Goal: Task Accomplishment & Management: Manage account settings

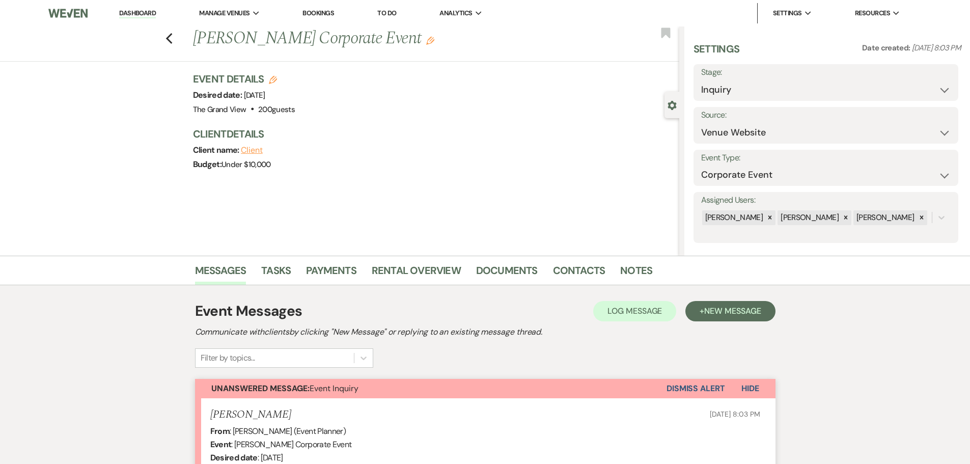
select select "5"
select select "9"
click at [173, 37] on icon "Previous" at bounding box center [169, 39] width 8 height 12
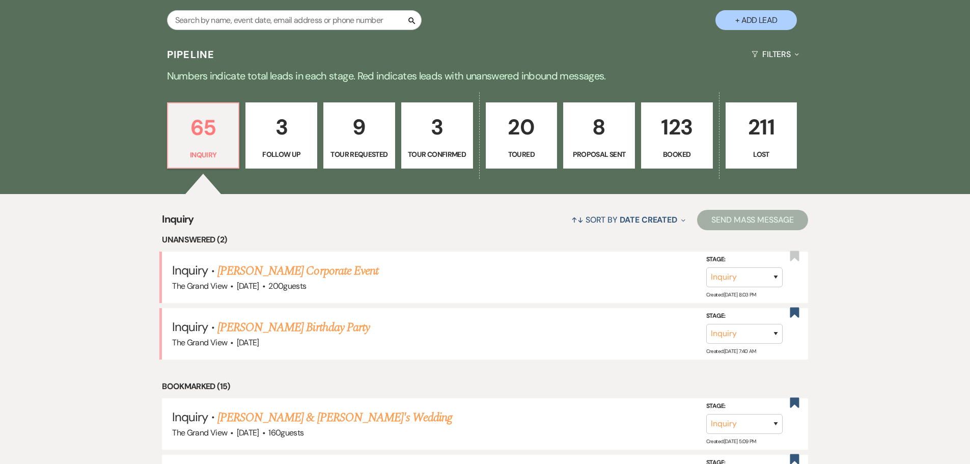
scroll to position [662, 0]
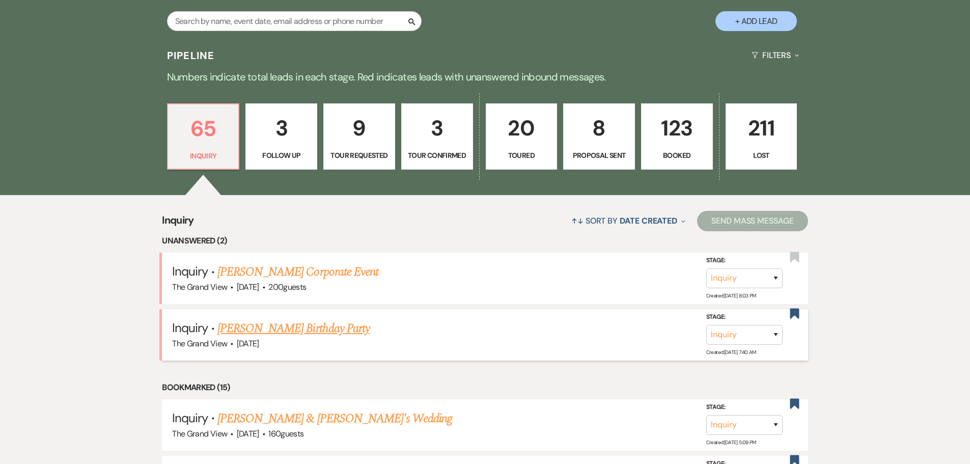
click at [318, 328] on link "Crystal Afunugo's Birthday Party" at bounding box center [293, 328] width 152 height 18
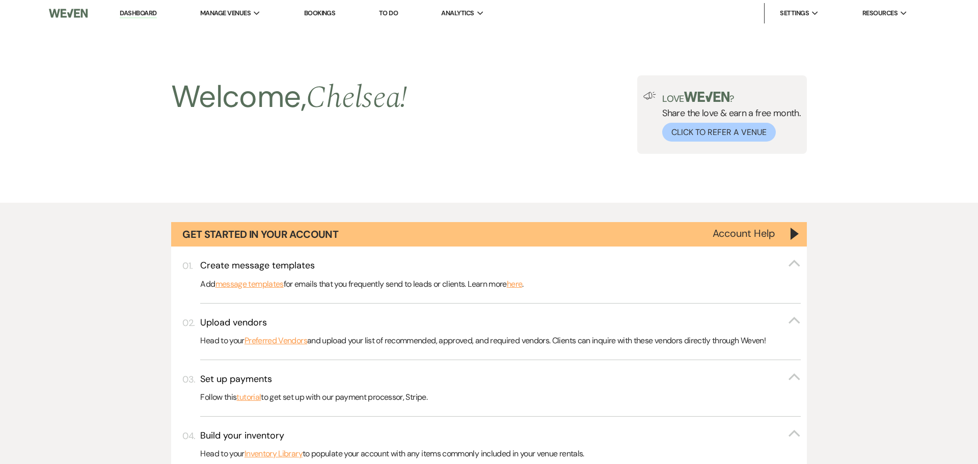
select select "5"
select select "4"
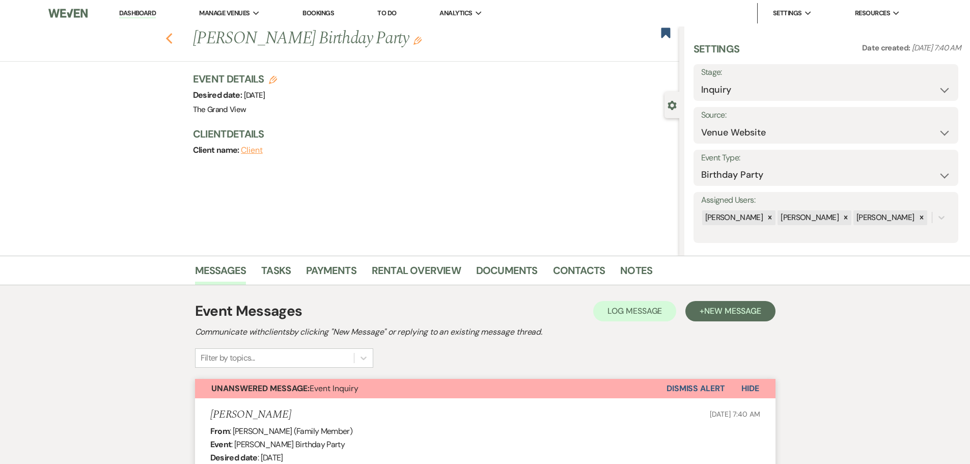
click at [173, 40] on icon "Previous" at bounding box center [169, 39] width 8 height 12
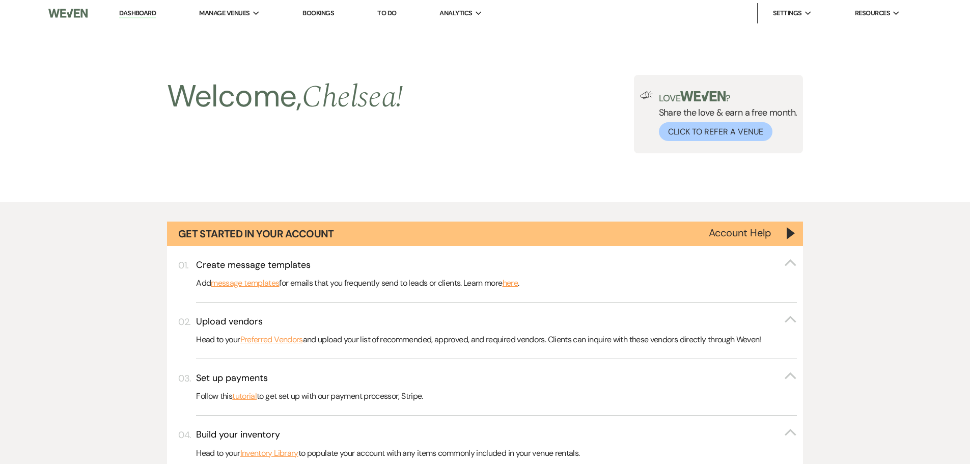
scroll to position [662, 0]
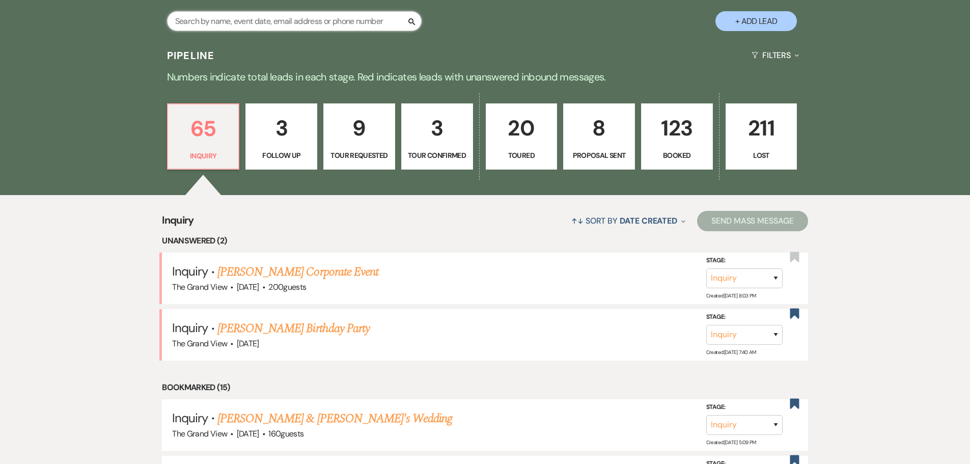
click at [314, 21] on input "text" at bounding box center [294, 21] width 255 height 20
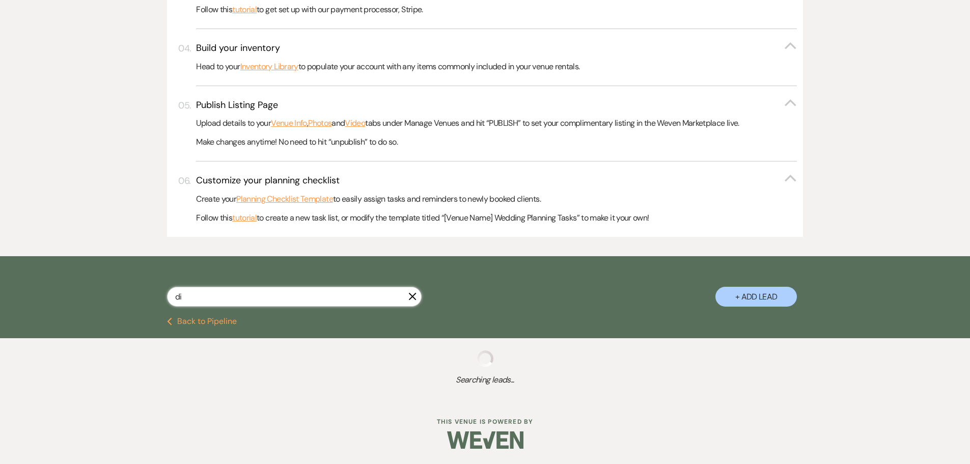
type input "dia"
select select "6"
select select "5"
select select "8"
select select "6"
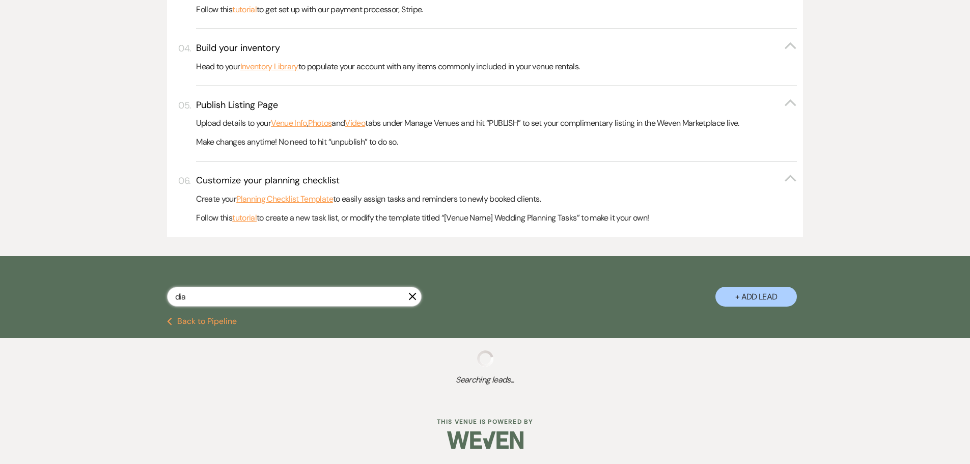
select select "5"
select select "2"
select select "5"
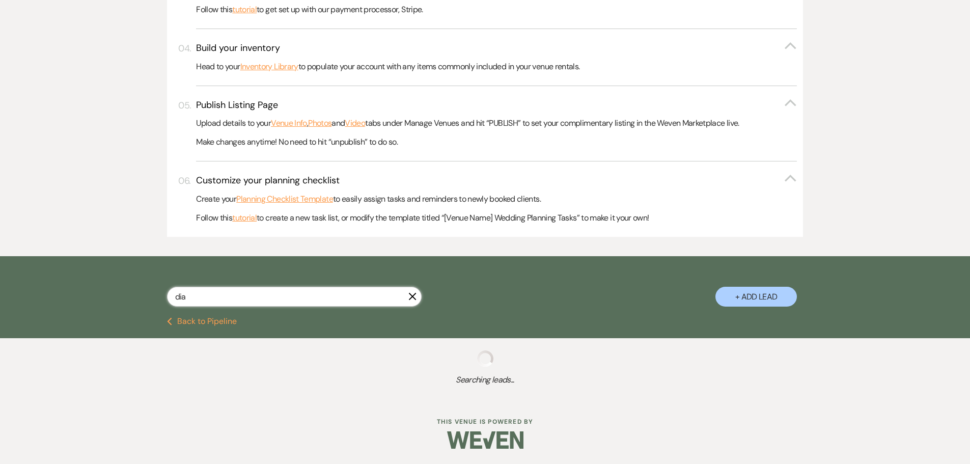
select select "2"
select select "5"
select select "6"
select select "8"
select select "6"
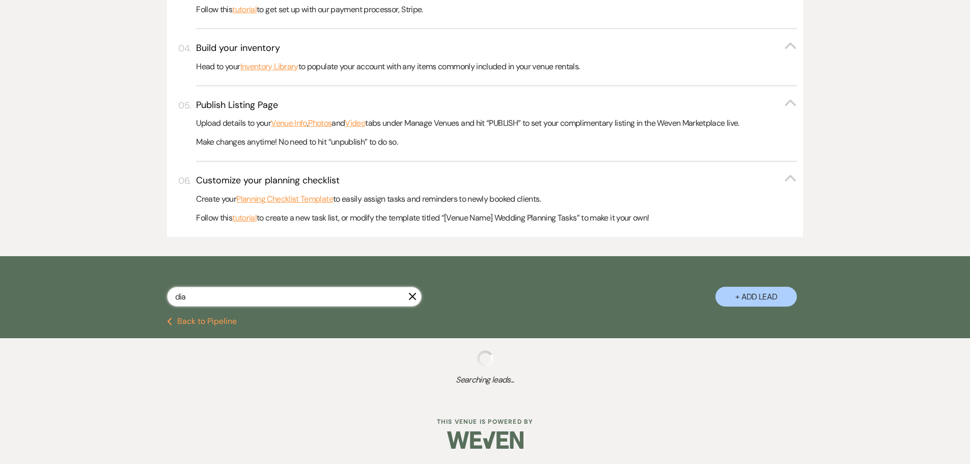
select select "5"
select select "9"
select select "5"
select select "8"
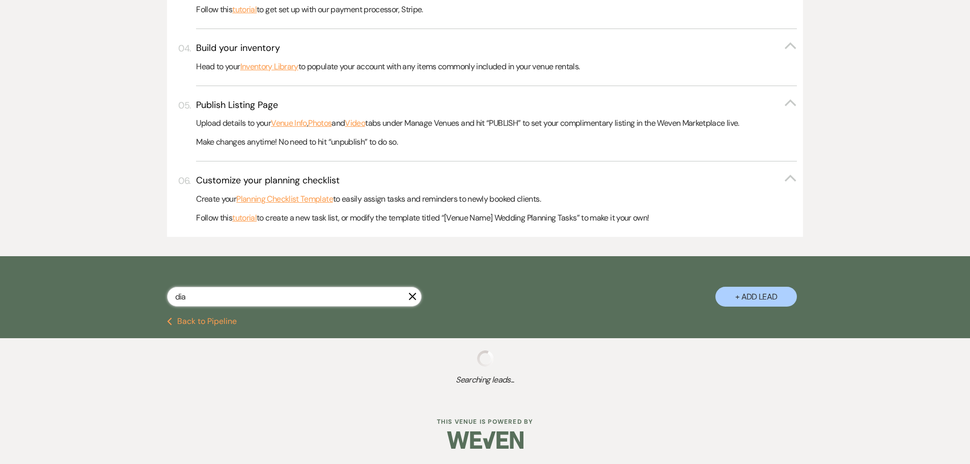
select select "6"
select select "8"
select select "5"
select select "8"
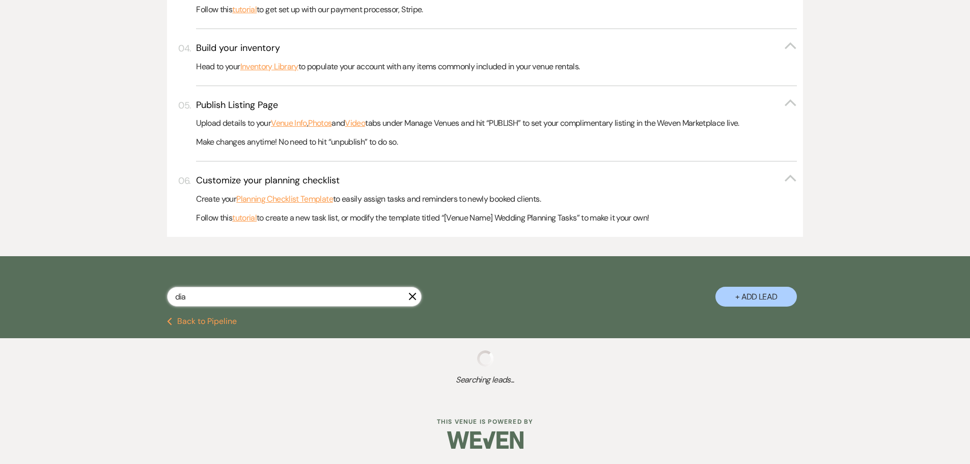
select select "6"
select select "8"
select select "5"
select select "8"
select select "11"
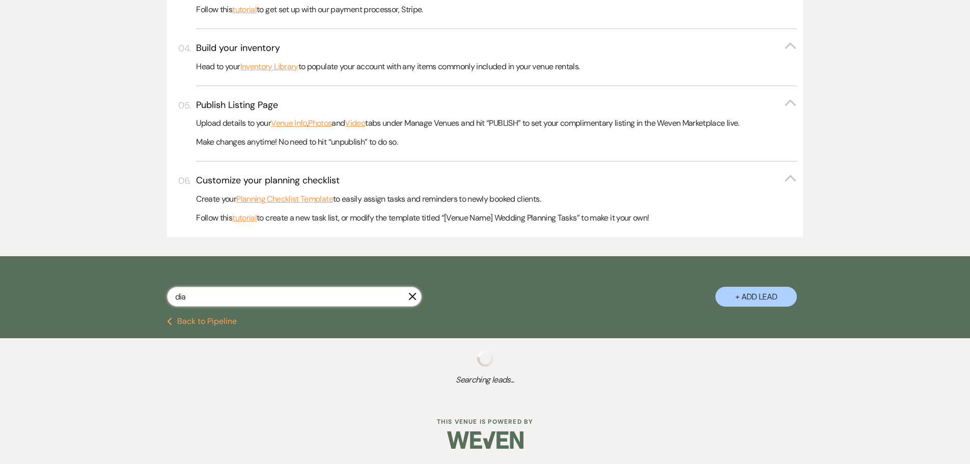
select select "8"
select select "1"
select select "8"
select select "5"
select select "8"
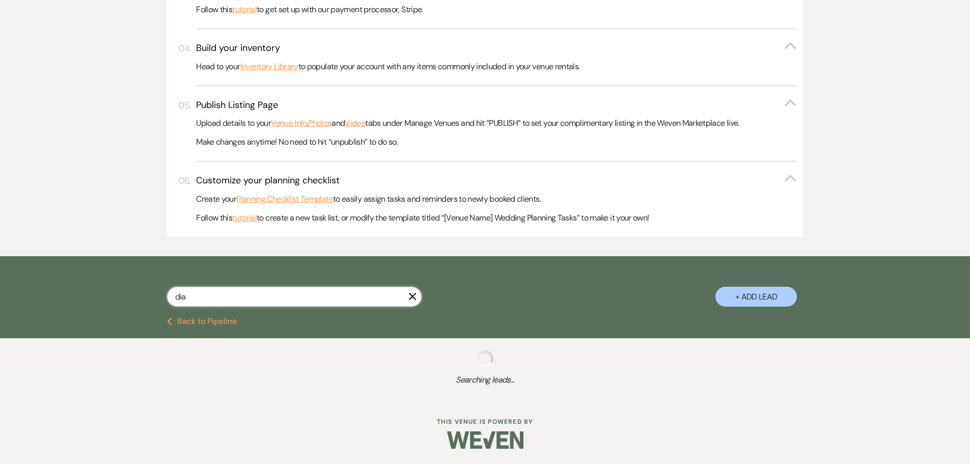
select select "6"
select select "8"
select select "5"
select select "8"
select select "5"
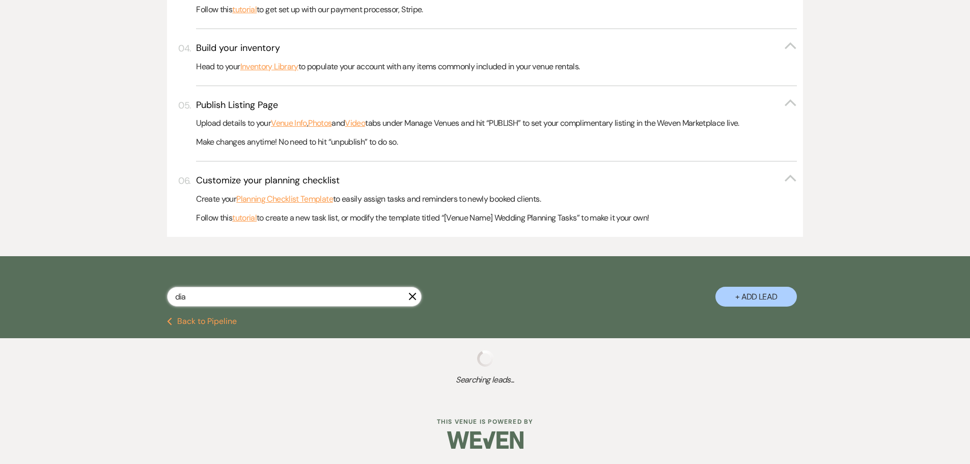
select select "8"
select select "5"
select select "2"
select select "8"
select select "5"
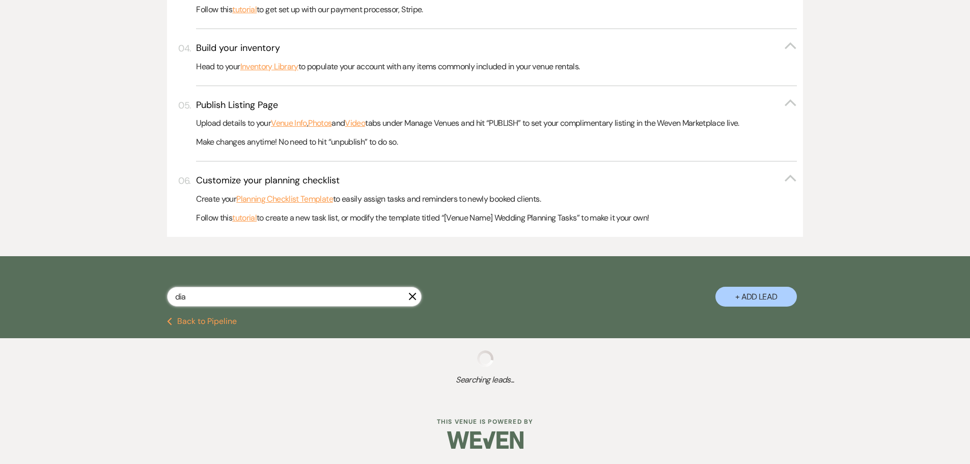
select select "8"
select select "5"
select select "8"
select select "5"
select select "8"
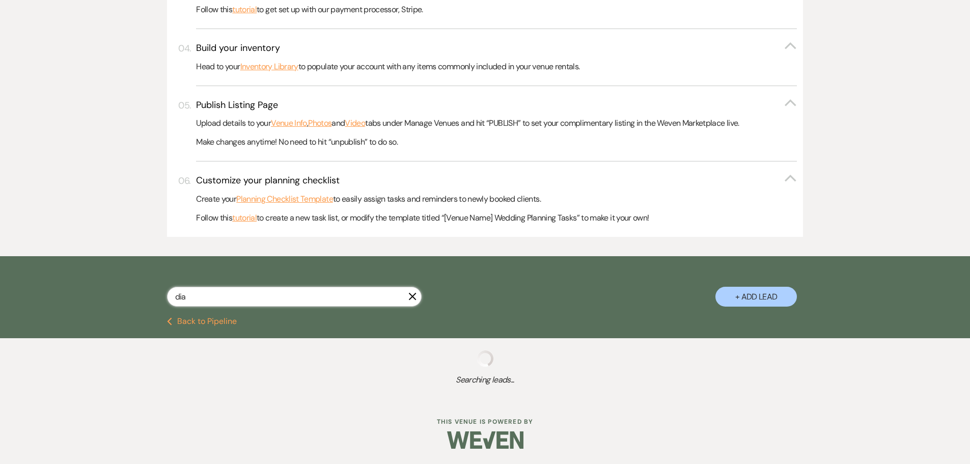
select select "5"
select select "8"
select select "5"
select select "8"
select select "5"
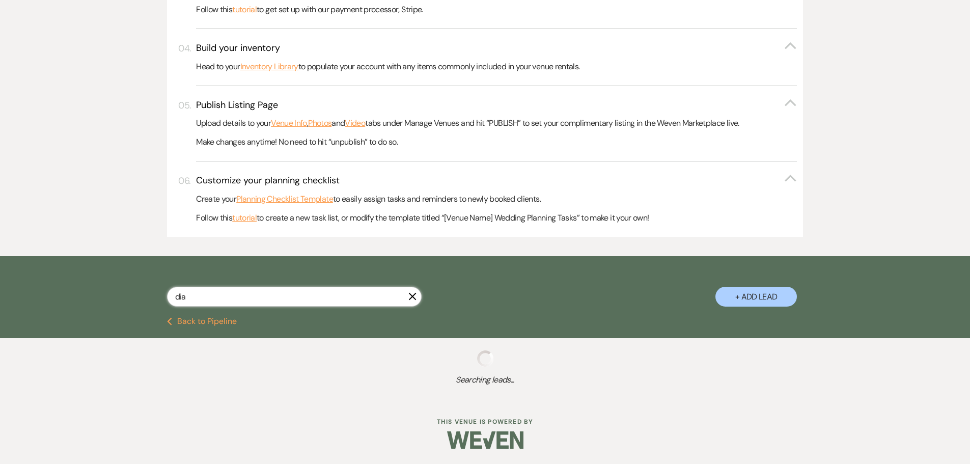
select select "8"
select select "5"
select select "8"
select select "6"
select select "8"
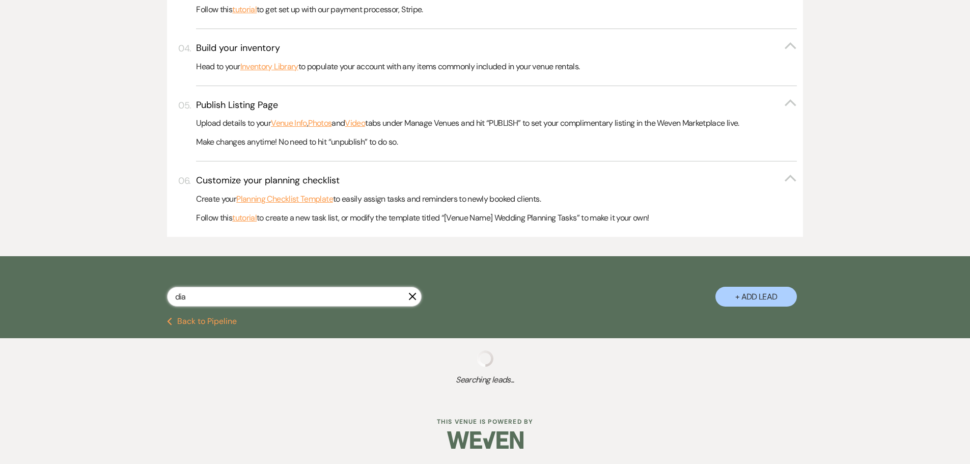
select select "5"
select select "8"
select select "5"
select select "8"
select select "5"
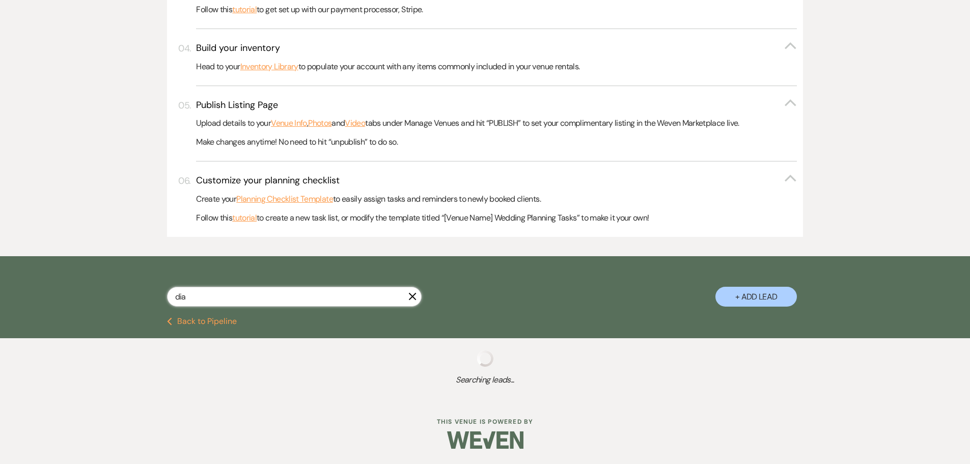
select select "8"
select select "5"
select select "8"
select select "5"
select select "8"
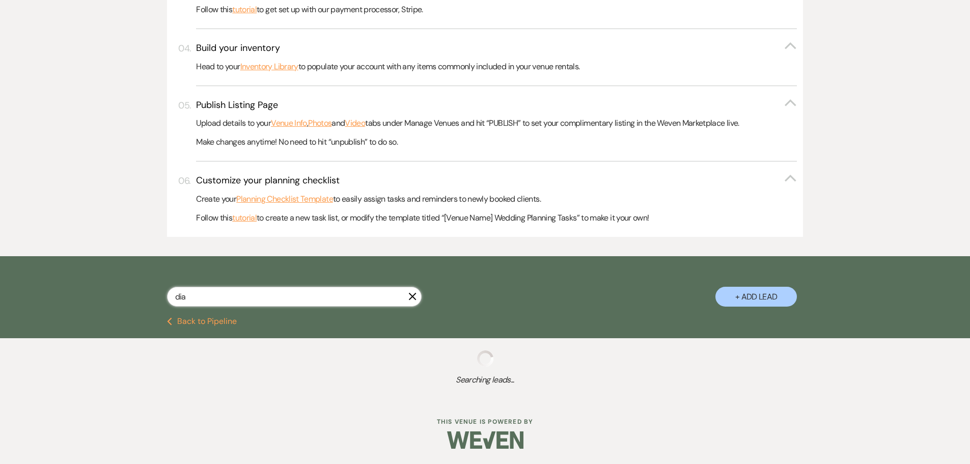
select select "5"
select select "8"
select select "5"
select select "8"
select select "5"
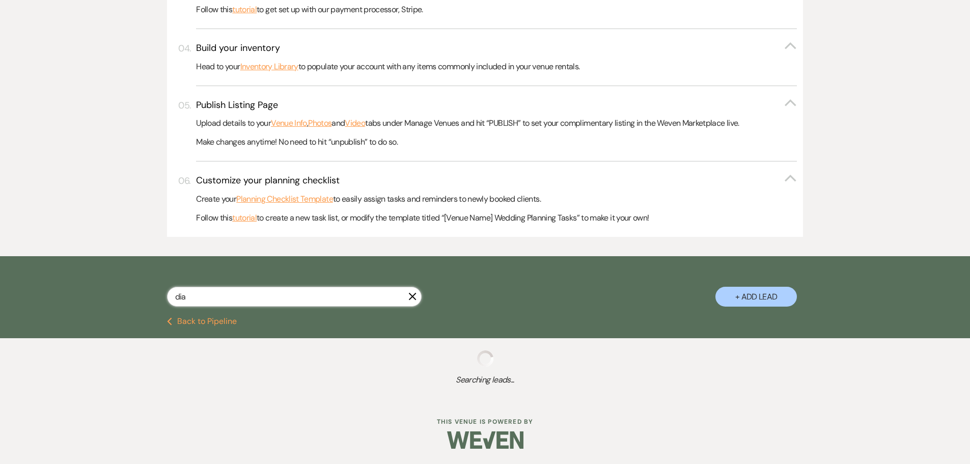
select select "8"
select select "5"
select select "8"
select select "5"
select select "8"
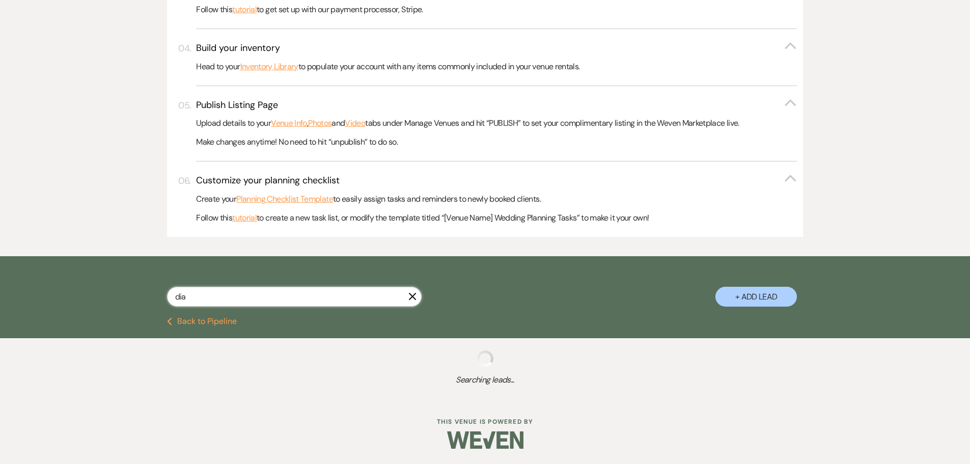
select select "5"
select select "8"
select select "5"
select select "8"
select select "6"
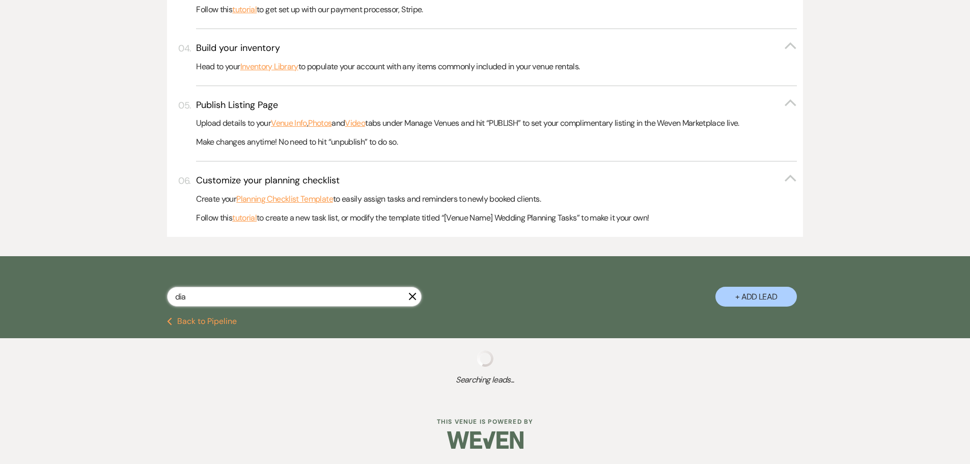
select select "8"
select select "5"
select select "8"
select select "5"
select select "2"
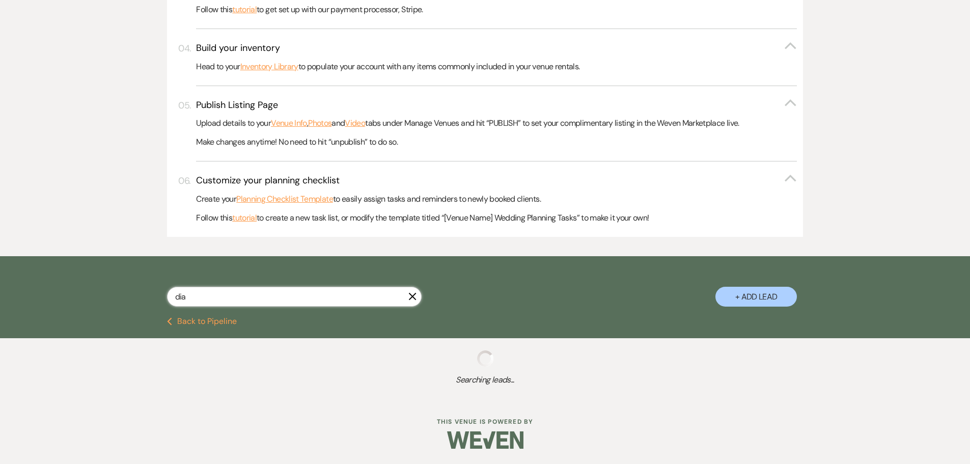
select select "8"
select select "10"
select select "8"
select select "5"
select select "8"
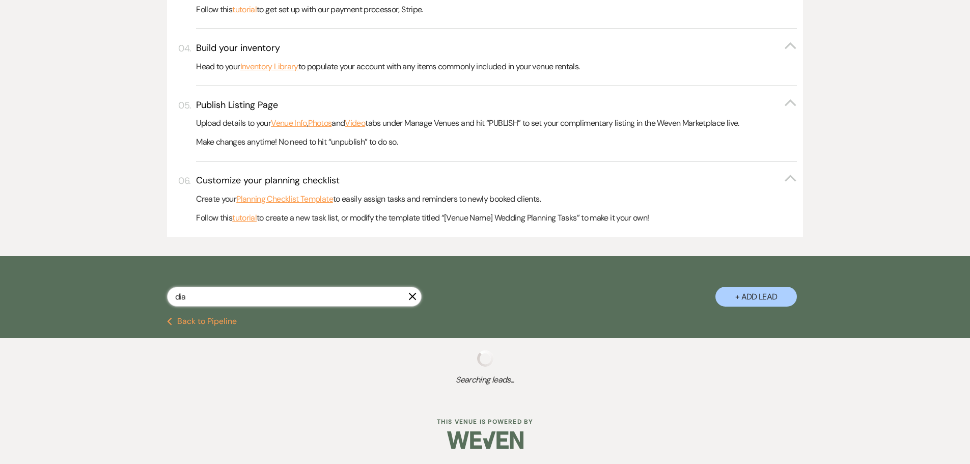
select select "5"
select select "8"
select select "5"
select select "8"
select select "5"
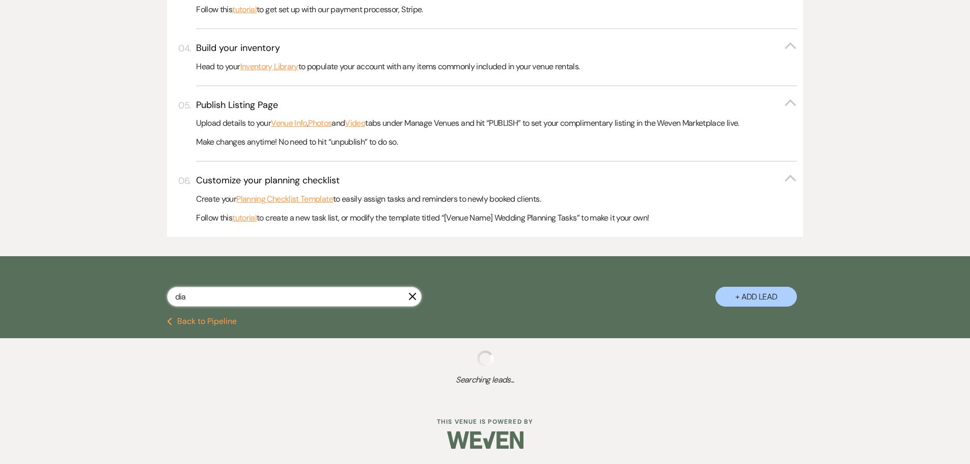
select select "8"
select select "11"
select select "8"
select select "6"
select select "8"
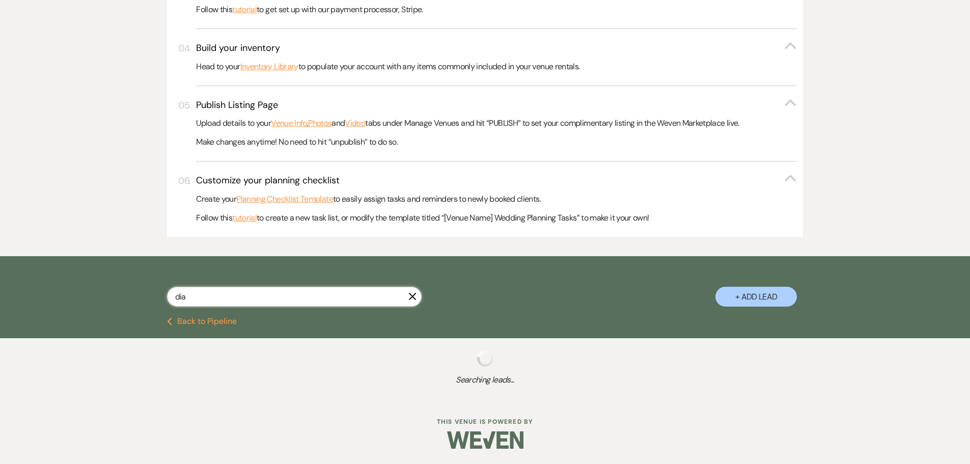
select select "5"
select select "8"
select select "5"
select select "8"
select select "5"
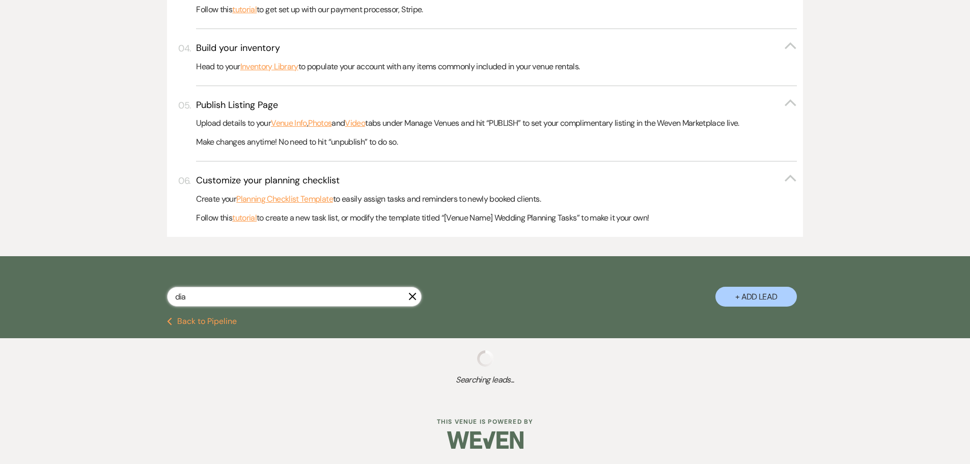
select select "8"
select select "11"
select select "8"
select select "6"
select select "8"
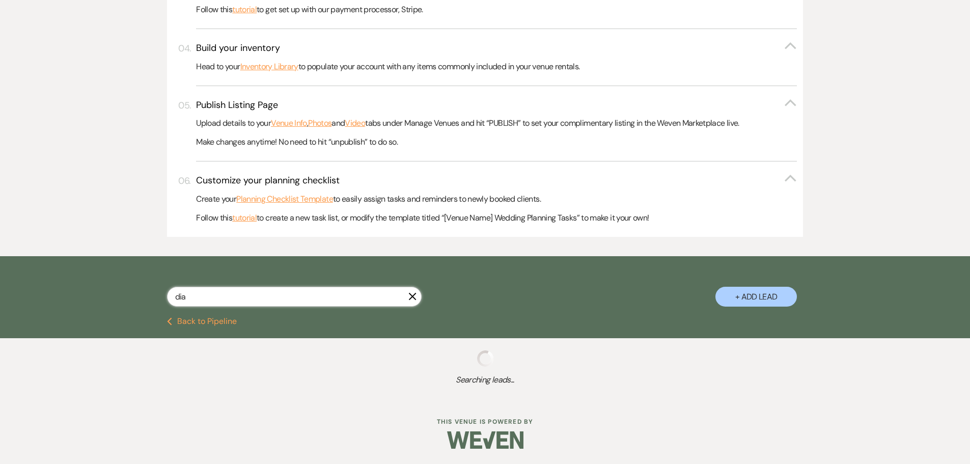
select select "5"
select select "8"
select select "11"
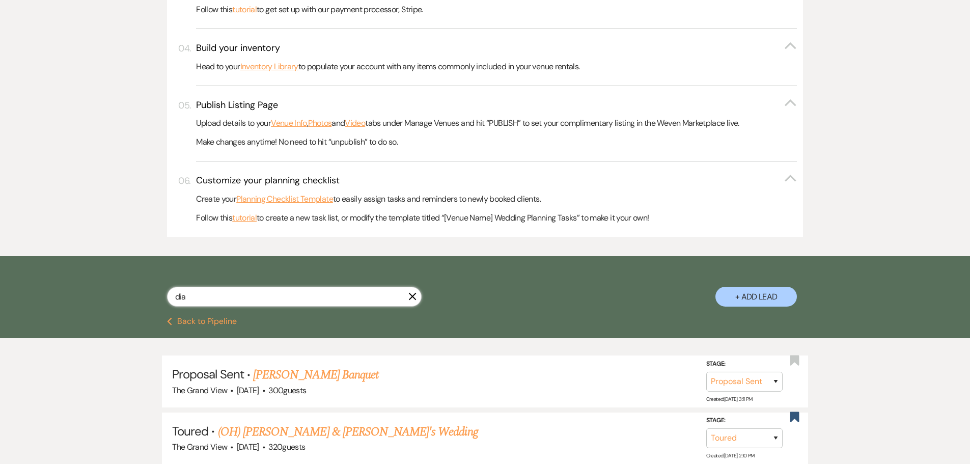
type input "[PERSON_NAME]"
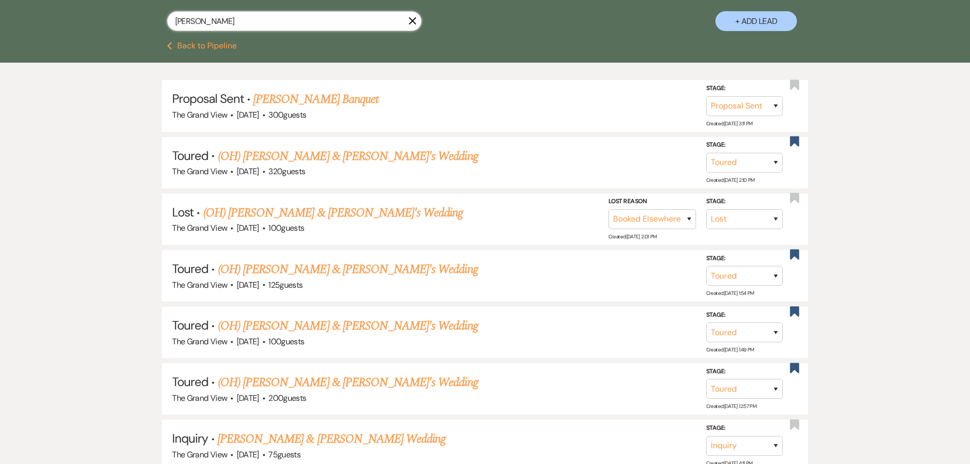
select select "5"
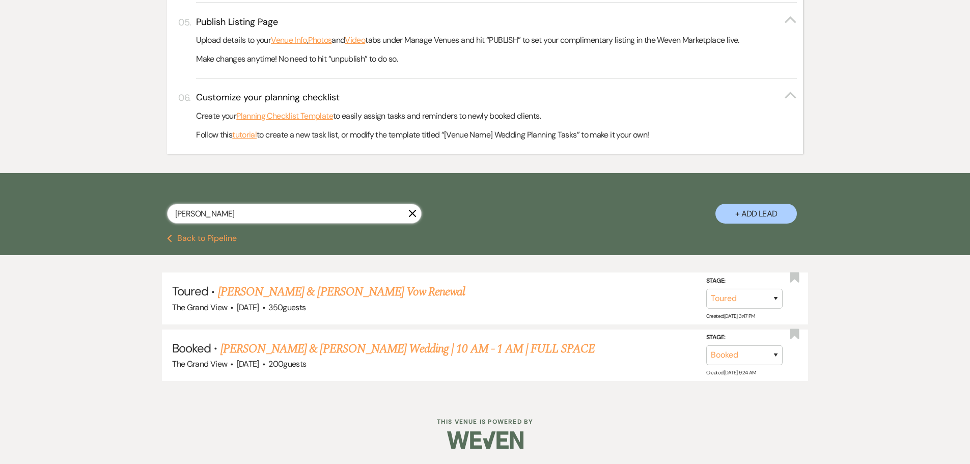
scroll to position [469, 0]
type input "[PERSON_NAME]"
click at [398, 353] on link "[PERSON_NAME] & [PERSON_NAME] Wedding | 10 AM - 1 AM | FULL SPACE" at bounding box center [407, 349] width 375 height 18
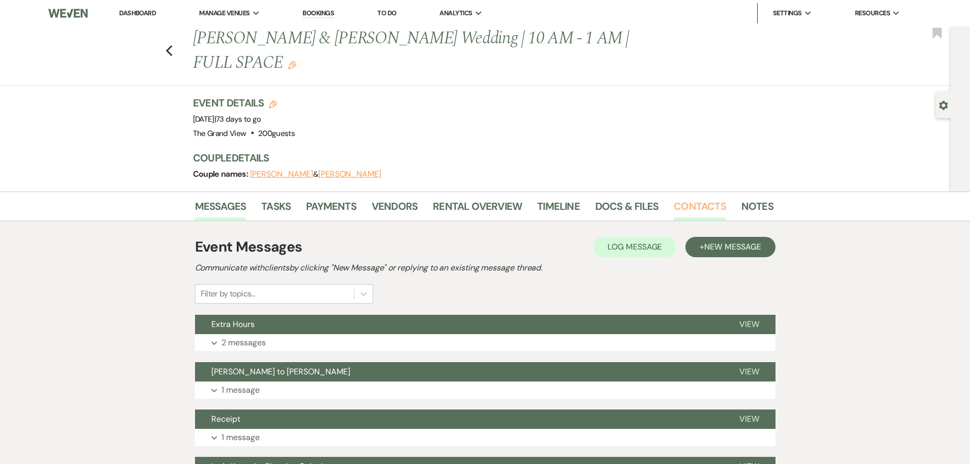
click at [695, 198] on link "Contacts" at bounding box center [700, 209] width 52 height 22
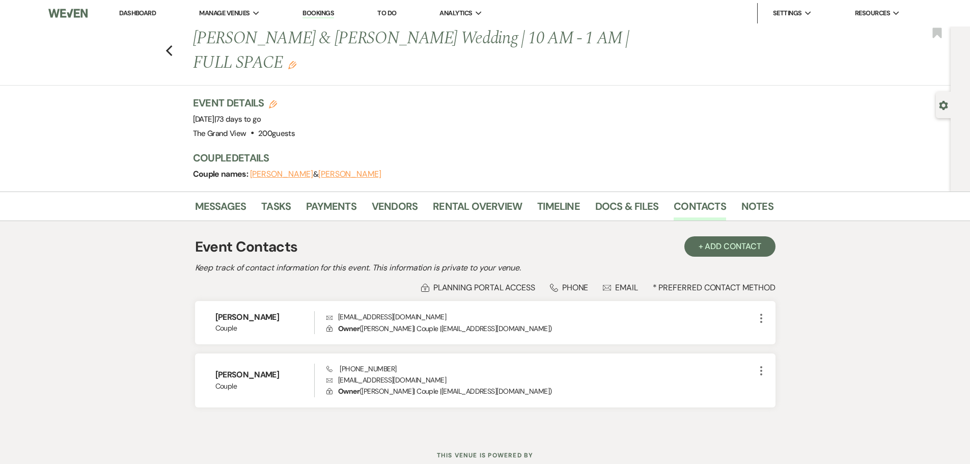
click at [166, 42] on div "Previous Diaz & Blanco's Wedding | 10 AM - 1 AM | FULL SPACE Edit Bookmark" at bounding box center [473, 55] width 956 height 59
click at [173, 45] on icon "Previous" at bounding box center [169, 51] width 8 height 12
select select "5"
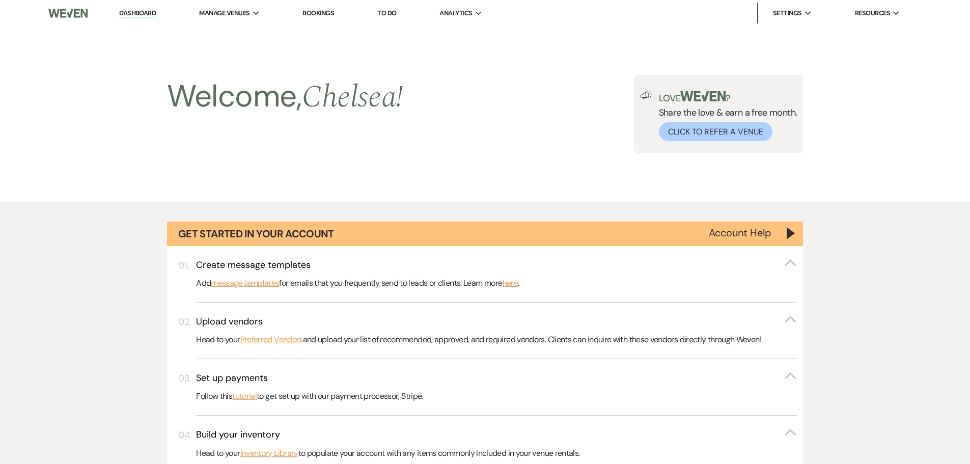
scroll to position [469, 0]
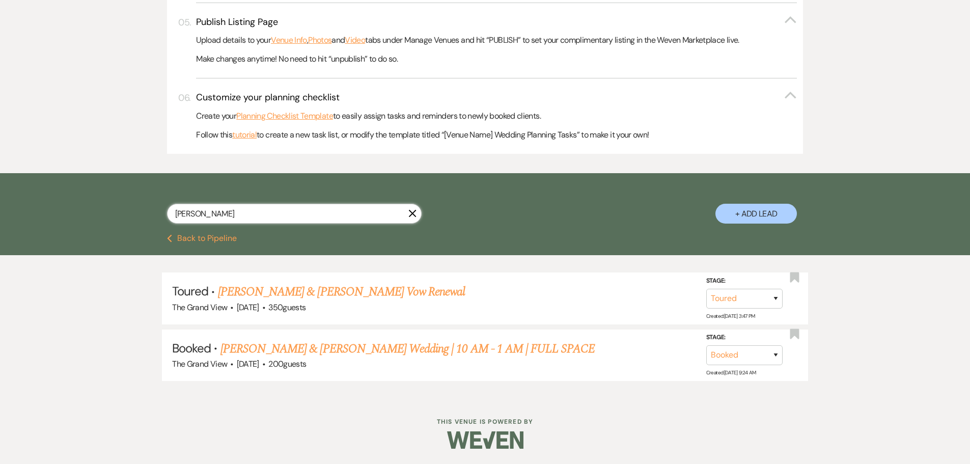
drag, startPoint x: 267, startPoint y: 211, endPoint x: 99, endPoint y: 214, distance: 168.1
click at [99, 214] on div "diaz X + Add Lead" at bounding box center [485, 203] width 970 height 61
type input "davis"
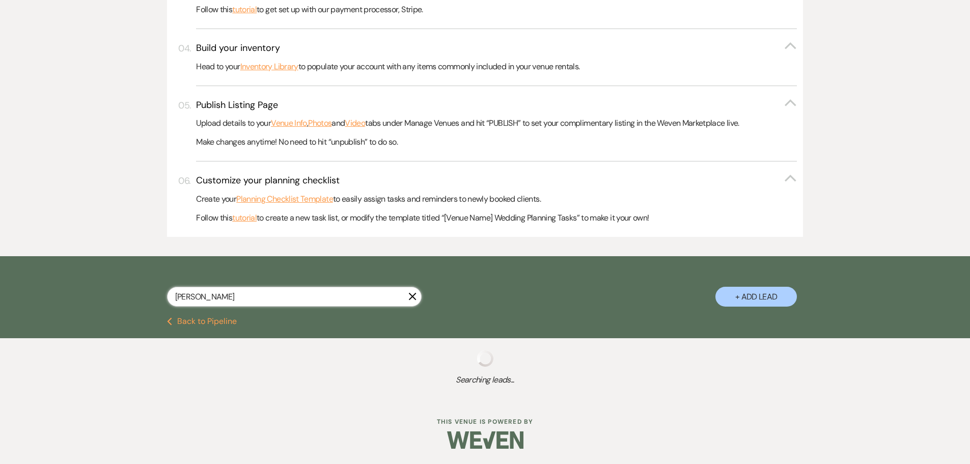
scroll to position [469, 0]
select select "8"
select select "5"
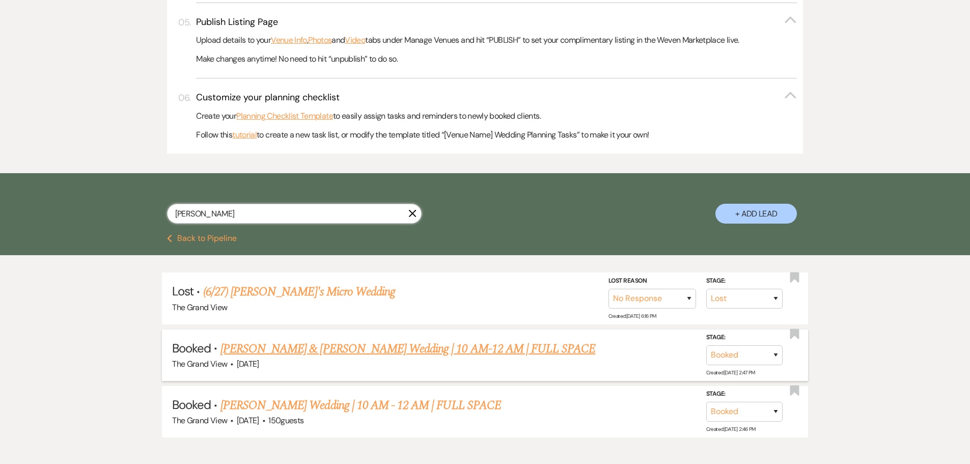
type input "davis"
click at [347, 352] on link "Allen & Davis Wedding | 10 AM-12 AM | FULL SPACE" at bounding box center [407, 349] width 375 height 18
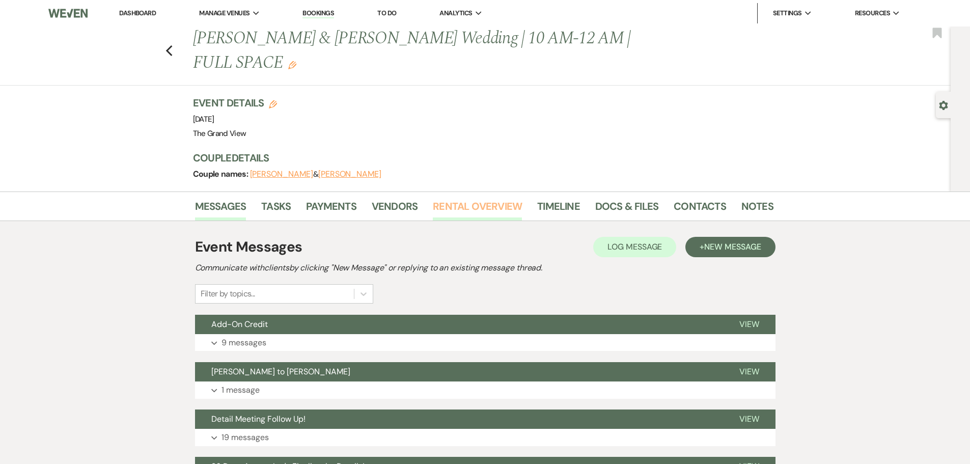
click at [465, 198] on link "Rental Overview" at bounding box center [477, 209] width 89 height 22
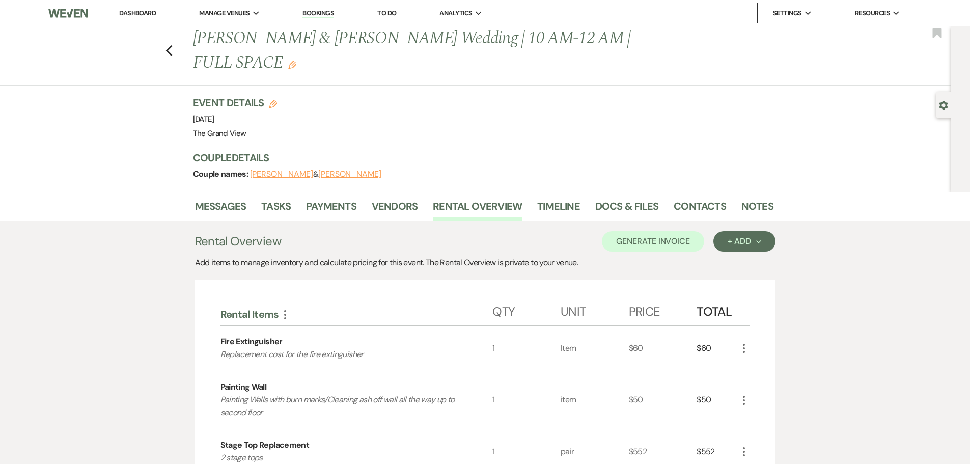
click at [744, 344] on use "button" at bounding box center [744, 348] width 2 height 9
click at [751, 360] on button "Pencil Edit" at bounding box center [764, 368] width 53 height 16
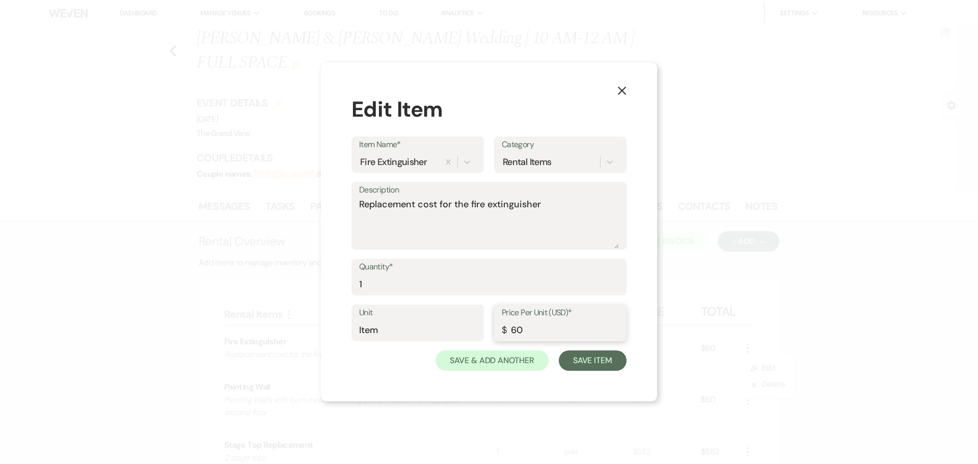
drag, startPoint x: 529, startPoint y: 328, endPoint x: 486, endPoint y: 335, distance: 43.8
click at [486, 335] on div "Unit Item Price Per Unit (USD)* $ 60" at bounding box center [488, 327] width 275 height 46
type input "100"
click at [594, 356] on button "Save Item" at bounding box center [593, 360] width 68 height 20
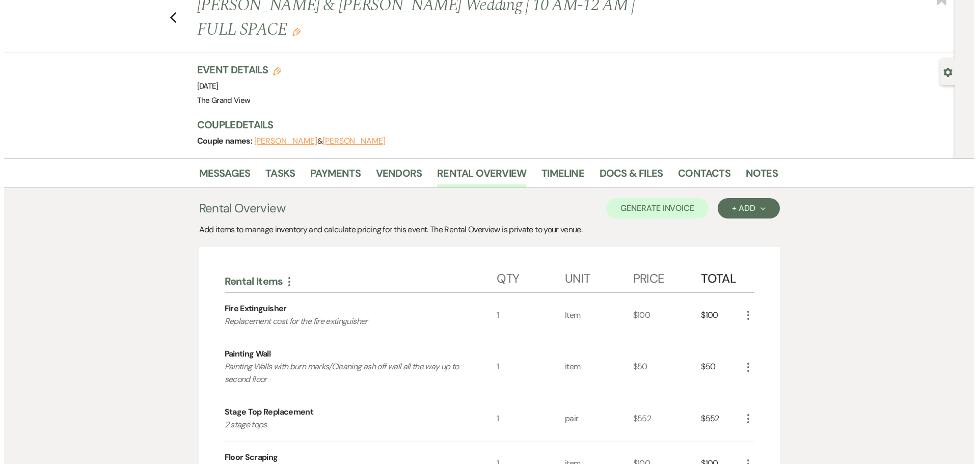
scroll to position [51, 0]
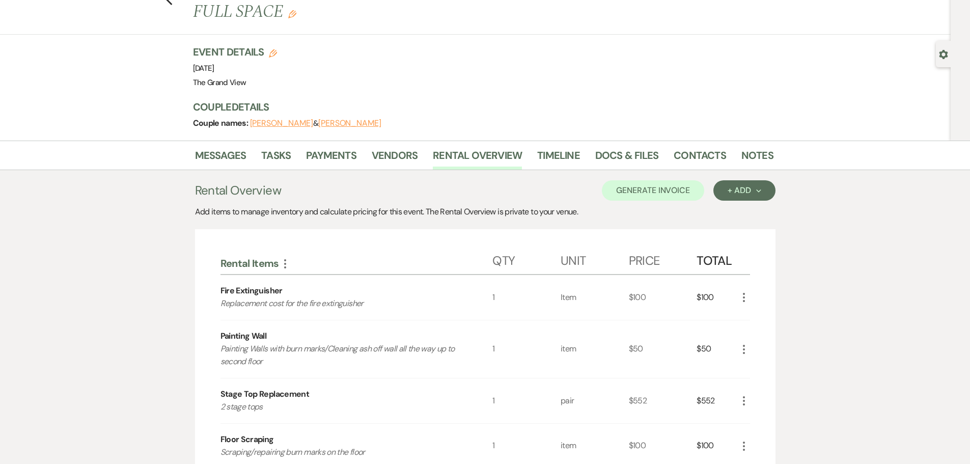
click at [742, 343] on icon "More" at bounding box center [744, 349] width 12 height 12
click at [749, 366] on icon "Pencil" at bounding box center [752, 370] width 6 height 8
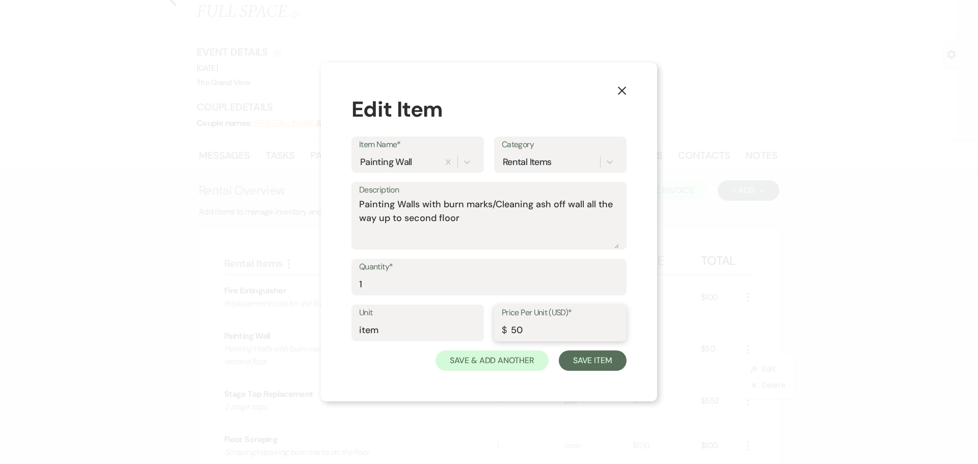
drag, startPoint x: 540, startPoint y: 336, endPoint x: 481, endPoint y: 336, distance: 59.6
click at [481, 336] on div "Unit item Price Per Unit (USD)* $ 50" at bounding box center [488, 327] width 275 height 46
type input "300"
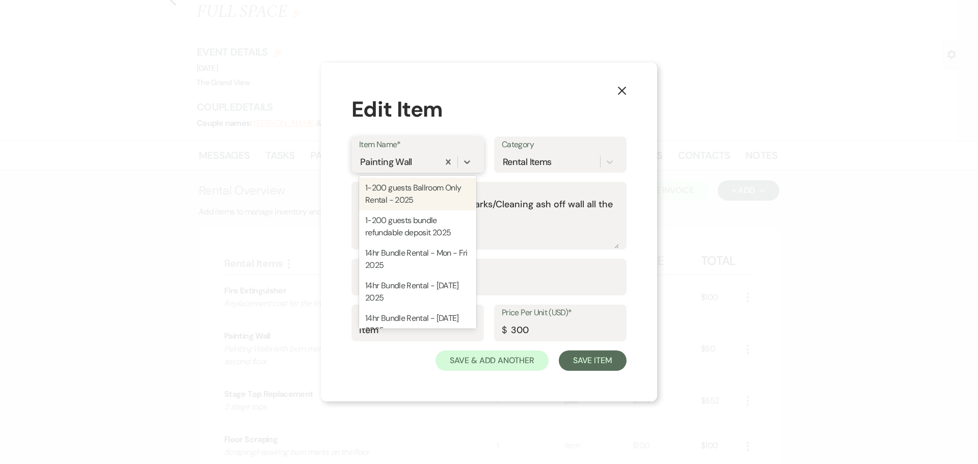
click at [418, 160] on div "Painting Wall" at bounding box center [399, 162] width 80 height 18
type input "L"
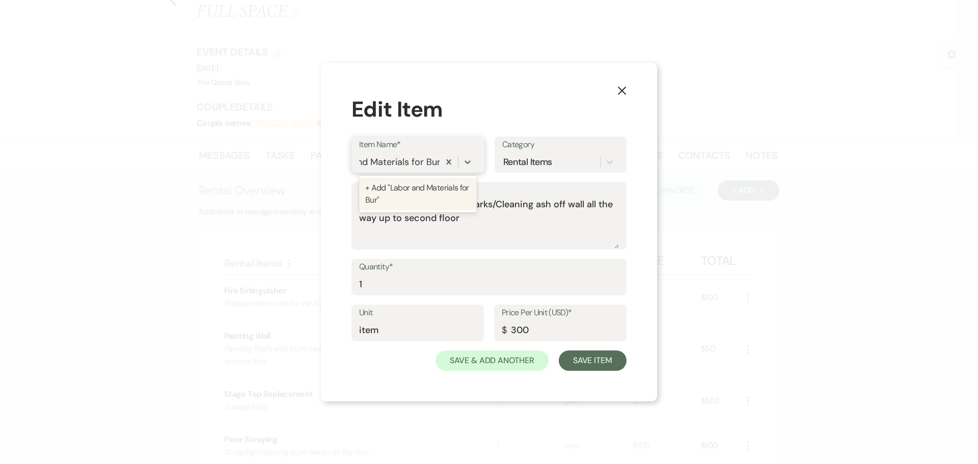
scroll to position [0, 36]
type input "Labor and Materials for Burn Stains"
click at [414, 188] on div "+ Add "Labor and Materials for Burn Stains"" at bounding box center [434, 194] width 151 height 33
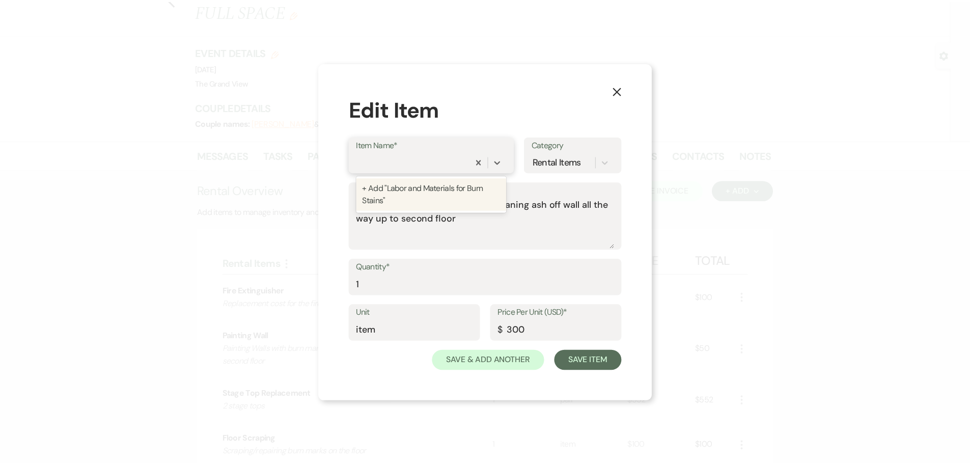
scroll to position [0, 0]
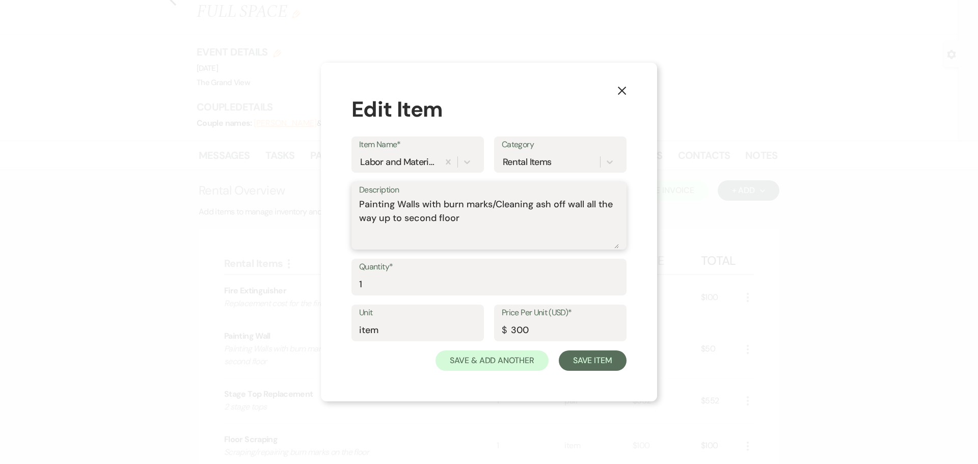
click at [474, 221] on textarea "Painting Walls with burn marks/Cleaning ash off wall all the way up to second f…" at bounding box center [489, 223] width 260 height 51
click at [493, 203] on textarea "Painting Walls with burn marks/Cleaning ash off wall all the way up to second f…" at bounding box center [489, 223] width 260 height 51
click at [474, 223] on textarea "Painting Walls with burn marks. Cleaning ash off wall all the way up to second …" at bounding box center [489, 223] width 260 height 51
click at [469, 232] on textarea "Painting Walls with burn marks. Cleaning ash off wall all the way up to second …" at bounding box center [489, 223] width 260 height 51
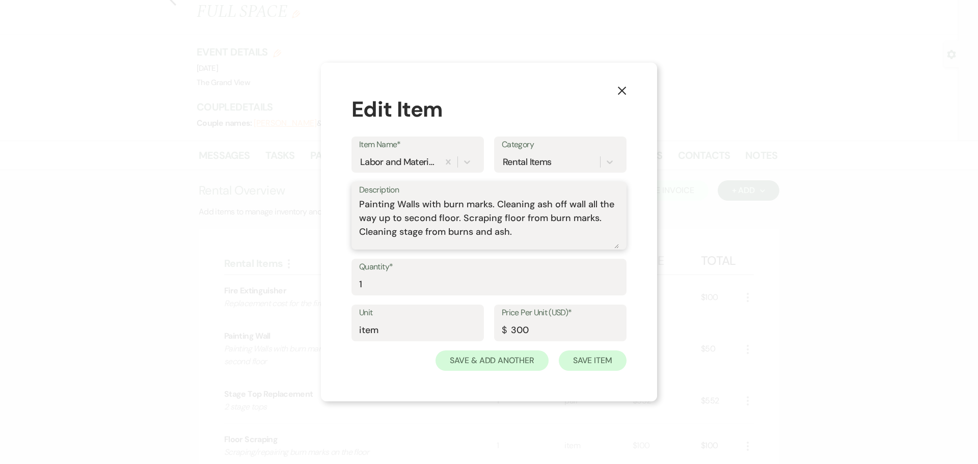
type textarea "Painting Walls with burn marks. Cleaning ash off wall all the way up to second …"
click at [581, 363] on button "Save Item" at bounding box center [593, 360] width 68 height 20
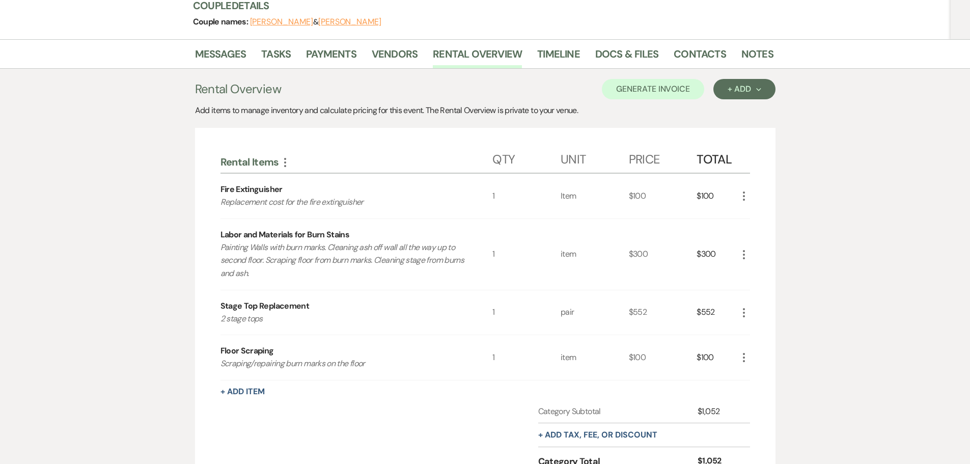
scroll to position [153, 0]
click at [745, 306] on icon "More" at bounding box center [744, 312] width 12 height 12
click at [757, 340] on button "X Delete" at bounding box center [765, 348] width 55 height 16
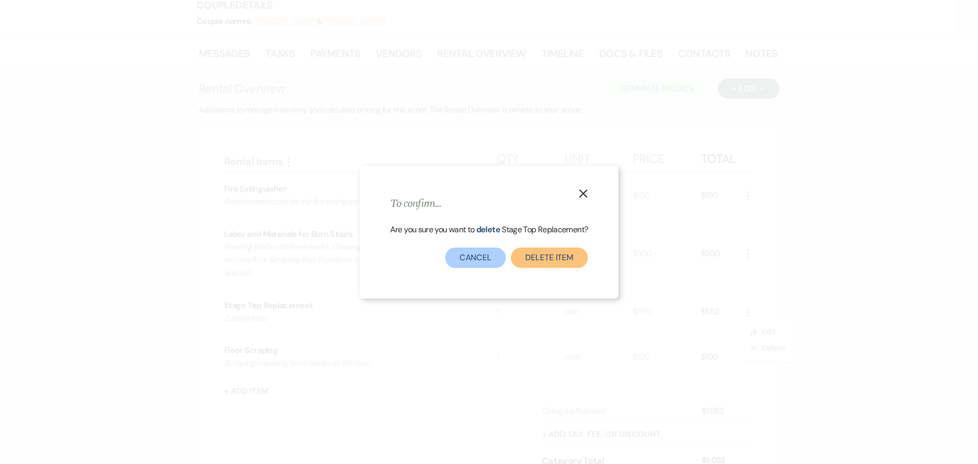
click at [536, 254] on button "Delete Item" at bounding box center [549, 257] width 77 height 20
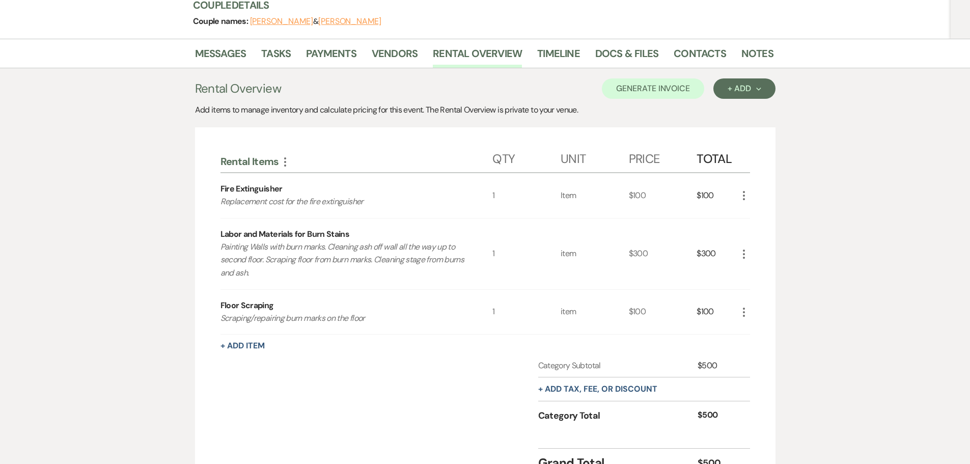
click at [746, 306] on icon "More" at bounding box center [744, 312] width 12 height 12
click at [757, 340] on button "X Delete" at bounding box center [765, 348] width 55 height 16
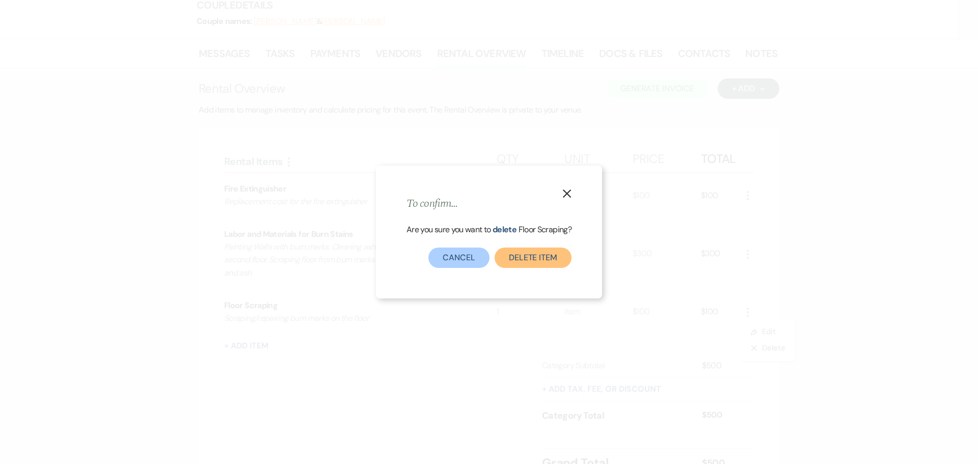
click at [522, 252] on button "Delete Item" at bounding box center [532, 257] width 77 height 20
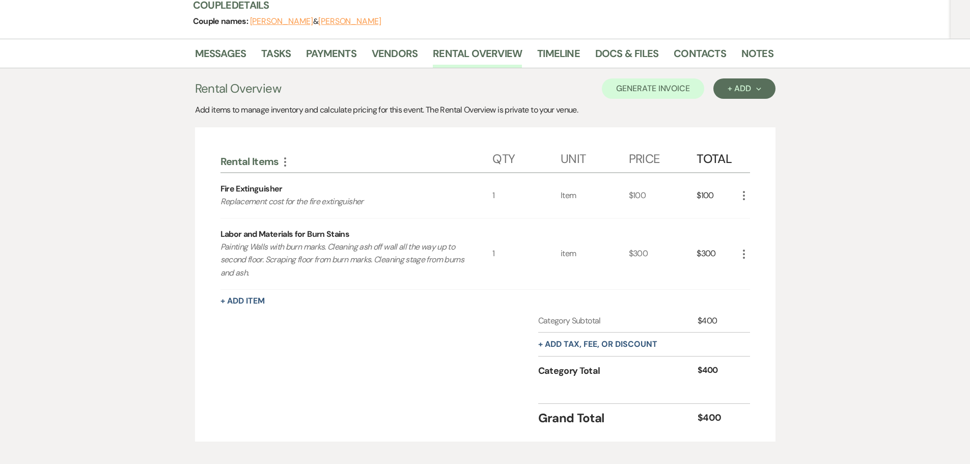
click at [739, 248] on icon "More" at bounding box center [744, 254] width 12 height 12
click at [757, 266] on button "Pencil Edit" at bounding box center [764, 274] width 53 height 16
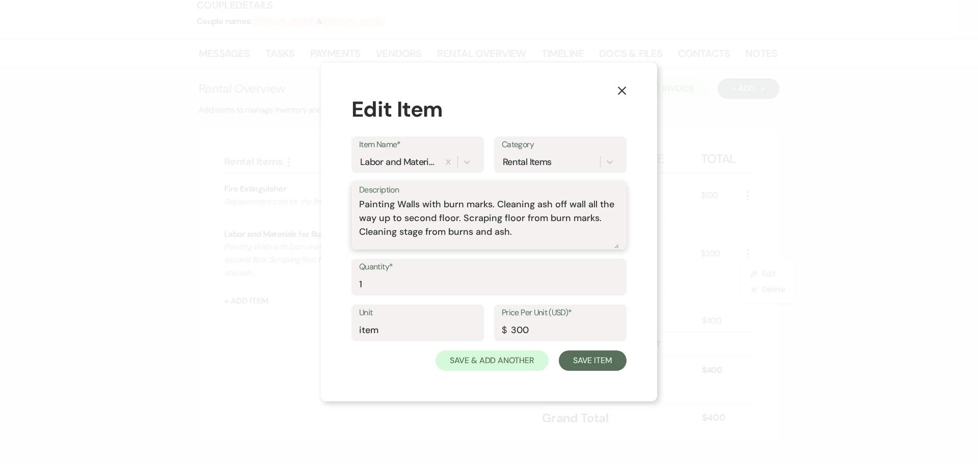
click at [498, 219] on textarea "Painting Walls with burn marks. Cleaning ash off wall all the way up to second …" at bounding box center [489, 223] width 260 height 51
type textarea "Painting Walls with burn marks. Cleaning ash off wall all the way up to second …"
click at [607, 363] on button "Save Item" at bounding box center [593, 360] width 68 height 20
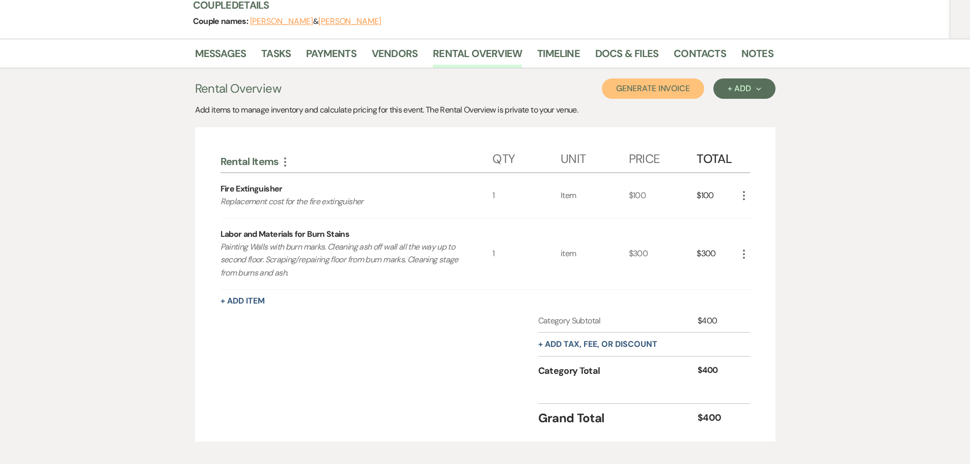
click at [669, 78] on button "Generate Invoice" at bounding box center [653, 88] width 102 height 20
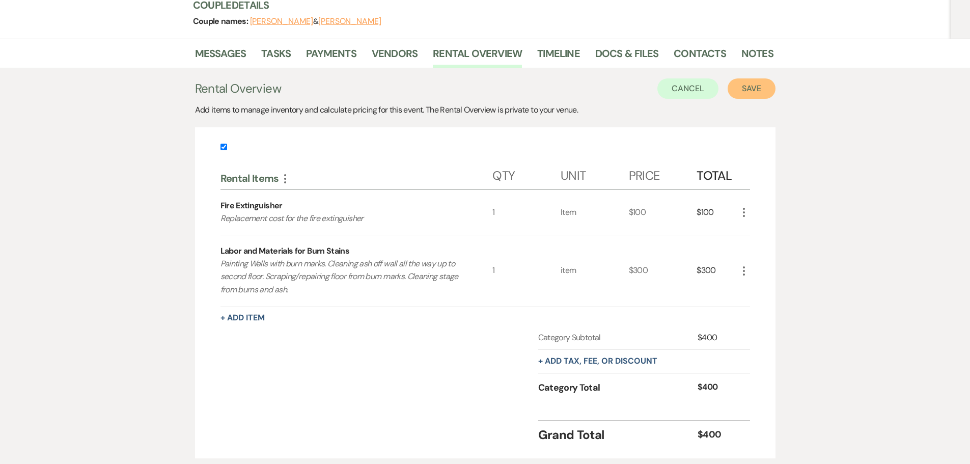
click at [756, 78] on button "Save" at bounding box center [752, 88] width 48 height 20
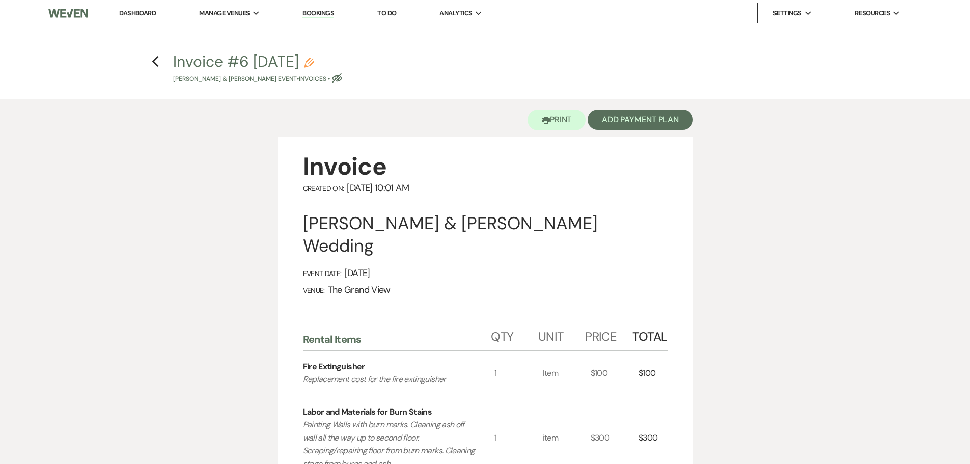
click at [314, 60] on icon "Pencil" at bounding box center [309, 63] width 10 height 10
select select "22"
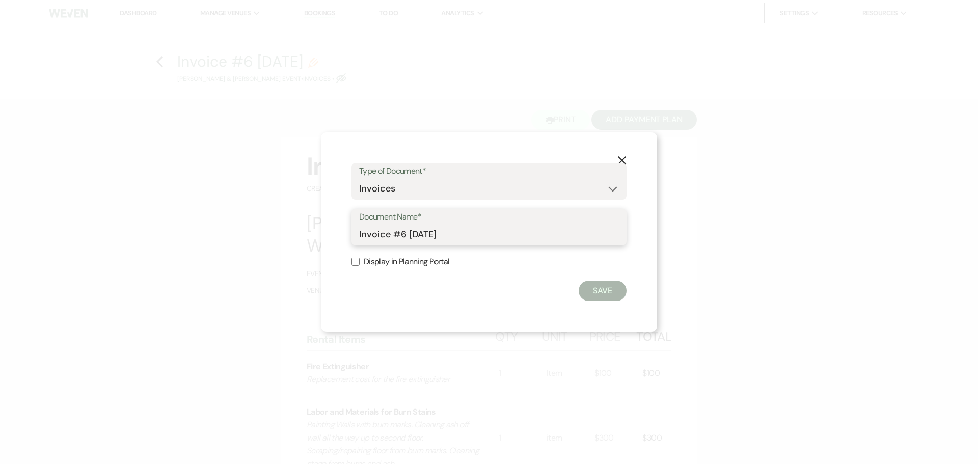
drag, startPoint x: 496, startPoint y: 232, endPoint x: 301, endPoint y: 234, distance: 195.0
click at [301, 234] on div "X Type of Document* Special Event Insurance Vendor Certificate of Insurance Con…" at bounding box center [489, 232] width 978 height 464
type input "Damages Invoice"
click at [616, 286] on button "Save" at bounding box center [602, 291] width 48 height 20
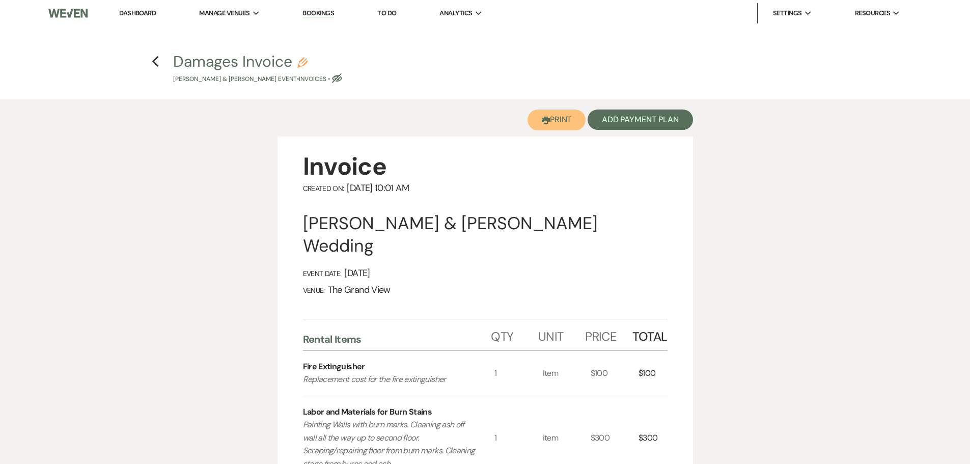
click at [567, 126] on button "Printer Print" at bounding box center [557, 119] width 59 height 21
click at [151, 13] on link "Dashboard" at bounding box center [137, 13] width 37 height 9
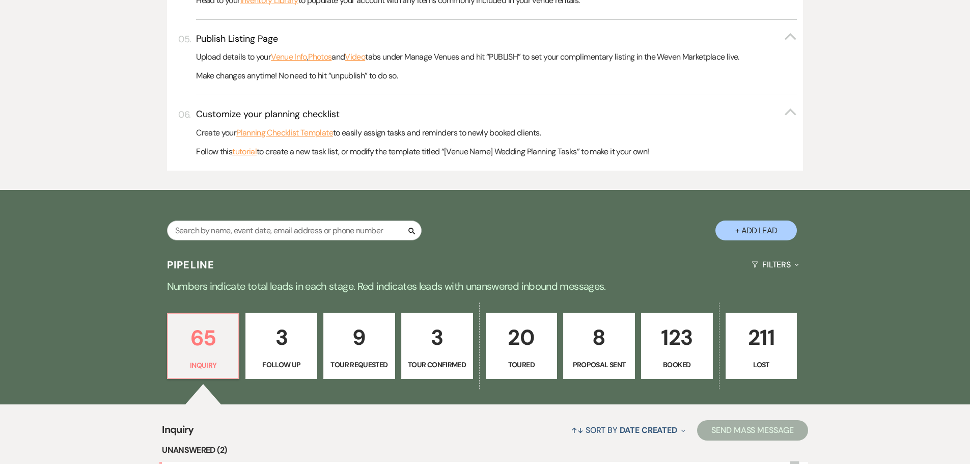
scroll to position [560, 0]
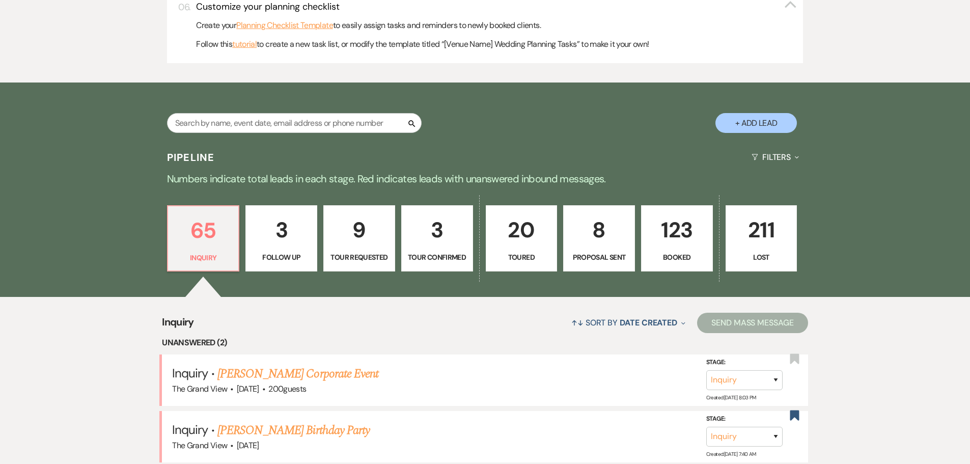
click at [706, 207] on link "123 Booked" at bounding box center [677, 238] width 72 height 66
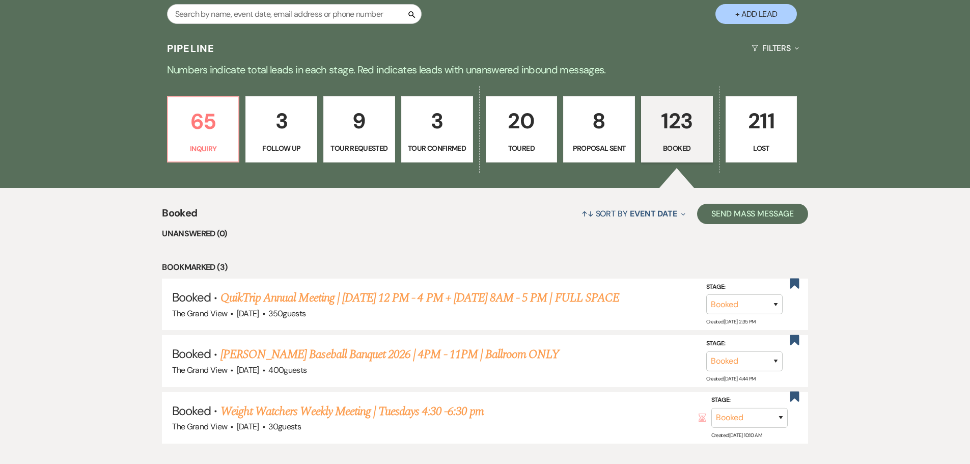
scroll to position [662, 0]
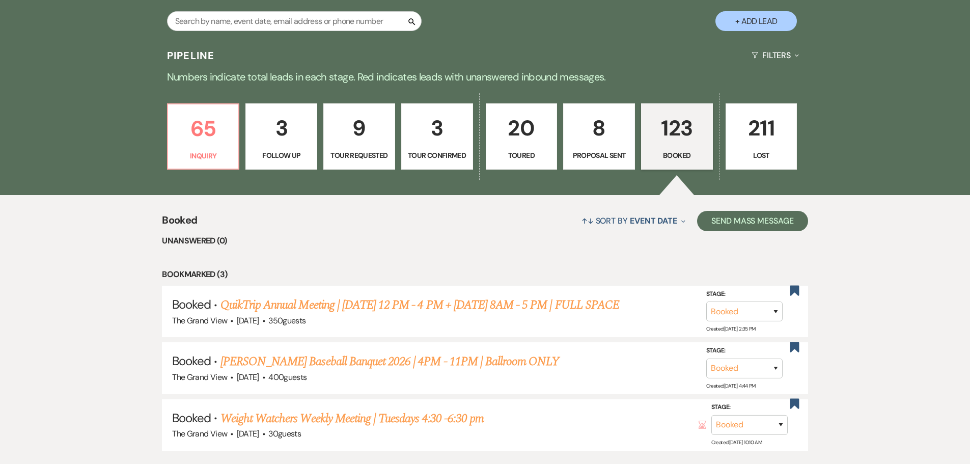
click at [598, 125] on p "8" at bounding box center [599, 128] width 59 height 34
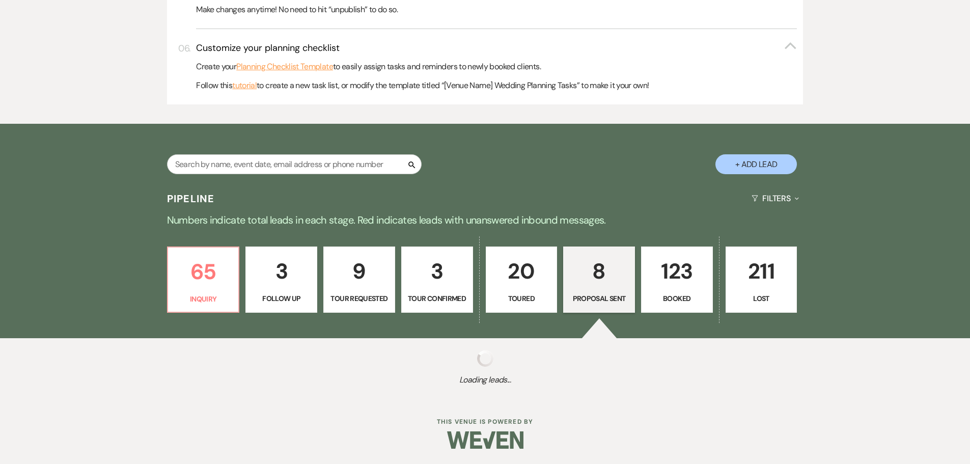
select select "6"
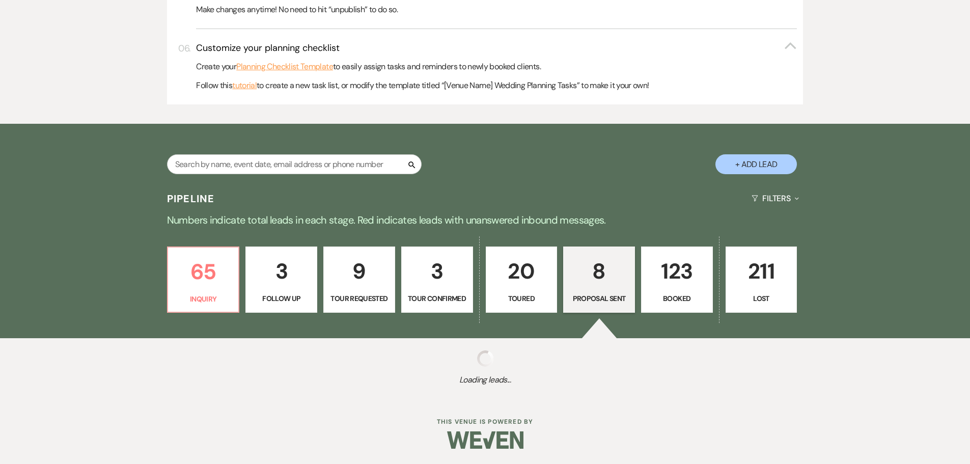
select select "6"
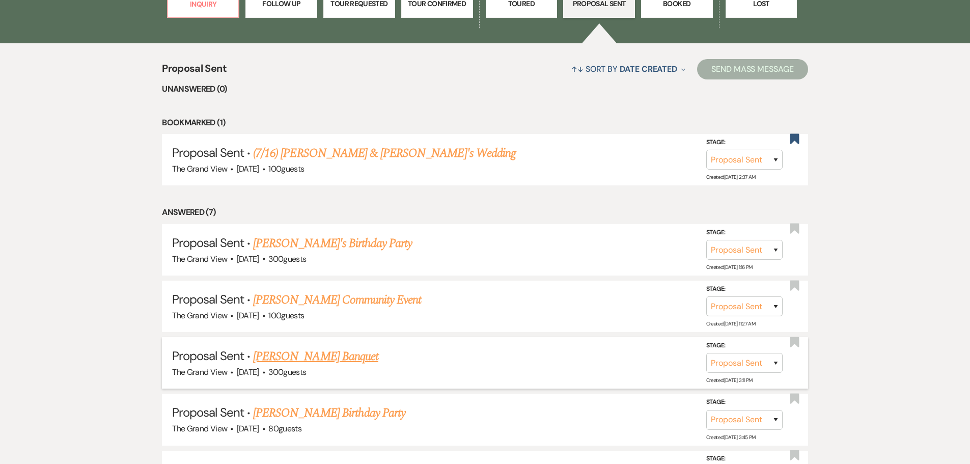
scroll to position [815, 0]
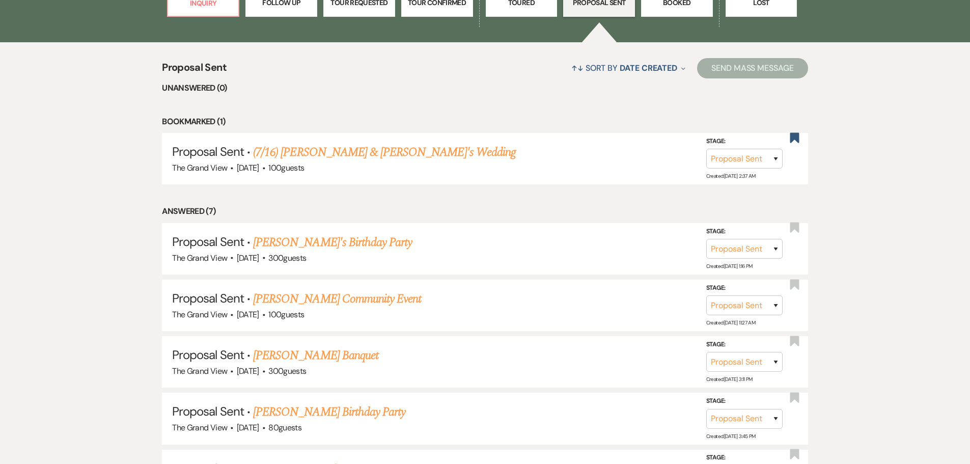
click at [383, 301] on link "Theresa Cohagen's Community Event" at bounding box center [337, 299] width 168 height 18
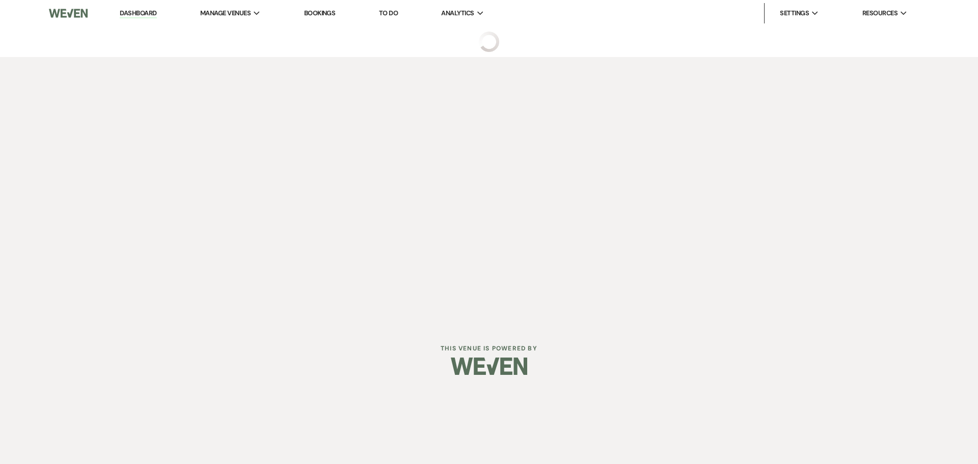
select select "6"
select select "20"
select select "7"
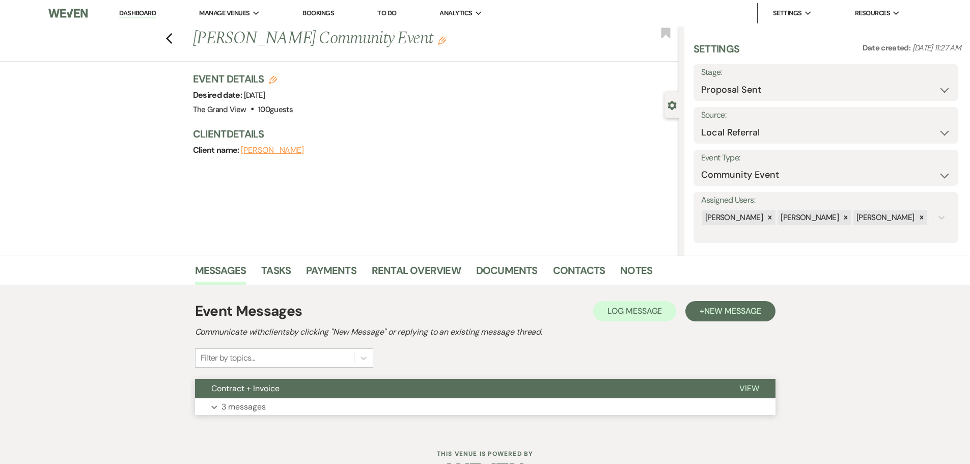
click at [304, 404] on button "Expand 3 messages" at bounding box center [485, 406] width 580 height 17
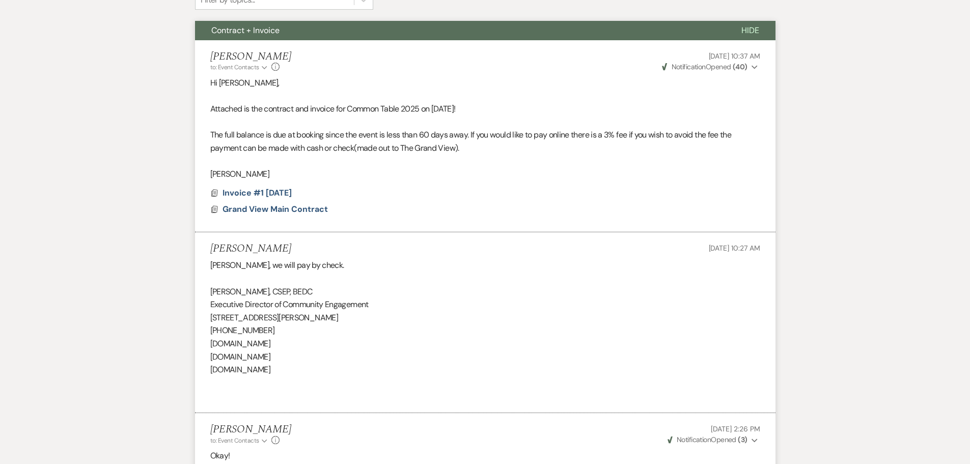
scroll to position [477, 0]
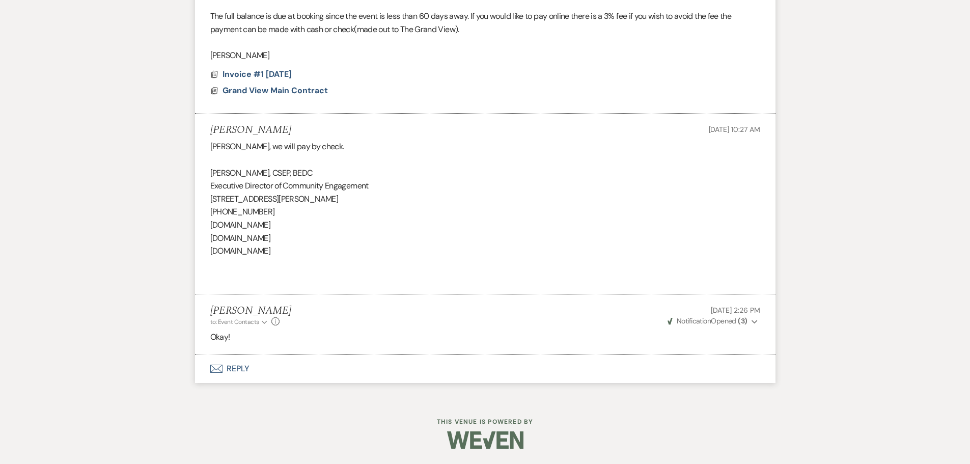
click at [231, 370] on button "Envelope Reply" at bounding box center [485, 368] width 580 height 29
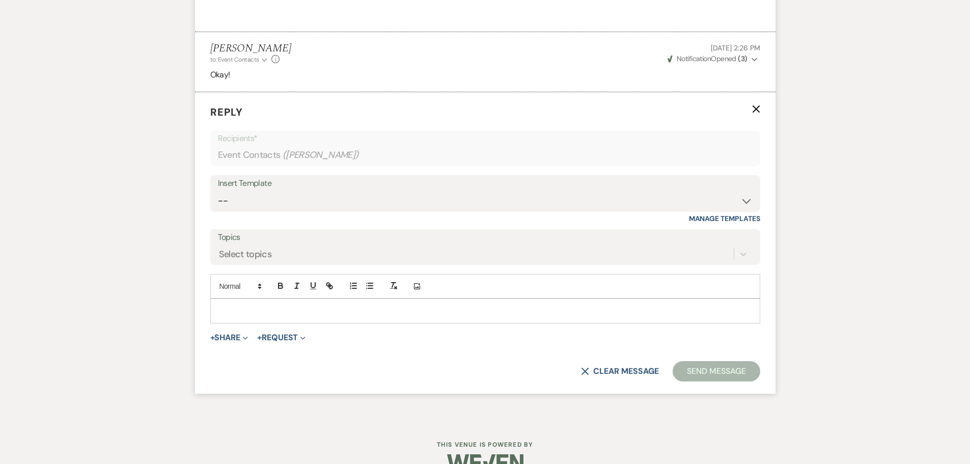
scroll to position [750, 0]
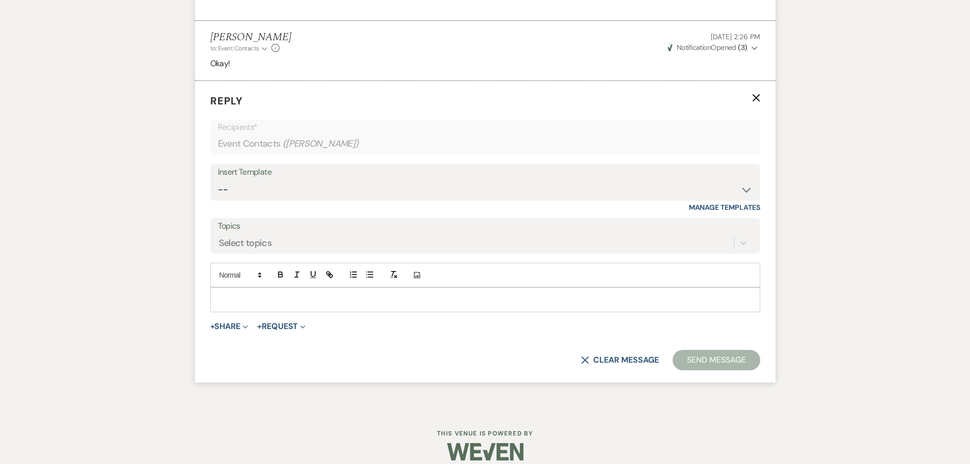
click at [253, 302] on p at bounding box center [485, 299] width 534 height 11
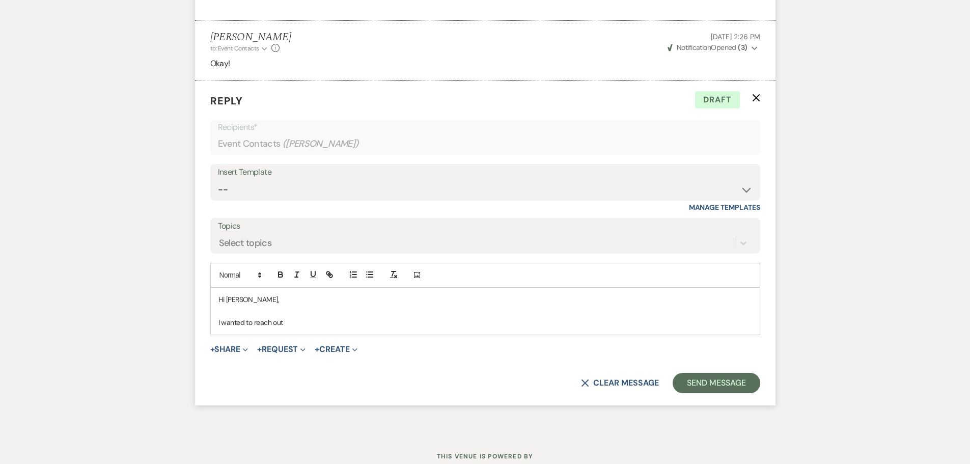
click at [317, 323] on p "I wanted to reach out" at bounding box center [485, 322] width 534 height 11
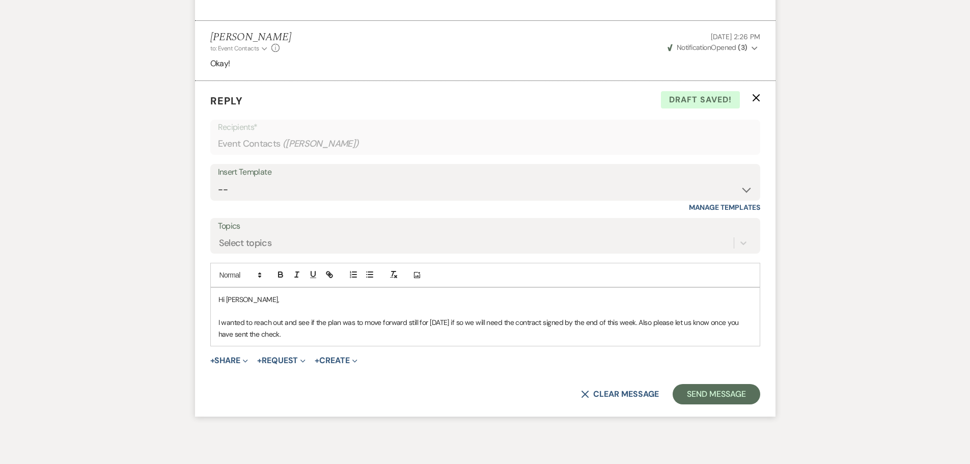
click at [467, 322] on p "I wanted to reach out and see if the plan was to move forward still for October…" at bounding box center [485, 328] width 534 height 23
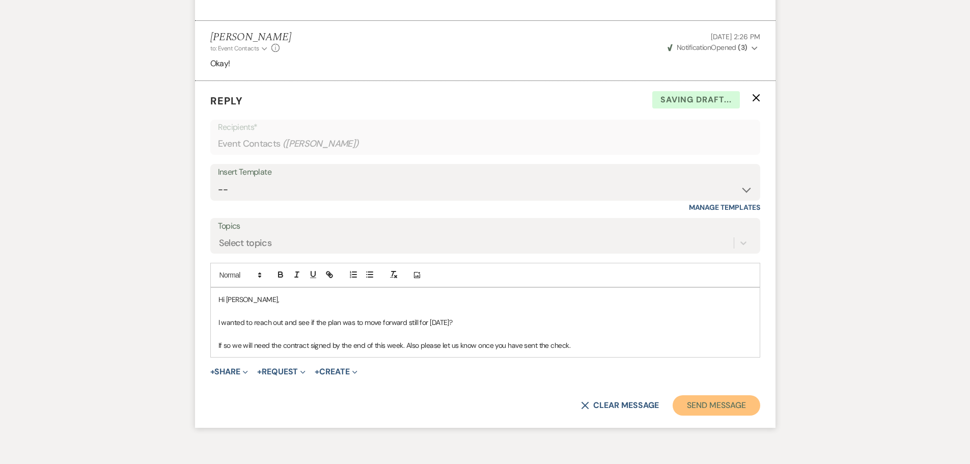
click at [719, 406] on button "Send Message" at bounding box center [716, 405] width 87 height 20
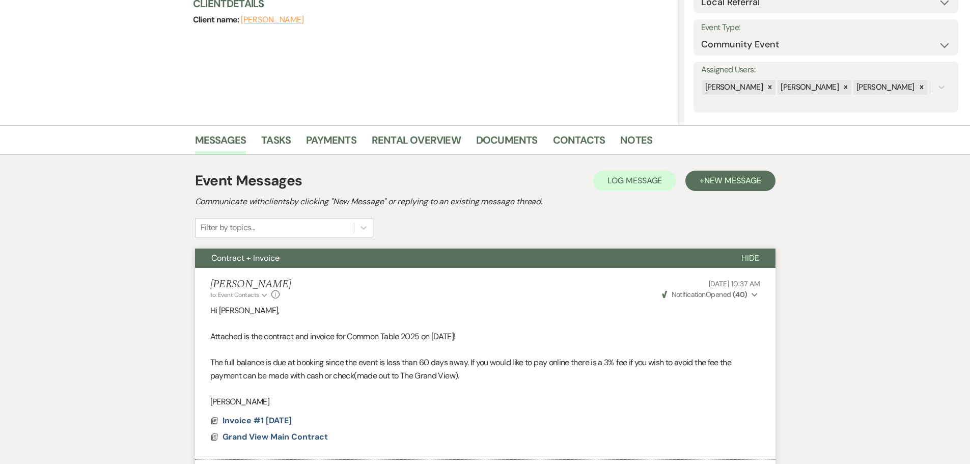
scroll to position [0, 0]
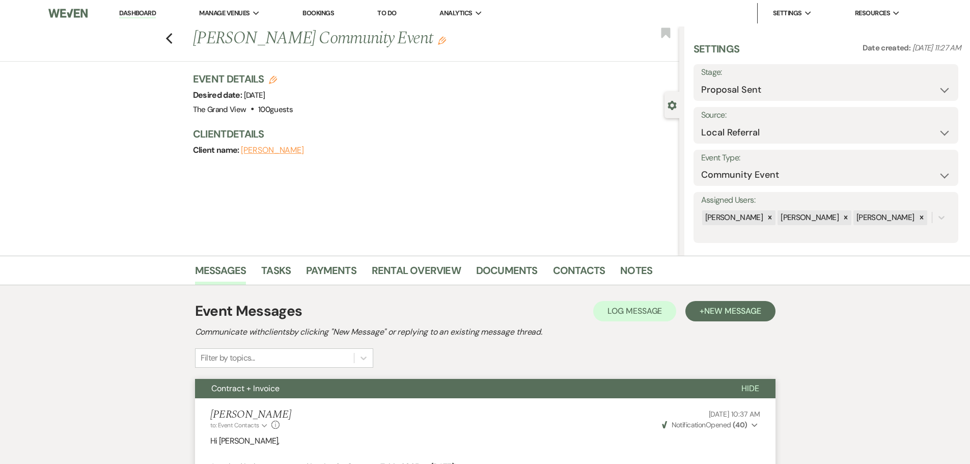
click at [131, 12] on link "Dashboard" at bounding box center [137, 14] width 37 height 10
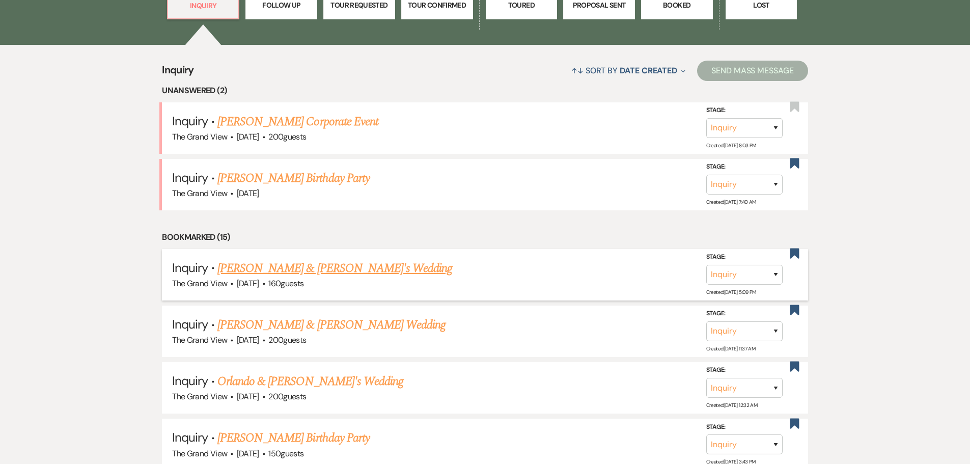
scroll to position [815, 0]
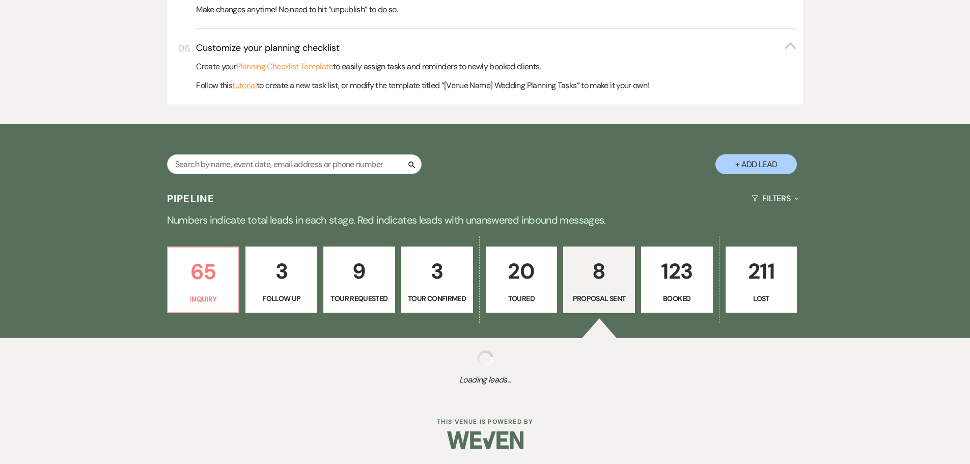
select select "6"
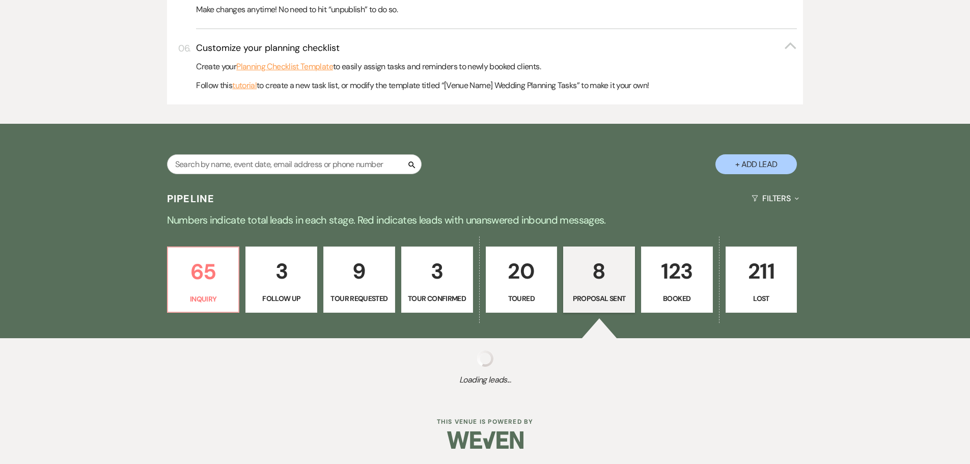
select select "6"
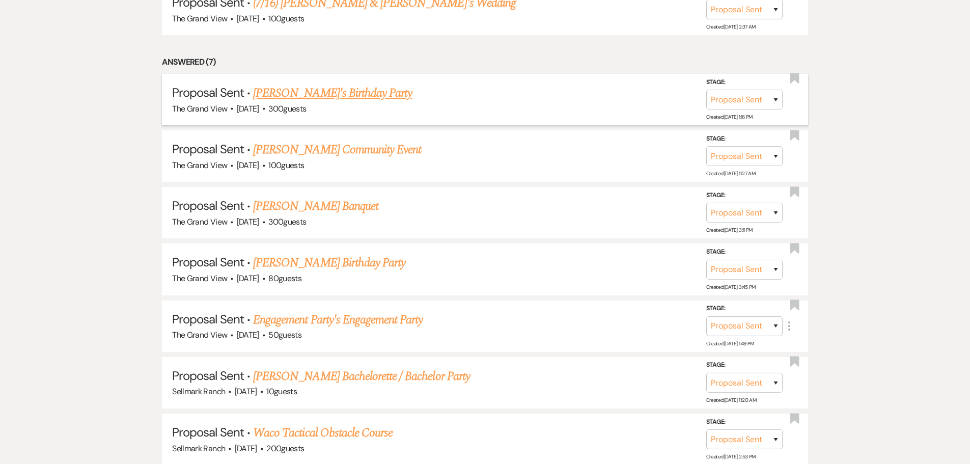
scroll to position [946, 0]
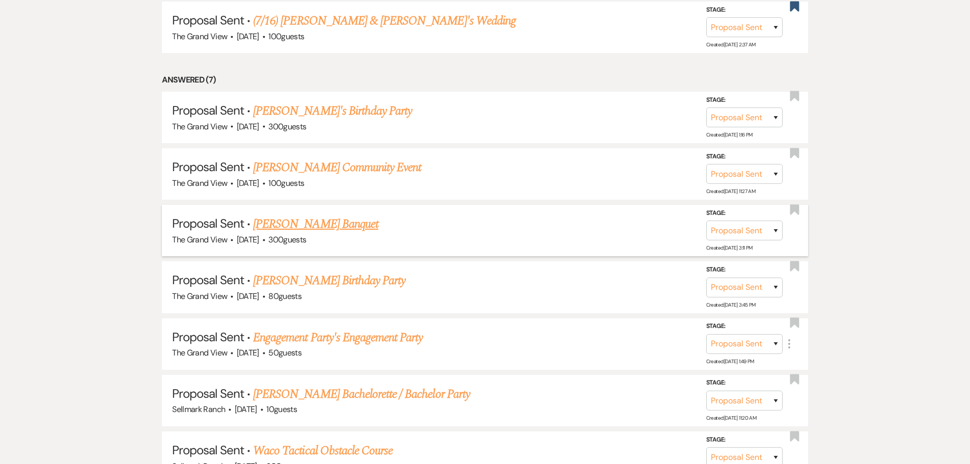
click at [348, 228] on link "Brandi Villanueva's Banquet" at bounding box center [315, 224] width 125 height 18
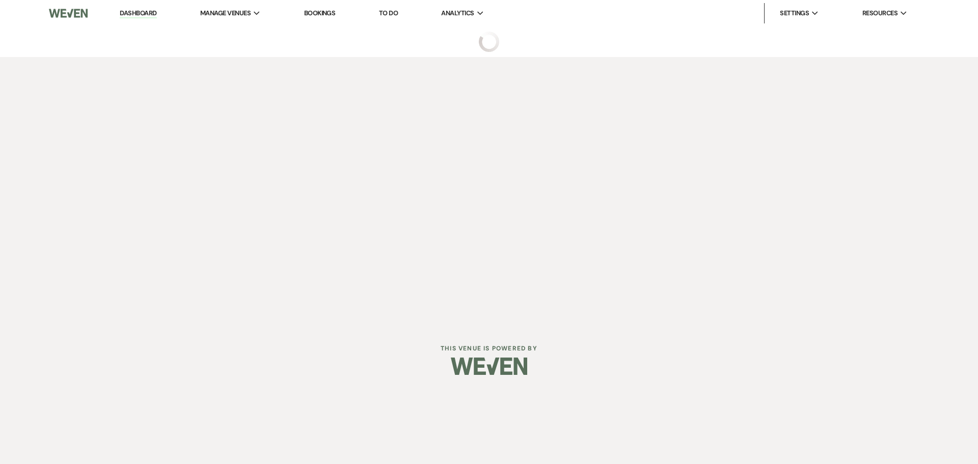
select select "6"
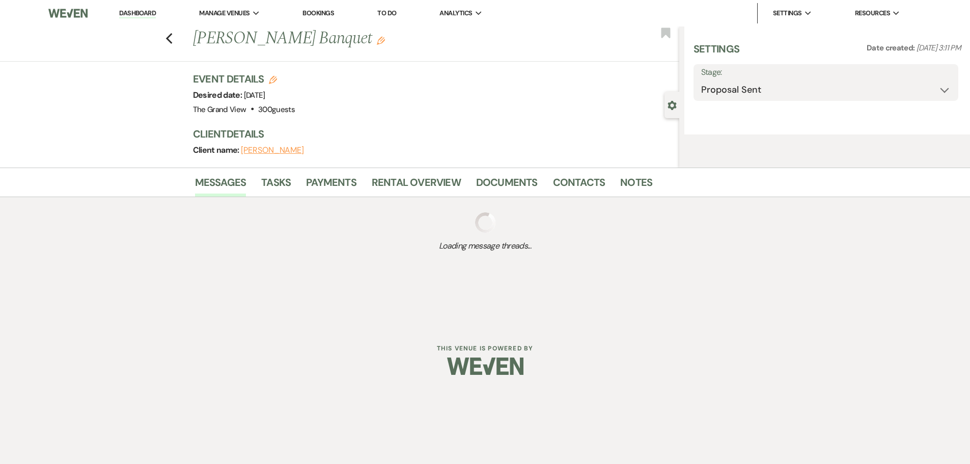
select select "20"
select select "13"
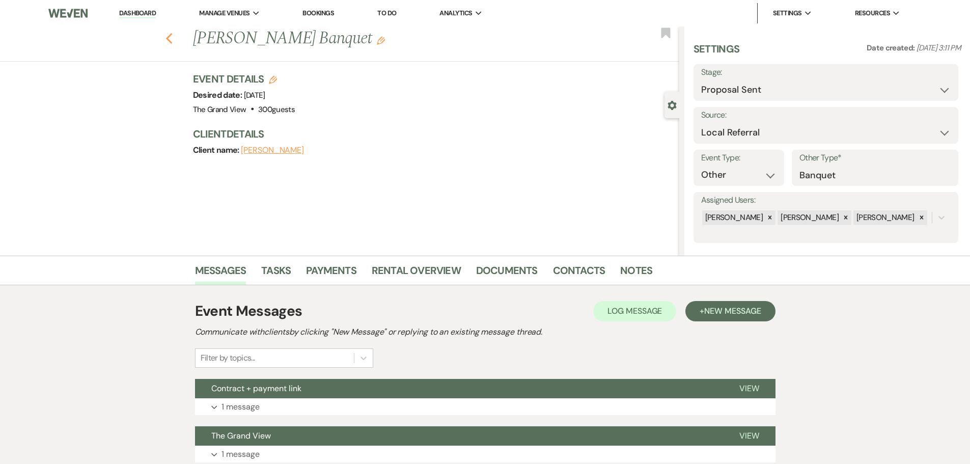
click at [173, 41] on icon "Previous" at bounding box center [169, 39] width 8 height 12
select select "6"
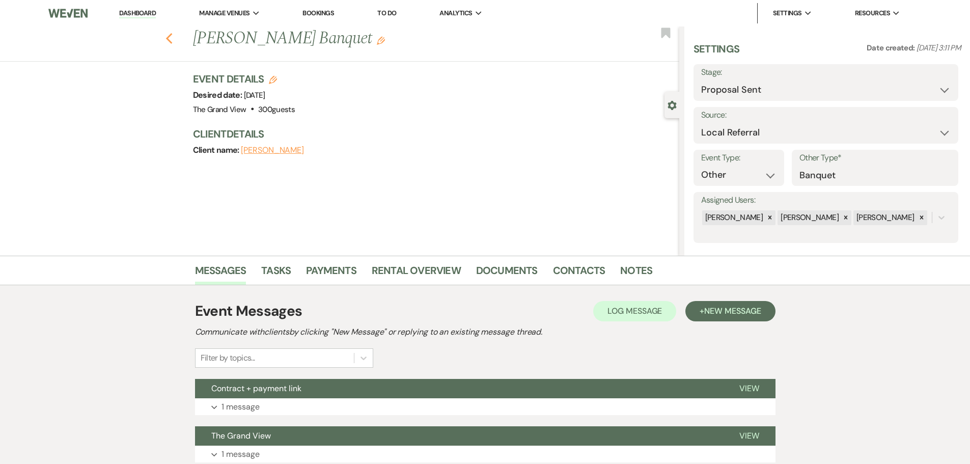
select select "6"
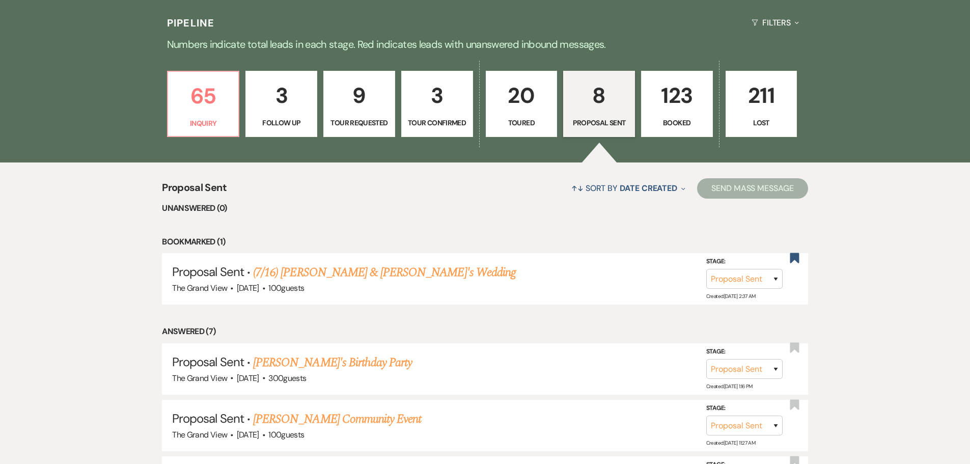
scroll to position [691, 0]
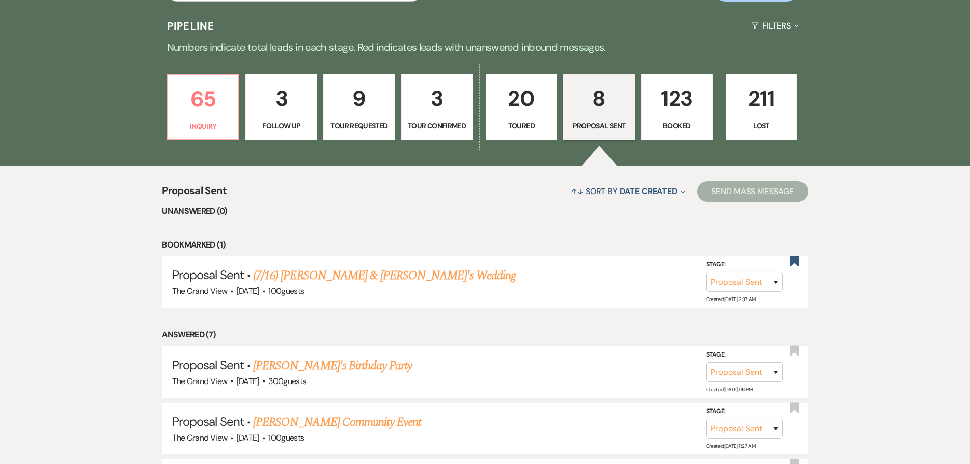
click at [682, 118] on link "123 Booked" at bounding box center [677, 107] width 72 height 66
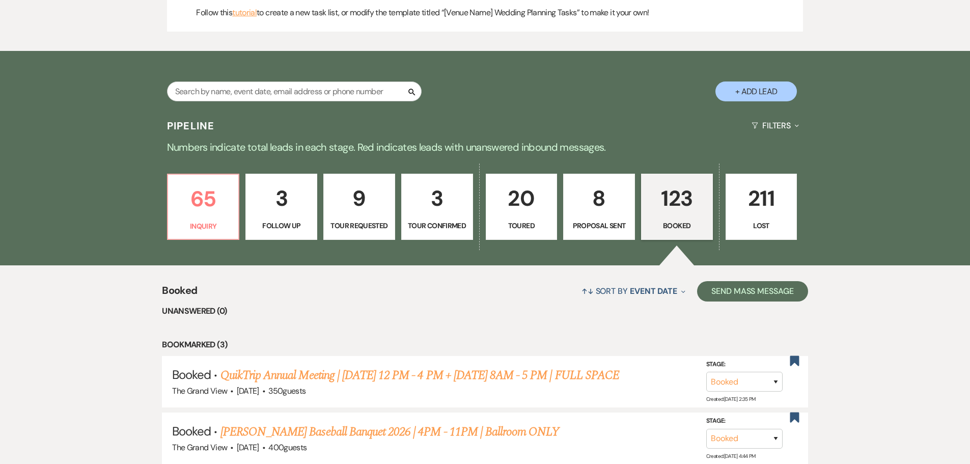
scroll to position [590, 0]
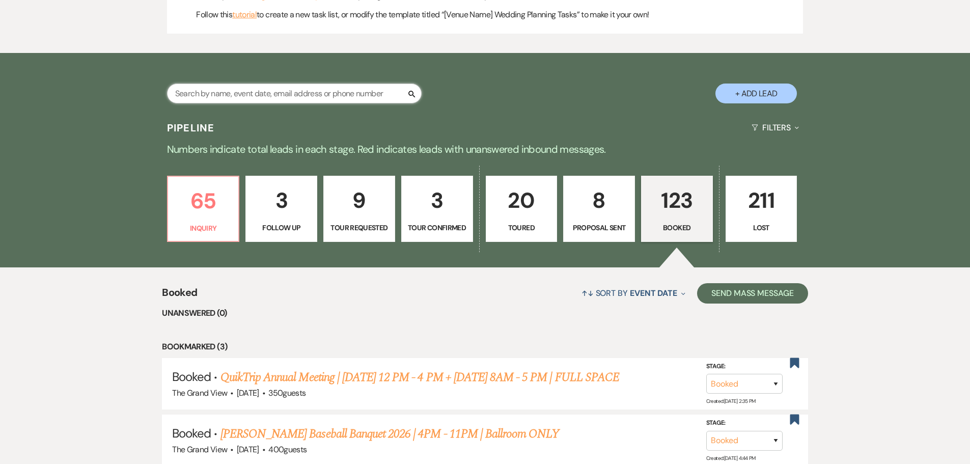
click at [229, 100] on input "text" at bounding box center [294, 94] width 255 height 20
type input "brown"
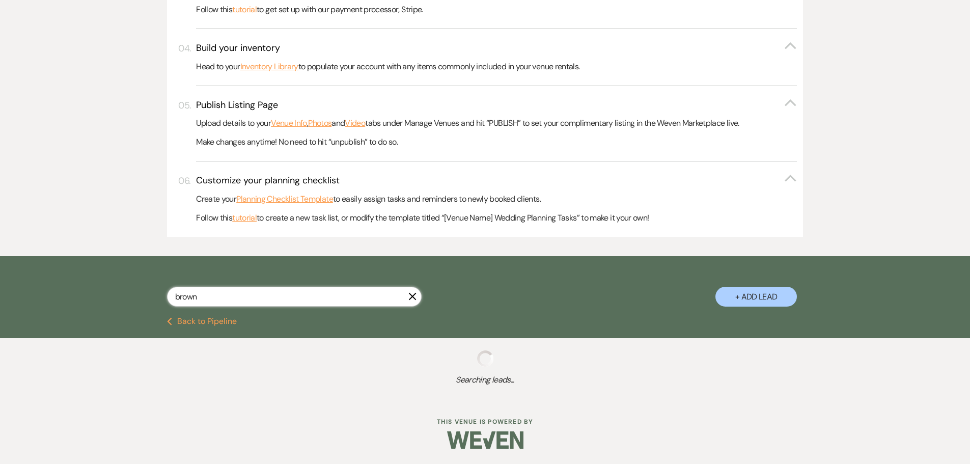
scroll to position [583, 0]
select select "8"
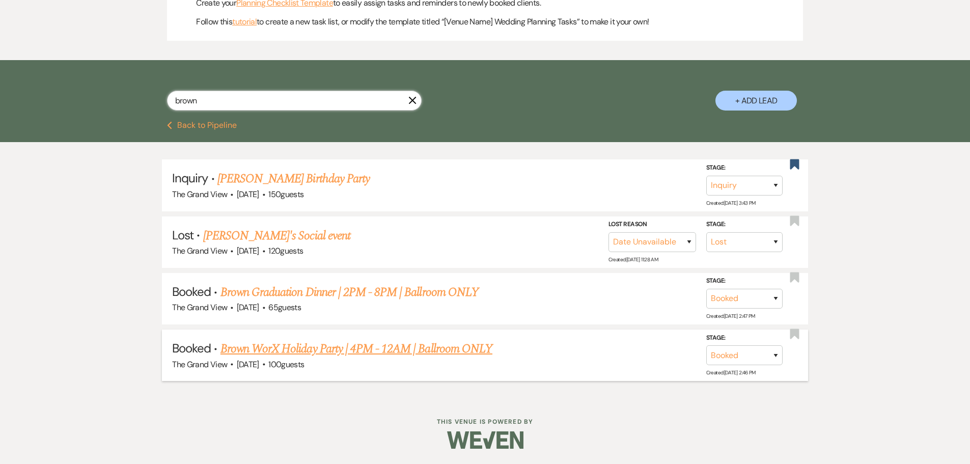
type input "brown"
click at [291, 353] on link "Brown WorX Holiday Party | 4PM - 12AM | Ballroom ONLY" at bounding box center [356, 349] width 272 height 18
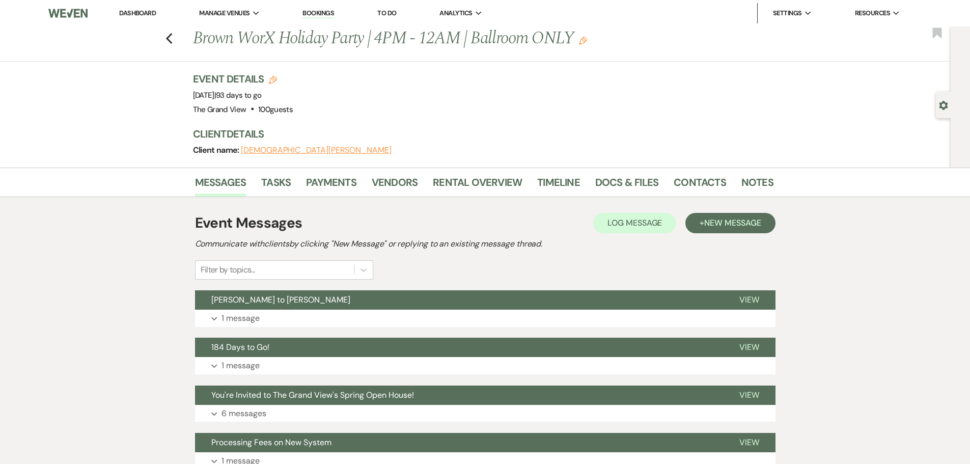
click at [275, 79] on use "button" at bounding box center [273, 80] width 8 height 8
select select "836"
select select "false"
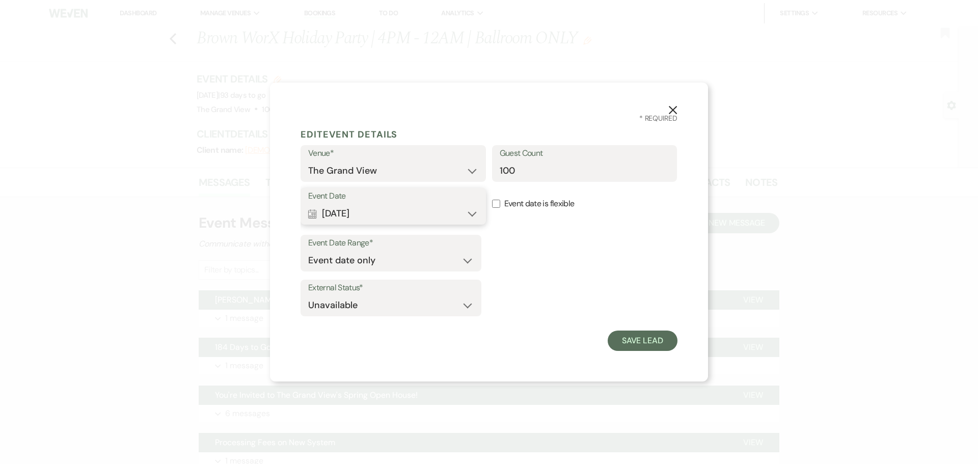
click at [400, 221] on button "Calendar Dec 13, 2025 Expand" at bounding box center [393, 213] width 170 height 20
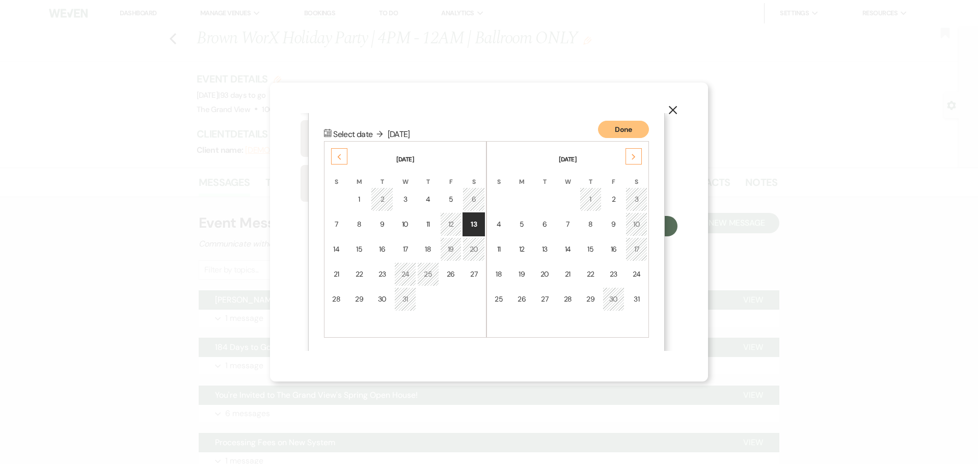
scroll to position [116, 0]
click at [627, 158] on div "Next" at bounding box center [633, 155] width 16 height 16
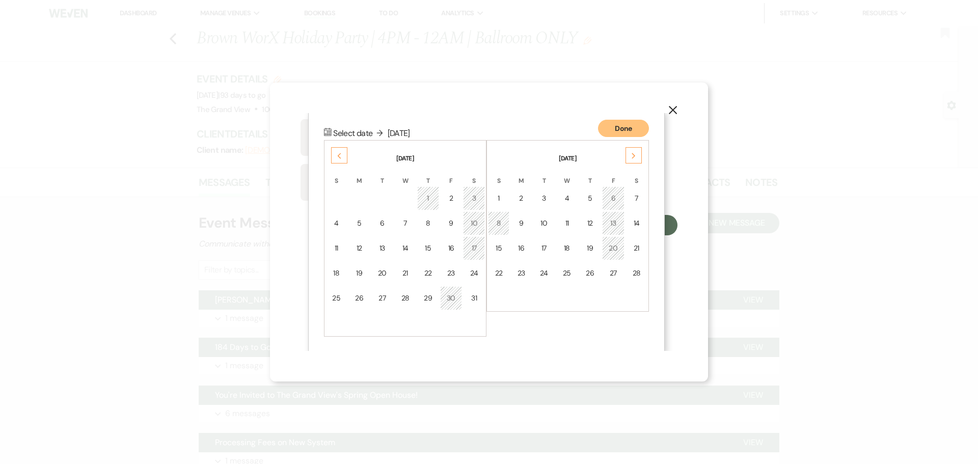
click at [627, 158] on div "Next" at bounding box center [633, 155] width 16 height 16
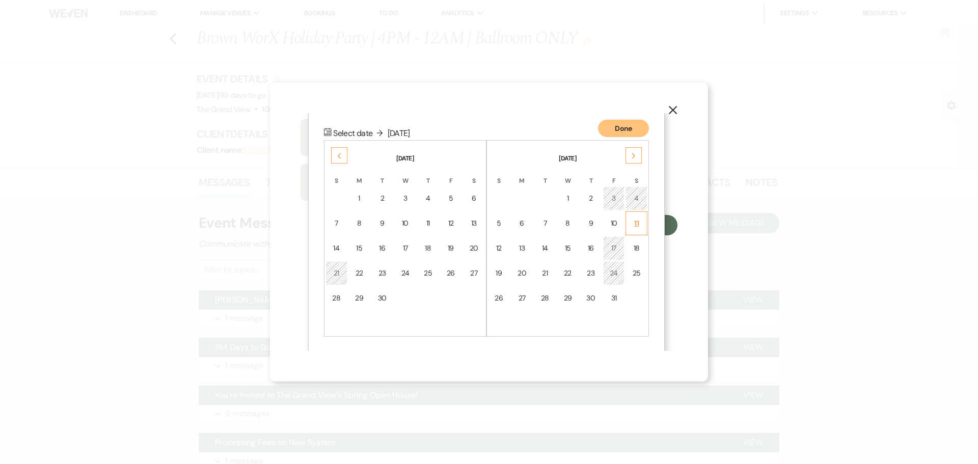
click at [638, 220] on div "11" at bounding box center [636, 223] width 9 height 11
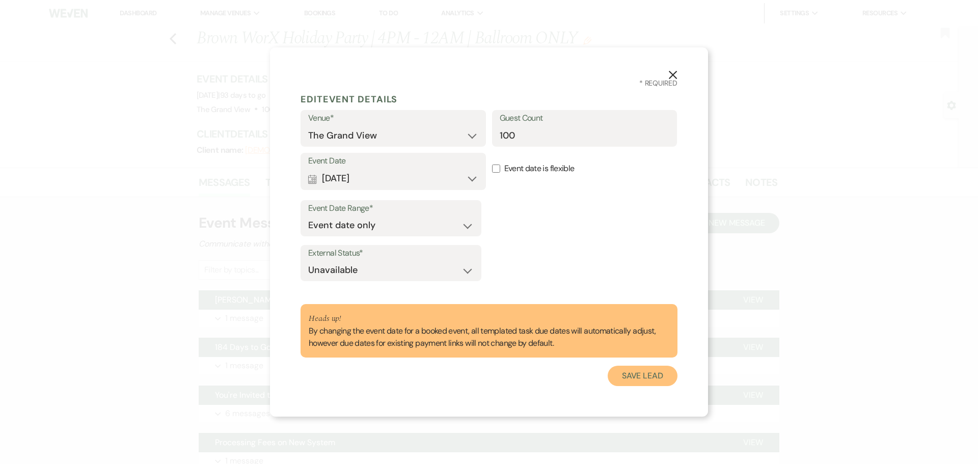
click at [643, 386] on button "Save Lead" at bounding box center [642, 376] width 70 height 20
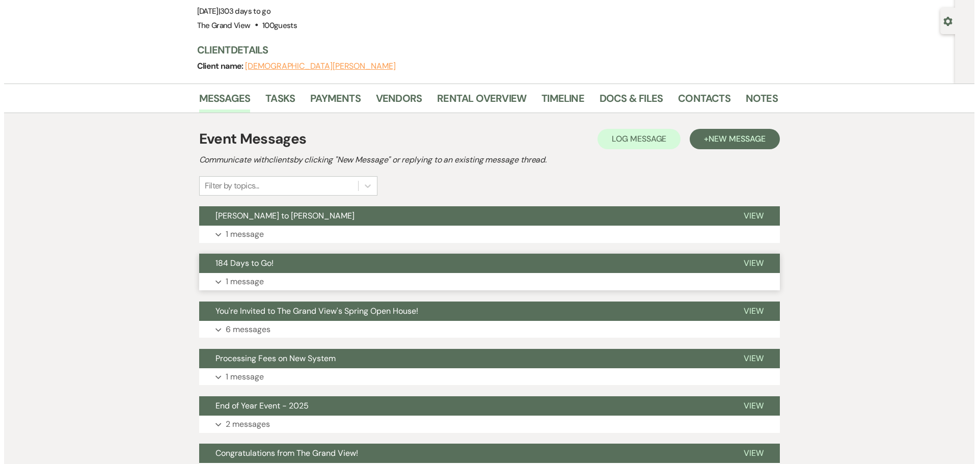
scroll to position [102, 0]
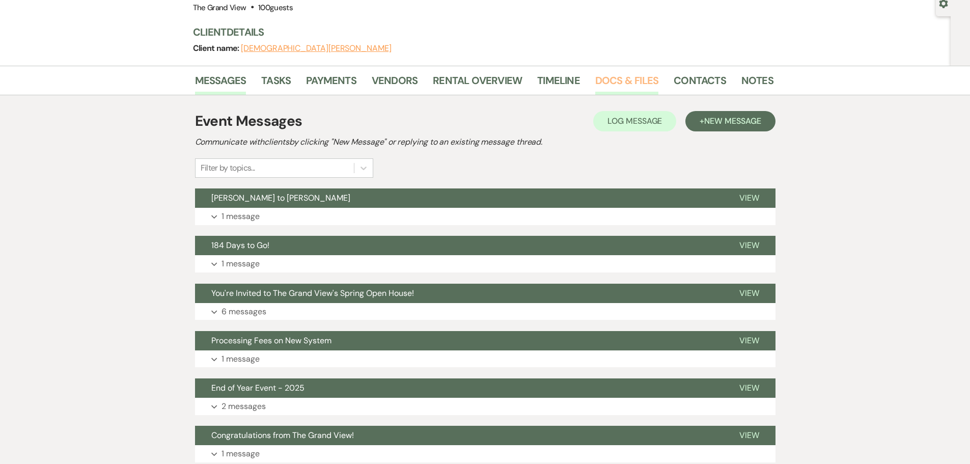
click at [648, 78] on link "Docs & Files" at bounding box center [626, 83] width 63 height 22
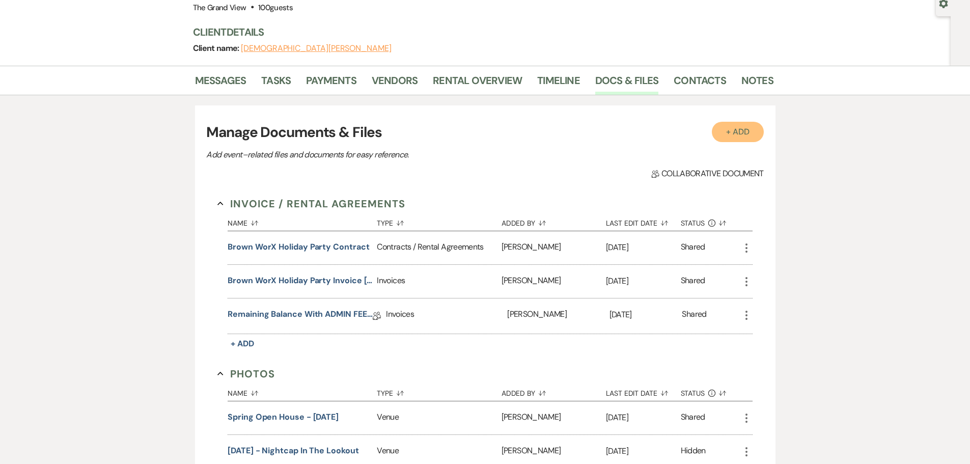
click at [729, 135] on button "+ Add" at bounding box center [738, 132] width 52 height 20
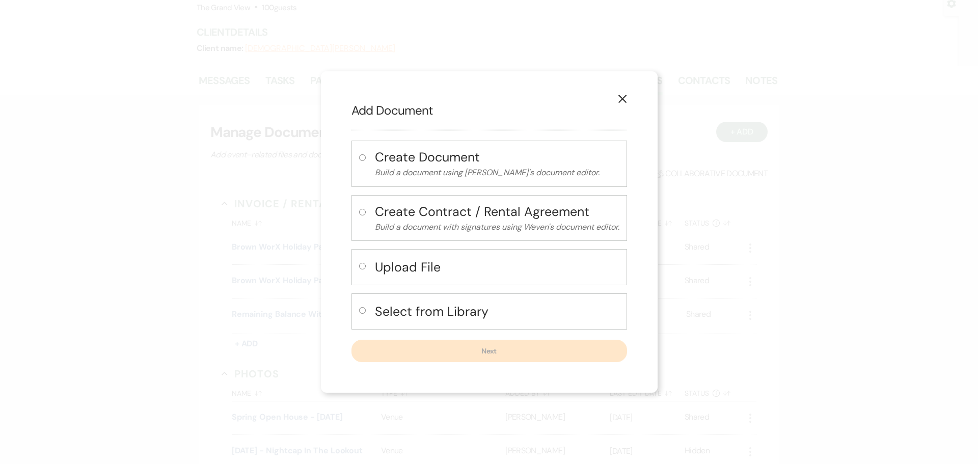
click at [439, 306] on h4 "Select from Library" at bounding box center [497, 311] width 244 height 18
radio input "true"
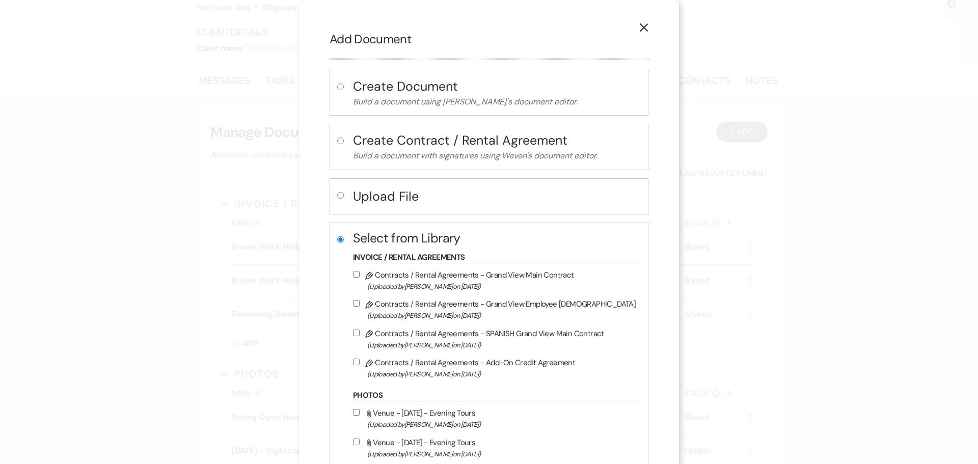
click at [499, 278] on label "Pencil Contracts / Rental Agreements - Grand View Main Contract (Uploaded by Mi…" at bounding box center [494, 280] width 283 height 24
click at [359, 278] on input "Pencil Contracts / Rental Agreements - Grand View Main Contract (Uploaded by Mi…" at bounding box center [356, 274] width 7 height 7
checkbox input "true"
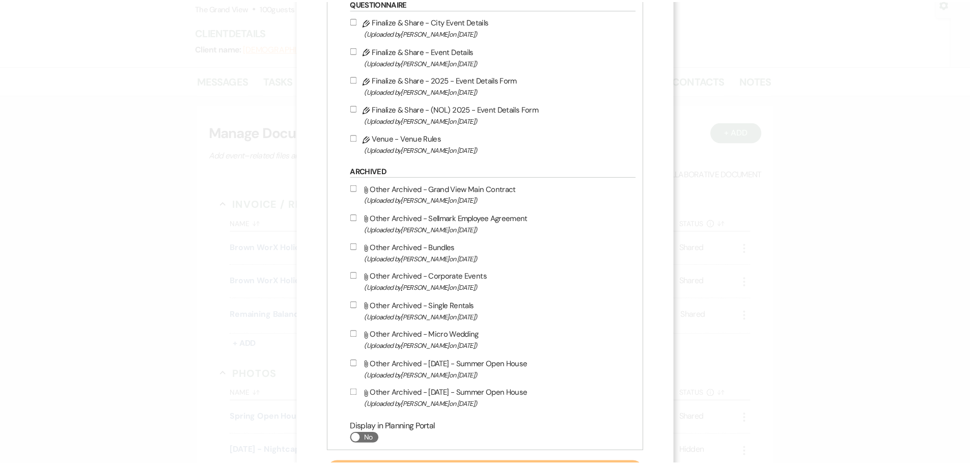
scroll to position [799, 0]
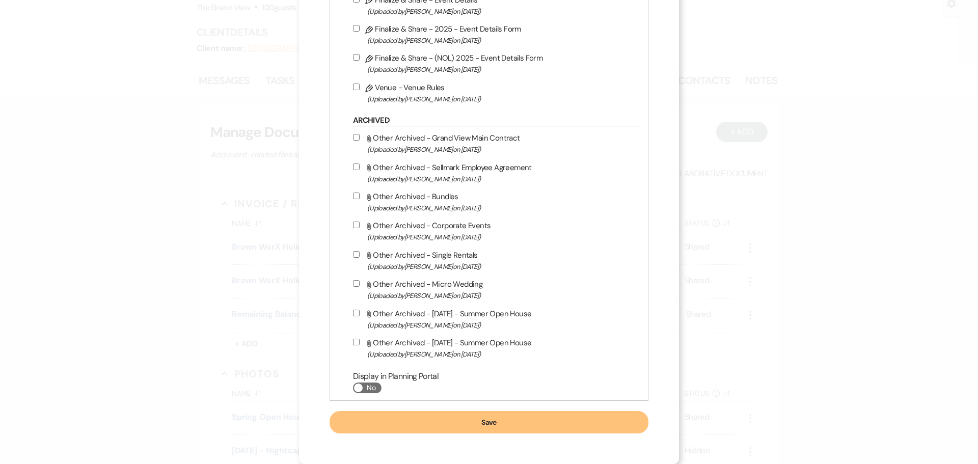
click at [537, 417] on button "Save" at bounding box center [488, 422] width 319 height 22
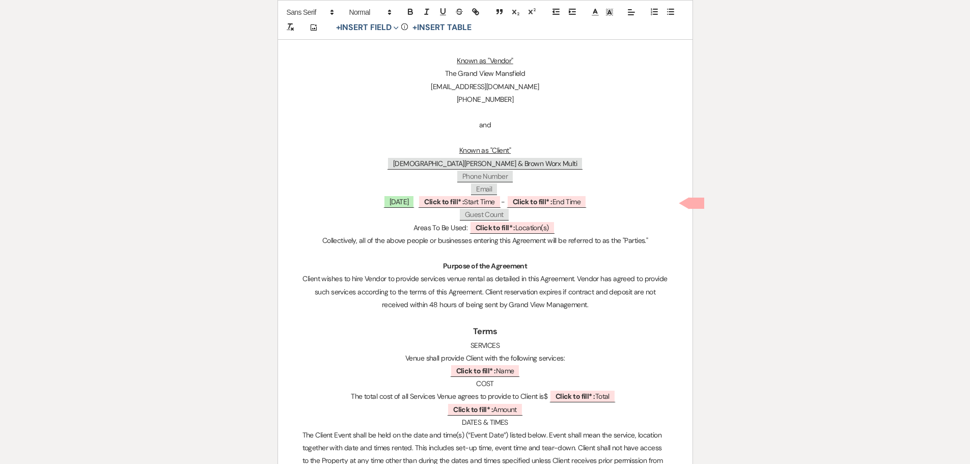
scroll to position [356, 0]
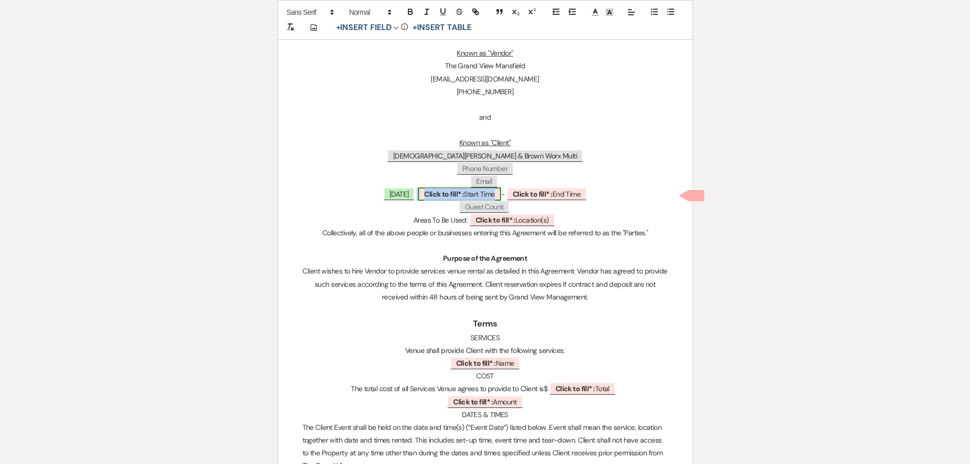
click at [485, 195] on span "Click to fill* : Start Time" at bounding box center [459, 193] width 82 height 13
select select "owner"
select select "custom_placeholder"
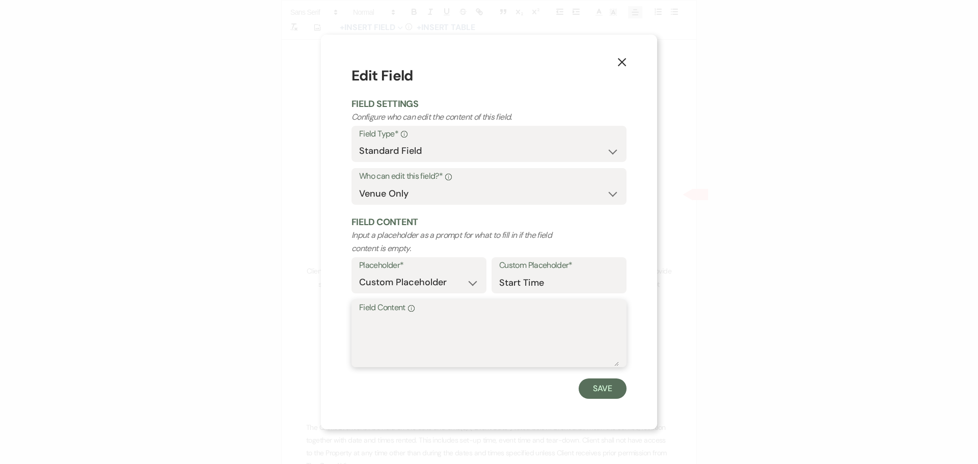
click at [446, 344] on textarea "Field Content Info" at bounding box center [489, 340] width 260 height 51
type textarea "12 PM"
click at [578, 382] on div "Save" at bounding box center [488, 388] width 275 height 20
click at [592, 387] on button "Save" at bounding box center [602, 388] width 48 height 20
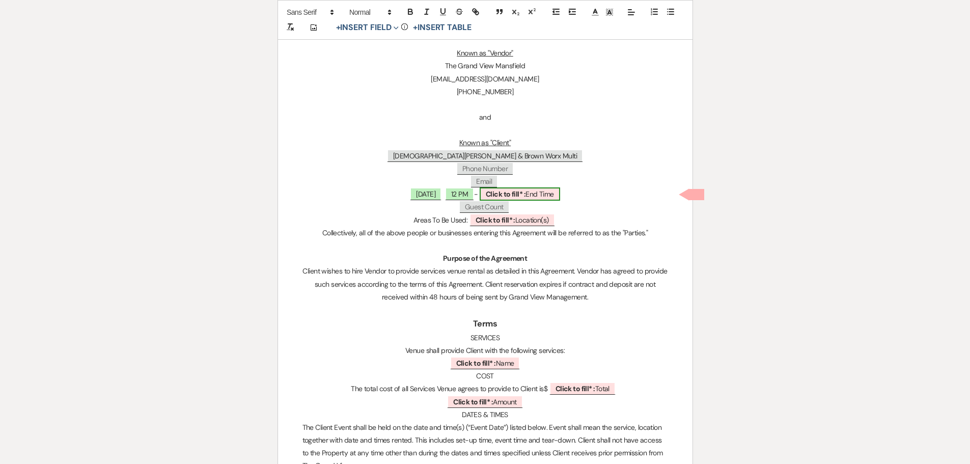
click at [525, 196] on b "Click to fill* :" at bounding box center [506, 193] width 40 height 9
select select "owner"
select select "custom_placeholder"
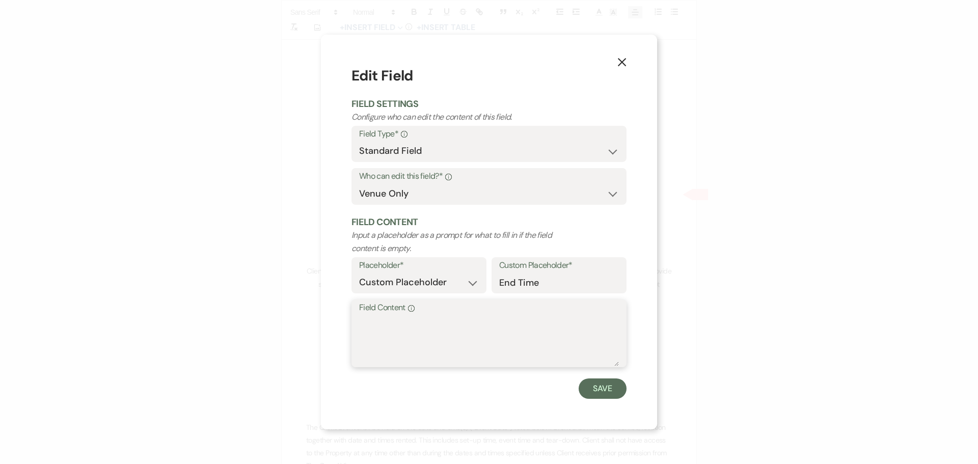
click at [489, 319] on textarea "Field Content Info" at bounding box center [489, 340] width 260 height 51
type textarea "8 PM"
click at [613, 393] on button "Save" at bounding box center [602, 388] width 48 height 20
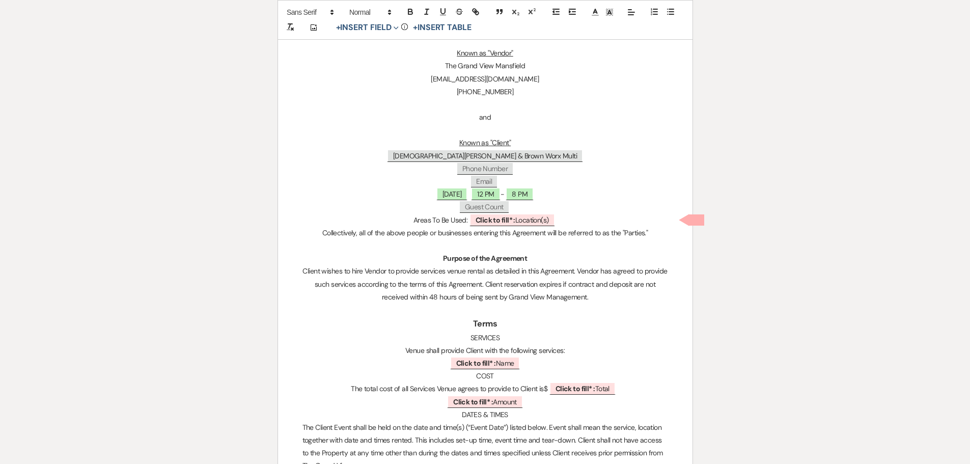
click at [563, 192] on p "﻿ 07/11/2026 ﻿ 12 PM - 8 PM" at bounding box center [485, 194] width 366 height 13
click at [499, 223] on b "Click to fill* :" at bounding box center [496, 219] width 40 height 9
select select "owner"
select select "custom_placeholder"
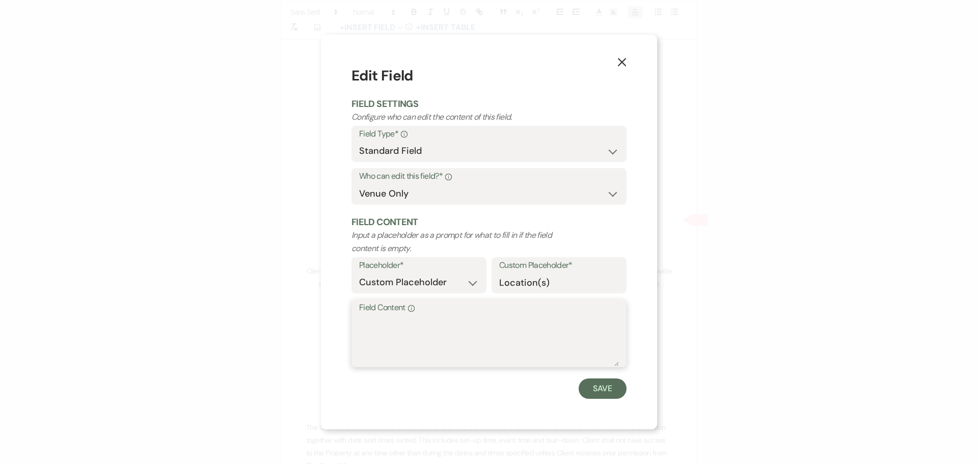
click at [484, 333] on textarea "Field Content Info" at bounding box center [489, 340] width 260 height 51
type textarea "Ballroom + Dressing Suite"
click at [603, 393] on button "Save" at bounding box center [602, 388] width 48 height 20
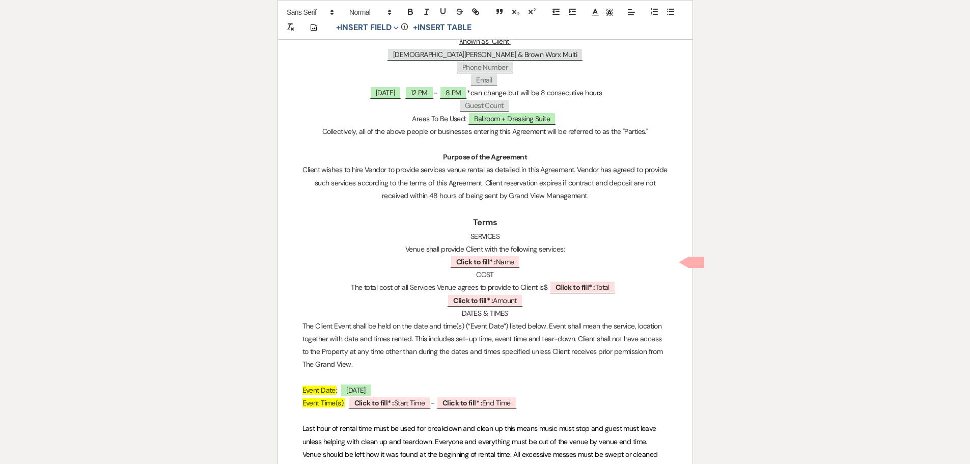
scroll to position [458, 0]
click at [530, 260] on p "﻿ Click to fill* : Name ﻿" at bounding box center [485, 261] width 366 height 13
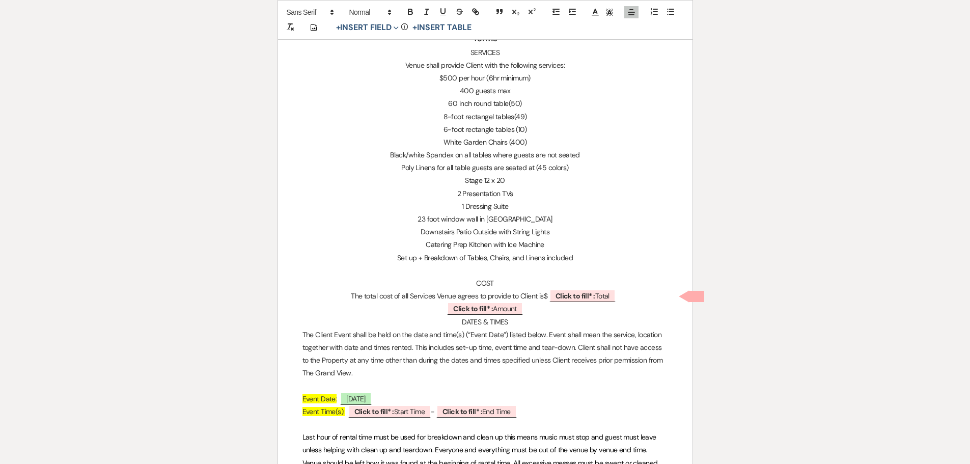
scroll to position [662, 0]
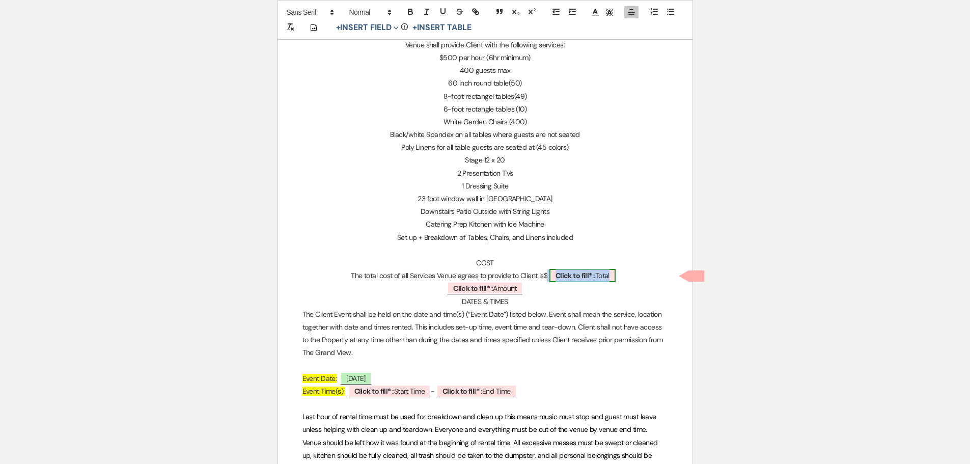
click at [575, 279] on b "Click to fill* :" at bounding box center [576, 275] width 40 height 9
select select "owner"
select select "Total"
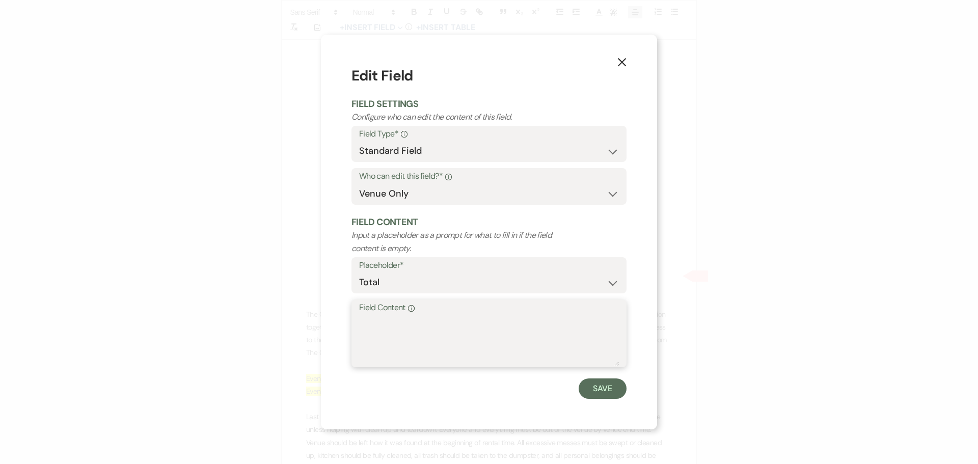
click at [419, 329] on textarea "Field Content Info" at bounding box center [489, 340] width 260 height 51
type textarea "4600"
click at [610, 391] on button "Save" at bounding box center [602, 388] width 48 height 20
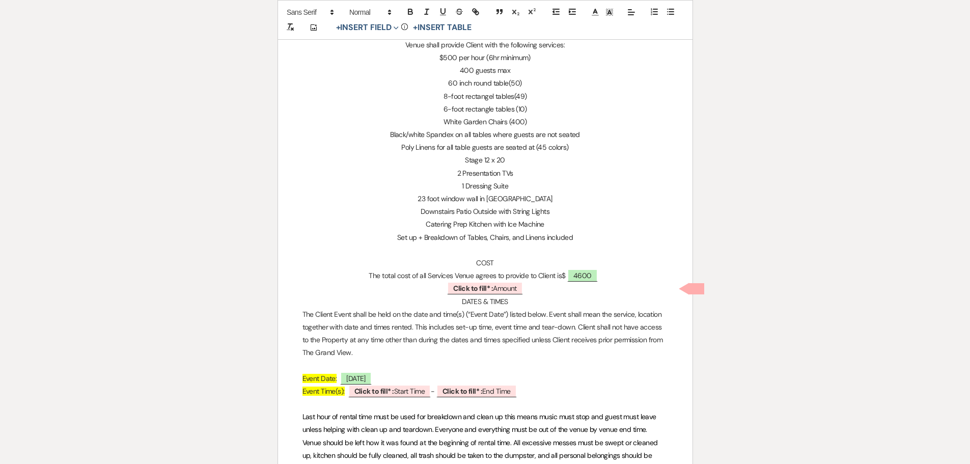
click at [538, 290] on p "﻿ Click to fill* : Amount ﻿" at bounding box center [485, 288] width 366 height 13
click at [442, 291] on p "$500 Refunable Damage Deposit | $100 Transfer Fee" at bounding box center [485, 288] width 366 height 13
click at [577, 291] on p "$500 Refundable Damage Deposit | $100 Transfer Fee" at bounding box center [485, 288] width 366 height 13
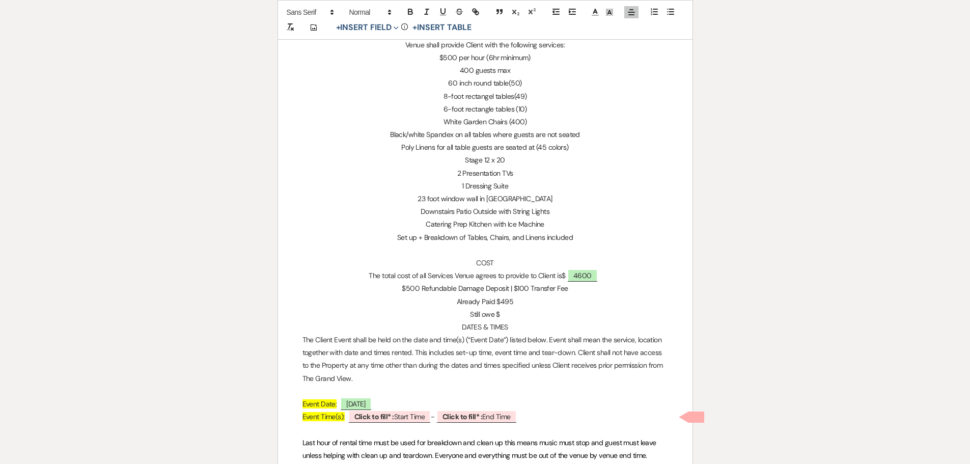
drag, startPoint x: 509, startPoint y: 317, endPoint x: 465, endPoint y: 317, distance: 43.3
click at [465, 317] on p "Still owe $" at bounding box center [485, 314] width 366 height 13
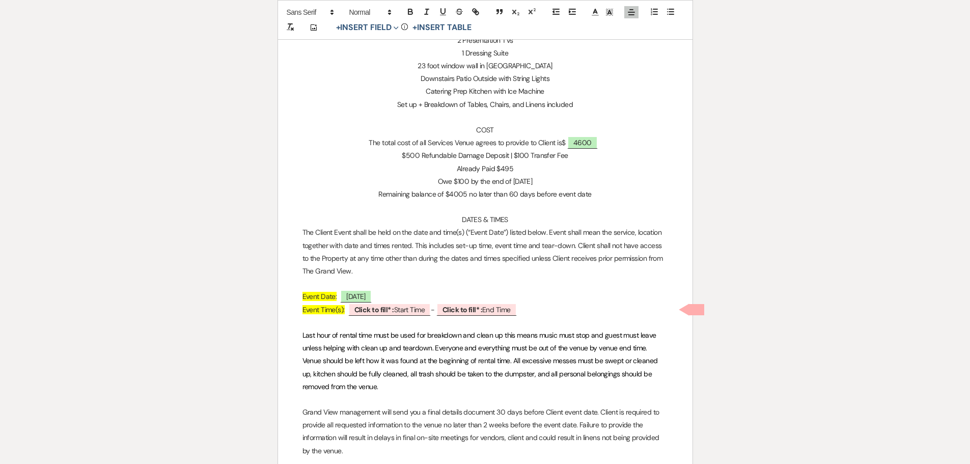
scroll to position [815, 0]
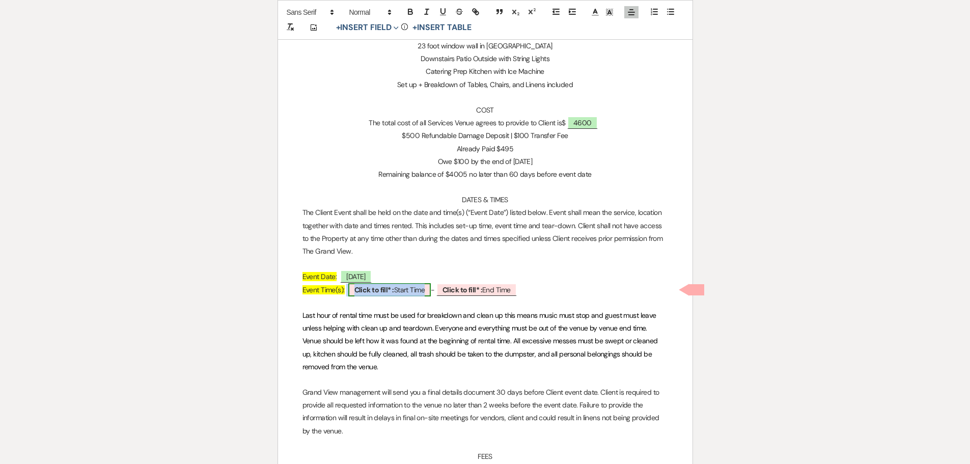
click at [414, 295] on span "Click to fill* : Start Time" at bounding box center [389, 289] width 82 height 13
select select "owner"
select select "custom_placeholder"
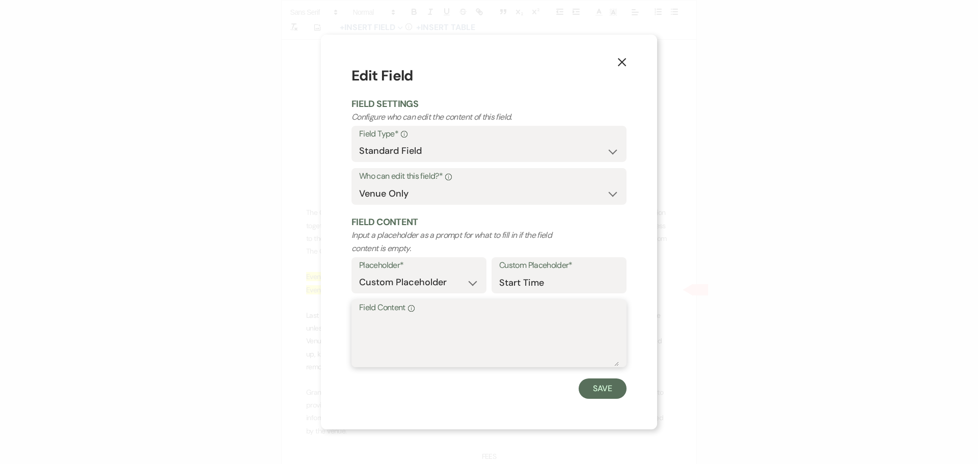
click at [418, 348] on textarea "Field Content Info" at bounding box center [489, 340] width 260 height 51
type textarea "12 PM"
click at [604, 385] on button "Save" at bounding box center [602, 388] width 48 height 20
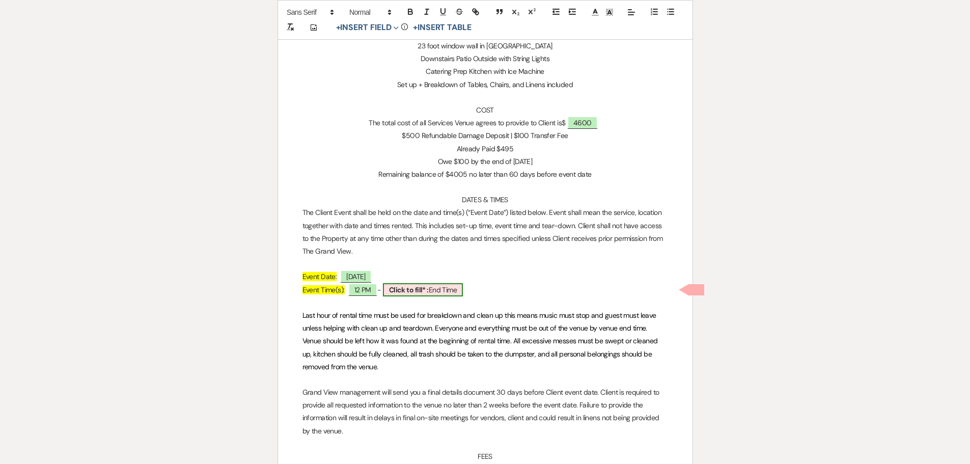
click at [429, 291] on b "Click to fill* :" at bounding box center [409, 289] width 40 height 9
select select "owner"
select select "custom_placeholder"
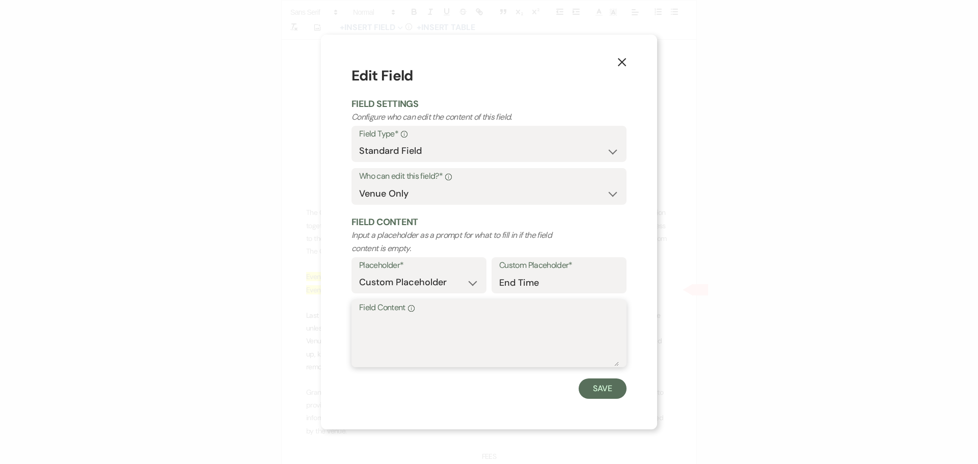
click at [405, 329] on textarea "Field Content Info" at bounding box center [489, 340] width 260 height 51
type textarea "8 PM"
click at [618, 391] on button "Save" at bounding box center [602, 388] width 48 height 20
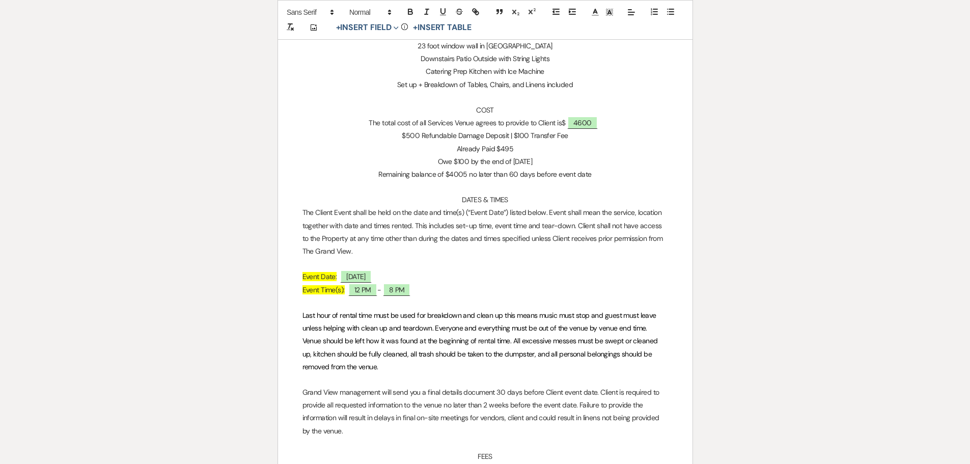
click at [315, 293] on span "Event Time(s):" at bounding box center [323, 289] width 42 height 9
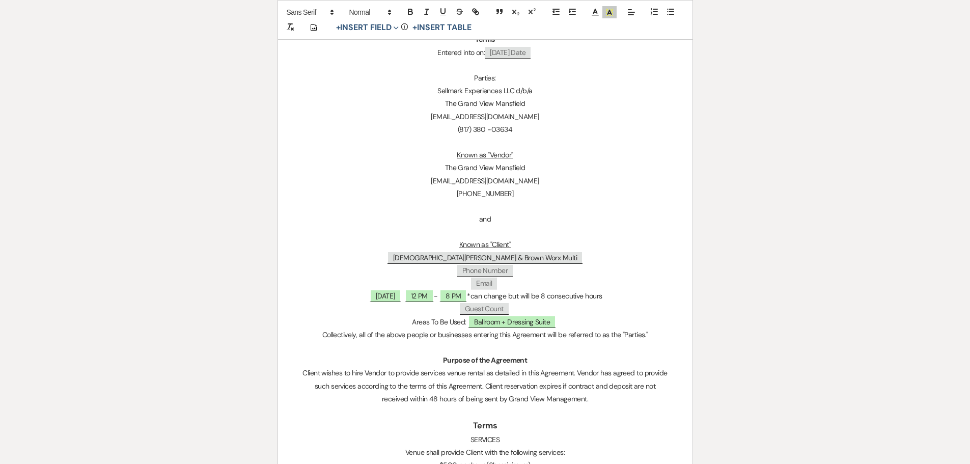
scroll to position [204, 0]
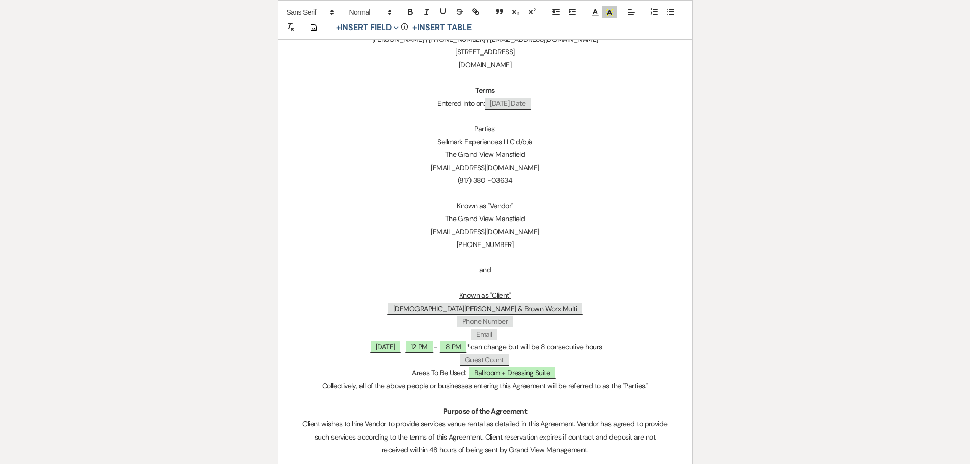
drag, startPoint x: 616, startPoint y: 349, endPoint x: 479, endPoint y: 346, distance: 136.5
click at [479, 346] on p "﻿ 07/11/2026 ﻿ 12 PM - 8 PM *can change but will be 8 consecutive hours" at bounding box center [485, 347] width 366 height 13
copy p "*can change but will be 8 consecutive hours"
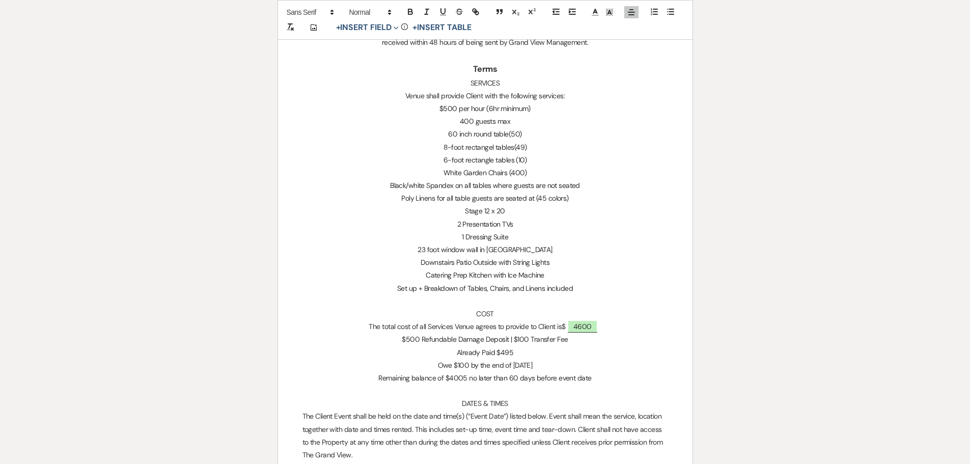
scroll to position [764, 0]
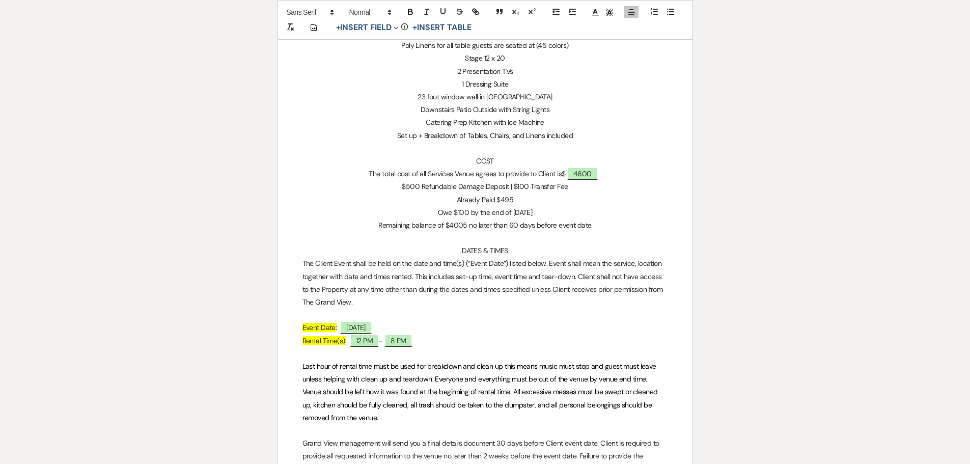
click at [433, 339] on p "Rental Time(s): 12 PM - 8 PM" at bounding box center [485, 341] width 366 height 13
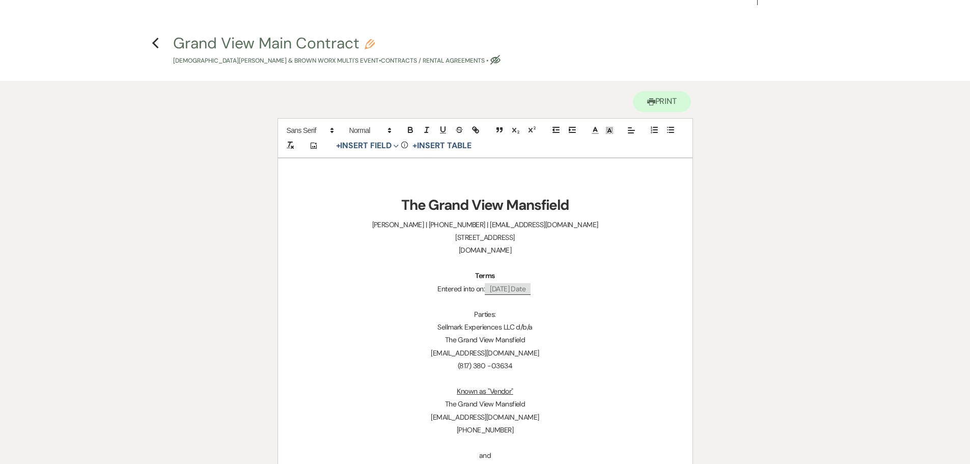
scroll to position [0, 0]
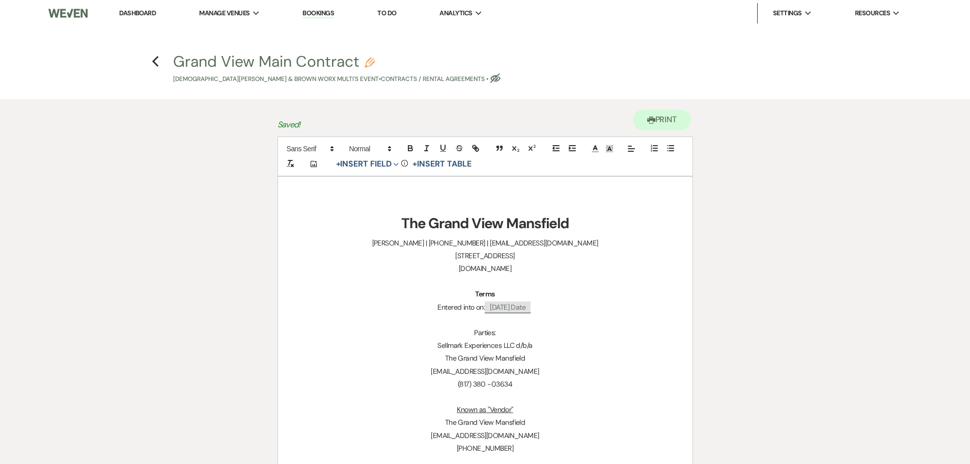
click at [367, 59] on icon "Pencil" at bounding box center [370, 63] width 10 height 10
select select "10"
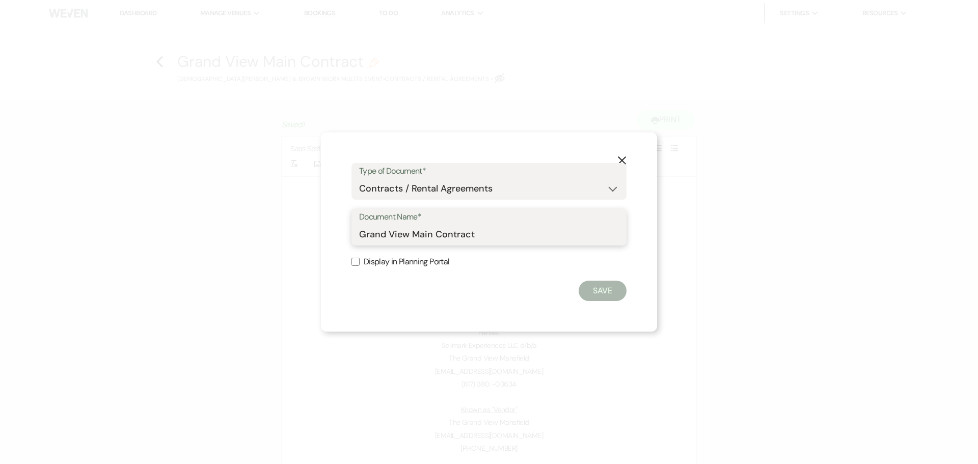
drag, startPoint x: 435, startPoint y: 235, endPoint x: 333, endPoint y: 239, distance: 101.9
click at [333, 239] on div "X Type of Document* Special Event Insurance Vendor Certificate of Insurance Con…" at bounding box center [489, 231] width 336 height 199
type input "TRANSFER Contract"
click at [604, 287] on button "Save" at bounding box center [602, 291] width 48 height 20
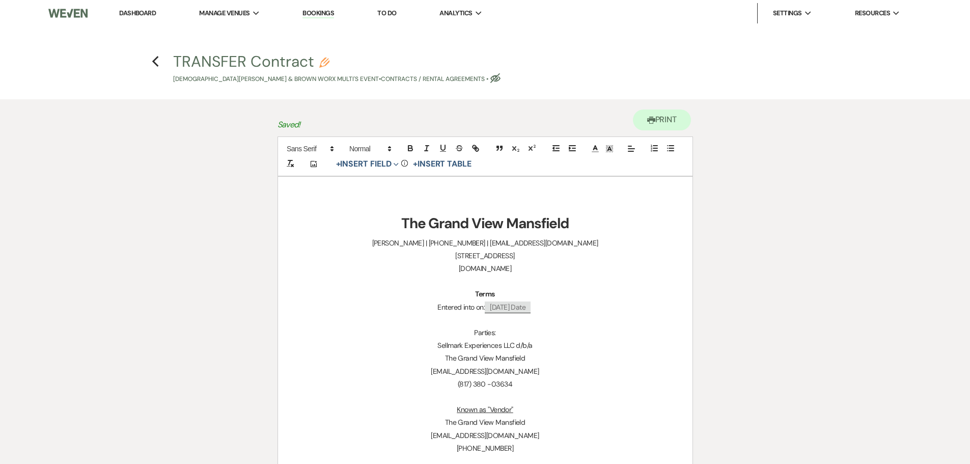
click at [151, 65] on h4 "Previous TRANSFER Contract Pencil Christian Brown & Brown Worx Multi's Event • …" at bounding box center [485, 67] width 733 height 33
click at [154, 65] on icon "Previous" at bounding box center [156, 62] width 8 height 12
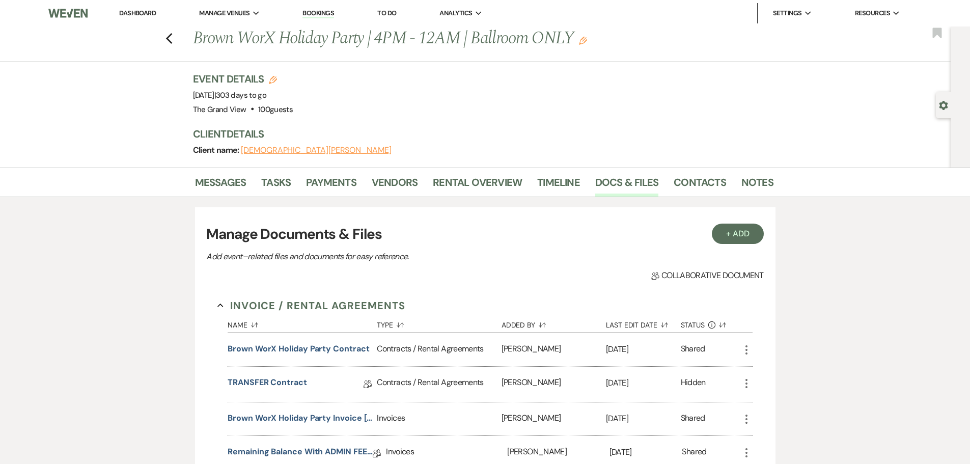
scroll to position [102, 0]
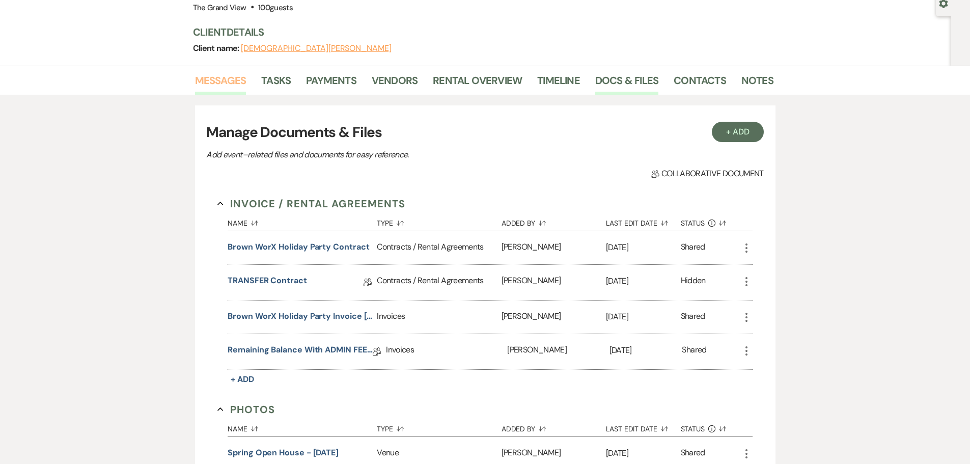
click at [224, 92] on link "Messages" at bounding box center [220, 83] width 51 height 22
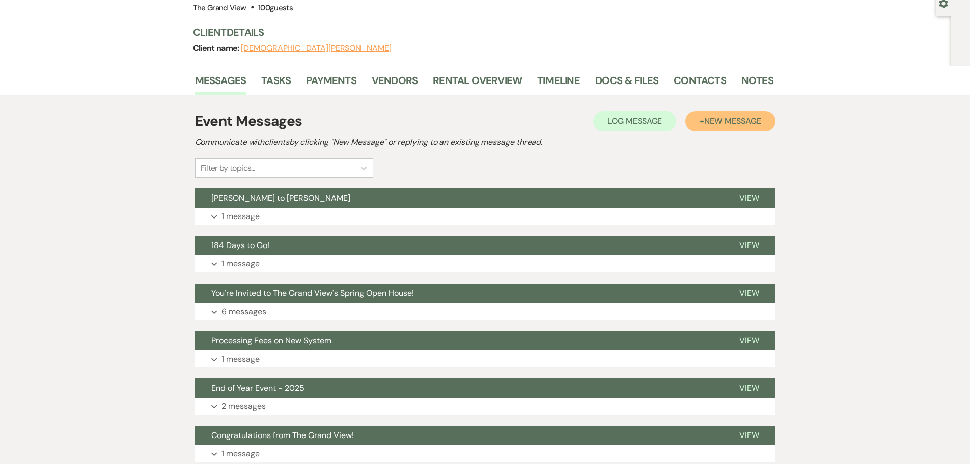
click at [732, 121] on span "New Message" at bounding box center [732, 121] width 57 height 11
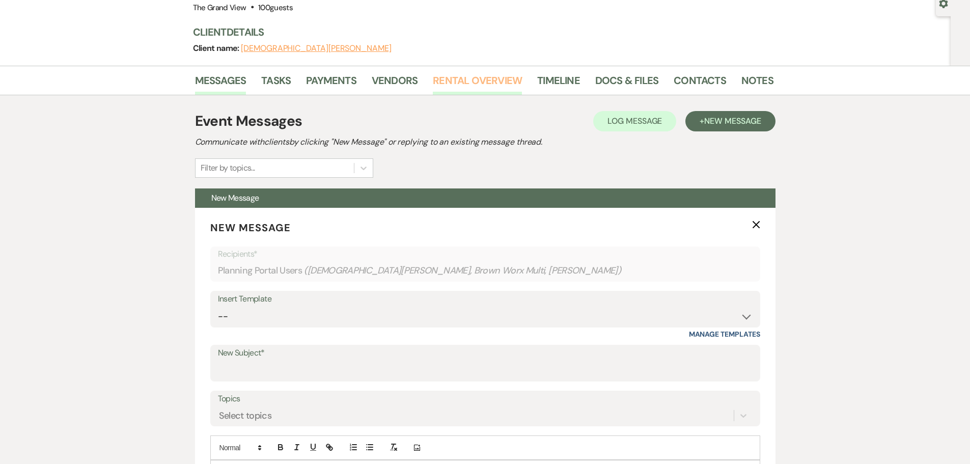
click at [474, 87] on link "Rental Overview" at bounding box center [477, 83] width 89 height 22
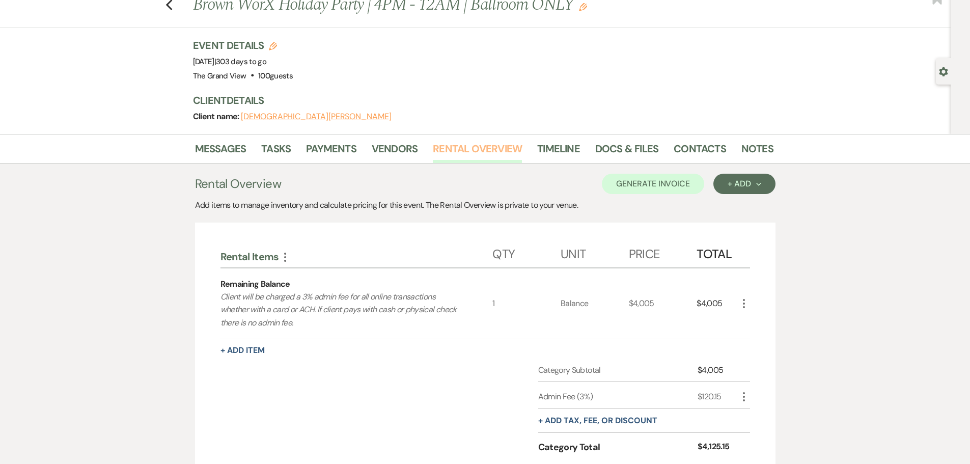
scroll to position [51, 0]
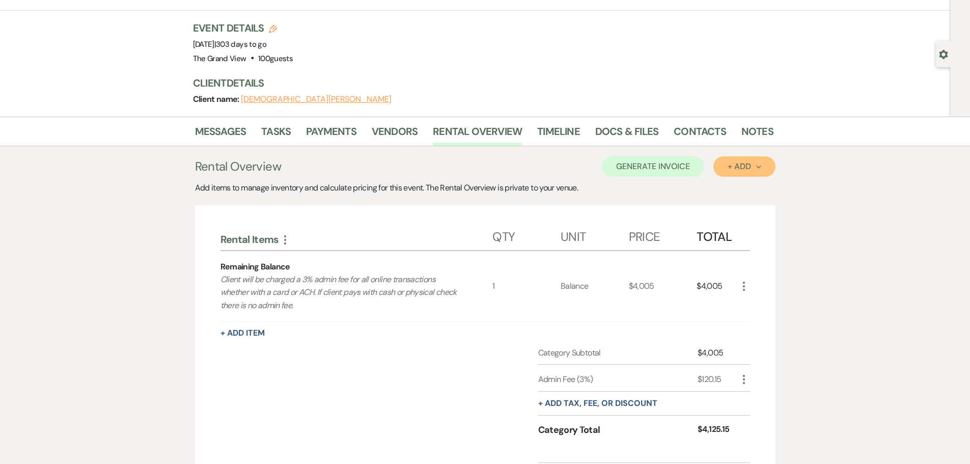
click at [734, 172] on button "+ Add Next" at bounding box center [744, 166] width 62 height 20
click at [730, 191] on button "Item" at bounding box center [738, 190] width 51 height 16
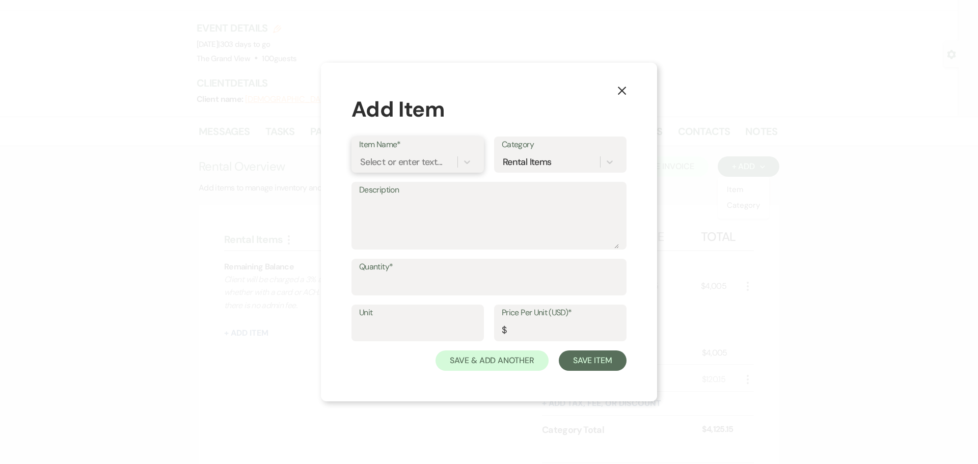
click at [379, 162] on div "Select or enter text..." at bounding box center [401, 162] width 82 height 14
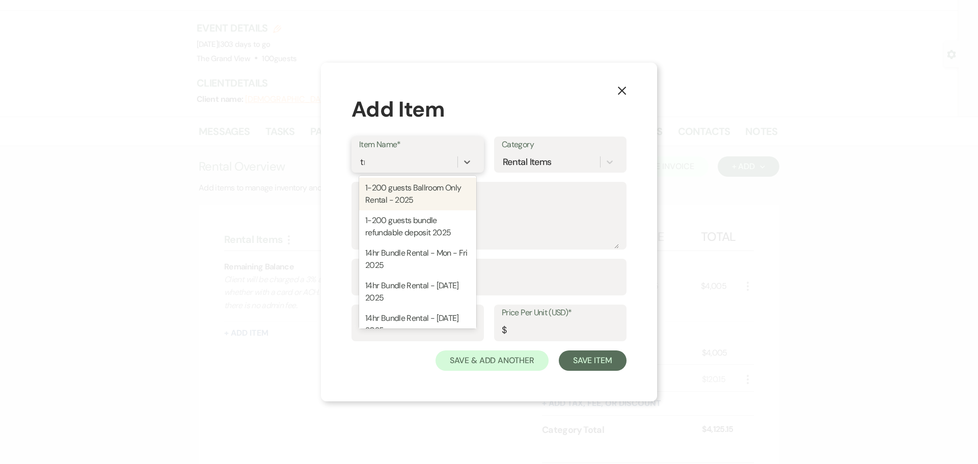
type input "tra"
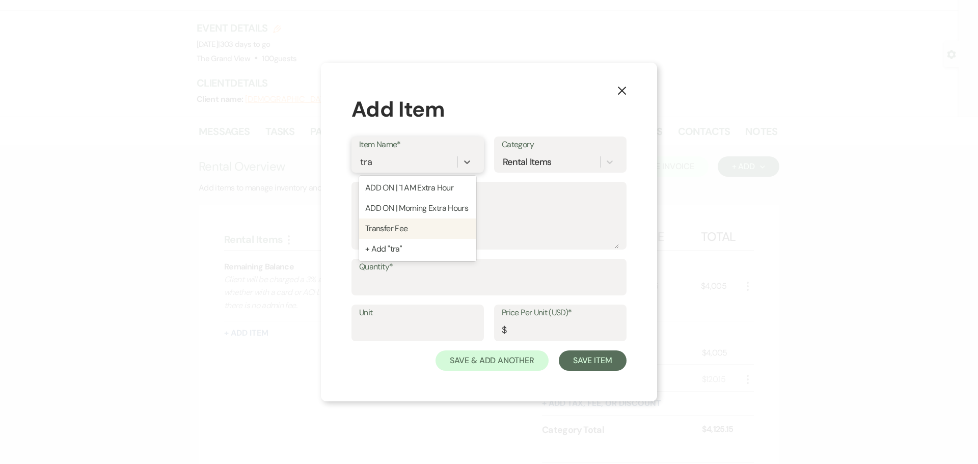
click at [398, 234] on div "Transfer Fee" at bounding box center [417, 228] width 117 height 20
type textarea "Transfer requests must be received at least 6 months prior to the original Even…"
type input "Package"
type input "100"
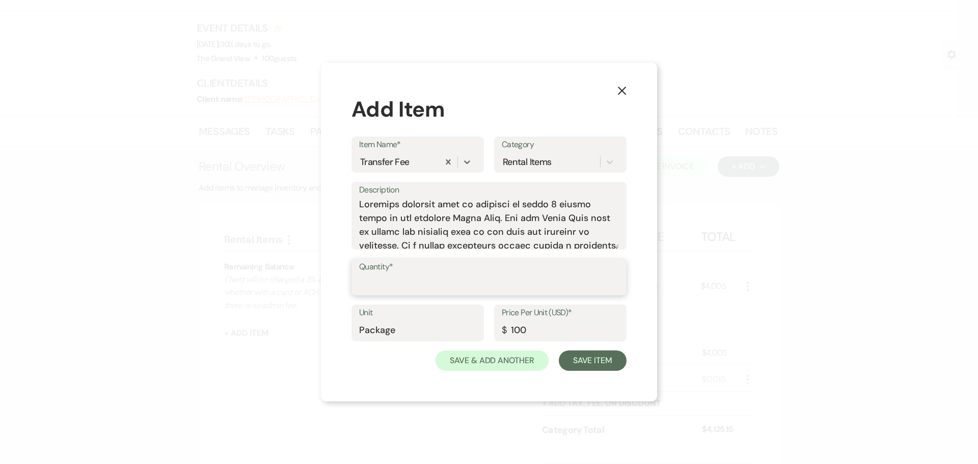
click at [407, 279] on input "Quantity*" at bounding box center [489, 284] width 260 height 20
type input "1"
click at [614, 368] on button "Save Item" at bounding box center [593, 360] width 68 height 20
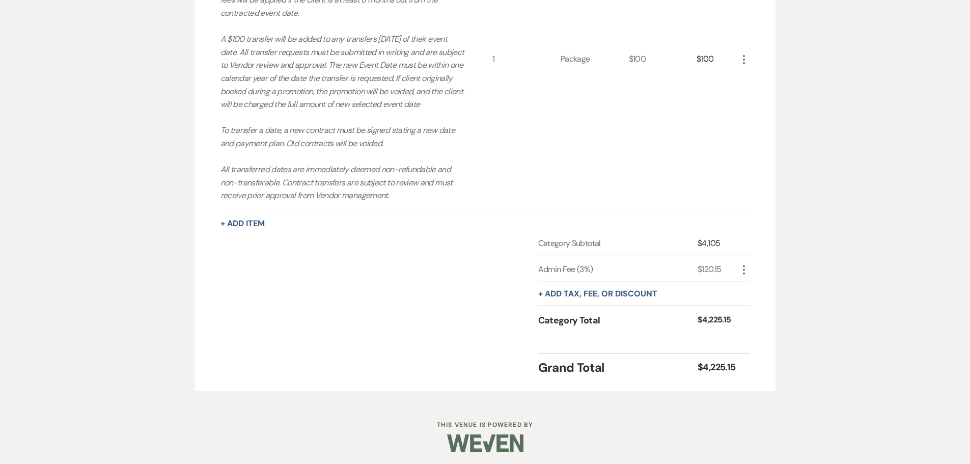
scroll to position [469, 0]
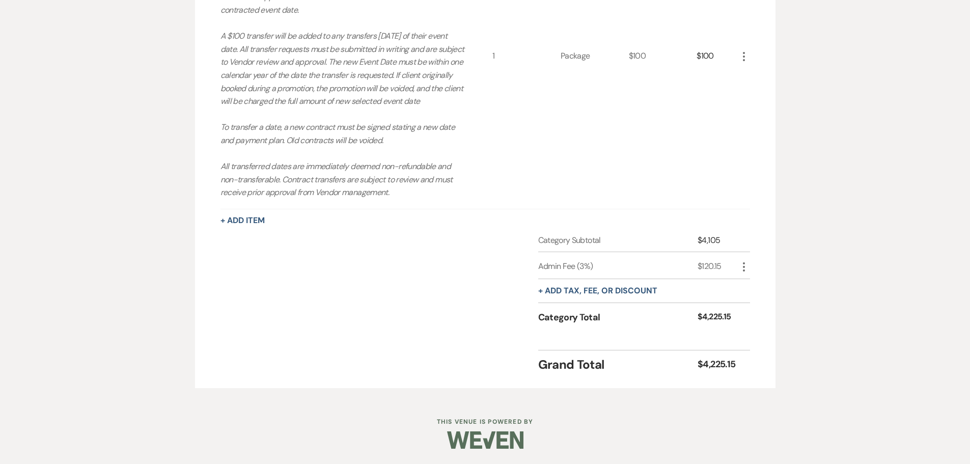
click at [743, 269] on icon "More" at bounding box center [744, 267] width 12 height 12
click at [752, 281] on button "Pencil Edit" at bounding box center [764, 287] width 53 height 16
select select "false"
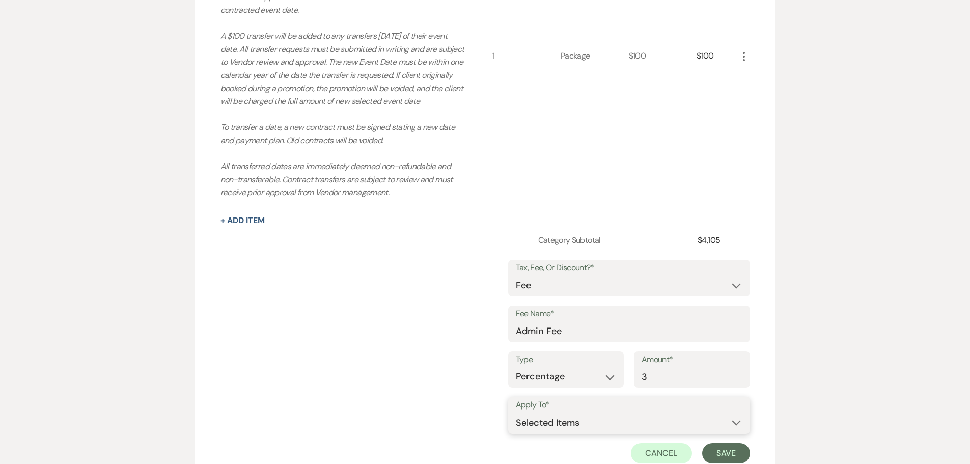
click at [646, 419] on select "Selected Items Category Subtotal (before all Taxes/Fees/Discounts) Category Tot…" at bounding box center [629, 422] width 227 height 20
select select "2"
click at [516, 412] on select "Selected Items Category Subtotal (before all Taxes/Fees/Discounts) Category Tot…" at bounding box center [629, 422] width 227 height 20
click at [728, 451] on button "Save" at bounding box center [726, 453] width 48 height 20
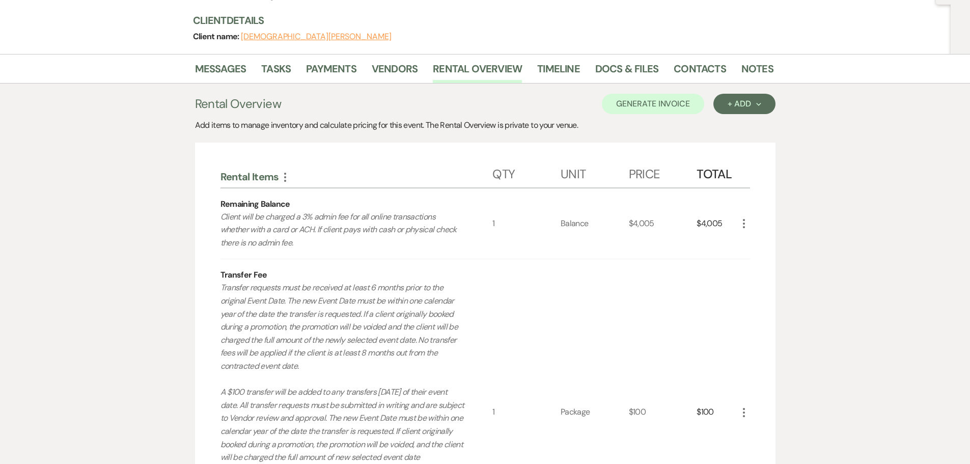
scroll to position [113, 0]
click at [661, 111] on button "Generate Invoice" at bounding box center [653, 104] width 102 height 20
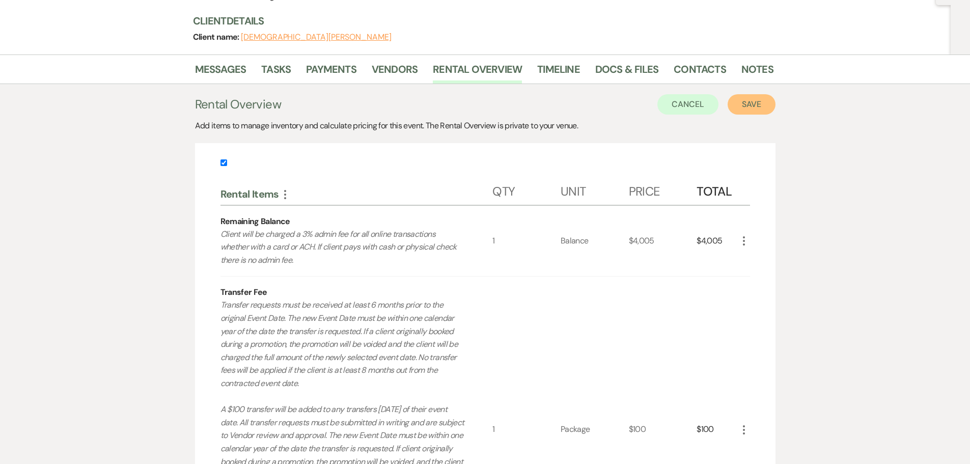
click at [763, 107] on button "Save" at bounding box center [752, 104] width 48 height 20
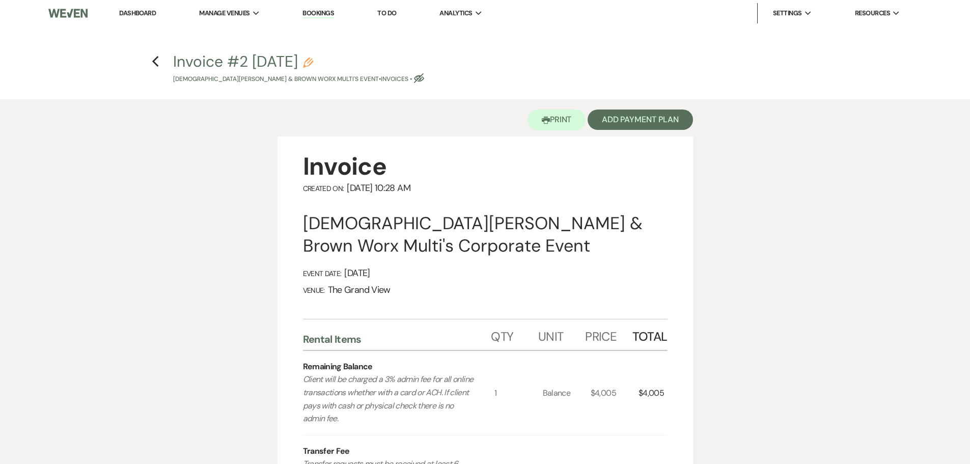
click at [313, 58] on icon "Pencil" at bounding box center [308, 63] width 10 height 10
select select "22"
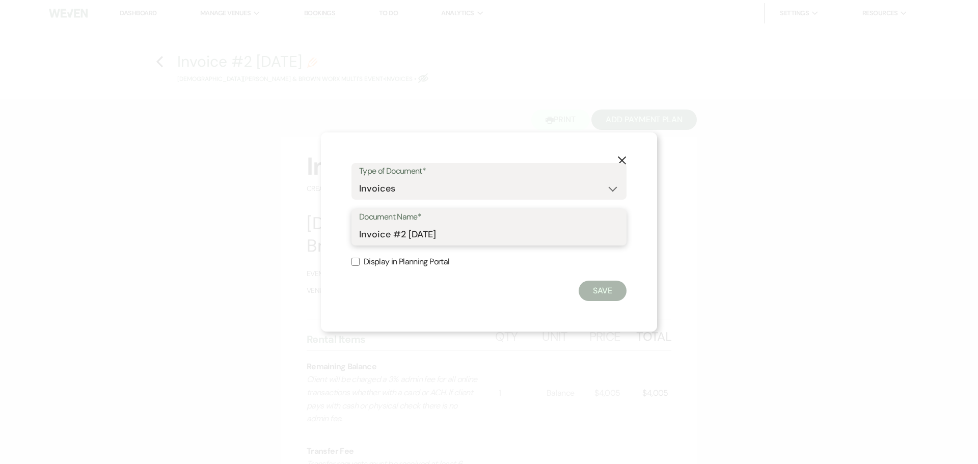
drag, startPoint x: 463, startPoint y: 230, endPoint x: 394, endPoint y: 238, distance: 70.2
click at [394, 238] on input "Invoice #2 9-10-2025" at bounding box center [489, 235] width 260 height 20
type input "Invoice with Transfer Fee"
click at [602, 290] on button "Save" at bounding box center [602, 291] width 48 height 20
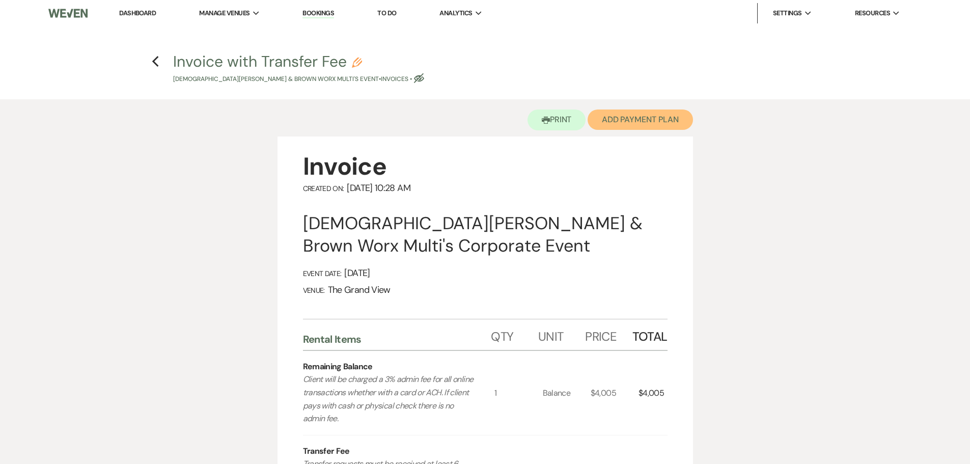
click at [639, 122] on button "Add Payment Plan" at bounding box center [640, 119] width 105 height 20
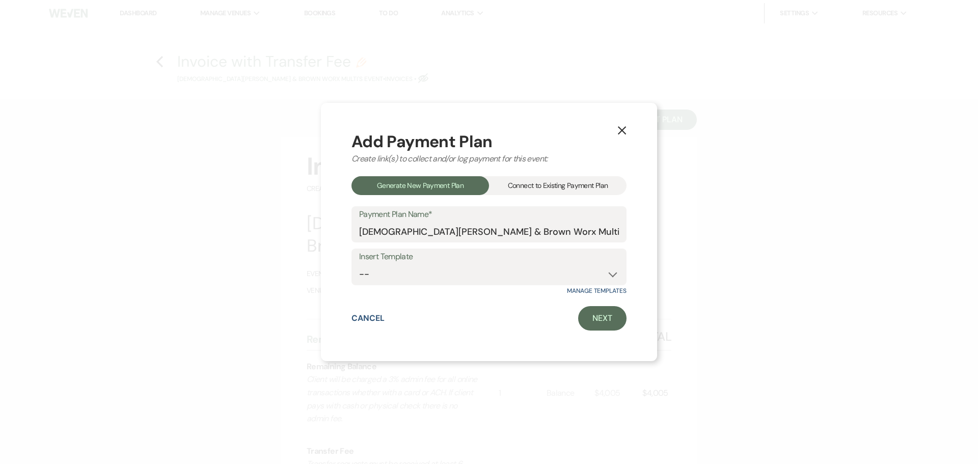
click at [558, 187] on div "Connect to Existing Payment Plan" at bounding box center [557, 185] width 137 height 19
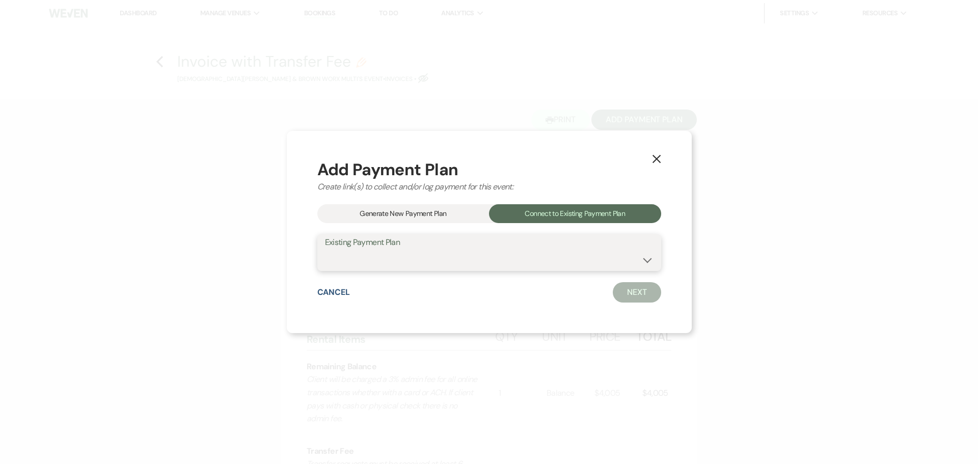
click at [482, 261] on select "Christian Brown & Brown Worx Multi's Payment Plan" at bounding box center [489, 260] width 328 height 20
select select "20157"
click at [359, 250] on select "Christian Brown & Brown Worx Multi's Payment Plan" at bounding box center [489, 260] width 328 height 20
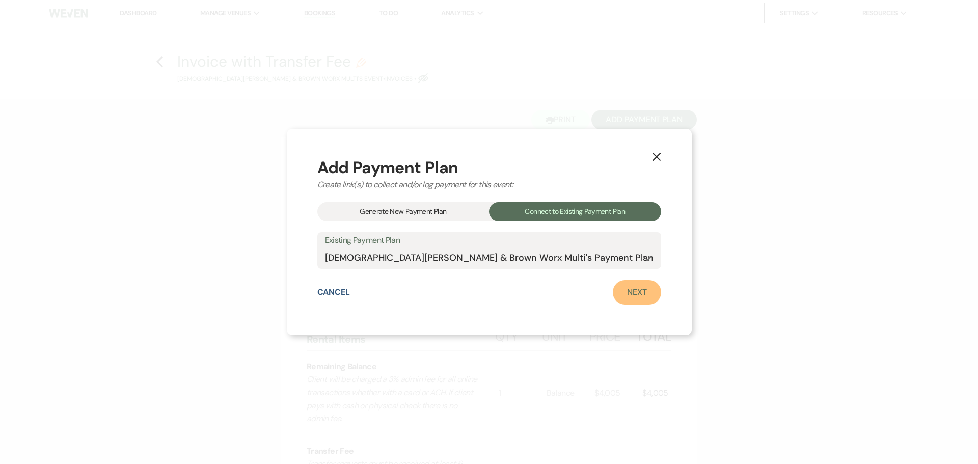
click at [613, 295] on link "Next" at bounding box center [637, 292] width 48 height 24
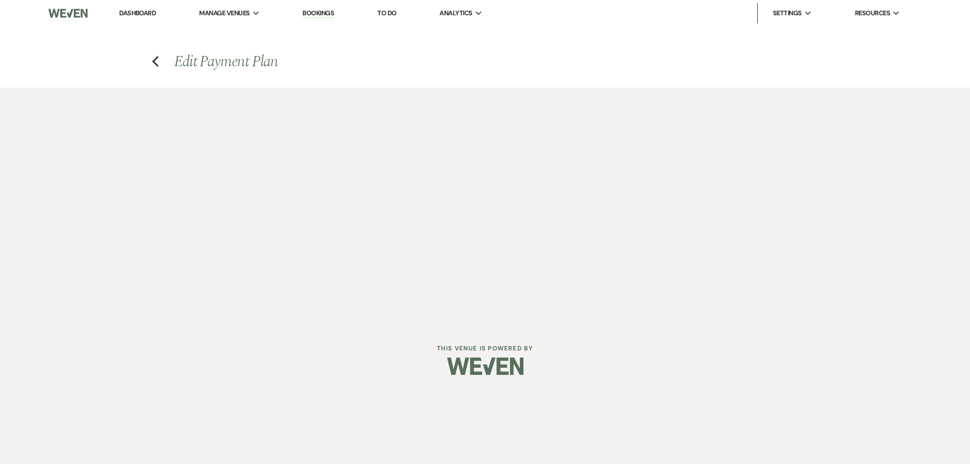
select select "28469"
select select "2"
select select "percentage"
select select "client"
select select "months"
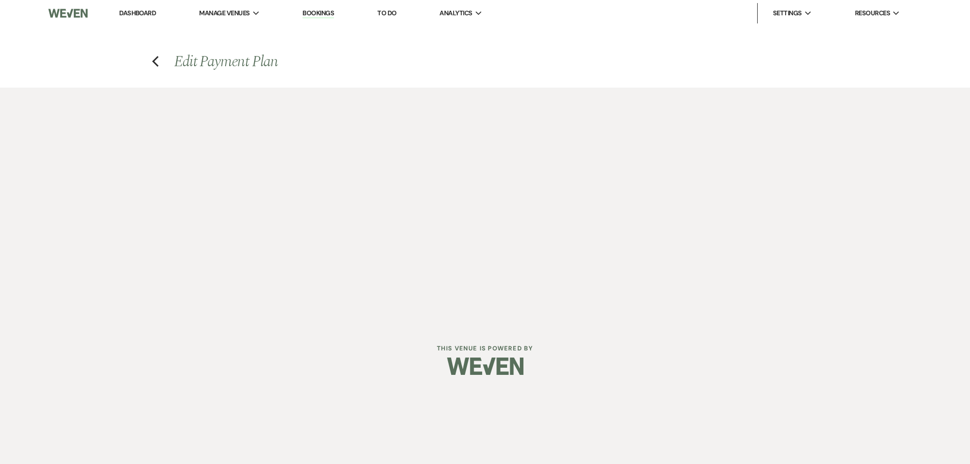
select select "client"
select select "weeks"
select select "client"
select select "days"
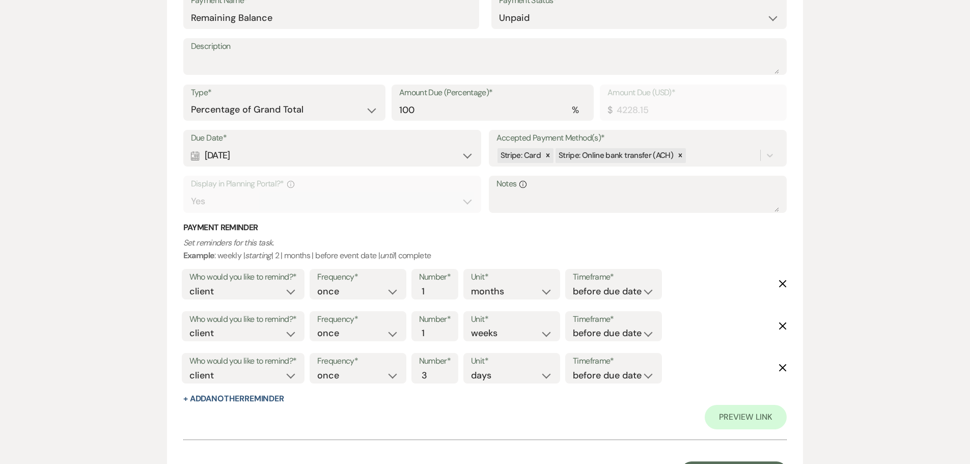
scroll to position [317, 0]
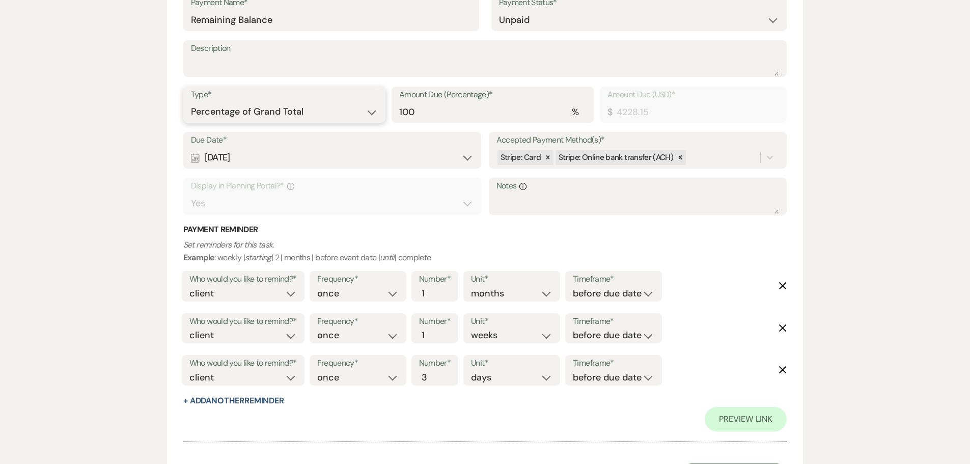
click at [297, 117] on select "Dollar Amount Percentage of Grand Total" at bounding box center [284, 112] width 187 height 20
select select "flat"
click at [191, 102] on select "Dollar Amount Percentage of Grand Total" at bounding box center [284, 112] width 187 height 20
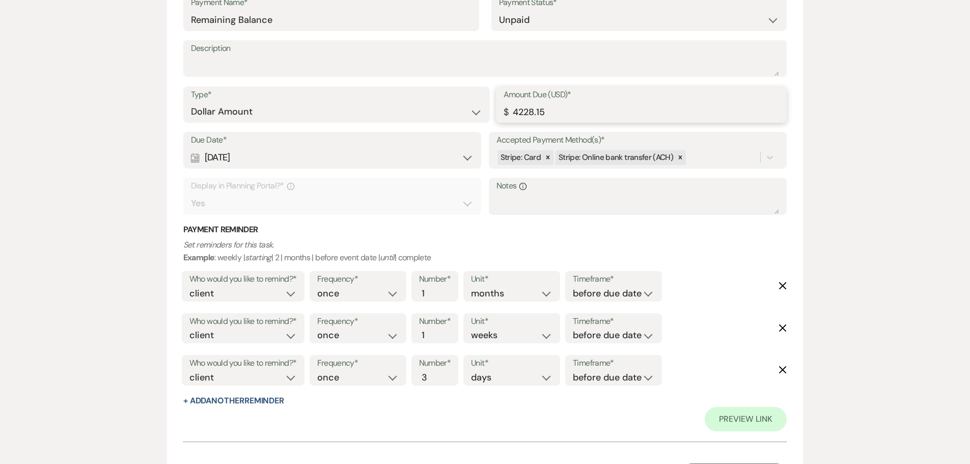
drag, startPoint x: 602, startPoint y: 117, endPoint x: 453, endPoint y: 116, distance: 149.7
click at [453, 116] on div "Type* Dollar Amount Percentage of Grand Total Amount Due (USD)* $ 4228.15" at bounding box center [485, 110] width 604 height 46
type input "100.00"
click at [396, 161] on div "Calendar May 12, 2026 Expand" at bounding box center [332, 158] width 283 height 20
select select "day"
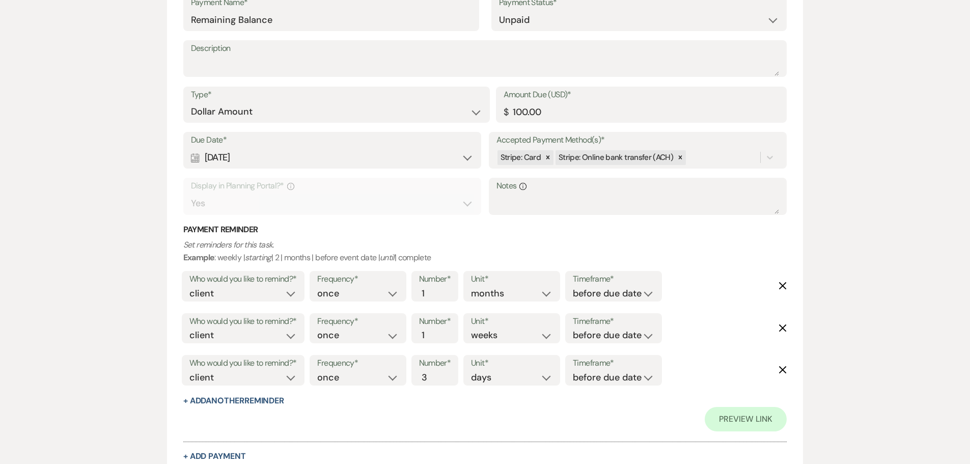
select select "beforeEventDate"
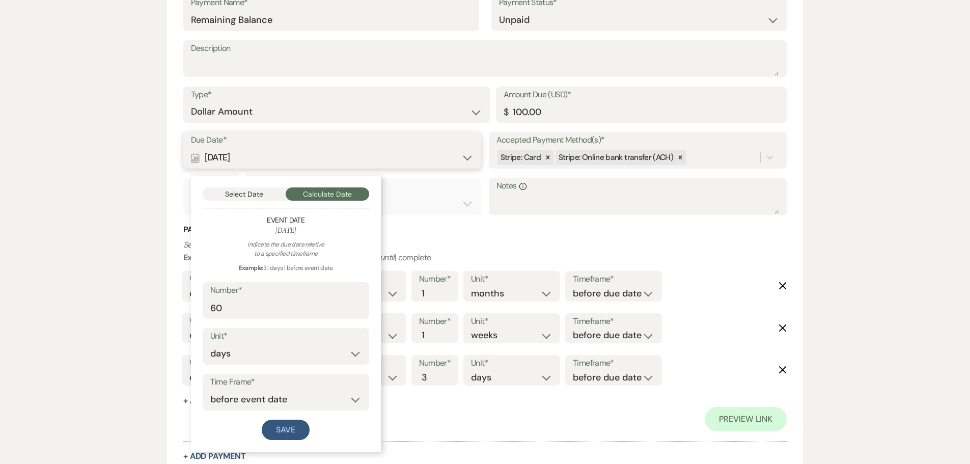
click at [238, 188] on button "Select Date" at bounding box center [245, 193] width 84 height 13
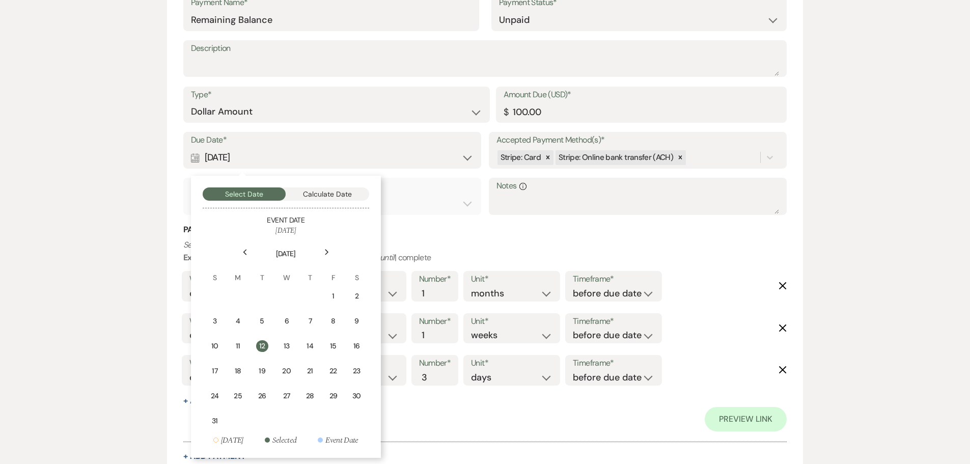
click at [244, 249] on icon "Previous" at bounding box center [244, 252] width 5 height 6
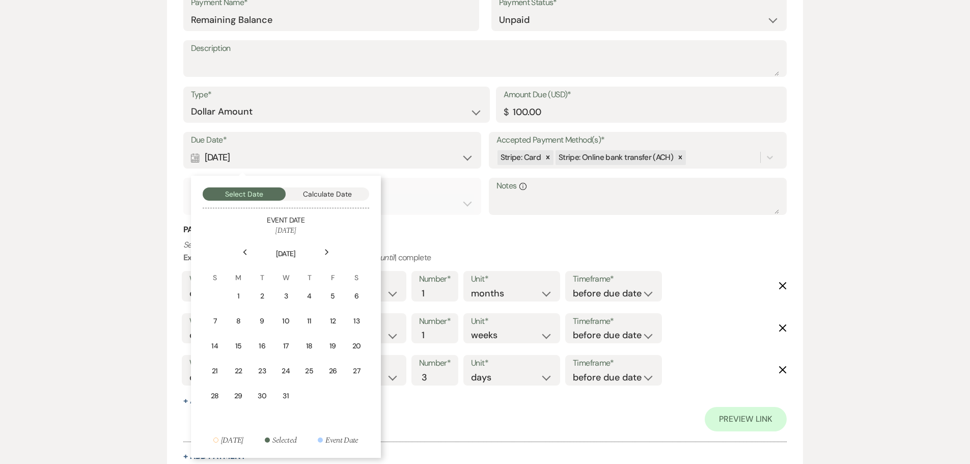
click at [244, 249] on icon "Previous" at bounding box center [244, 252] width 5 height 6
click at [256, 399] on div "30" at bounding box center [260, 398] width 9 height 11
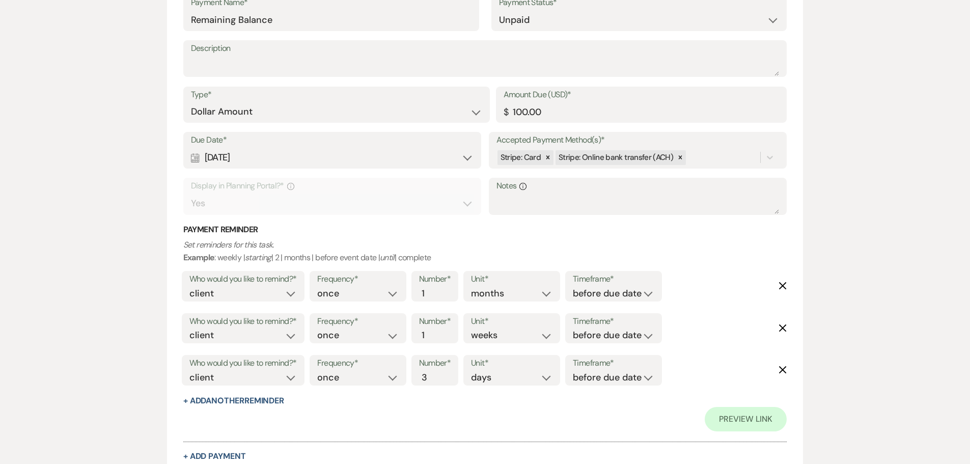
click at [786, 282] on icon "Delete" at bounding box center [783, 286] width 8 height 8
select select "weeks"
type input "3"
select select "days"
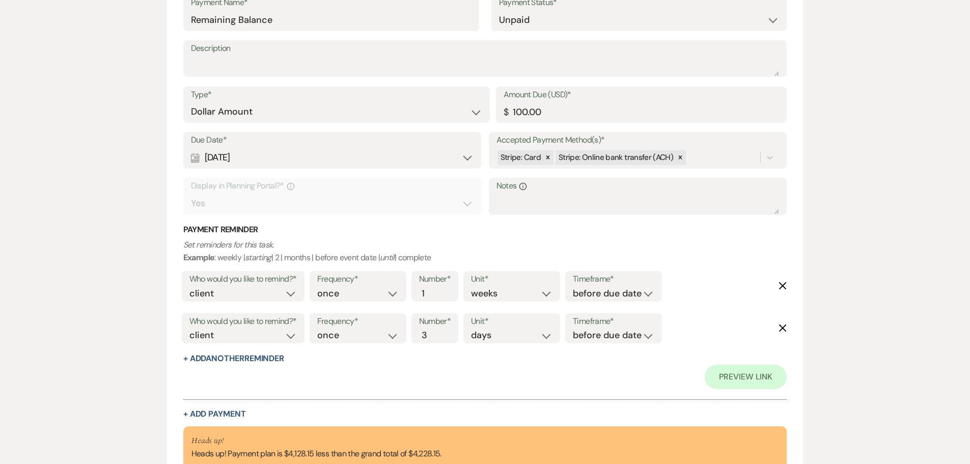
click at [786, 286] on icon "Delete" at bounding box center [783, 286] width 8 height 8
type input "3"
select select "days"
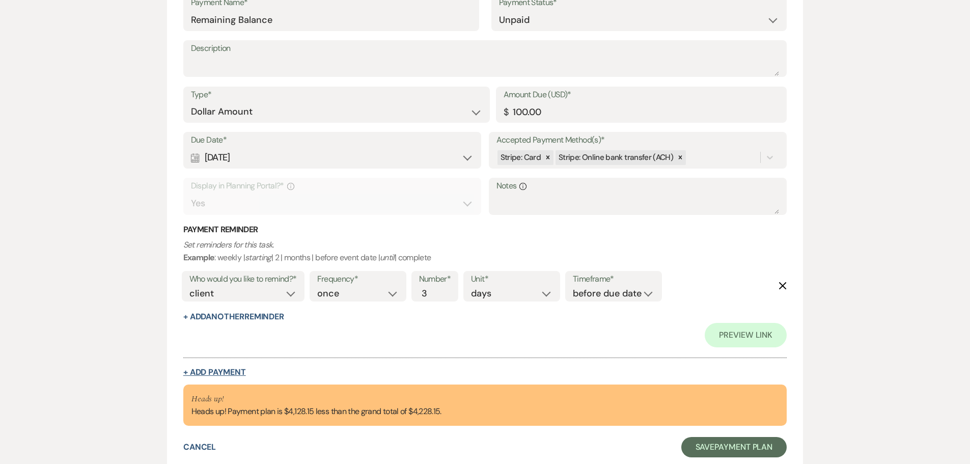
click at [221, 371] on button "+ Add Payment" at bounding box center [214, 372] width 63 height 8
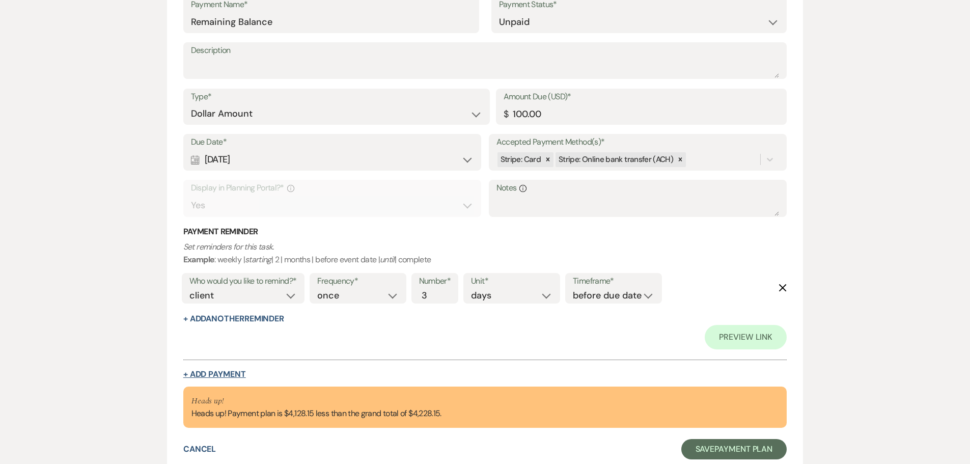
select select "2"
select select "flat"
select select "true"
select select "client"
select select "weeks"
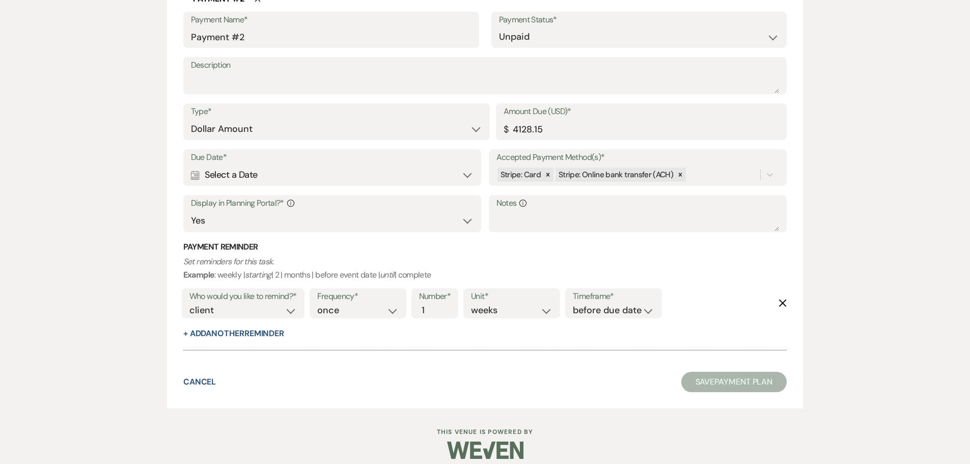
scroll to position [672, 0]
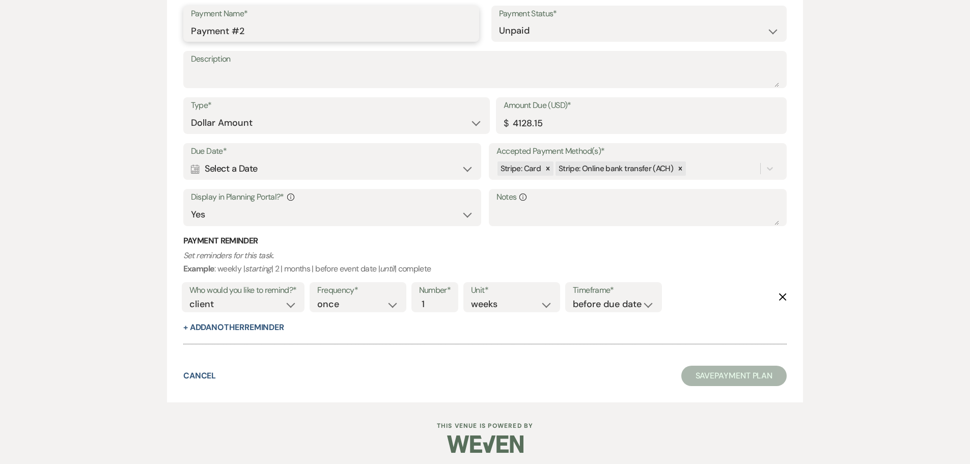
drag, startPoint x: 270, startPoint y: 27, endPoint x: 148, endPoint y: 32, distance: 122.3
type input "Remaining Balance"
click at [235, 176] on div "Calendar Select a Date Expand" at bounding box center [332, 169] width 283 height 20
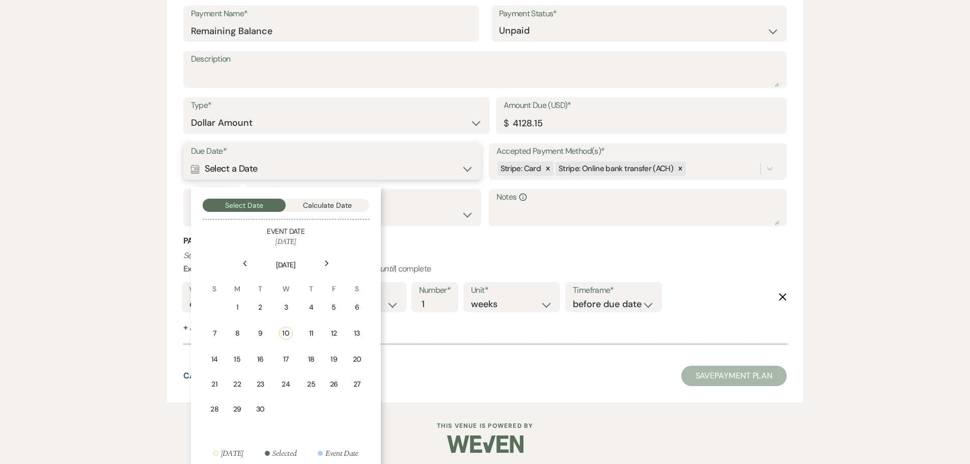
click at [310, 205] on button "Calculate Date" at bounding box center [328, 205] width 84 height 13
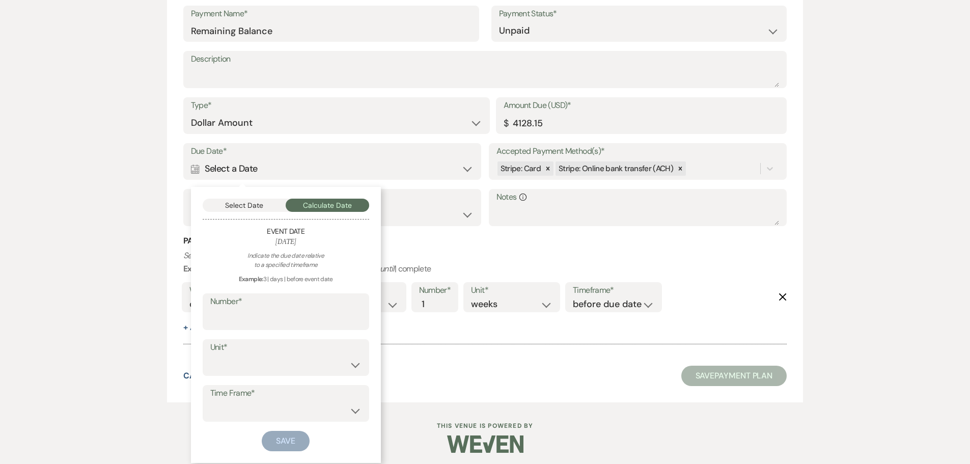
click at [274, 335] on div "Indicate the due date relative to a specified timeframe Example: 3 | days | bef…" at bounding box center [286, 351] width 167 height 200
click at [273, 315] on input "Number*" at bounding box center [285, 319] width 151 height 20
type input "60"
click at [258, 358] on select "days weeks months" at bounding box center [285, 365] width 151 height 20
select select "day"
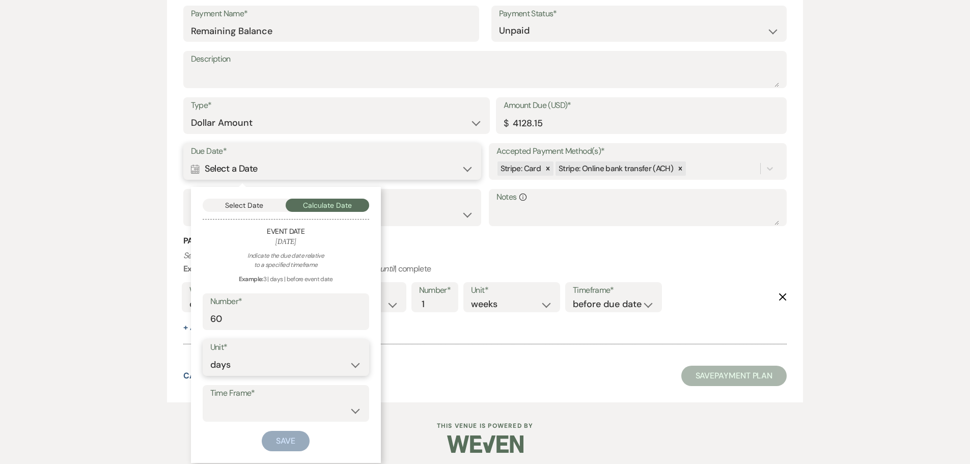
click at [210, 355] on select "days weeks months" at bounding box center [285, 365] width 151 height 20
click at [243, 409] on select "before event date after event date after event is booked after today's date" at bounding box center [285, 411] width 151 height 20
select select "beforeEventDate"
click at [210, 401] on select "before event date after event date after event is booked after today's date" at bounding box center [285, 411] width 151 height 20
click at [295, 441] on button "Save" at bounding box center [286, 441] width 48 height 20
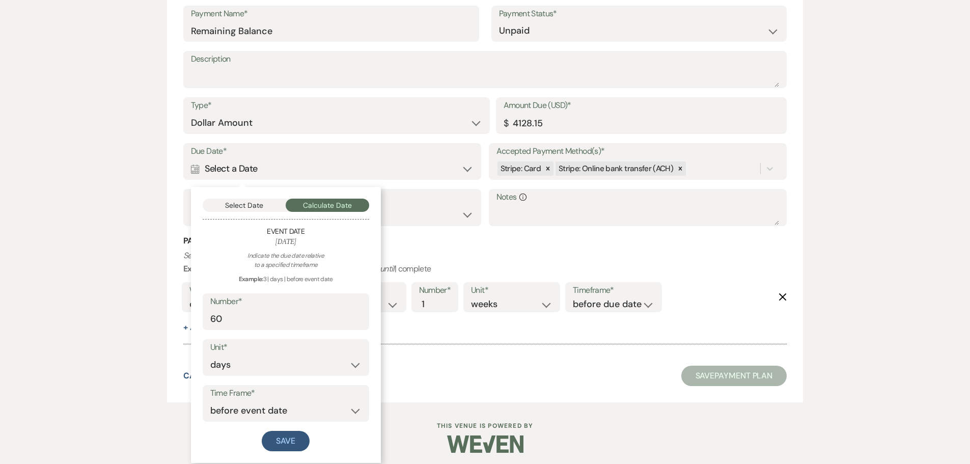
scroll to position [696, 0]
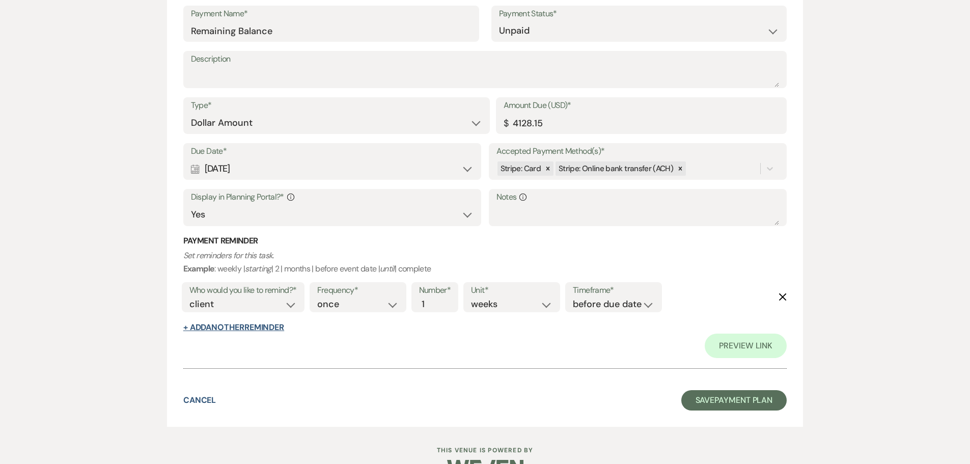
click at [250, 330] on button "+ Add Another Reminder" at bounding box center [233, 327] width 101 height 8
select select "client"
select select "days"
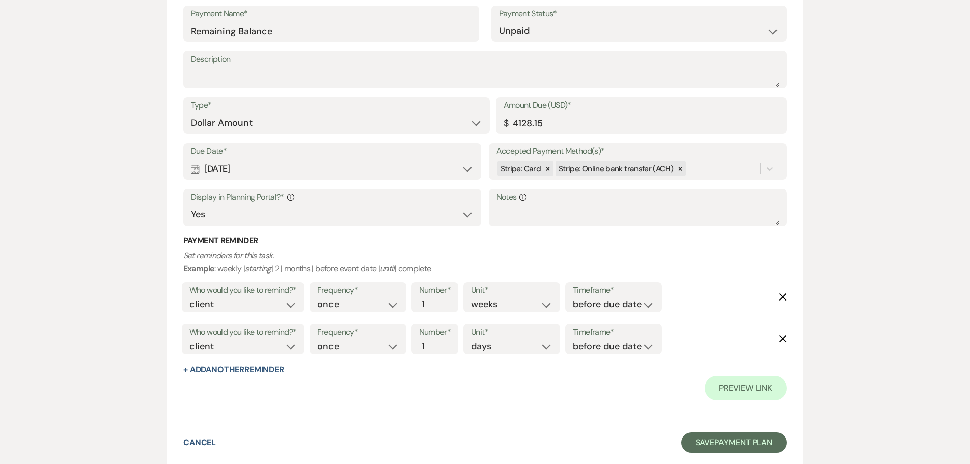
click at [434, 339] on label "Number*" at bounding box center [435, 332] width 32 height 15
click at [434, 340] on input "1" at bounding box center [429, 347] width 21 height 14
click at [434, 340] on input "2" at bounding box center [429, 347] width 21 height 14
type input "3"
click at [434, 340] on input "3" at bounding box center [429, 347] width 21 height 14
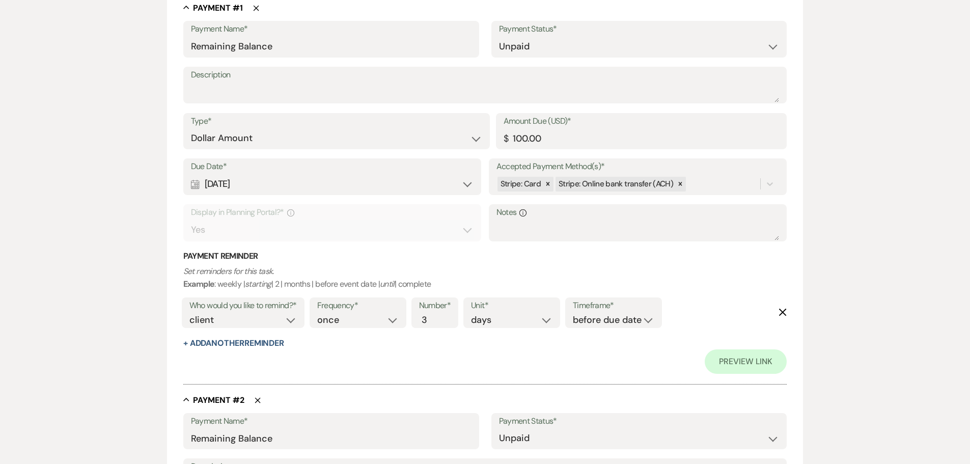
scroll to position [238, 0]
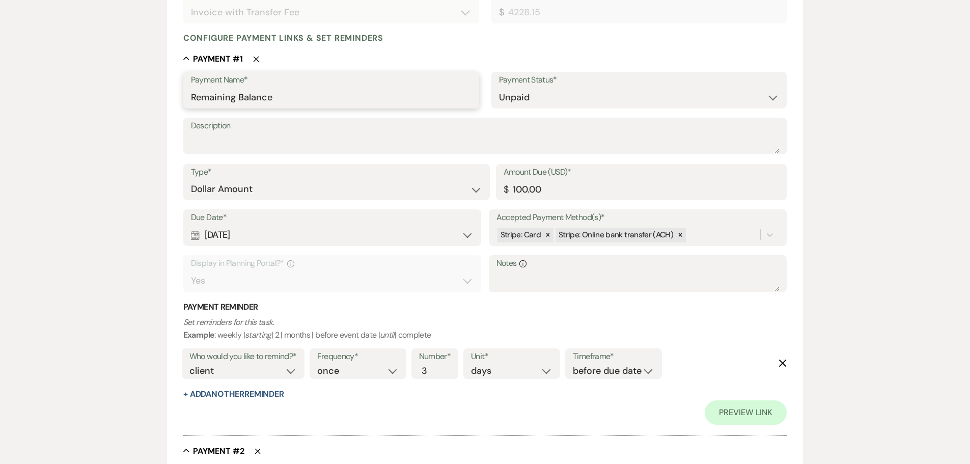
drag, startPoint x: 283, startPoint y: 98, endPoint x: 172, endPoint y: 105, distance: 111.3
click at [172, 105] on form "Edit Payment Plan Create link(s) to collect and/or log payments for this event:…" at bounding box center [485, 394] width 636 height 1066
type input "Transfer Fee"
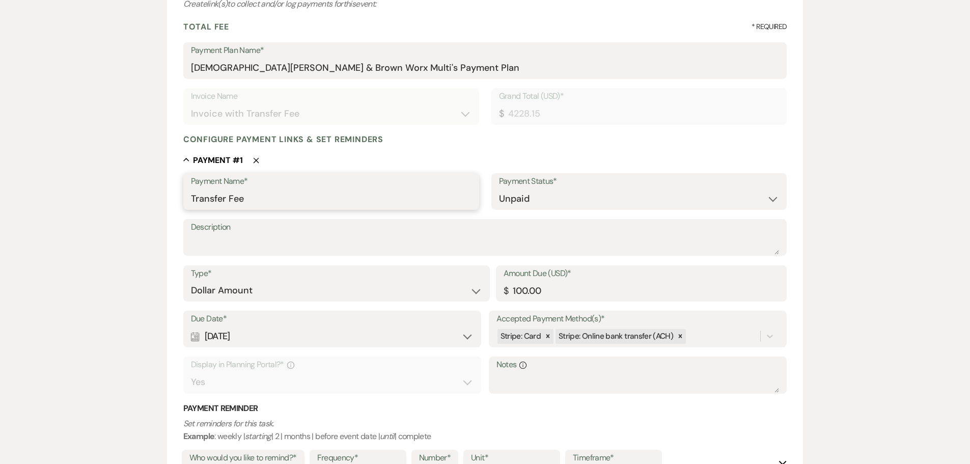
scroll to position [136, 0]
click at [528, 290] on input "100.00" at bounding box center [642, 291] width 276 height 20
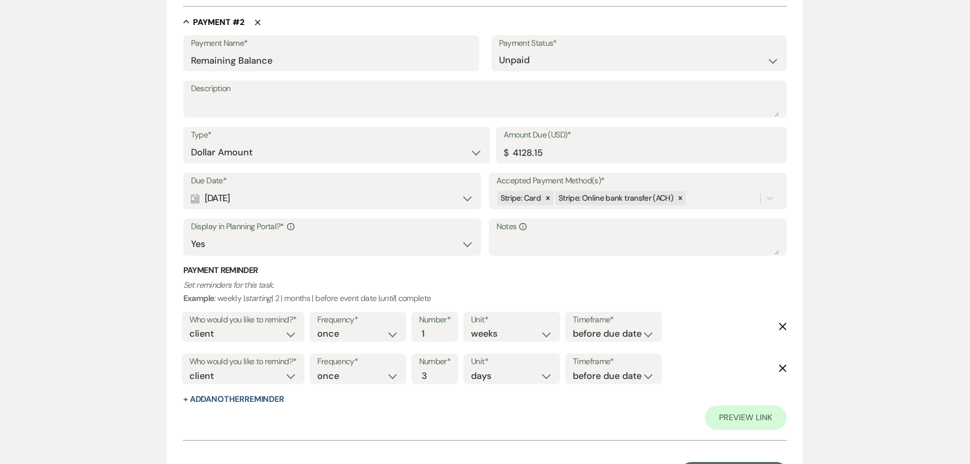
scroll to position [767, 0]
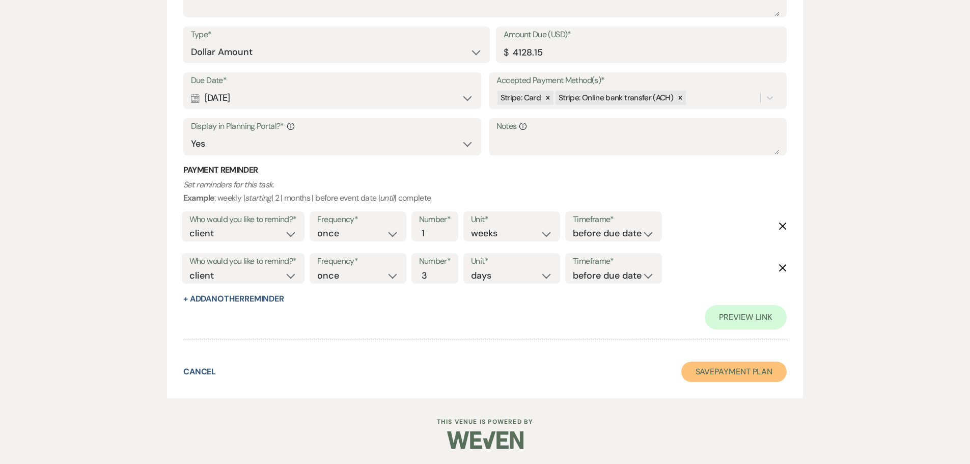
click at [716, 368] on button "Save Payment Plan" at bounding box center [734, 372] width 106 height 20
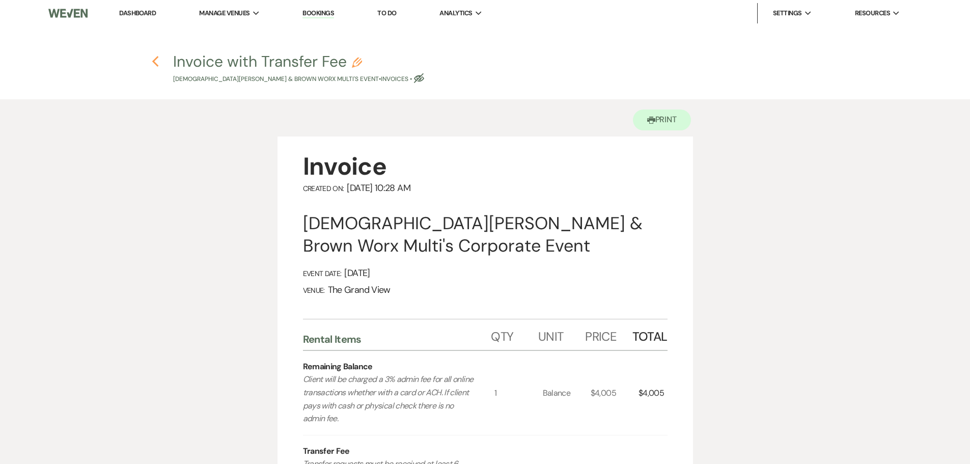
click at [153, 60] on icon "Previous" at bounding box center [156, 62] width 8 height 12
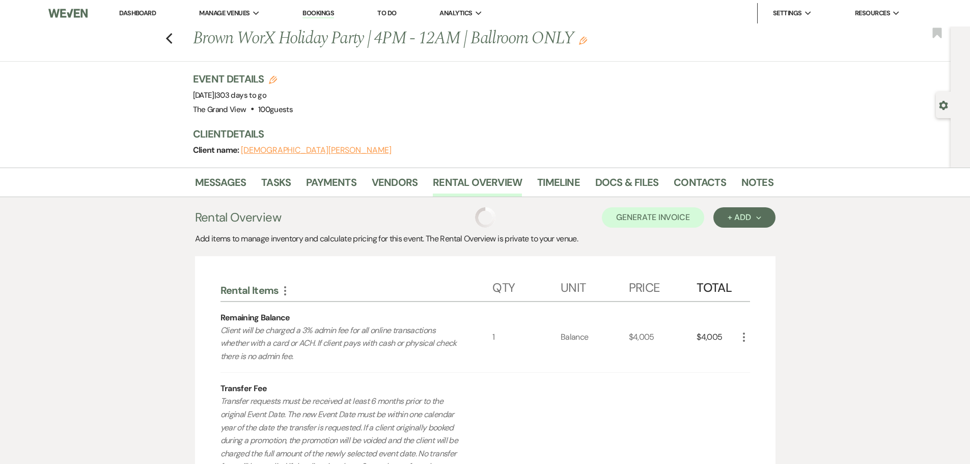
scroll to position [113, 0]
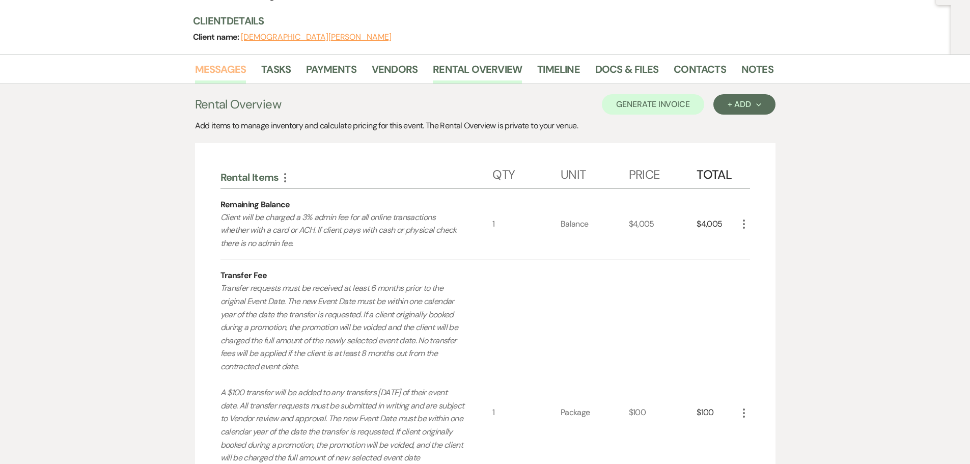
click at [223, 70] on link "Messages" at bounding box center [220, 72] width 51 height 22
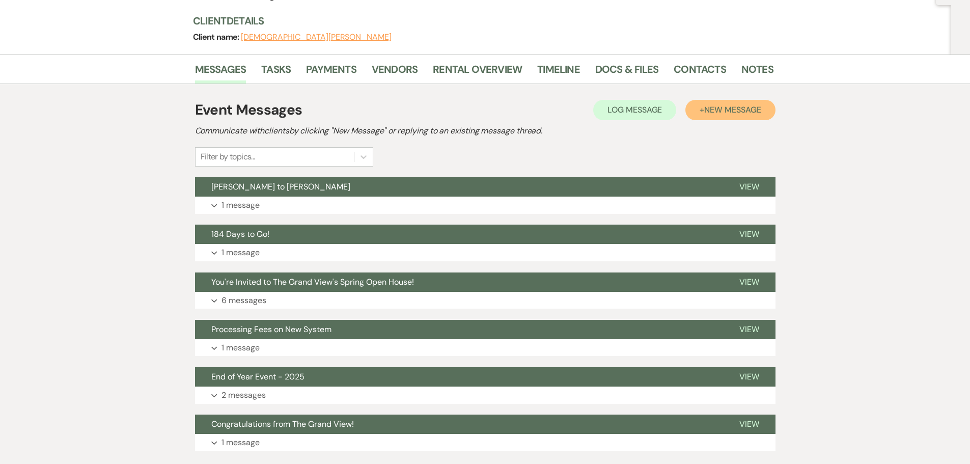
click at [752, 115] on span "New Message" at bounding box center [732, 109] width 57 height 11
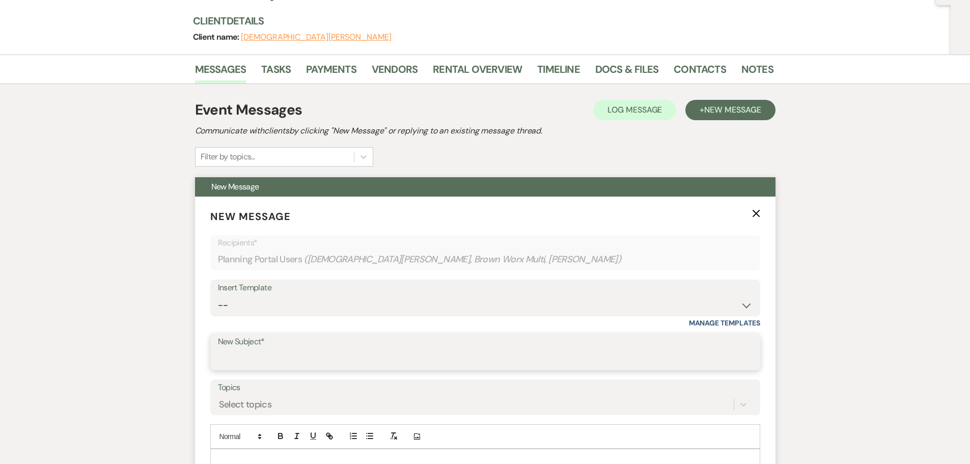
click at [245, 360] on input "New Subject*" at bounding box center [485, 359] width 535 height 20
type input "TRANSFER"
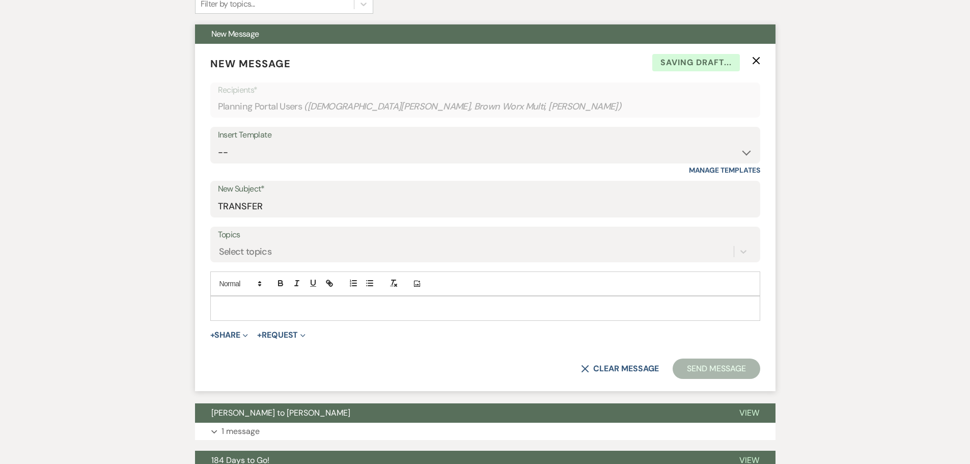
click at [258, 311] on p at bounding box center [485, 307] width 534 height 11
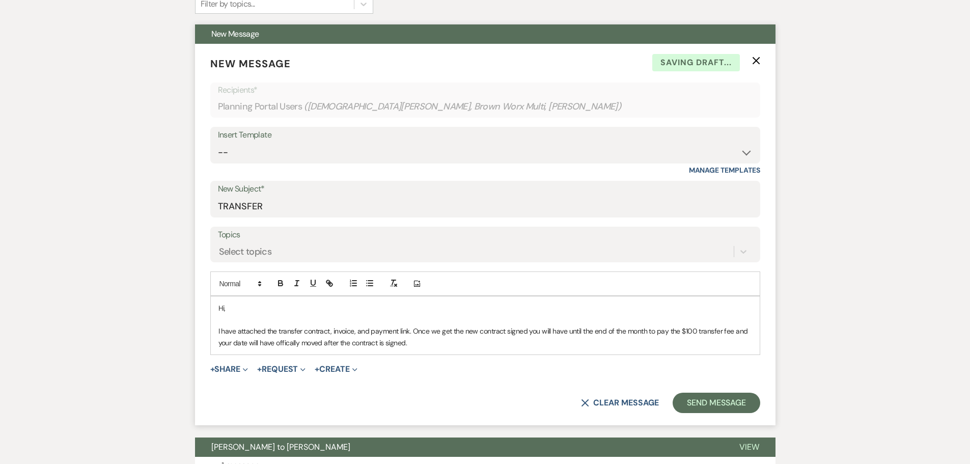
click at [289, 344] on p "I have attached the transfer contract, invoice, and payment link. Once we get t…" at bounding box center [485, 336] width 534 height 23
click at [415, 352] on div "Hi, I have attached the transfer contract, invoice, and payment link. Once we g…" at bounding box center [485, 325] width 549 height 58
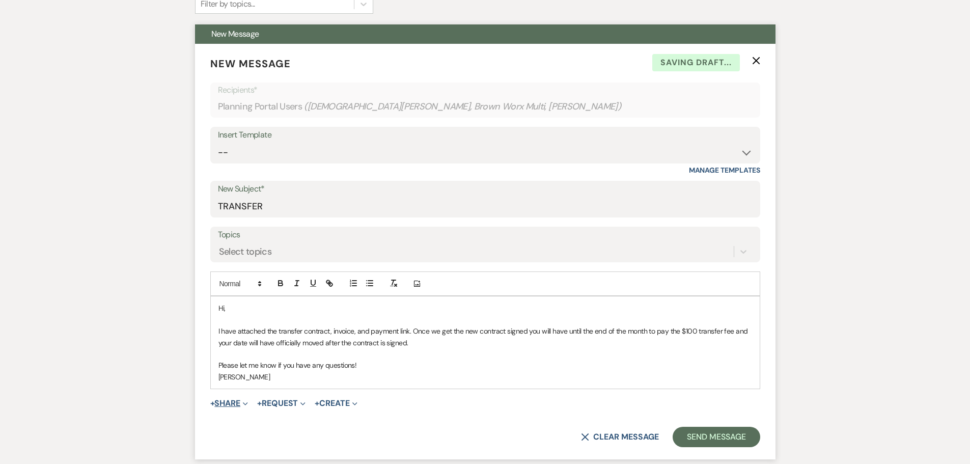
click at [219, 404] on button "+ Share Expand" at bounding box center [229, 403] width 38 height 8
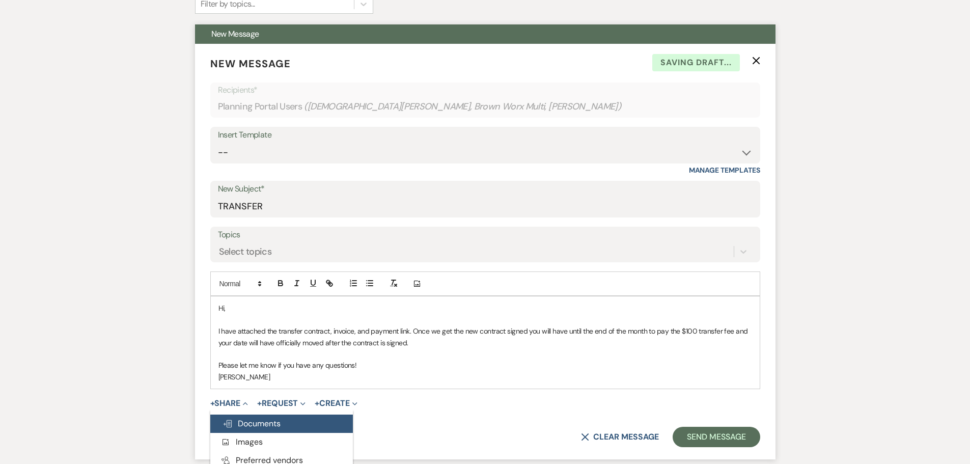
click at [241, 417] on button "Doc Upload Documents" at bounding box center [281, 423] width 143 height 18
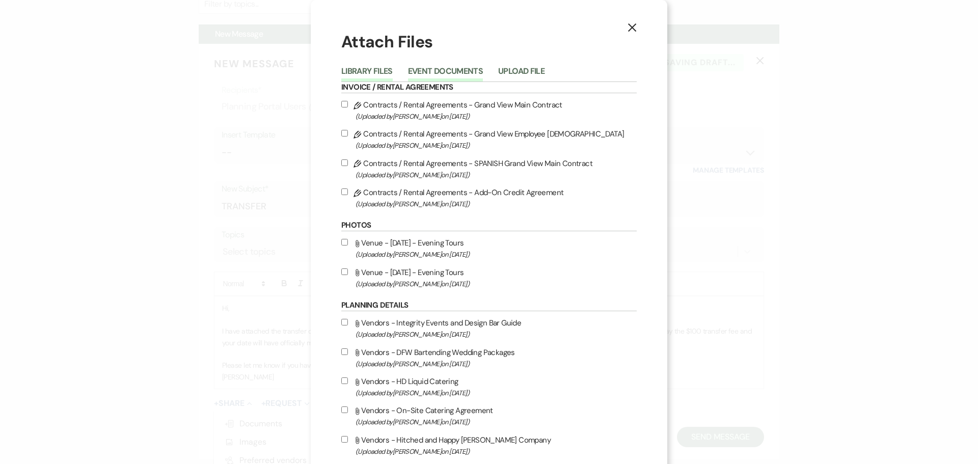
click at [457, 71] on button "Event Documents" at bounding box center [445, 74] width 75 height 14
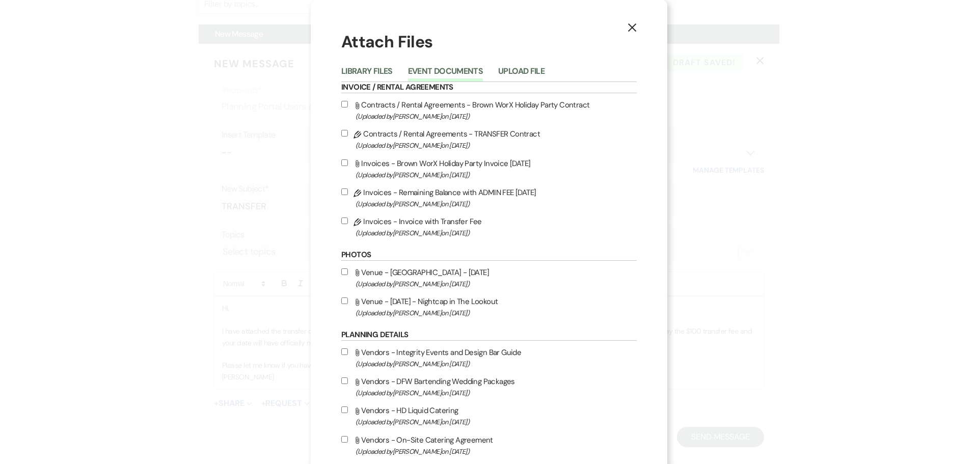
click at [425, 227] on label "Pencil Invoices - Invoice with Transfer Fee (Uploaded by Chelsea Needham on Sep…" at bounding box center [488, 227] width 295 height 24
click at [348, 224] on input "Pencil Invoices - Invoice with Transfer Fee (Uploaded by Chelsea Needham on Sep…" at bounding box center [344, 220] width 7 height 7
checkbox input "true"
click at [448, 141] on span "(Uploaded by Chelsea Needham on Sep 10th, 2025 )" at bounding box center [495, 146] width 281 height 12
click at [348, 136] on input "Pencil Contracts / Rental Agreements - TRANSFER Contract (Uploaded by Chelsea N…" at bounding box center [344, 133] width 7 height 7
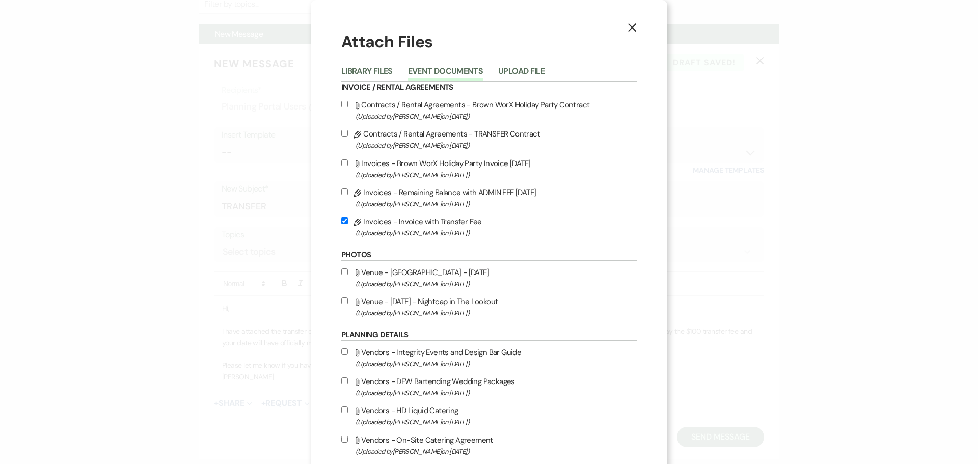
checkbox input "true"
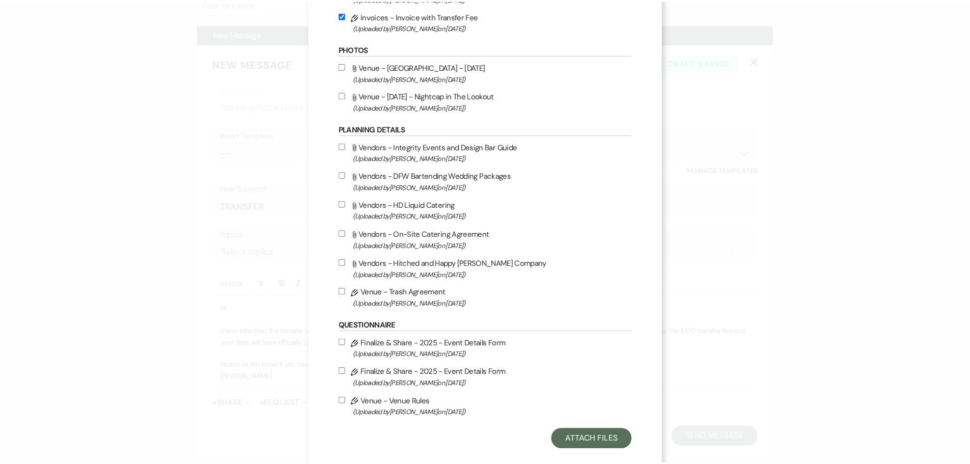
scroll to position [222, 0]
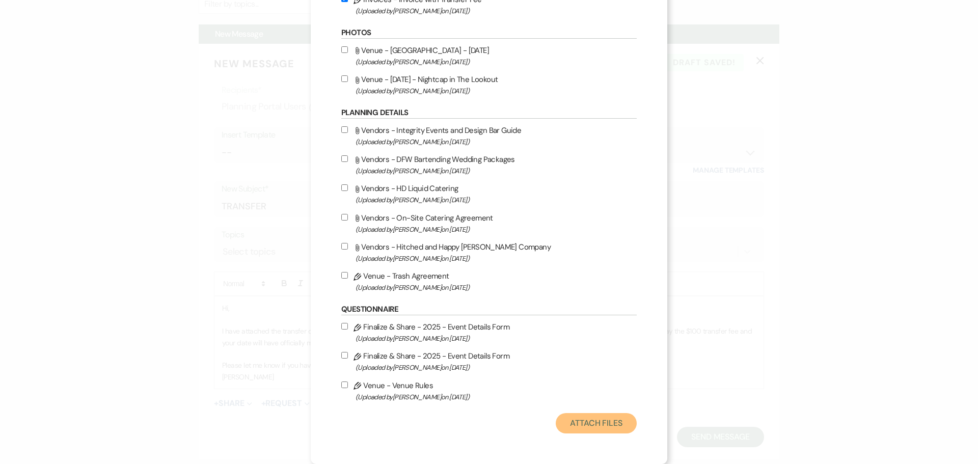
click at [599, 418] on button "Attach Files" at bounding box center [596, 423] width 81 height 20
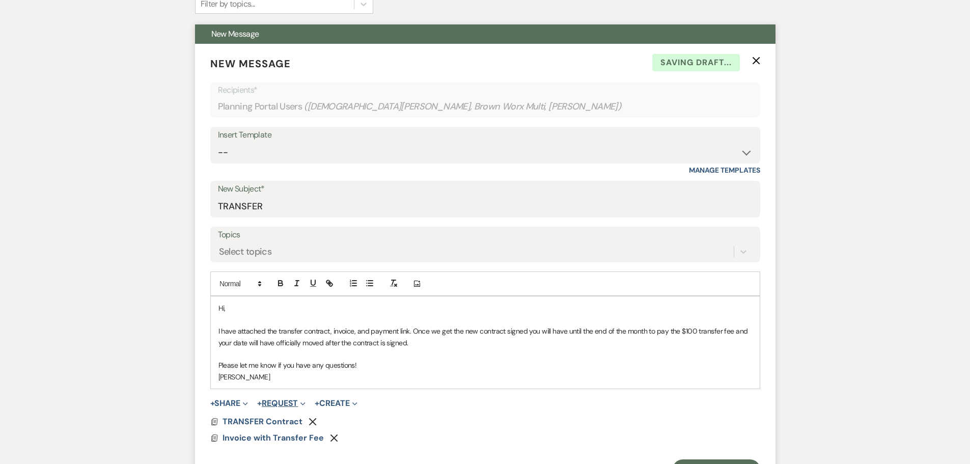
click at [288, 402] on button "+ Request Expand" at bounding box center [281, 403] width 48 height 8
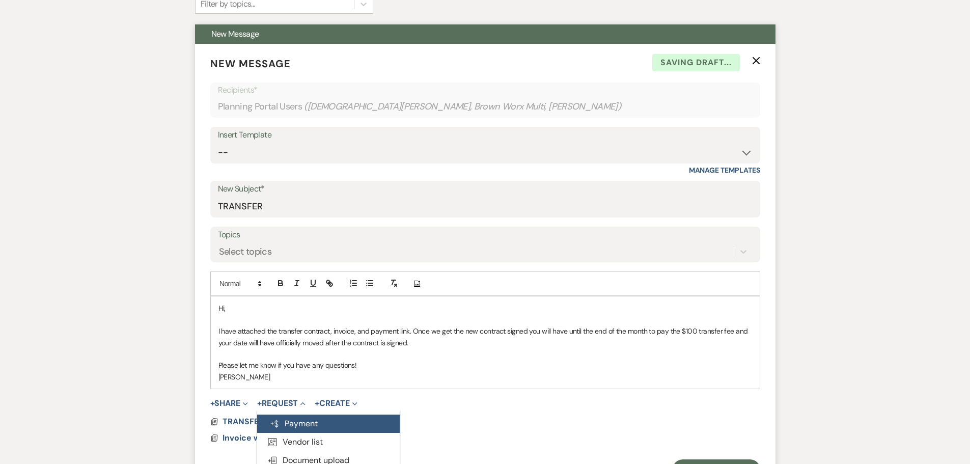
click at [298, 419] on button "Generate Payment Payment" at bounding box center [328, 423] width 143 height 18
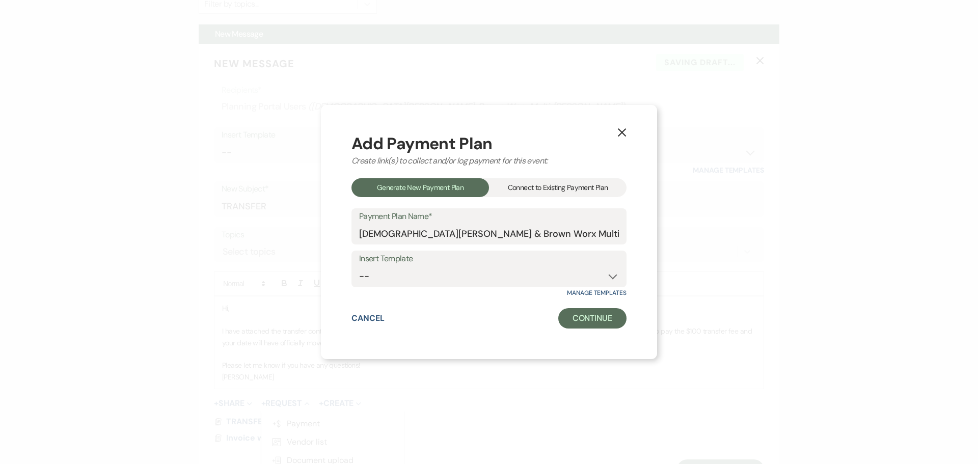
click at [538, 188] on div "Connect to Existing Payment Plan" at bounding box center [557, 187] width 137 height 19
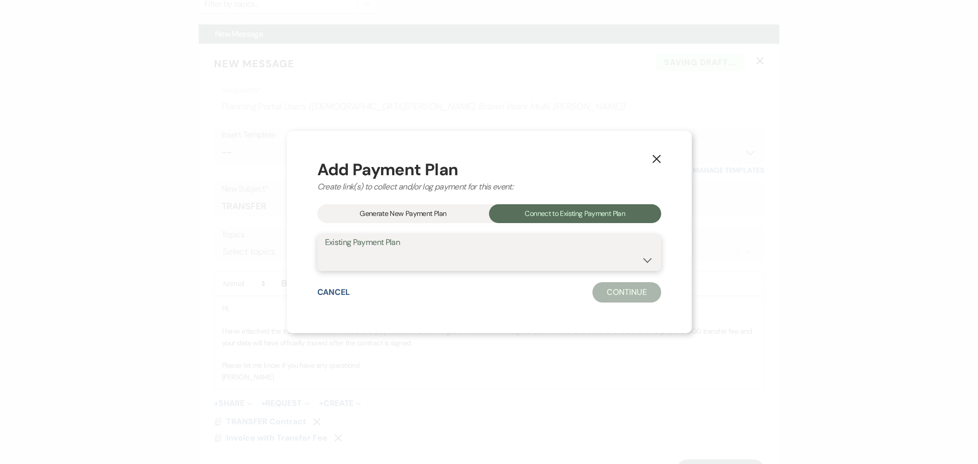
click at [455, 265] on select "Christian Brown & Brown Worx Multi's Payment Plan" at bounding box center [489, 260] width 328 height 20
select select "20157"
click at [359, 250] on select "Christian Brown & Brown Worx Multi's Payment Plan" at bounding box center [489, 260] width 328 height 20
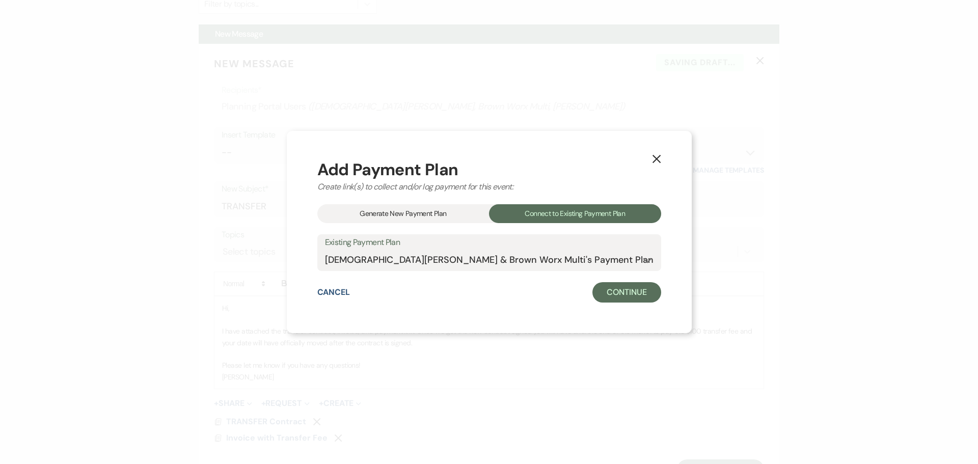
click at [554, 304] on div "X Add Payment Plan Create link(s) to collect and/or log payment for this event:…" at bounding box center [489, 232] width 405 height 202
click at [592, 295] on button "Continue" at bounding box center [626, 292] width 68 height 20
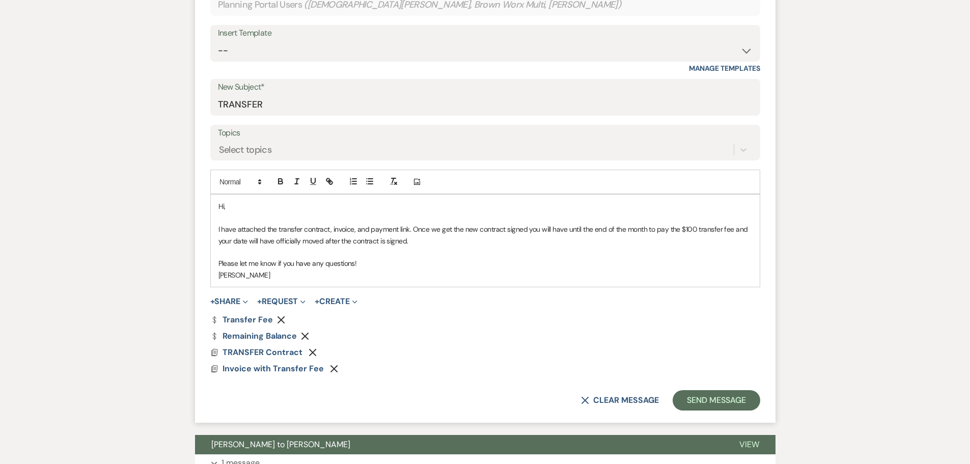
scroll to position [419, 0]
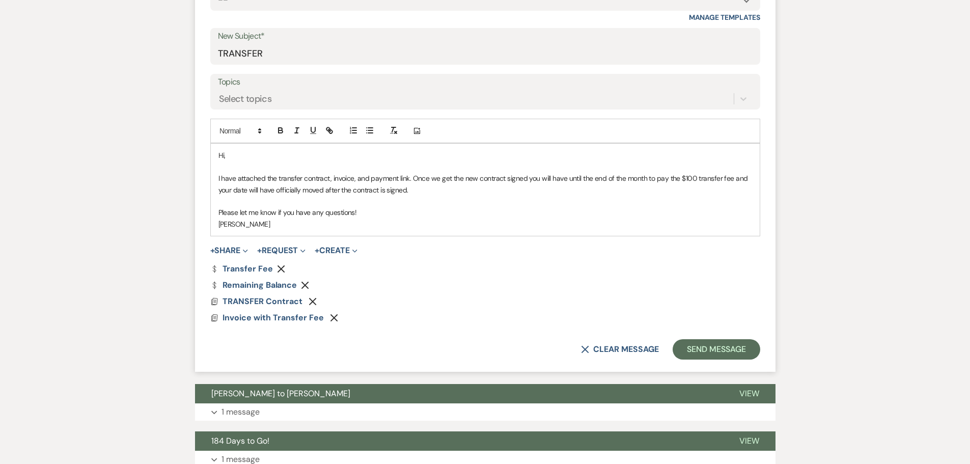
click at [307, 286] on icon "Remove" at bounding box center [305, 285] width 8 height 8
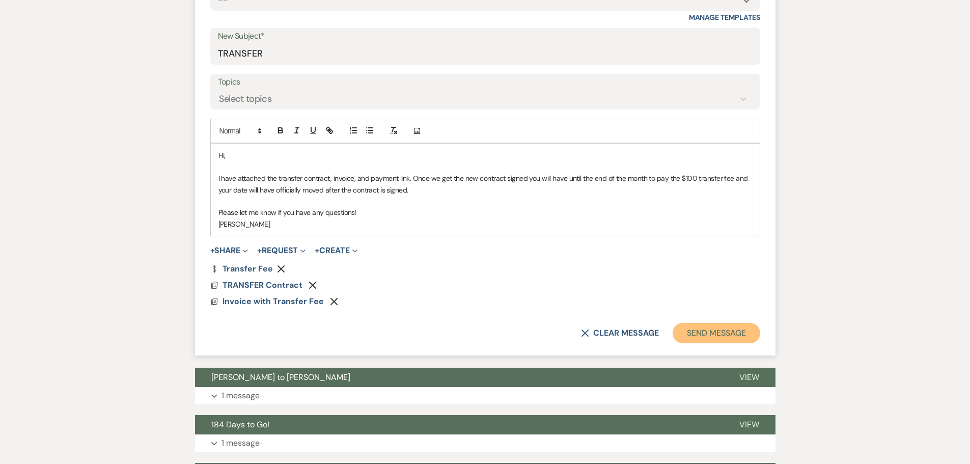
click at [731, 326] on button "Send Message" at bounding box center [716, 333] width 87 height 20
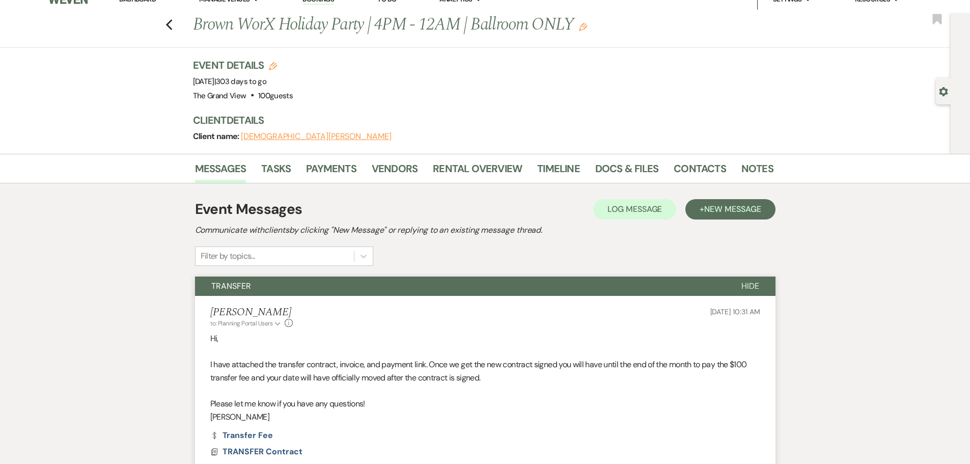
scroll to position [0, 0]
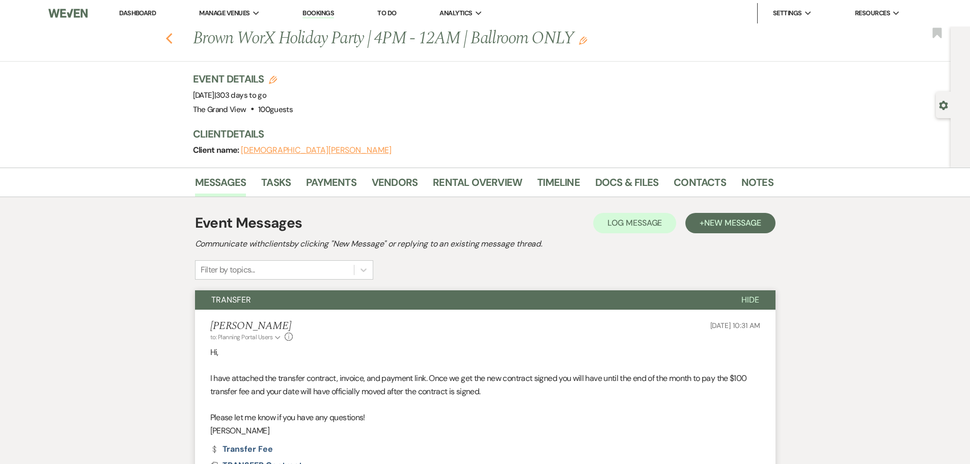
click at [173, 38] on icon "Previous" at bounding box center [169, 39] width 8 height 12
select select "8"
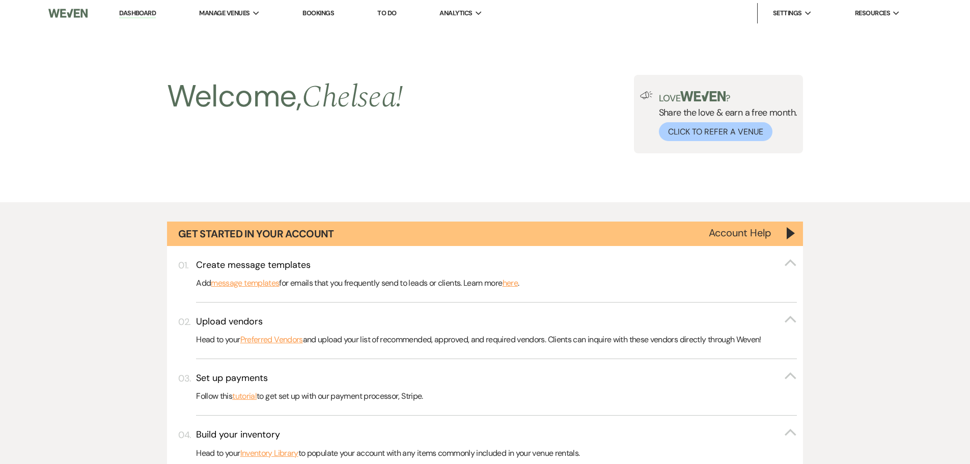
scroll to position [583, 0]
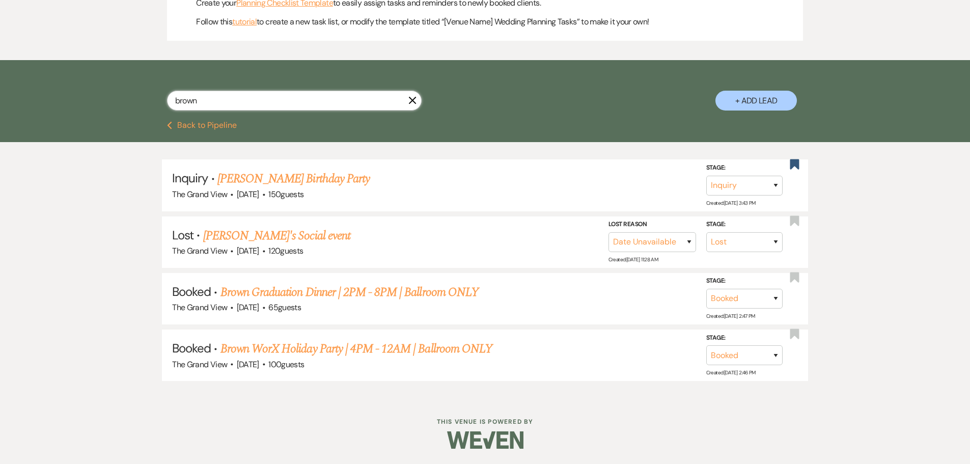
drag, startPoint x: 215, startPoint y: 100, endPoint x: 81, endPoint y: 100, distance: 133.9
click at [81, 100] on div "brown X + Add Lead" at bounding box center [485, 90] width 970 height 61
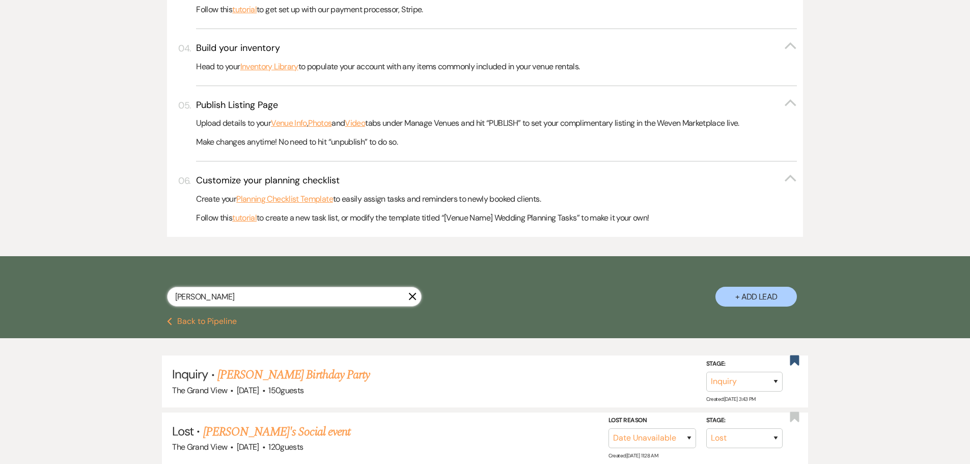
scroll to position [412, 0]
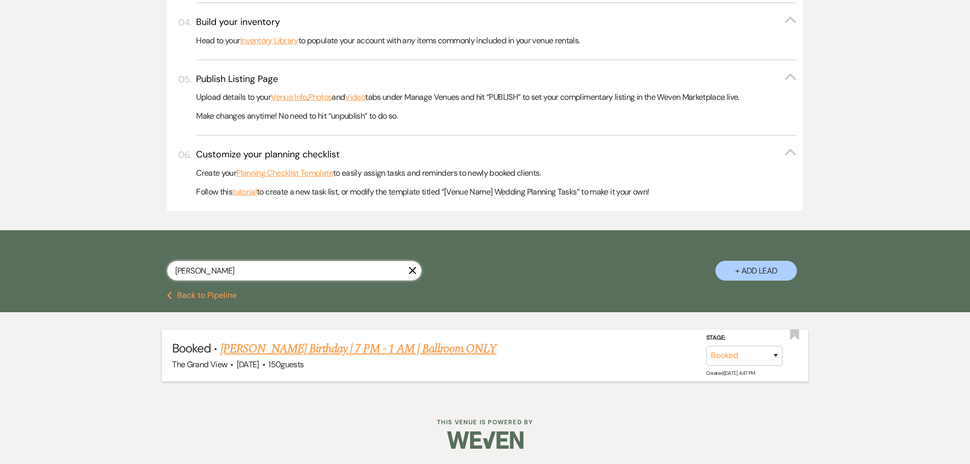
type input "yolan"
click at [327, 347] on link "Mahone's Birthday | 7 PM - 1 AM | Ballroom ONLY" at bounding box center [358, 349] width 276 height 18
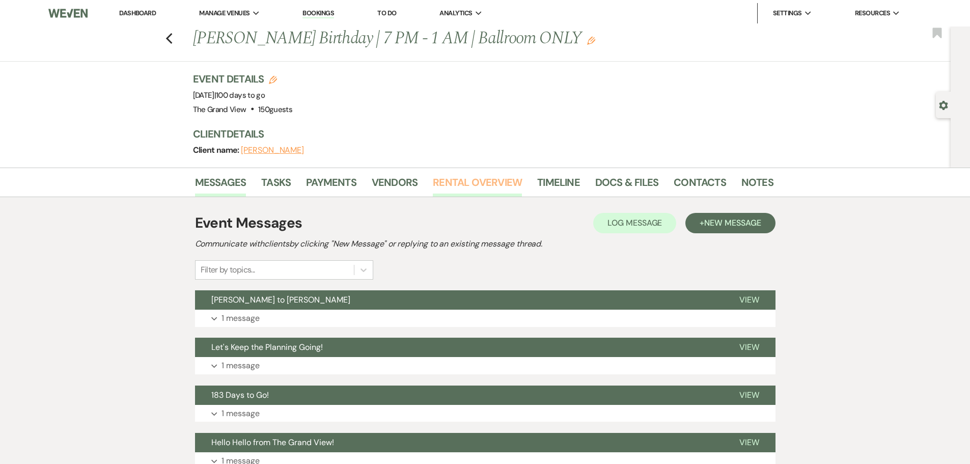
click at [471, 190] on link "Rental Overview" at bounding box center [477, 185] width 89 height 22
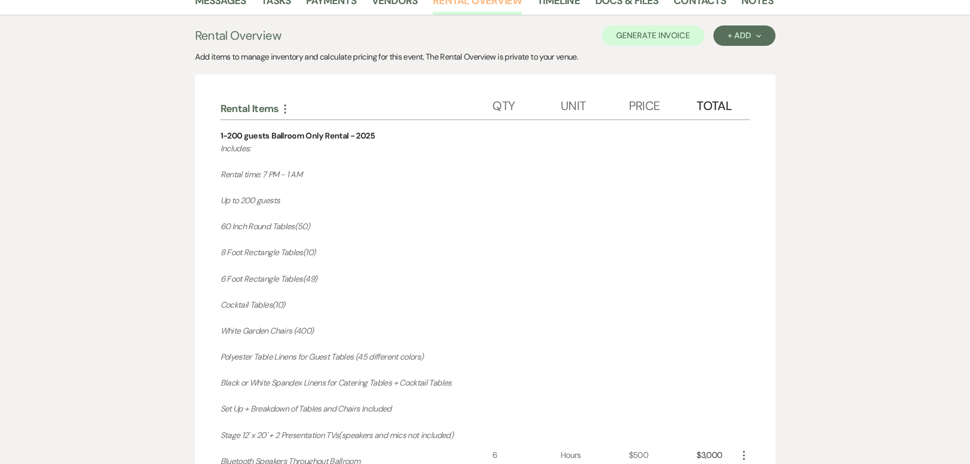
scroll to position [133, 0]
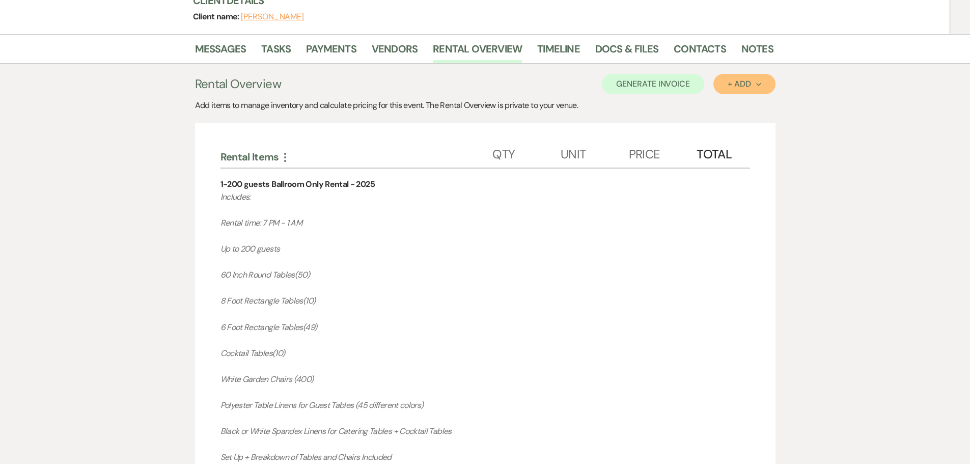
click at [732, 82] on div "+ Add Next" at bounding box center [744, 84] width 33 height 8
click at [732, 106] on button "Item" at bounding box center [738, 107] width 51 height 16
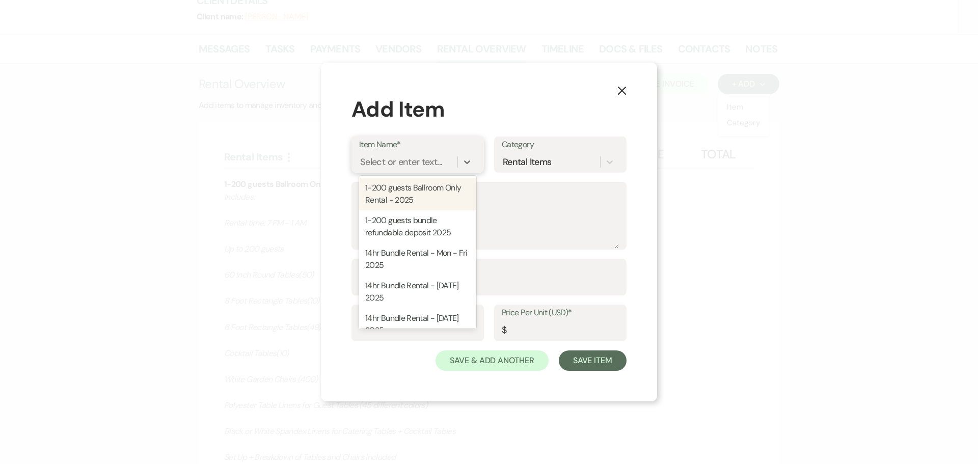
click at [422, 157] on div "Select or enter text..." at bounding box center [401, 162] width 82 height 14
click at [620, 88] on icon "X" at bounding box center [621, 90] width 9 height 9
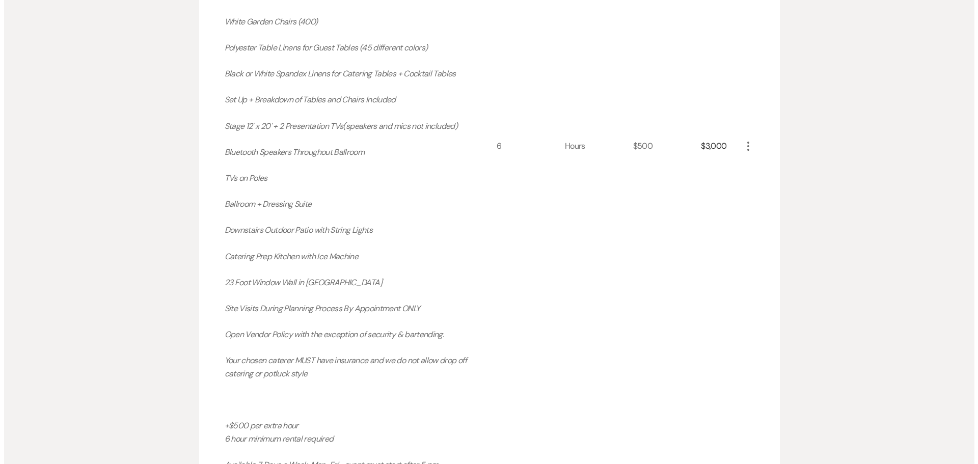
scroll to position [490, 0]
click at [745, 148] on icon "More" at bounding box center [744, 147] width 12 height 12
click at [751, 164] on icon "Pencil" at bounding box center [752, 167] width 6 height 8
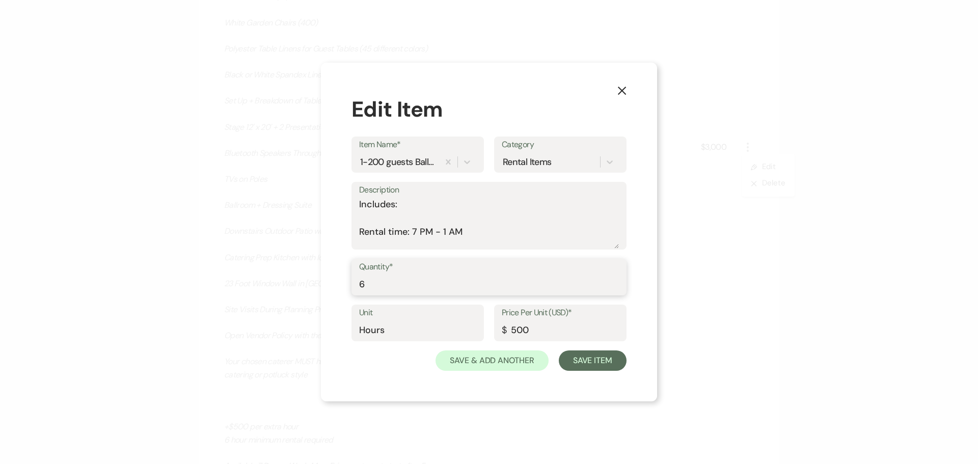
drag, startPoint x: 370, startPoint y: 290, endPoint x: 334, endPoint y: 289, distance: 36.7
click at [334, 289] on div "X Edit Item Item Name* 1-200 guests Ballroom Only Rental - 2025 Category Rental…" at bounding box center [489, 232] width 336 height 339
type input "7"
click at [418, 228] on textarea "Includes: Rental time: 7 PM - 1 AM Up to 200 guests 60 Inch Round Tables(50) 8 …" at bounding box center [489, 223] width 260 height 51
click at [468, 232] on textarea "Includes: Rental time: 6 PM - 1 AM Up to 200 guests 60 Inch Round Tables(50) 8 …" at bounding box center [489, 223] width 260 height 51
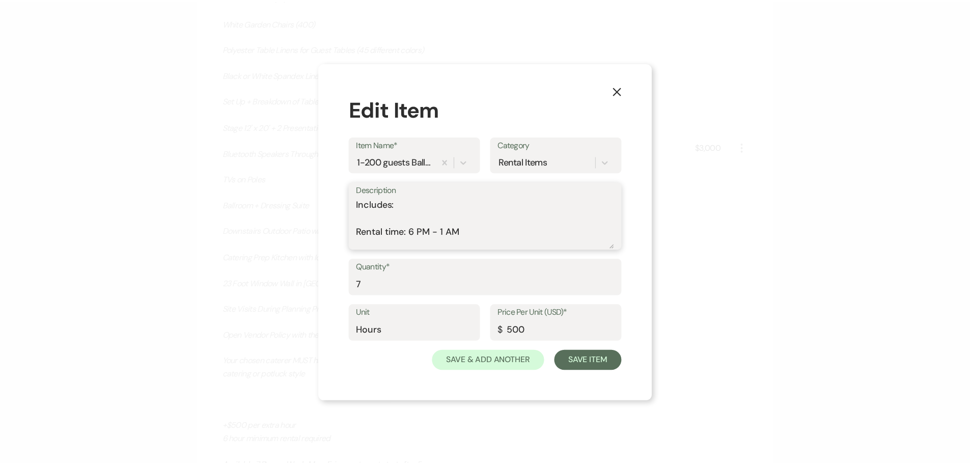
scroll to position [3, 0]
drag, startPoint x: 607, startPoint y: 231, endPoint x: 466, endPoint y: 232, distance: 141.6
click at [466, 232] on textarea "Includes: Rental time: 6 PM - 1 AM *rental time is venue access time Up to 200 …" at bounding box center [489, 223] width 260 height 51
type textarea "Includes: Rental time: 6 PM - 1 AM Up to 200 guests 60 Inch Round Tables(50) 8 …"
click at [603, 369] on button "Save Item" at bounding box center [593, 360] width 68 height 20
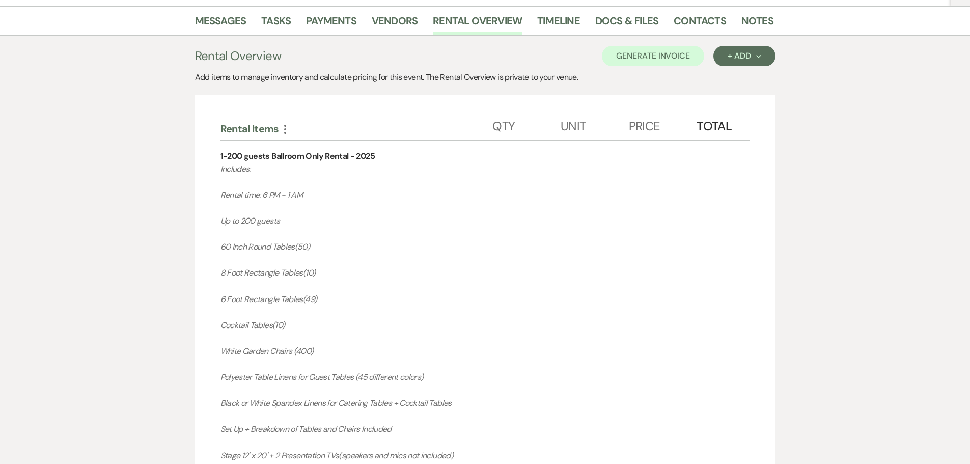
scroll to position [133, 0]
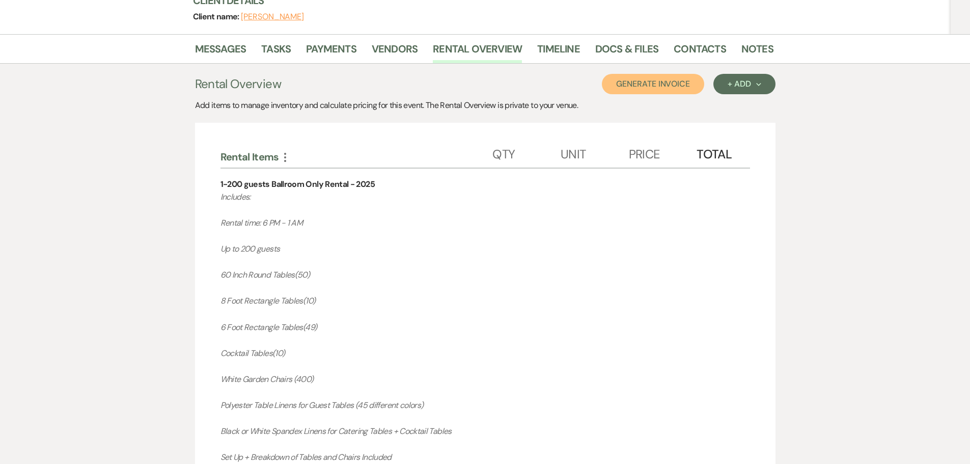
click at [672, 87] on button "Generate Invoice" at bounding box center [653, 84] width 102 height 20
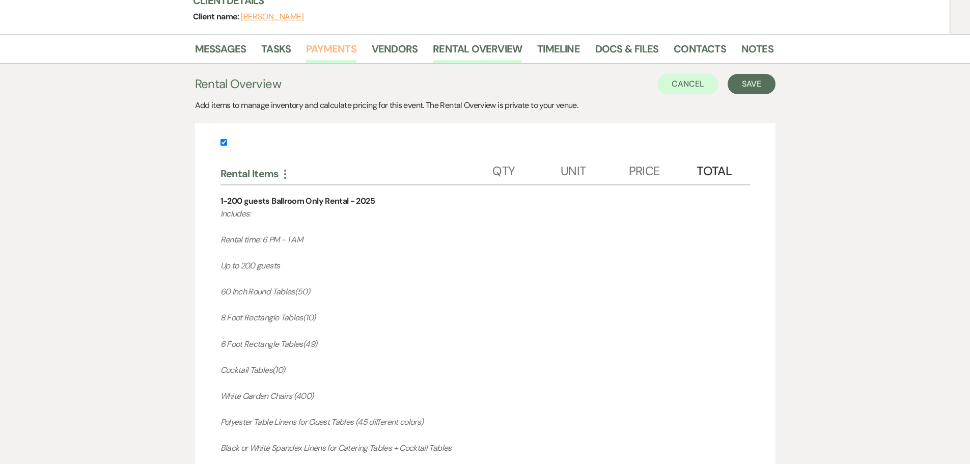
click at [343, 53] on link "Payments" at bounding box center [331, 52] width 50 height 22
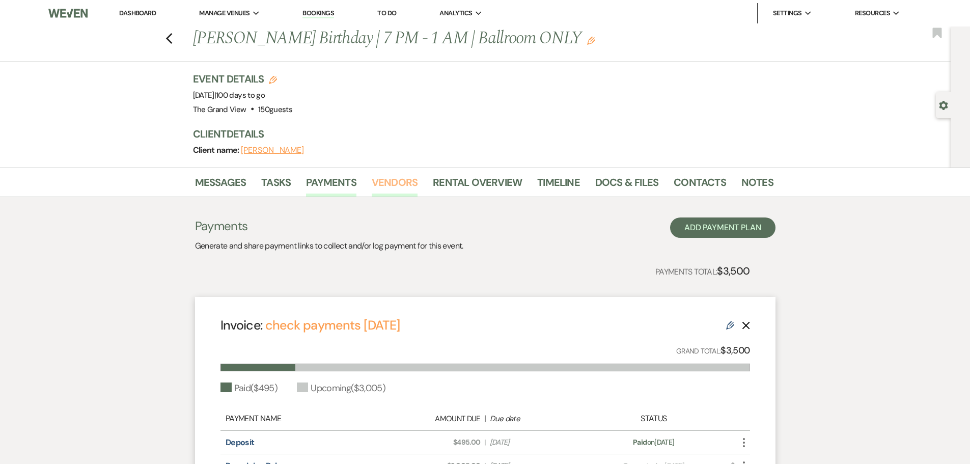
click at [401, 184] on link "Vendors" at bounding box center [395, 185] width 46 height 22
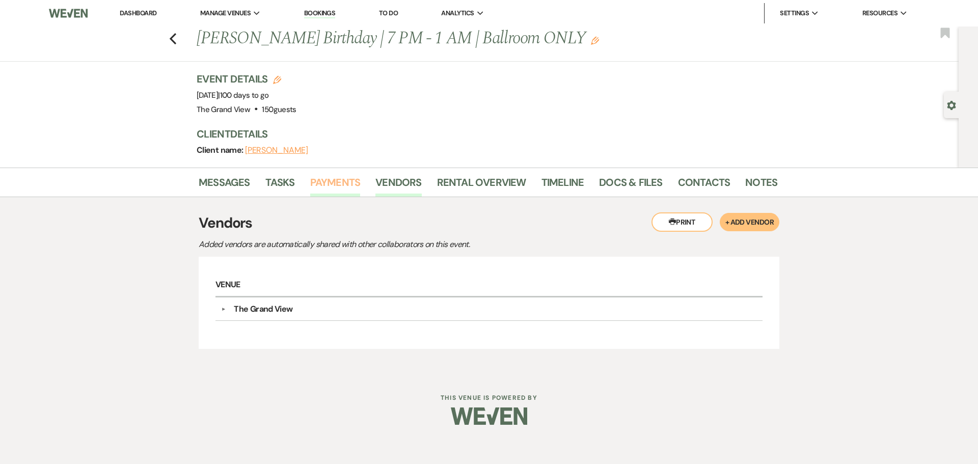
click at [338, 191] on link "Payments" at bounding box center [335, 185] width 50 height 22
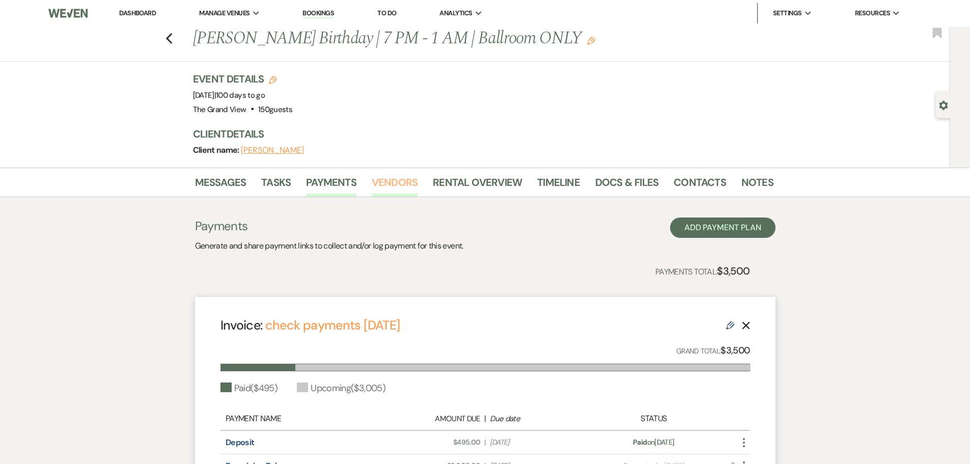
click at [394, 192] on link "Vendors" at bounding box center [395, 185] width 46 height 22
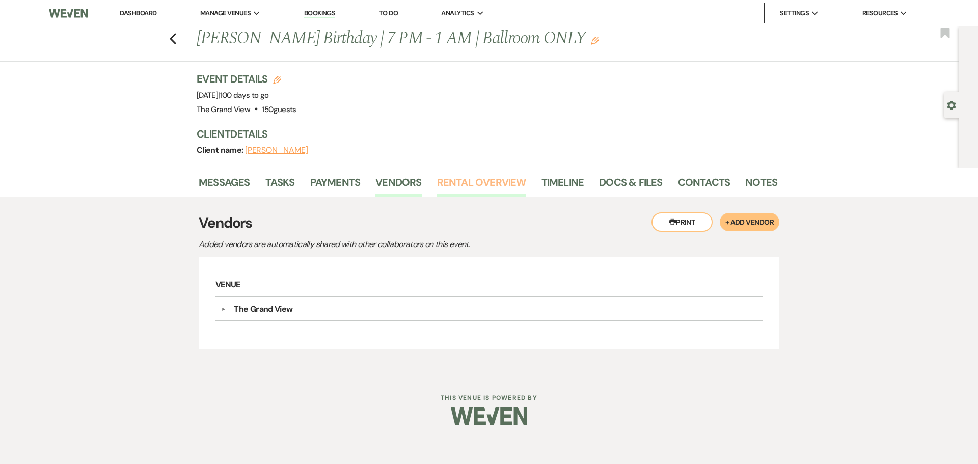
click at [477, 186] on link "Rental Overview" at bounding box center [481, 185] width 89 height 22
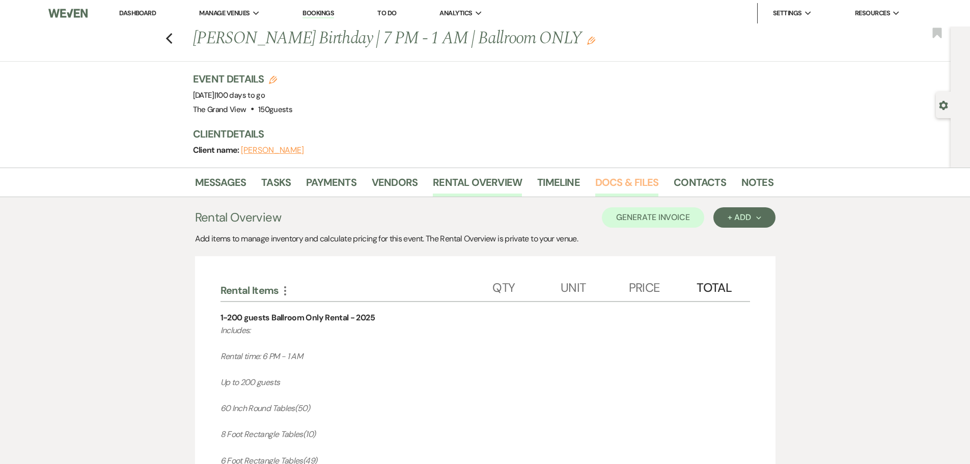
click at [630, 180] on link "Docs & Files" at bounding box center [626, 185] width 63 height 22
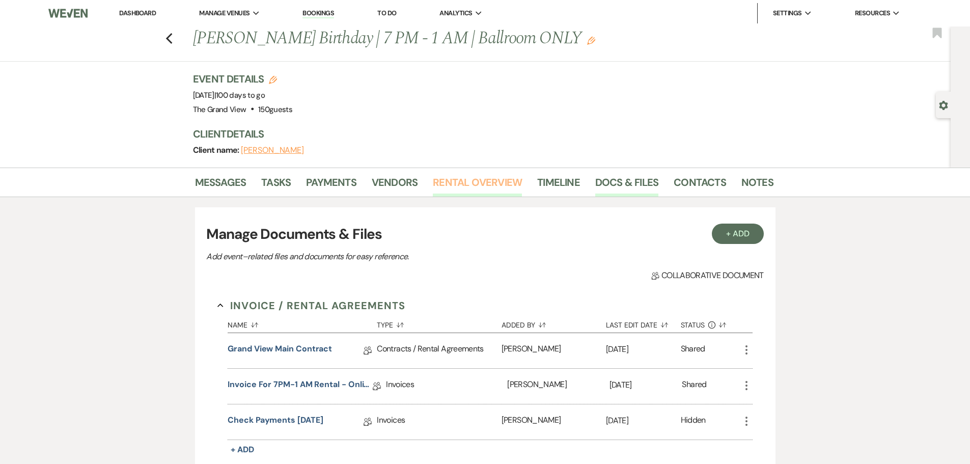
click at [462, 187] on link "Rental Overview" at bounding box center [477, 185] width 89 height 22
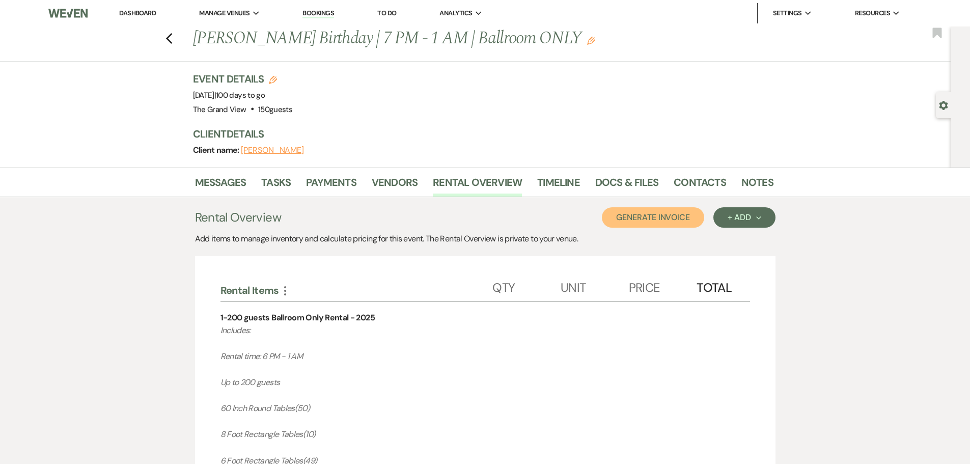
click at [639, 220] on button "Generate Invoice" at bounding box center [653, 217] width 102 height 20
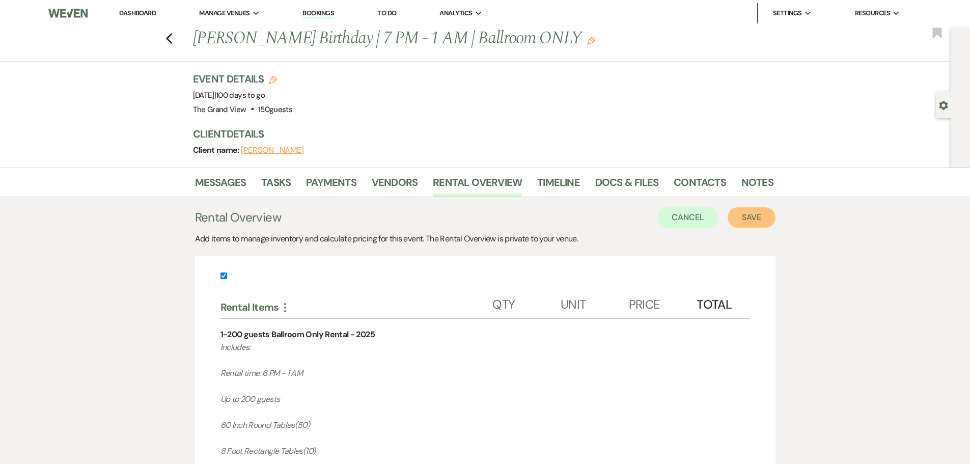
click at [765, 222] on button "Save" at bounding box center [752, 217] width 48 height 20
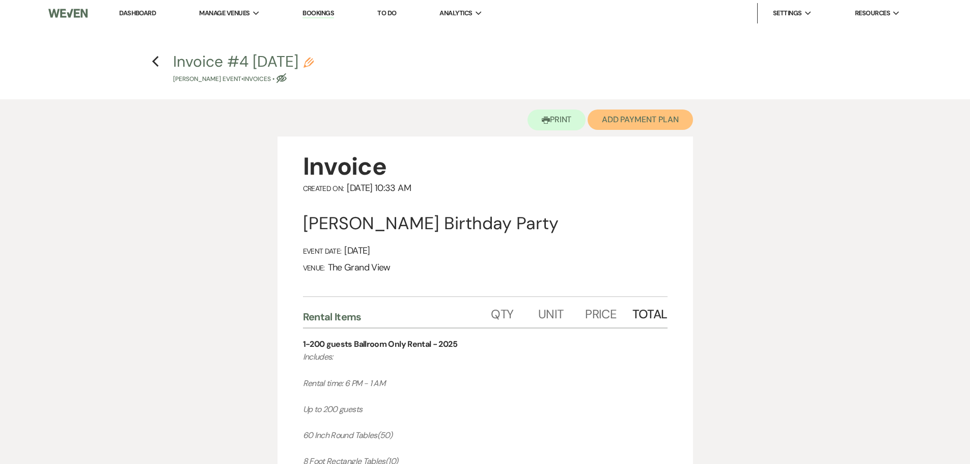
click at [641, 117] on button "Add Payment Plan" at bounding box center [640, 119] width 105 height 20
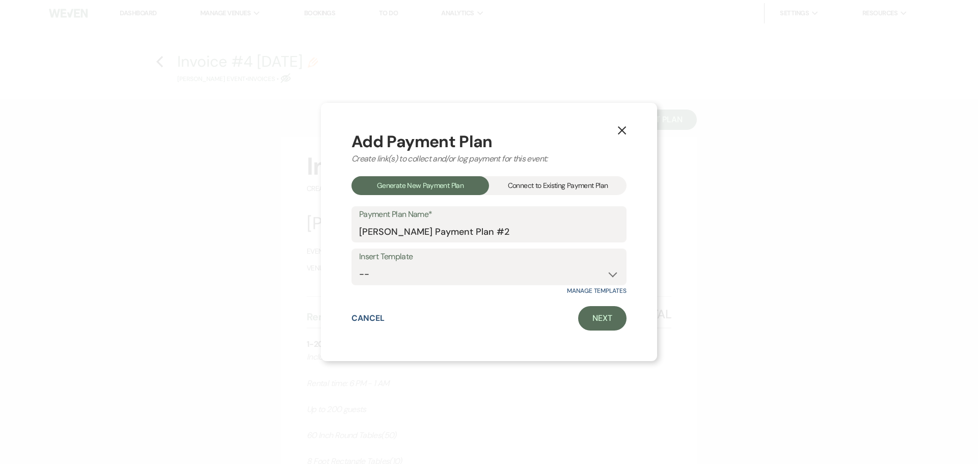
click at [575, 181] on div "Connect to Existing Payment Plan" at bounding box center [557, 185] width 137 height 19
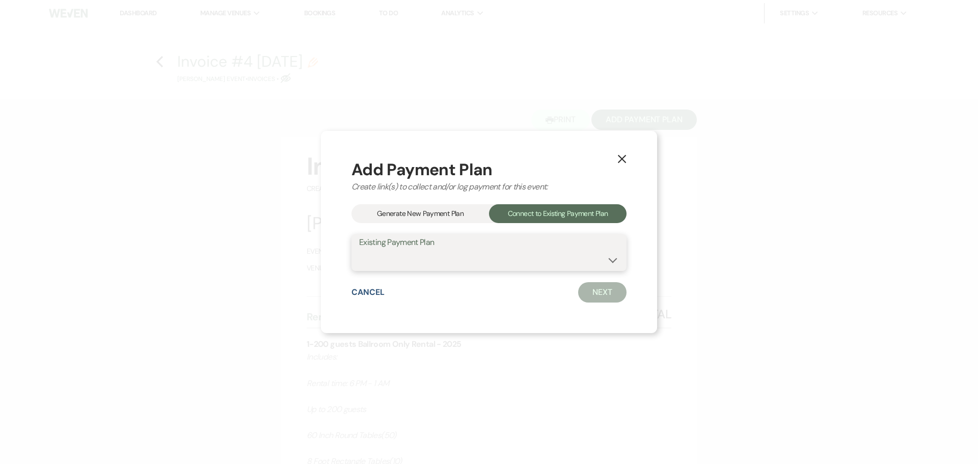
click at [474, 255] on select "Yolanda Mahone's Payment Plan Check and cash" at bounding box center [489, 260] width 260 height 20
select select "20746"
click at [359, 250] on select "Yolanda Mahone's Payment Plan Check and cash" at bounding box center [489, 260] width 260 height 20
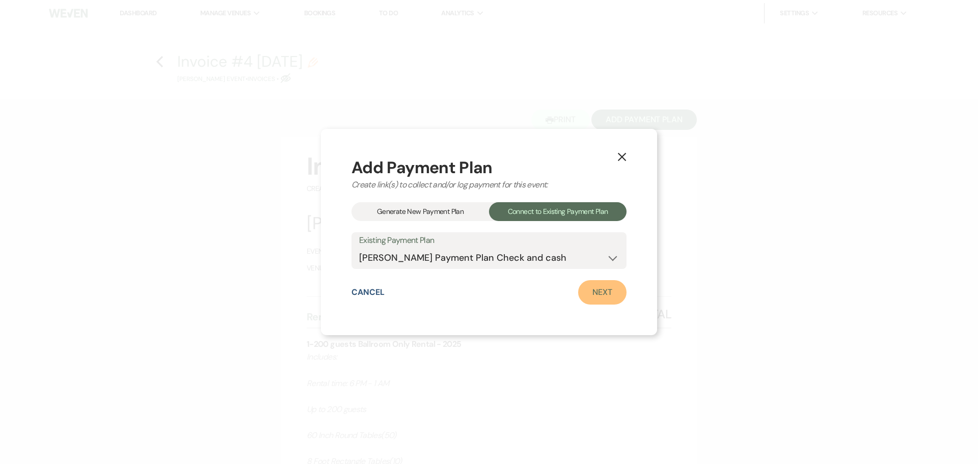
click at [591, 292] on link "Next" at bounding box center [602, 292] width 48 height 24
select select "28470"
select select "1"
select select "false"
select select "2"
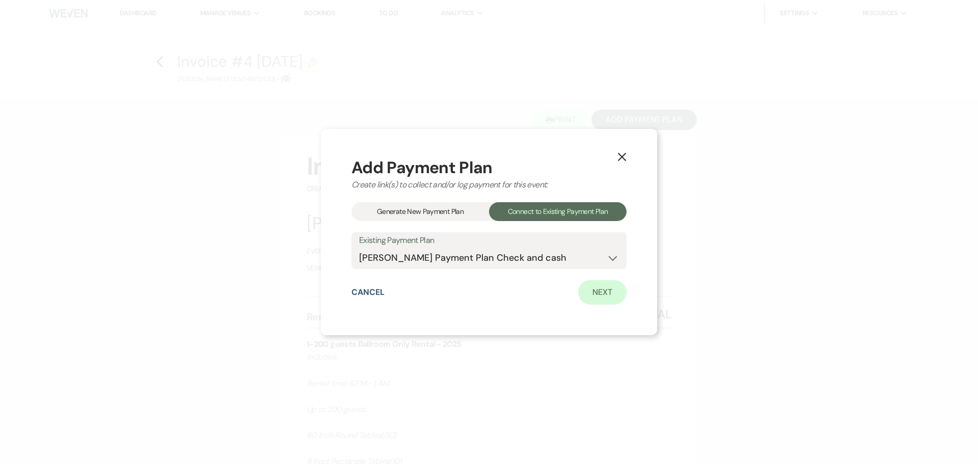
select select "flat"
select select "false"
select select "client"
select select "months"
select select "client"
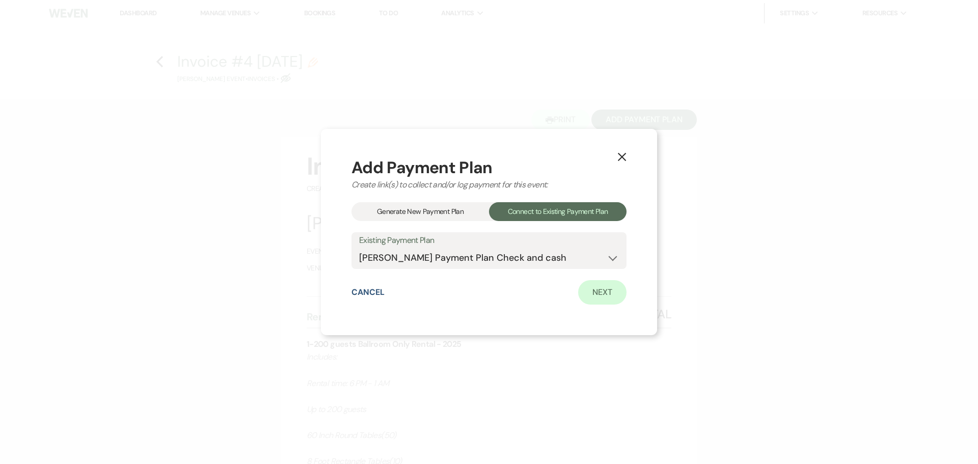
select select "weeks"
select select "client"
select select "days"
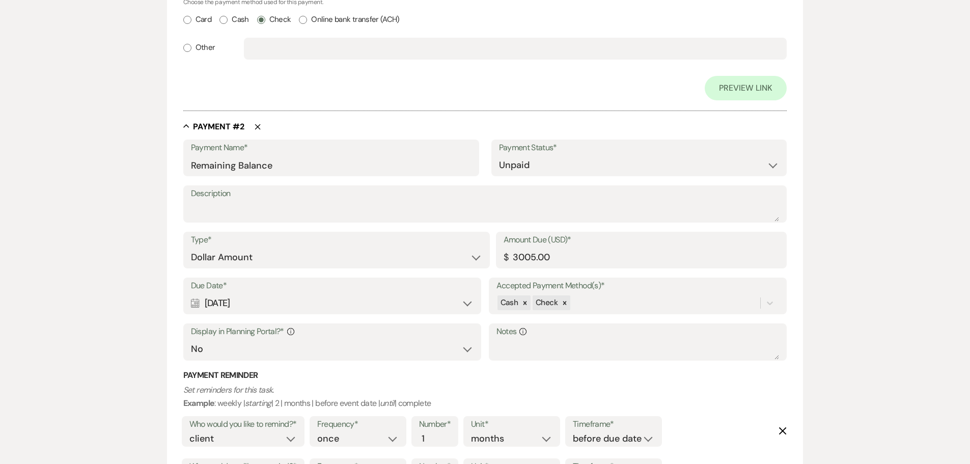
scroll to position [566, 0]
click at [523, 259] on input "3005.00" at bounding box center [642, 258] width 276 height 20
type input "3505.00"
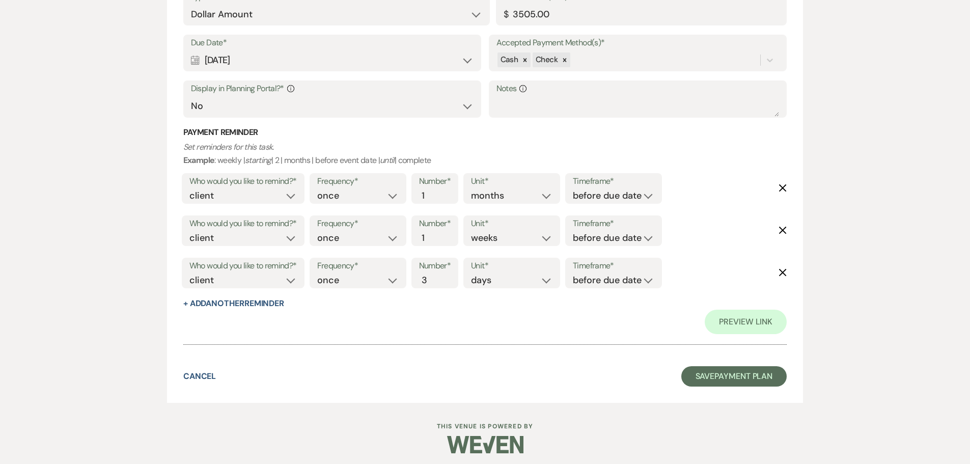
scroll to position [814, 0]
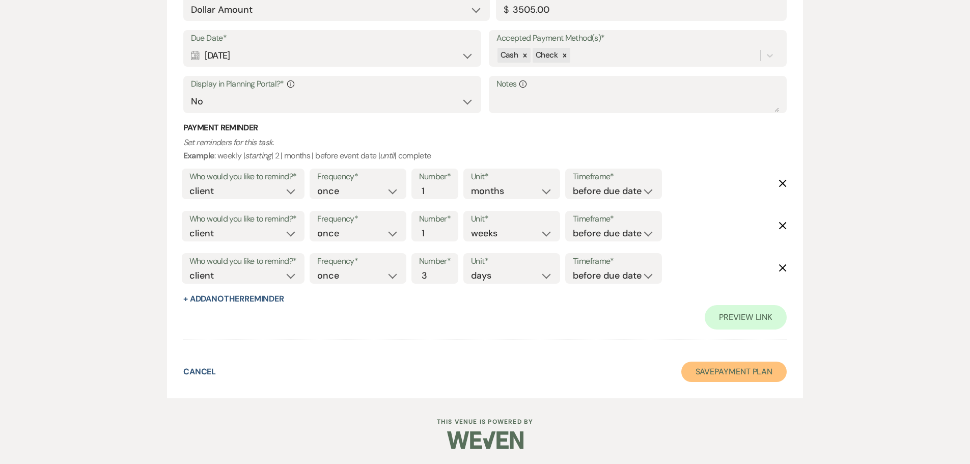
click at [716, 373] on button "Save Payment Plan" at bounding box center [734, 372] width 106 height 20
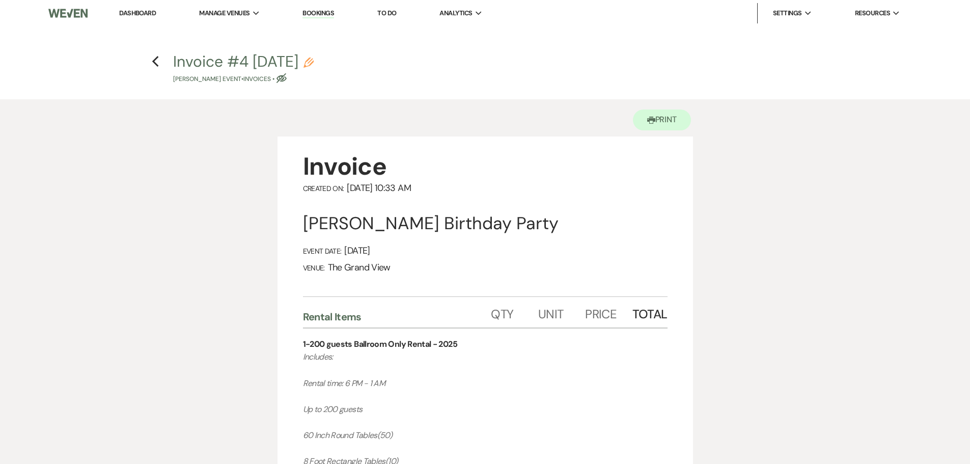
click at [159, 63] on h4 "Previous Invoice #4 9-10-2025 Pencil Yolanda Mahone's Event • Invoices • Eye Bl…" at bounding box center [485, 67] width 733 height 33
click at [158, 63] on icon "Previous" at bounding box center [156, 62] width 8 height 12
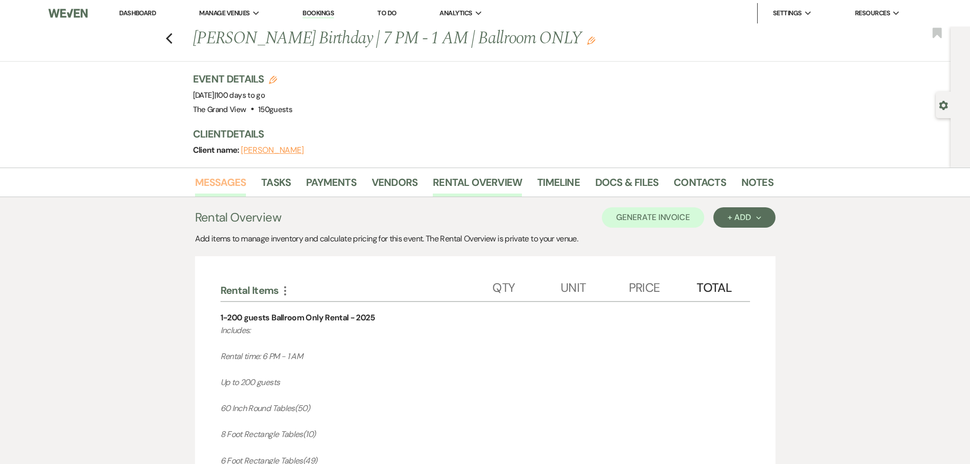
click at [217, 178] on link "Messages" at bounding box center [220, 185] width 51 height 22
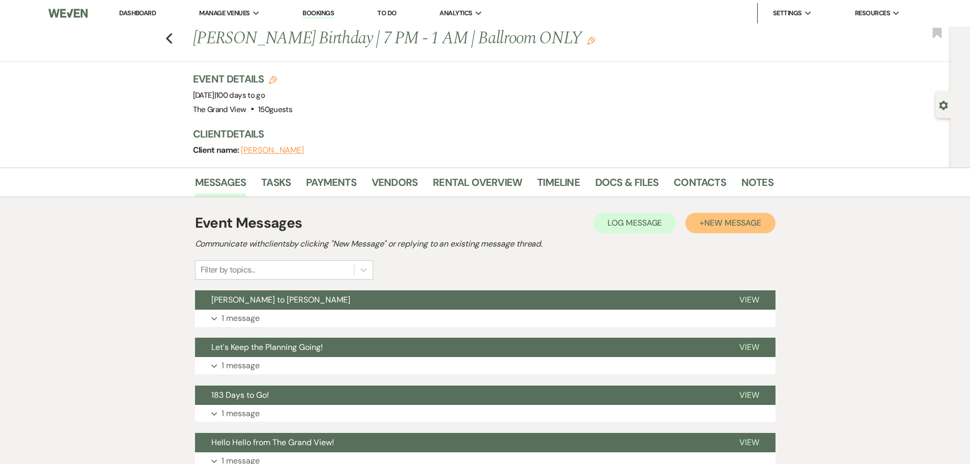
click at [733, 221] on span "New Message" at bounding box center [732, 222] width 57 height 11
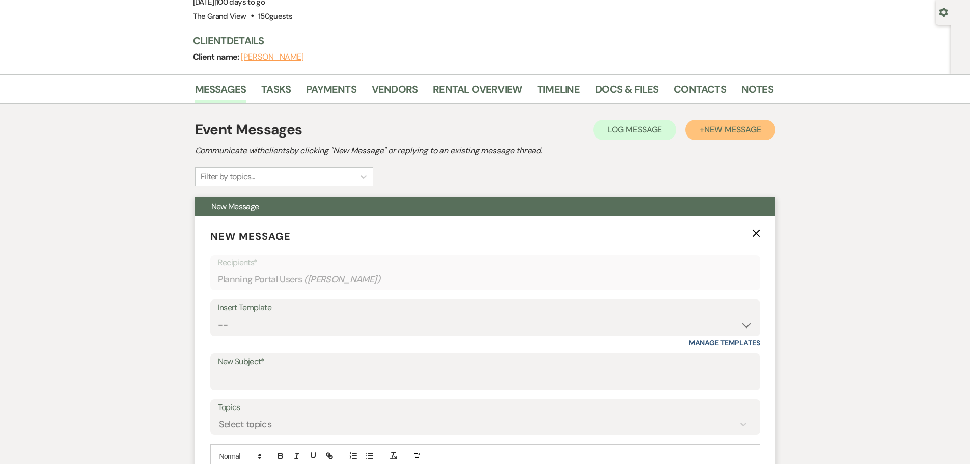
scroll to position [102, 0]
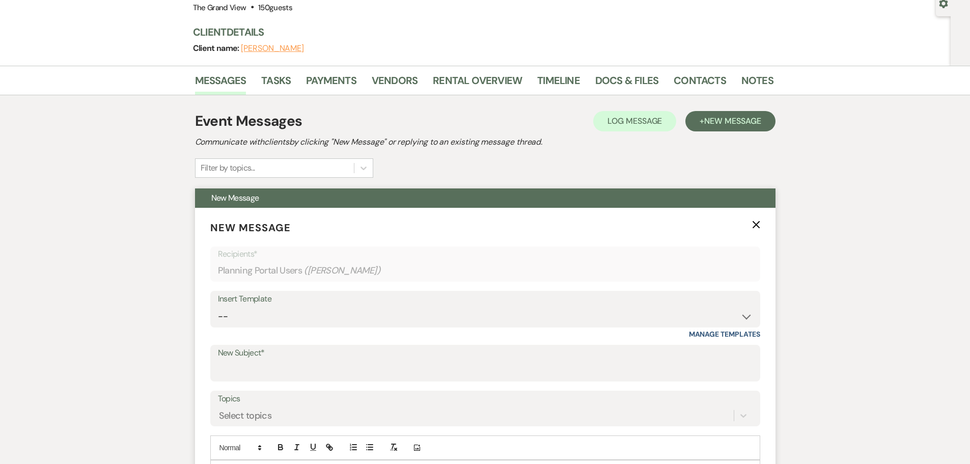
click at [249, 352] on label "New Subject*" at bounding box center [485, 353] width 535 height 15
click at [249, 360] on input "New Subject*" at bounding box center [485, 370] width 535 height 20
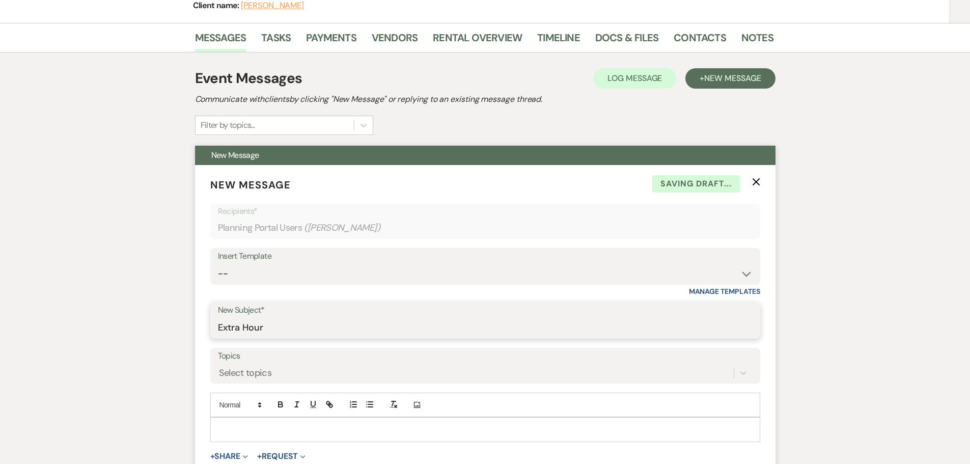
scroll to position [204, 0]
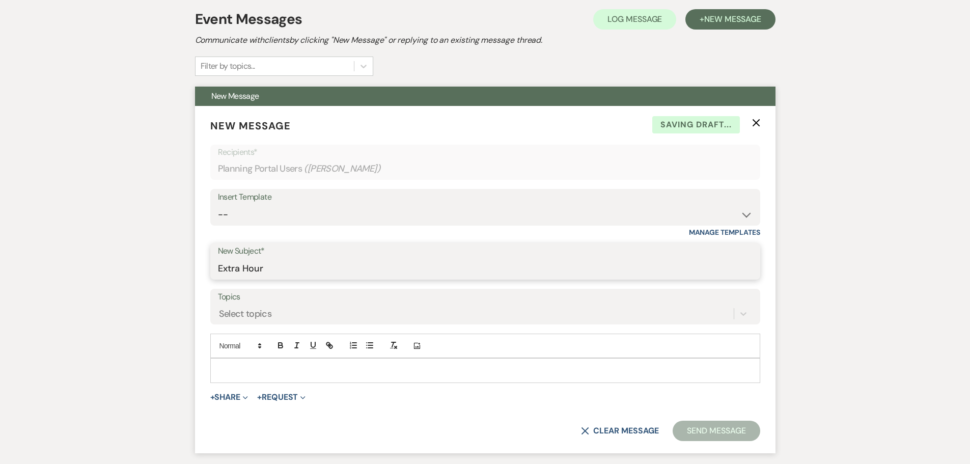
type input "Extra Hour"
click at [248, 367] on p at bounding box center [485, 370] width 534 height 11
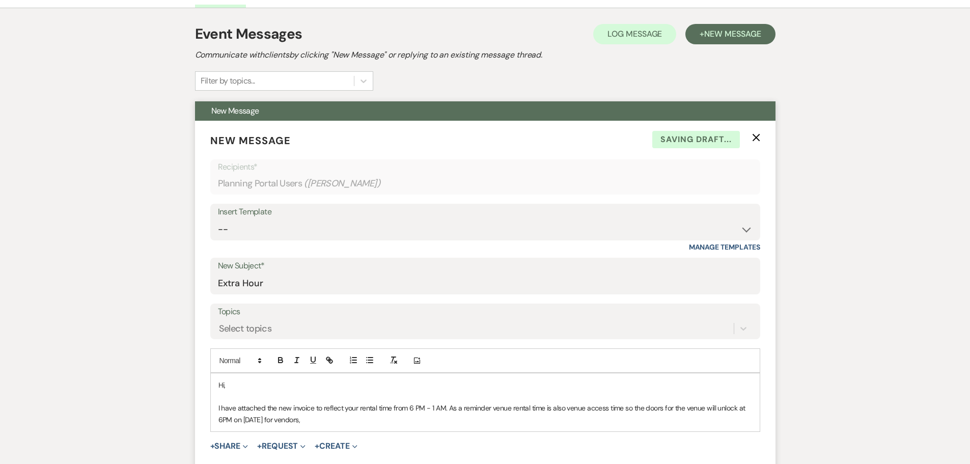
scroll to position [200, 0]
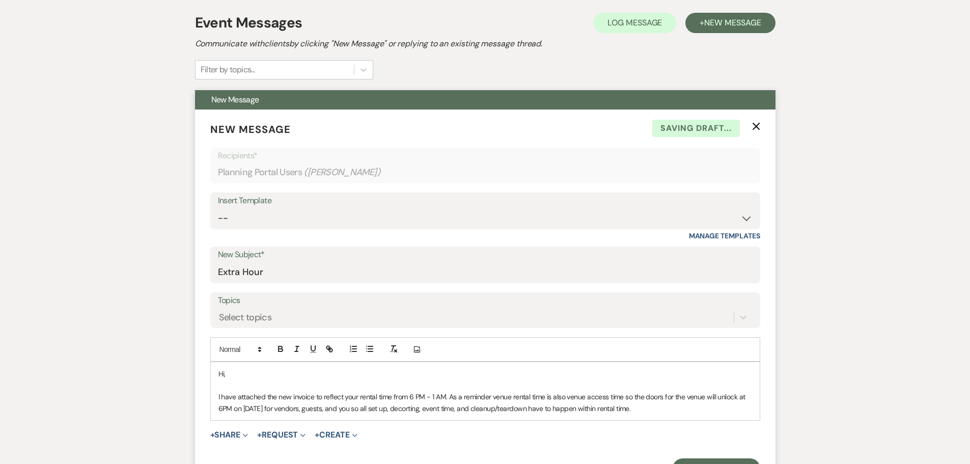
click at [413, 409] on p "I have attached the new invoice to reflect your rental time from 6 PM - 1 AM. A…" at bounding box center [485, 402] width 534 height 23
click at [658, 408] on p "I have attached the new invoice to reflect your rental time from 6 PM - 1 AM. A…" at bounding box center [485, 402] width 534 height 23
click at [345, 436] on p "Please let me know if you have any quesitons!" at bounding box center [485, 430] width 534 height 11
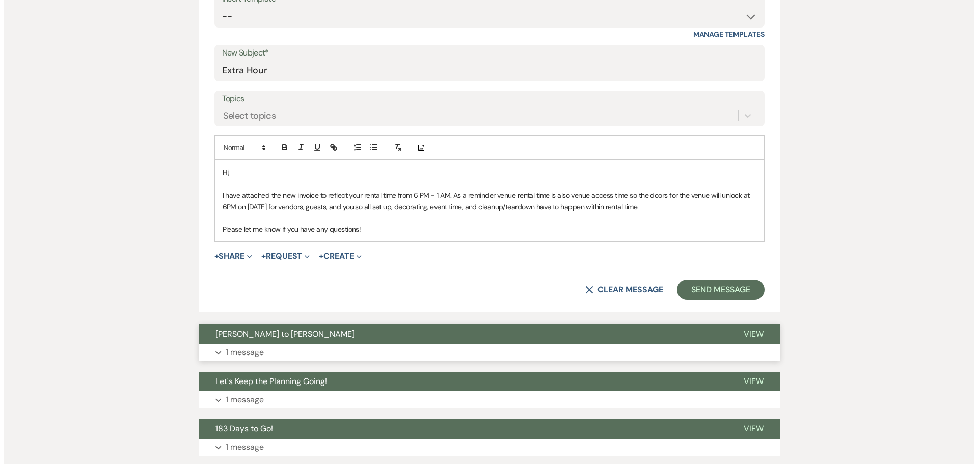
scroll to position [404, 0]
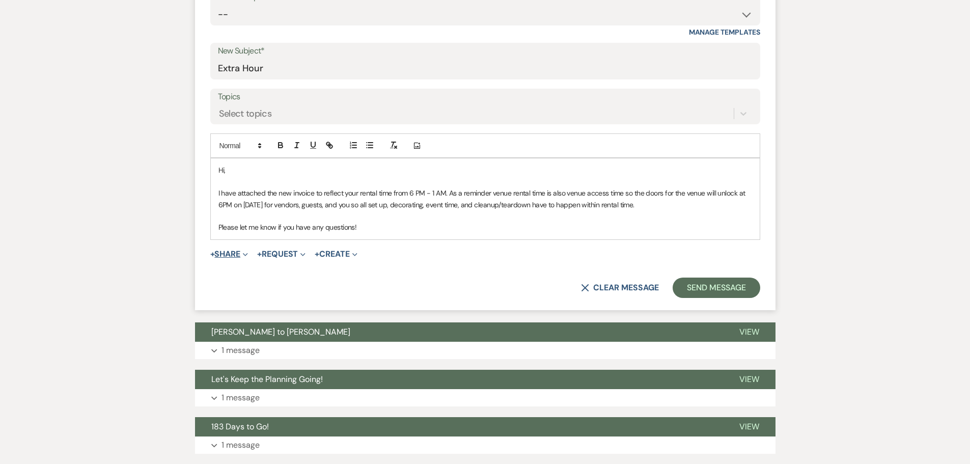
click at [234, 252] on button "+ Share Expand" at bounding box center [229, 254] width 38 height 8
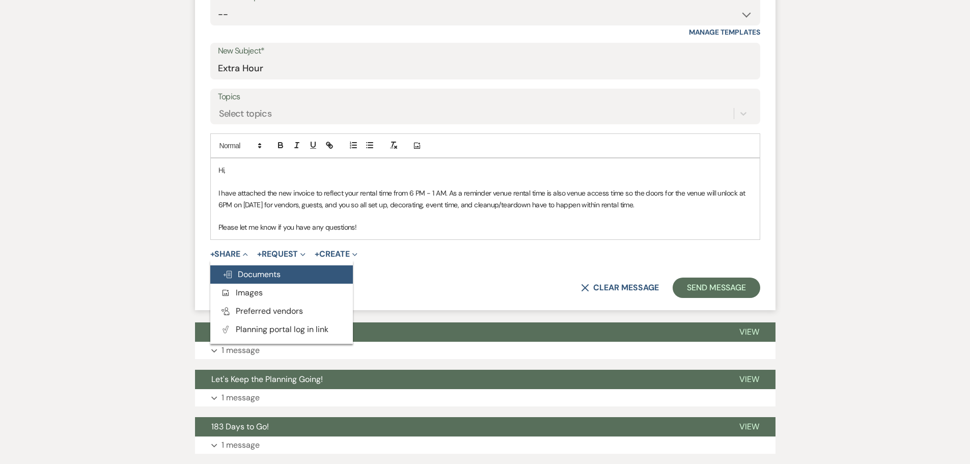
click at [239, 270] on span "Doc Upload Documents" at bounding box center [252, 274] width 58 height 11
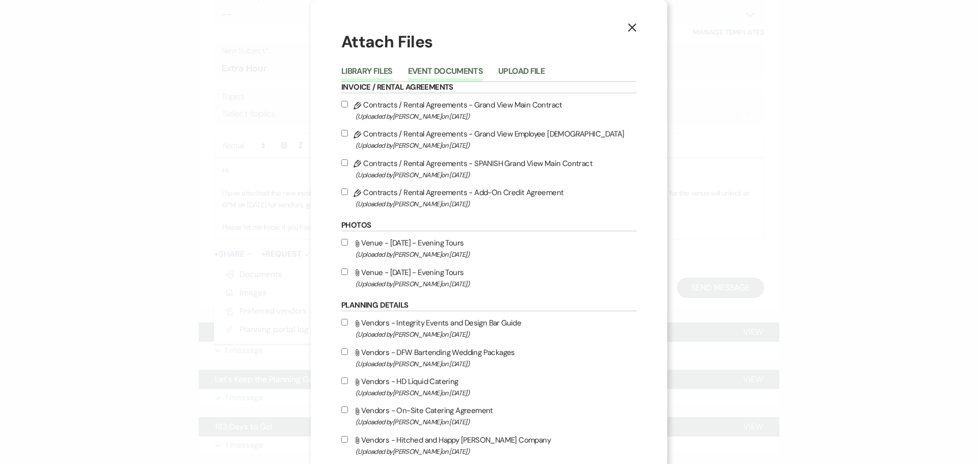
click at [450, 77] on button "Event Documents" at bounding box center [445, 74] width 75 height 14
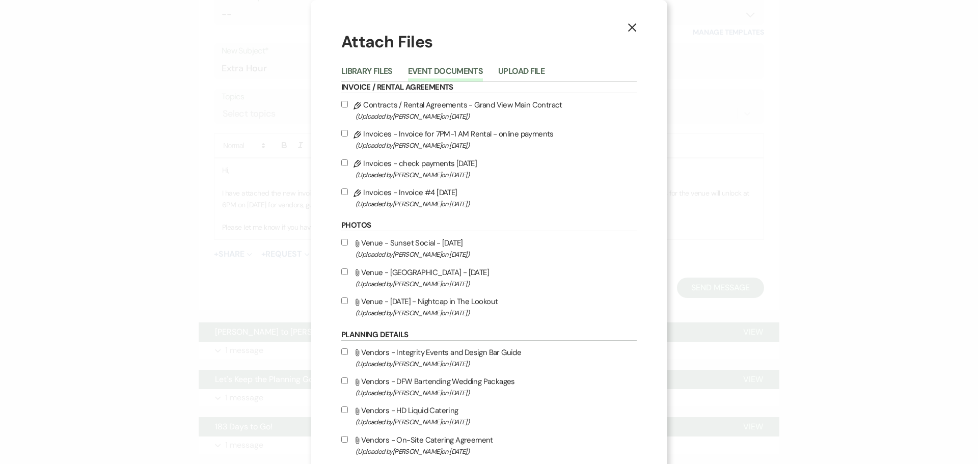
click at [422, 196] on label "Pencil Invoices - Invoice #4 9-10-2025 (Uploaded by Chelsea Needham on Sep 10th…" at bounding box center [488, 198] width 295 height 24
click at [348, 195] on input "Pencil Invoices - Invoice #4 9-10-2025 (Uploaded by Chelsea Needham on Sep 10th…" at bounding box center [344, 191] width 7 height 7
checkbox input "true"
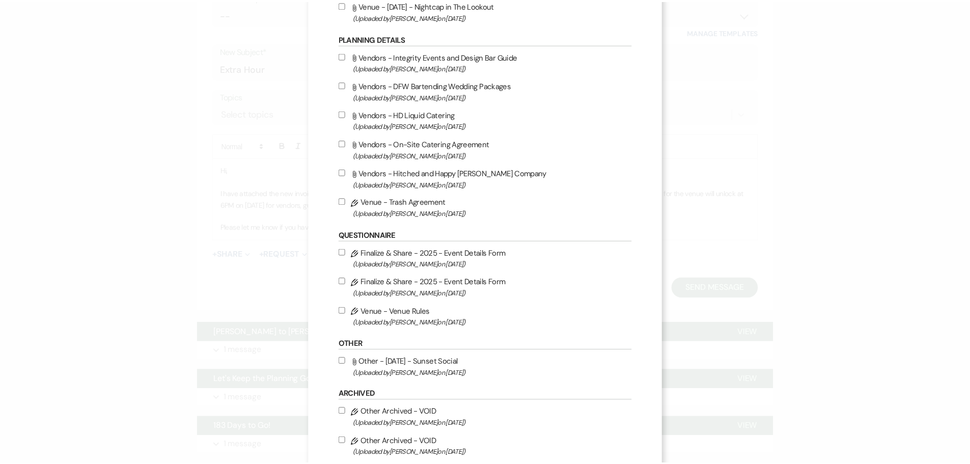
scroll to position [352, 0]
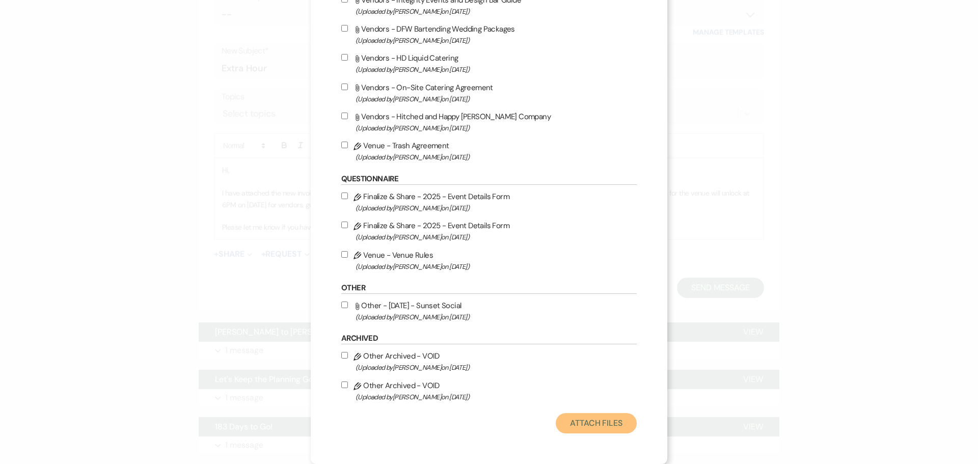
click at [601, 424] on button "Attach Files" at bounding box center [596, 423] width 81 height 20
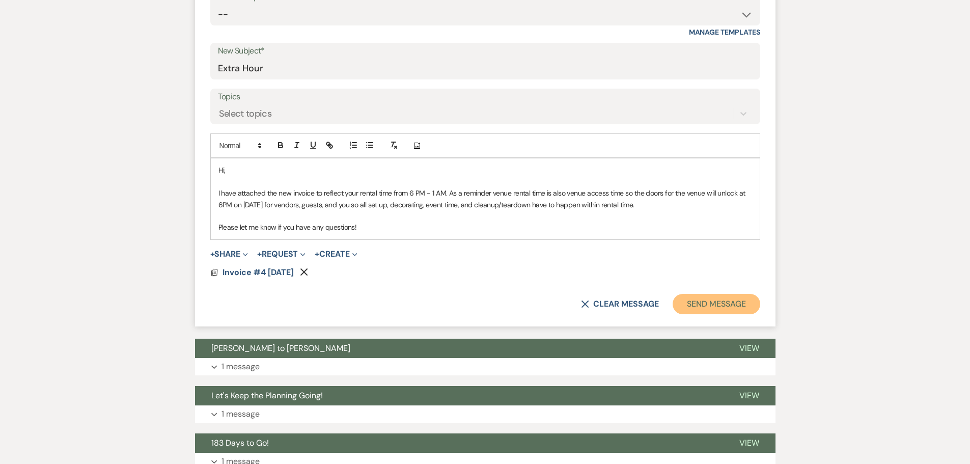
click at [718, 302] on button "Send Message" at bounding box center [716, 304] width 87 height 20
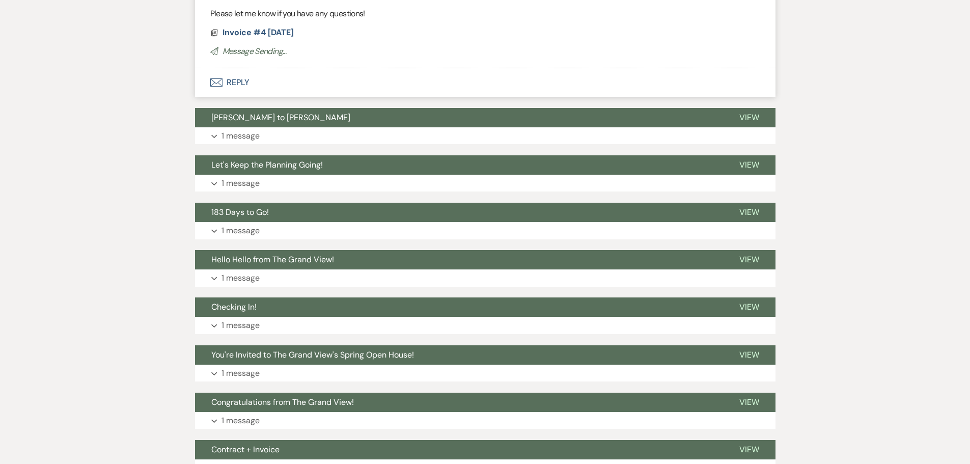
scroll to position [25, 0]
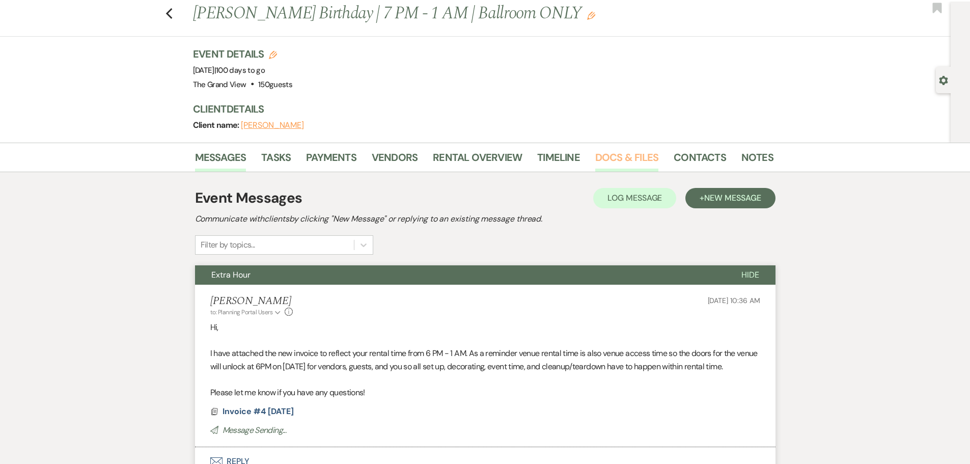
click at [651, 169] on link "Docs & Files" at bounding box center [626, 160] width 63 height 22
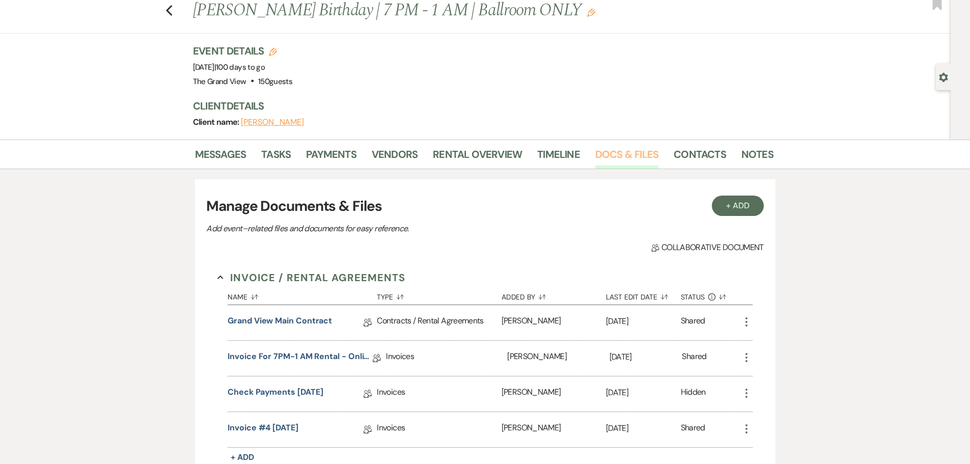
scroll to position [229, 0]
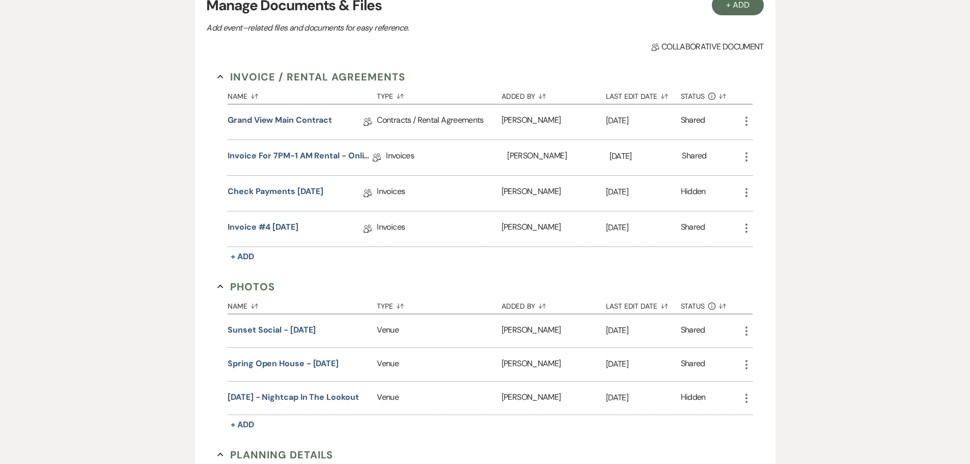
click at [743, 227] on icon "More" at bounding box center [746, 228] width 12 height 12
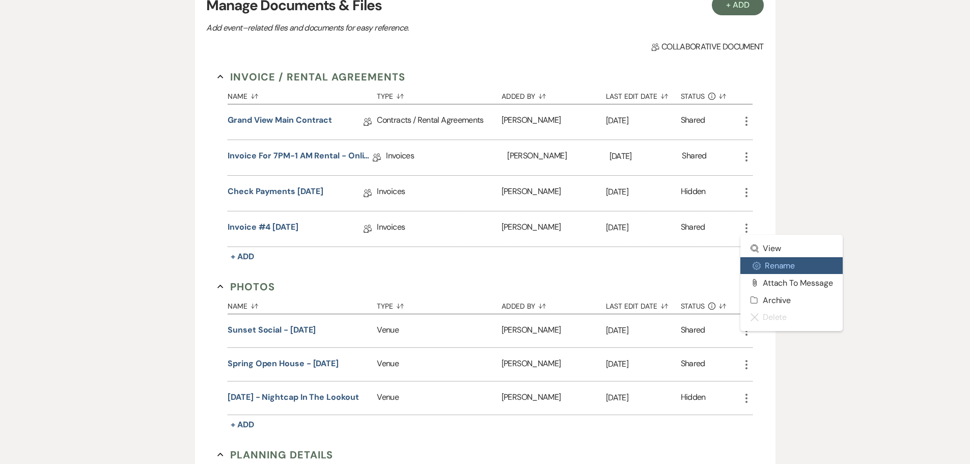
click at [771, 271] on button "Settings Gear Rename" at bounding box center [791, 265] width 103 height 17
select select "22"
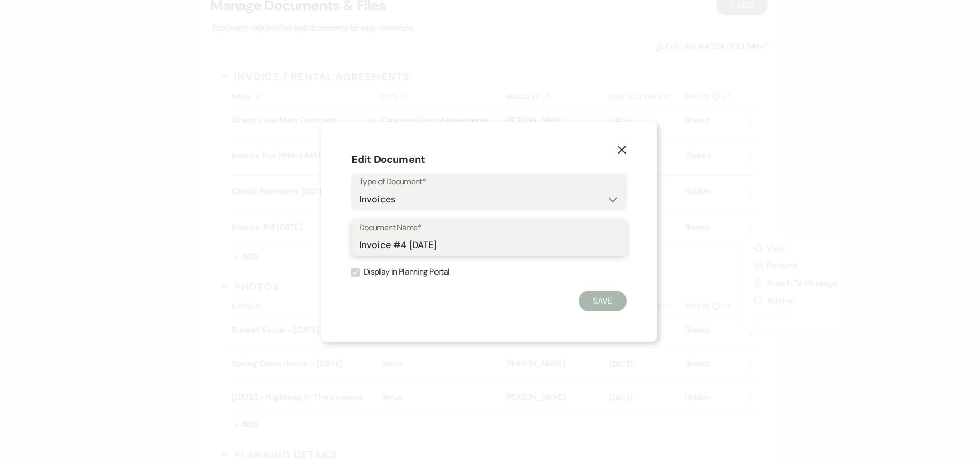
drag, startPoint x: 467, startPoint y: 245, endPoint x: 391, endPoint y: 251, distance: 76.0
click at [391, 251] on input "Invoice #4 9-10-2025" at bounding box center [489, 245] width 260 height 20
type input "Invoice Extra Hour 6 PM - 1 AM"
click at [611, 302] on button "Save" at bounding box center [602, 301] width 48 height 20
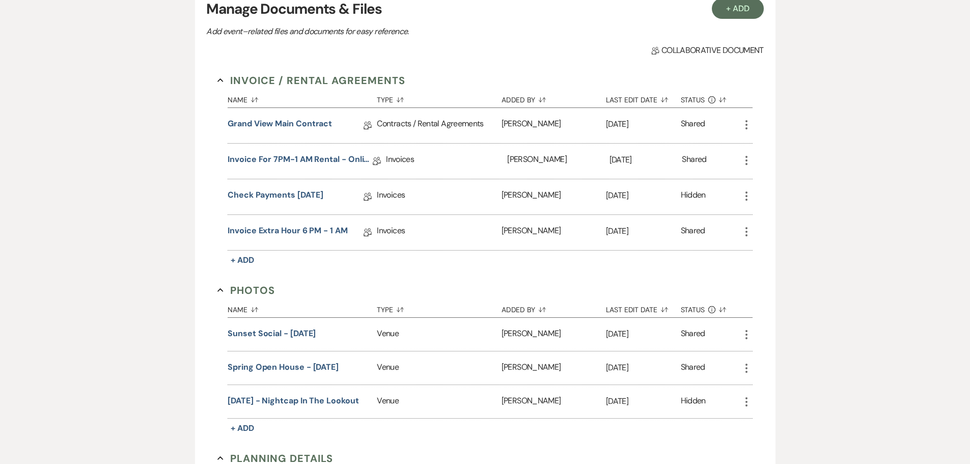
scroll to position [0, 0]
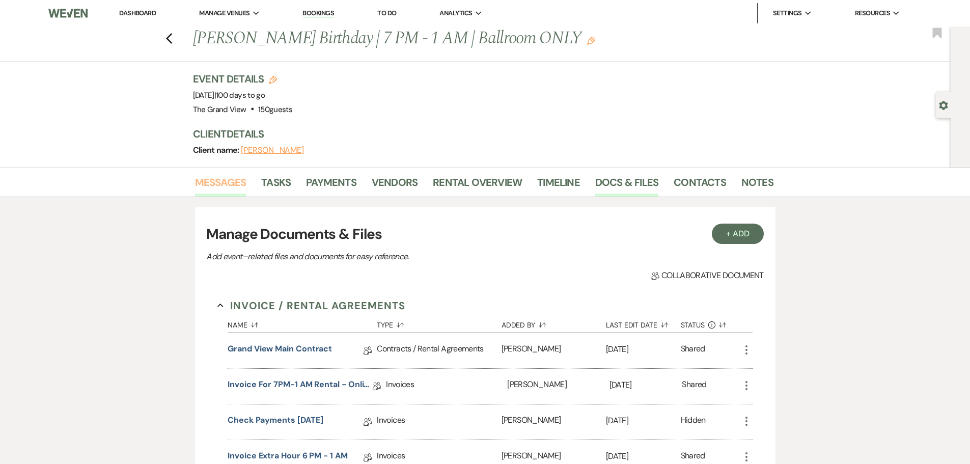
click at [219, 192] on link "Messages" at bounding box center [220, 185] width 51 height 22
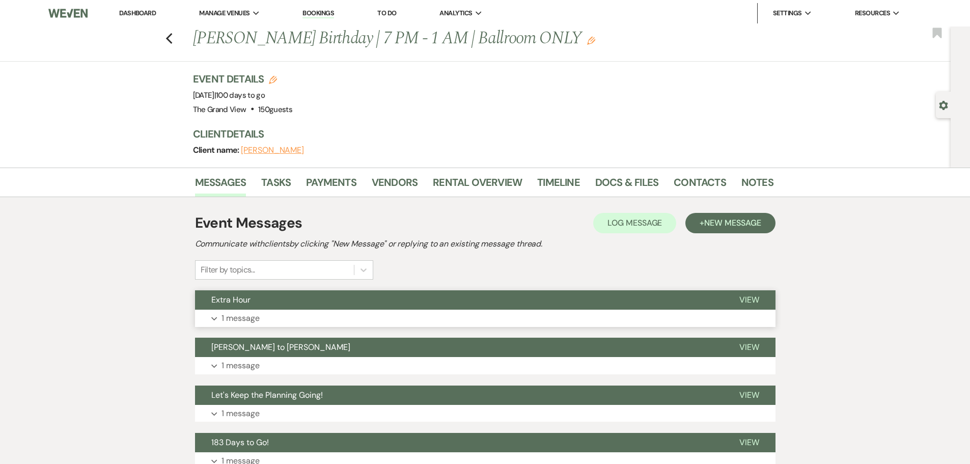
click at [258, 309] on button "Extra Hour" at bounding box center [459, 299] width 528 height 19
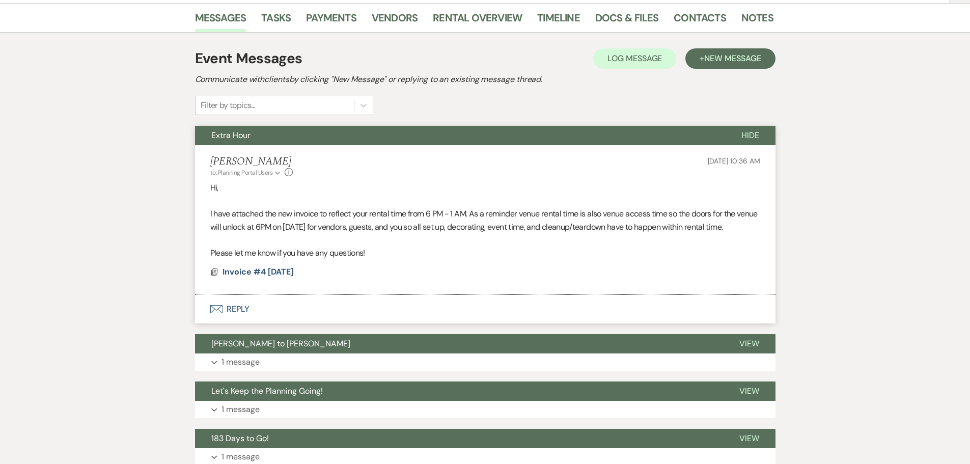
scroll to position [356, 0]
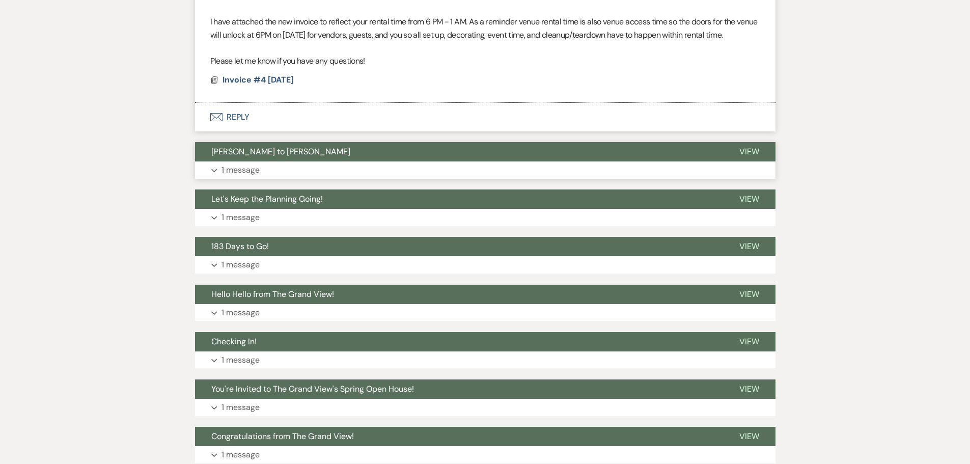
click at [270, 179] on button "Expand 1 message" at bounding box center [485, 169] width 580 height 17
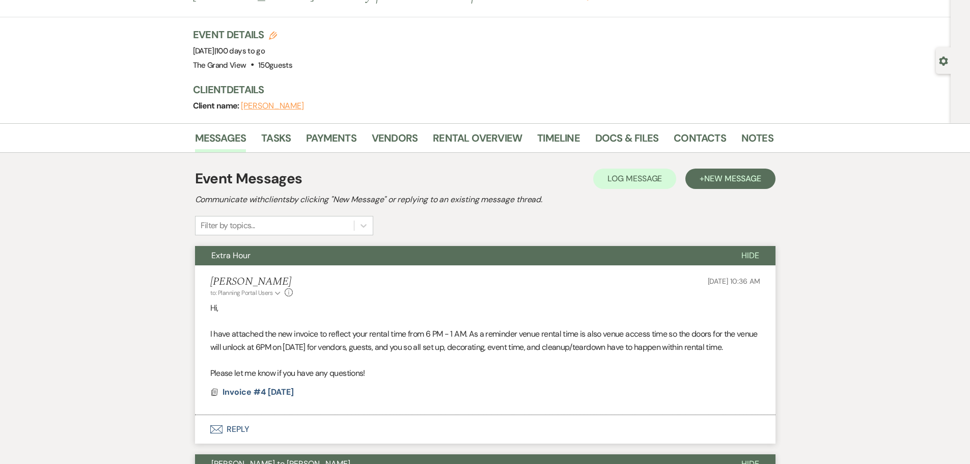
scroll to position [0, 0]
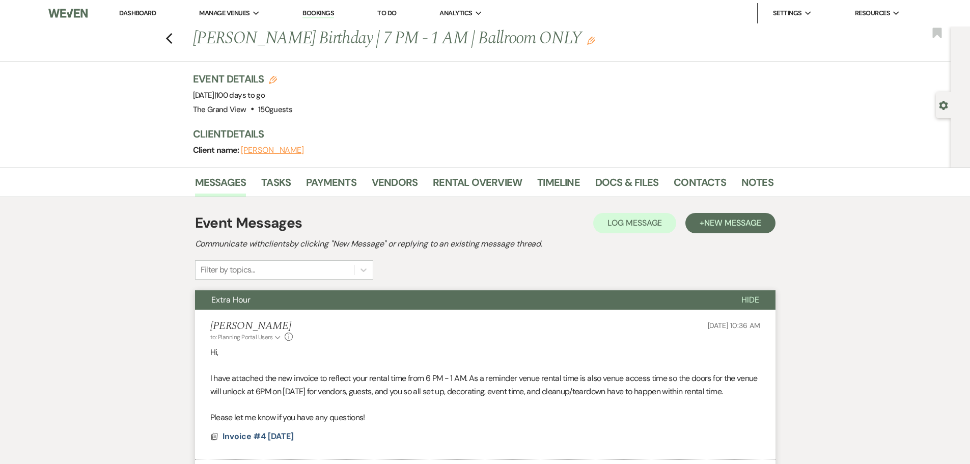
click at [178, 32] on div "Previous Mahone's Birthday | 7 PM - 1 AM | Ballroom ONLY Edit Bookmark" at bounding box center [473, 43] width 956 height 35
click at [173, 37] on icon "Previous" at bounding box center [169, 39] width 8 height 12
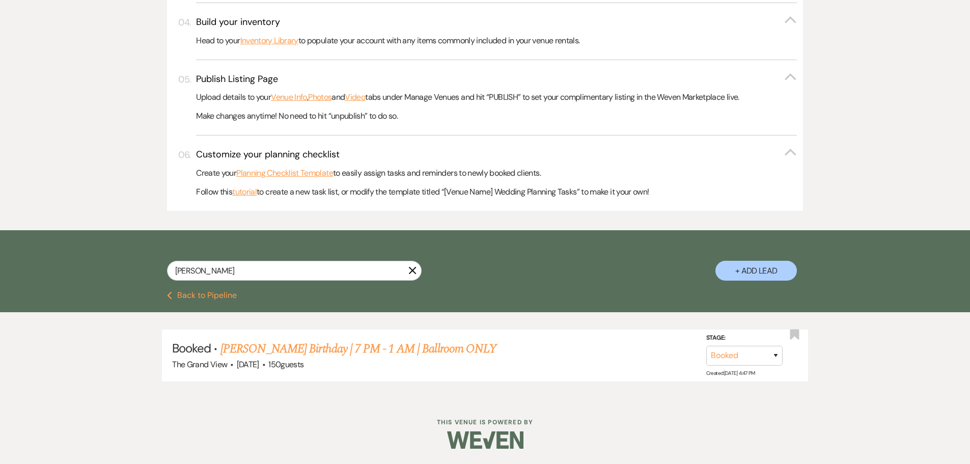
click at [411, 270] on icon "X" at bounding box center [412, 270] width 8 height 8
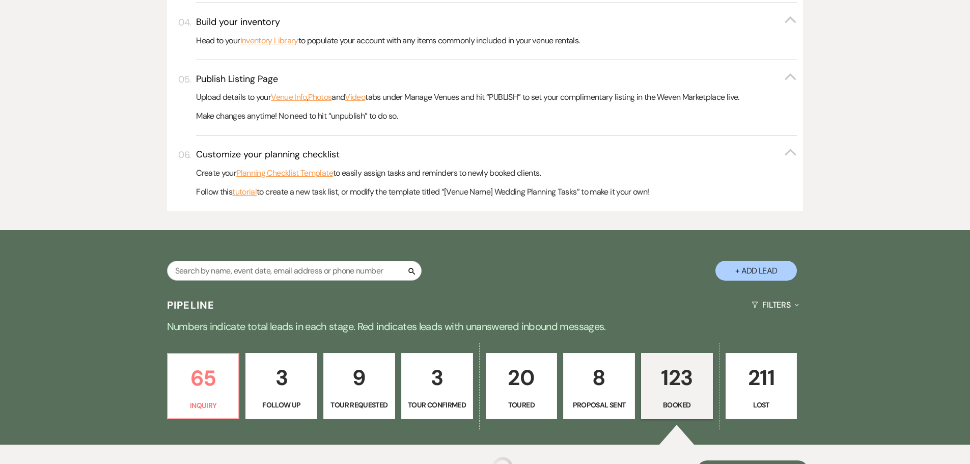
scroll to position [590, 0]
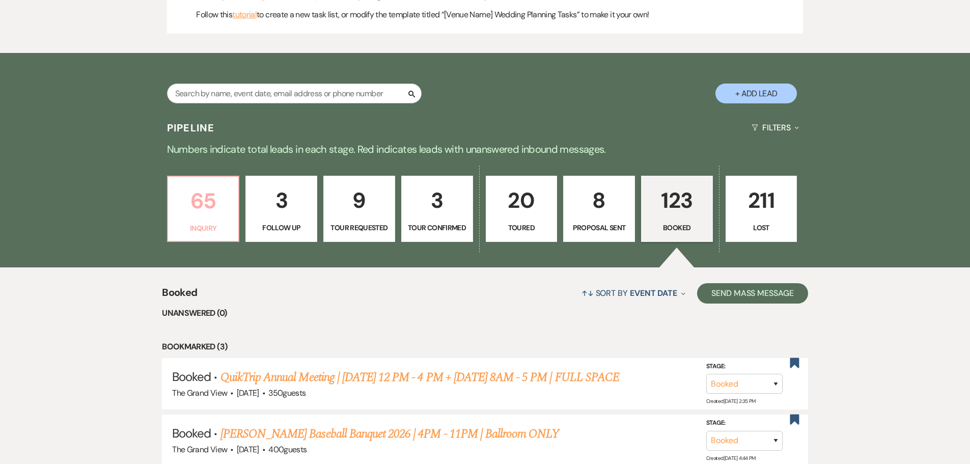
click at [212, 230] on p "Inquiry" at bounding box center [203, 228] width 59 height 11
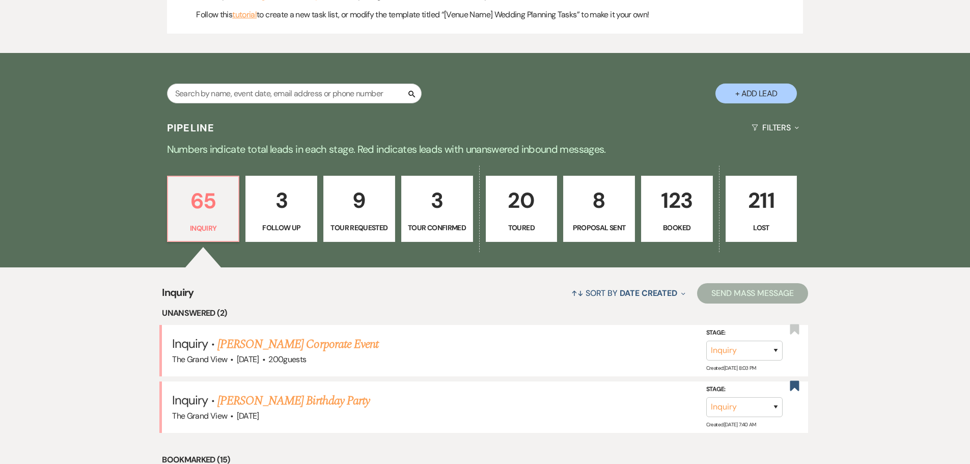
click at [673, 226] on p "Booked" at bounding box center [677, 227] width 59 height 11
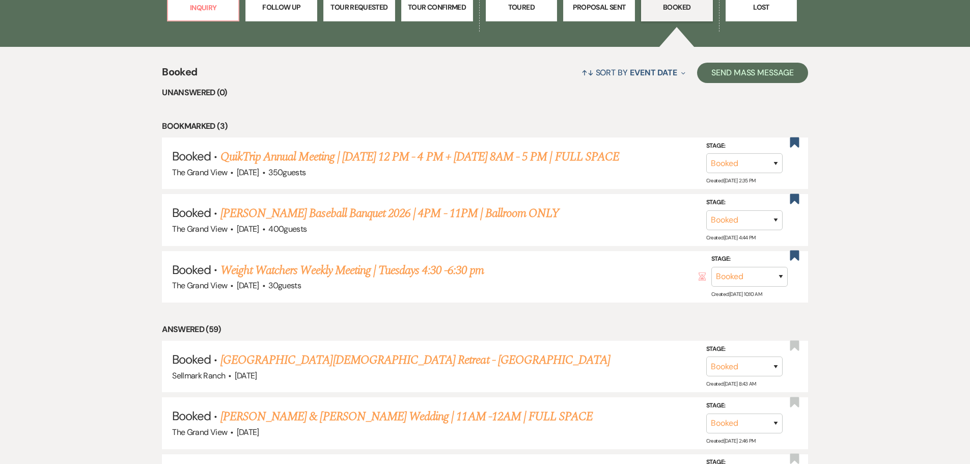
scroll to position [844, 0]
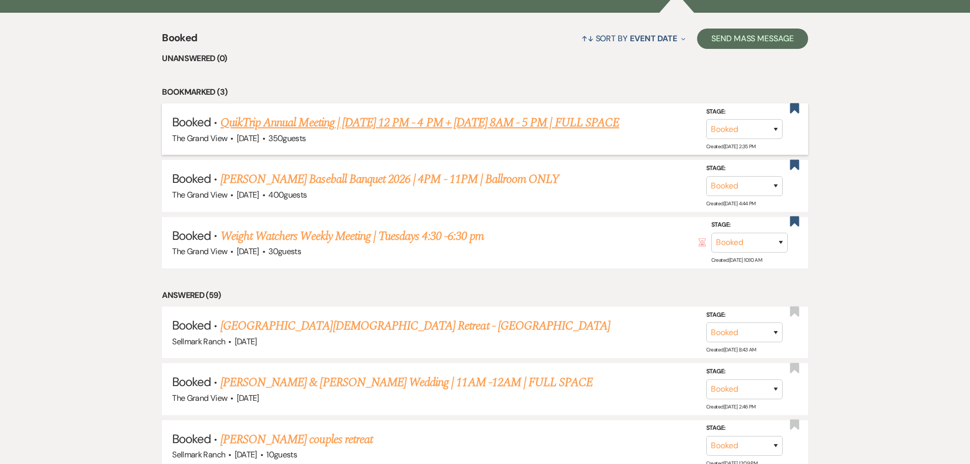
click at [310, 130] on link "QuikTrip Annual Meeting | 9/28 12 PM - 4 PM + 9/29 8AM - 5 PM | FULL SPACE" at bounding box center [419, 123] width 399 height 18
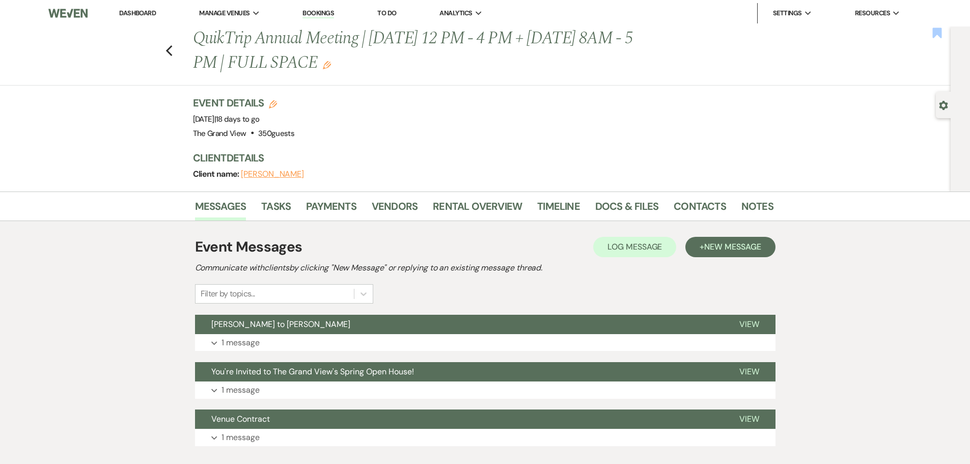
click at [939, 27] on use "button" at bounding box center [937, 32] width 9 height 10
click at [172, 53] on use "button" at bounding box center [168, 50] width 7 height 11
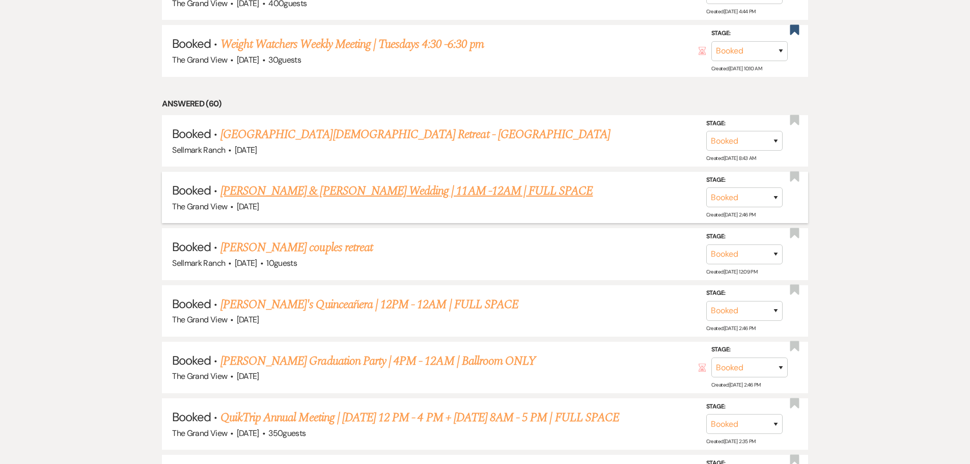
scroll to position [997, 0]
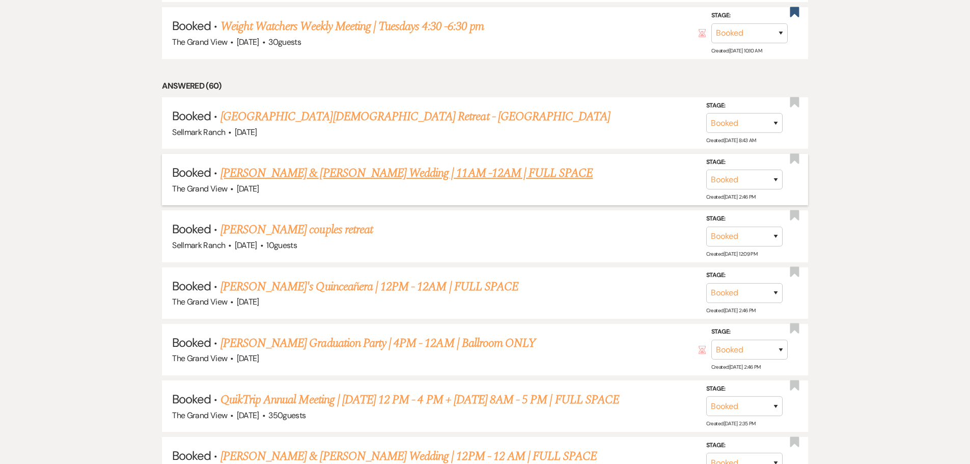
click at [330, 169] on link "Nourse & Bluitt's Wedding | 11AM -12AM | FULL SPACE" at bounding box center [406, 173] width 373 height 18
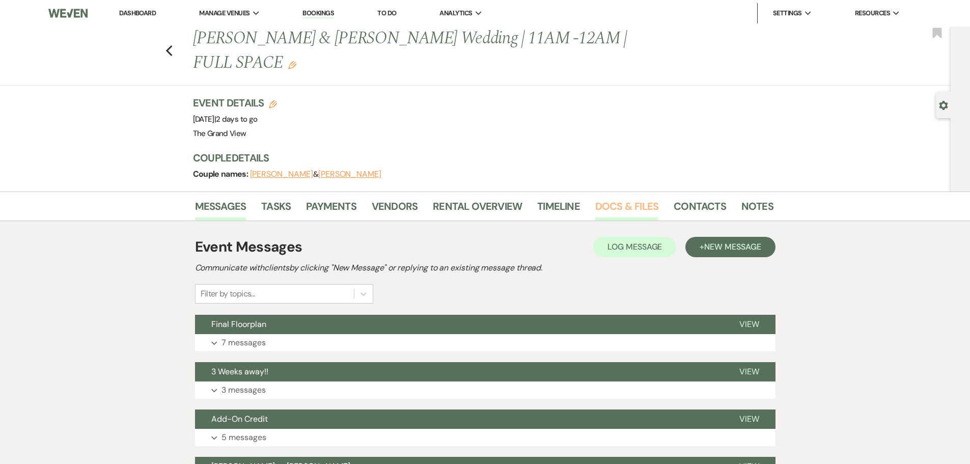
click at [645, 198] on link "Docs & Files" at bounding box center [626, 209] width 63 height 22
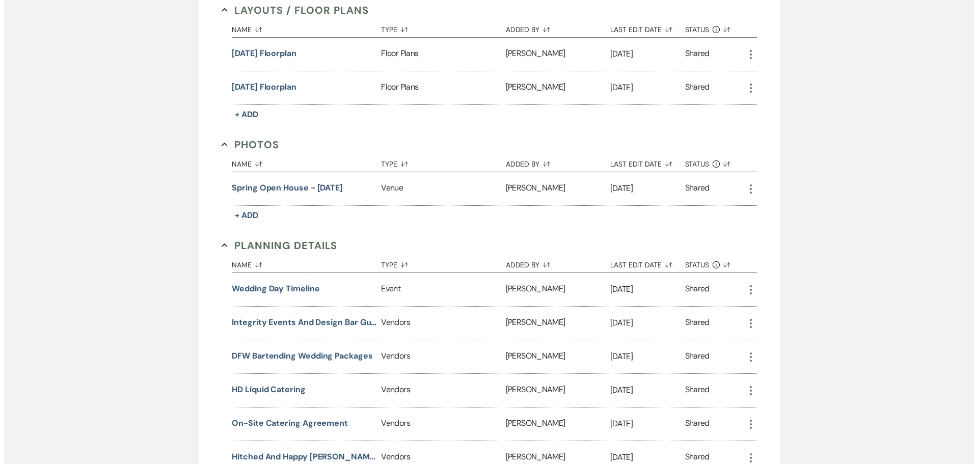
scroll to position [698, 0]
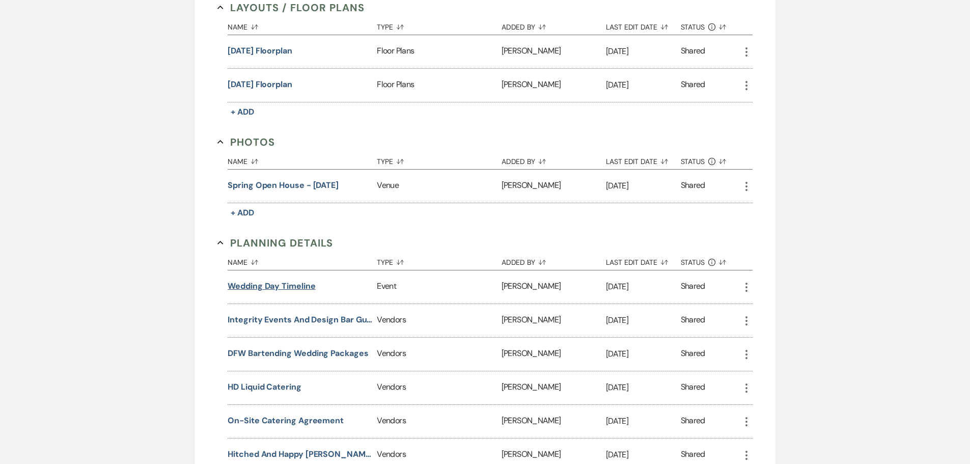
click at [294, 280] on button "Wedding Day Timeline" at bounding box center [272, 286] width 88 height 12
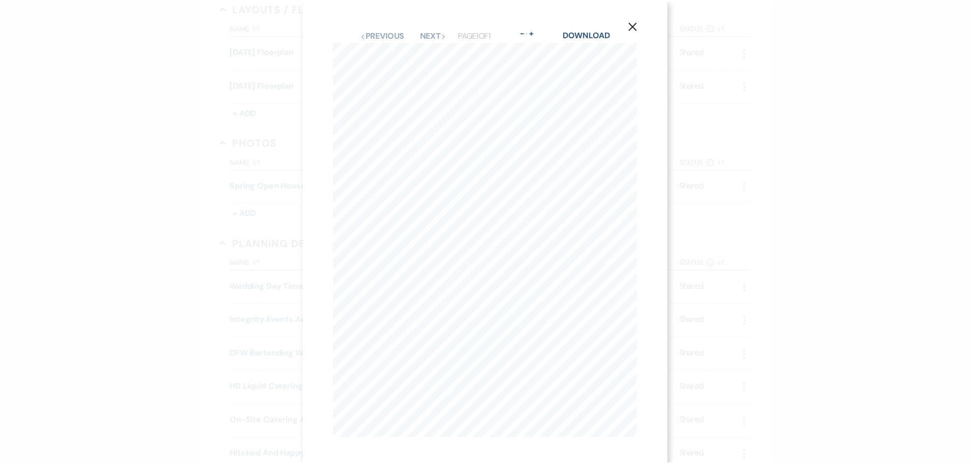
scroll to position [0, 0]
click at [596, 33] on link "Download" at bounding box center [590, 36] width 47 height 11
click at [636, 26] on use "button" at bounding box center [637, 27] width 8 height 8
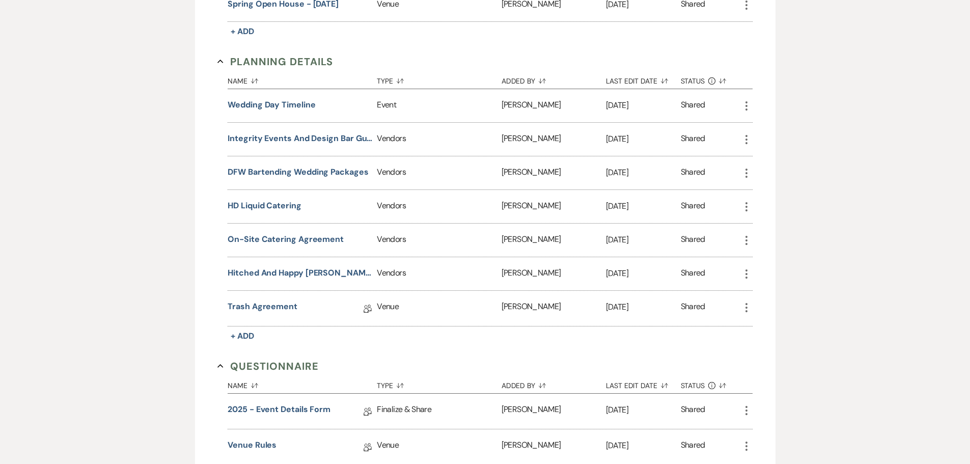
scroll to position [901, 0]
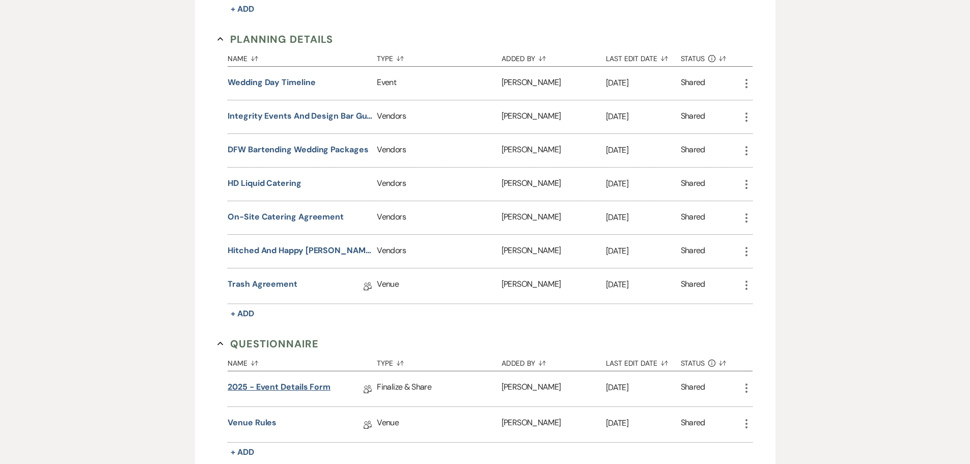
click at [295, 381] on link "2025 - Event Details Form" at bounding box center [279, 389] width 103 height 16
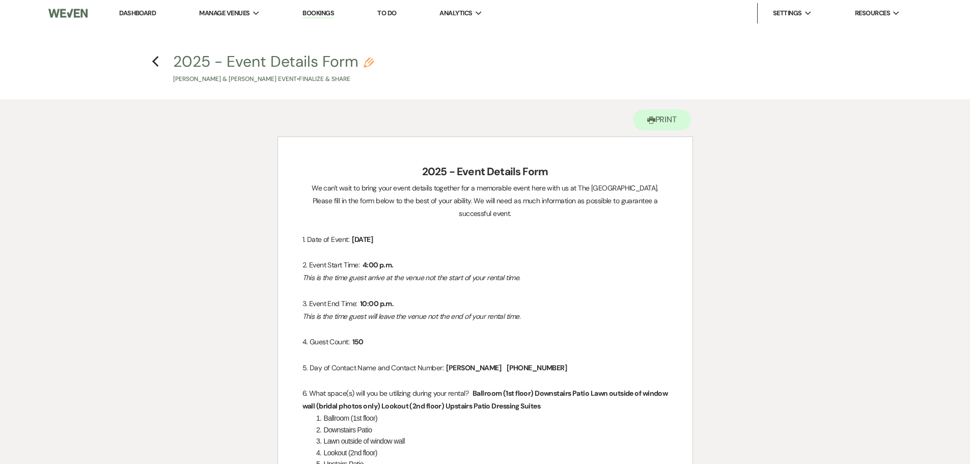
click at [150, 61] on h4 "Previous 2025 - Event Details Form Pencil Ashley Nourse & Damarcus Bluitt's Eve…" at bounding box center [485, 67] width 733 height 33
click at [157, 61] on icon "Previous" at bounding box center [156, 62] width 8 height 12
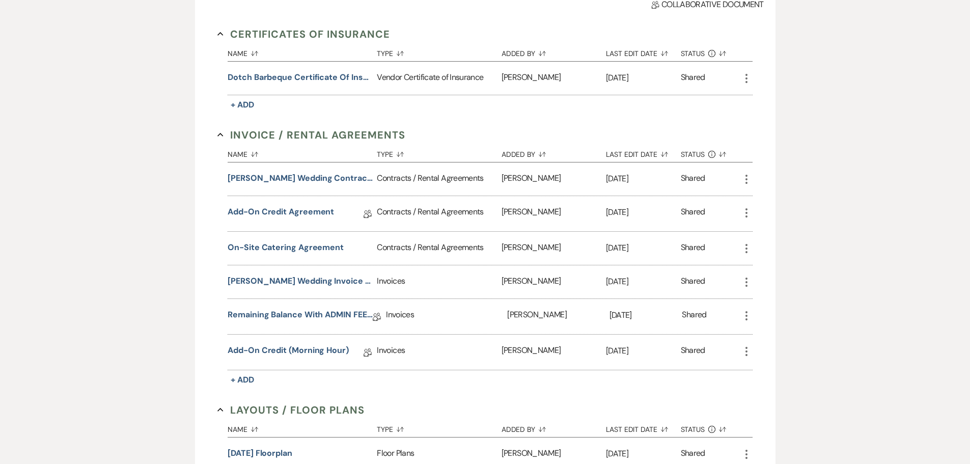
scroll to position [137, 0]
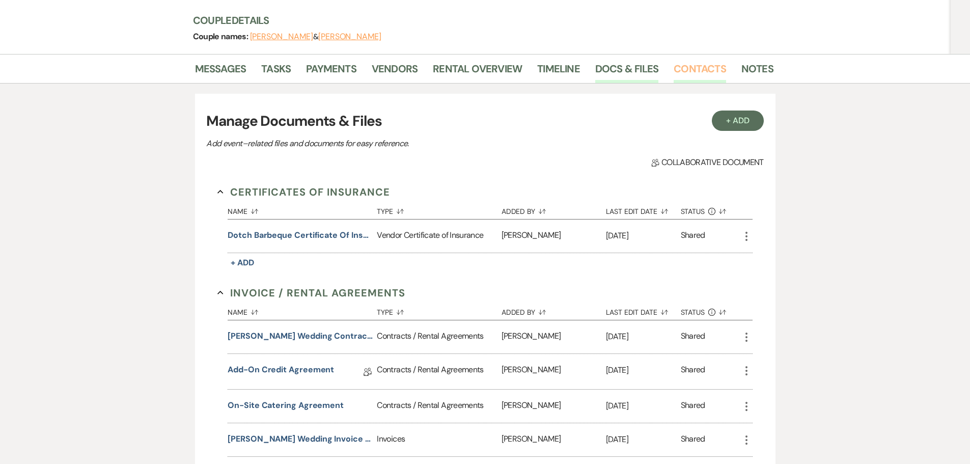
click at [697, 61] on link "Contacts" at bounding box center [700, 72] width 52 height 22
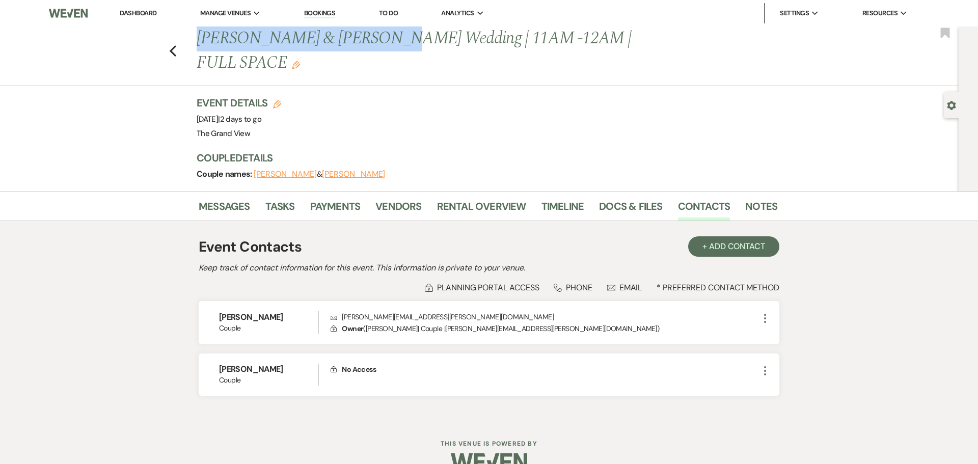
drag, startPoint x: 198, startPoint y: 35, endPoint x: 361, endPoint y: 31, distance: 163.0
click at [361, 31] on h1 "Nourse & Bluitt's Wedding | 11AM -12AM | FULL SPACE Edit" at bounding box center [425, 50] width 456 height 48
click at [615, 198] on link "Docs & Files" at bounding box center [630, 209] width 63 height 22
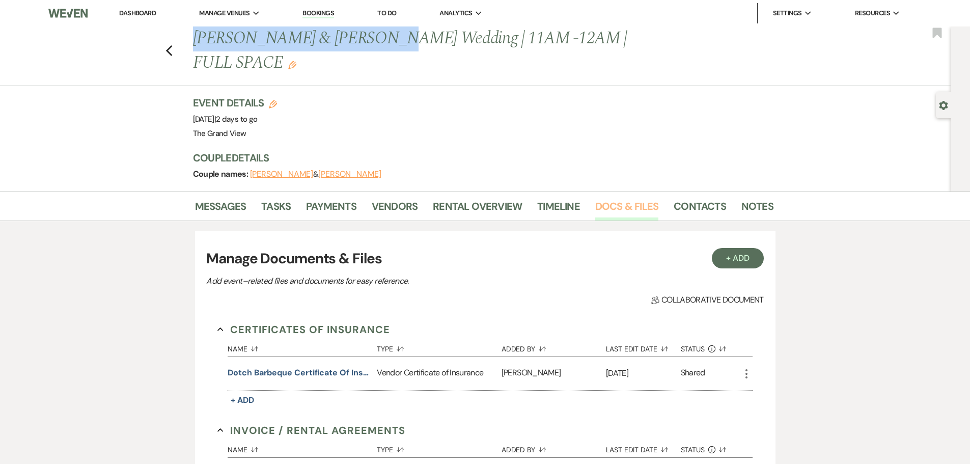
scroll to position [356, 0]
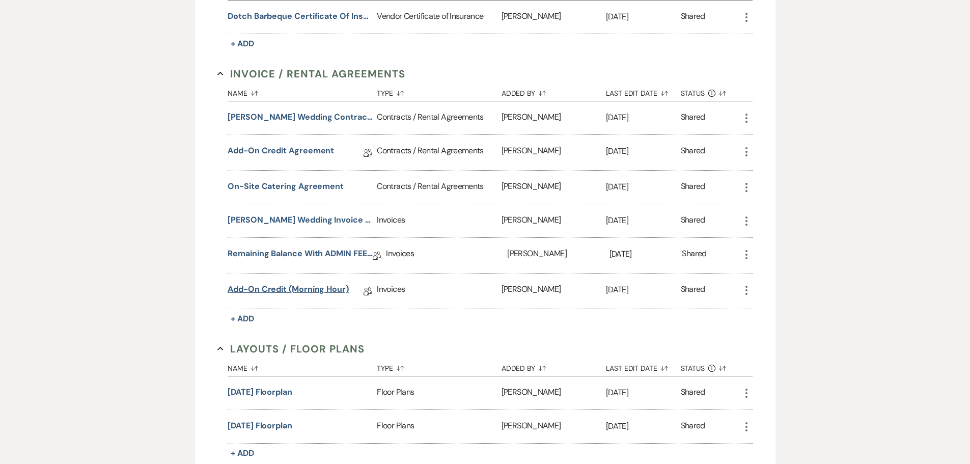
click at [314, 283] on link "Add-on Credit (morning hour)" at bounding box center [288, 291] width 121 height 16
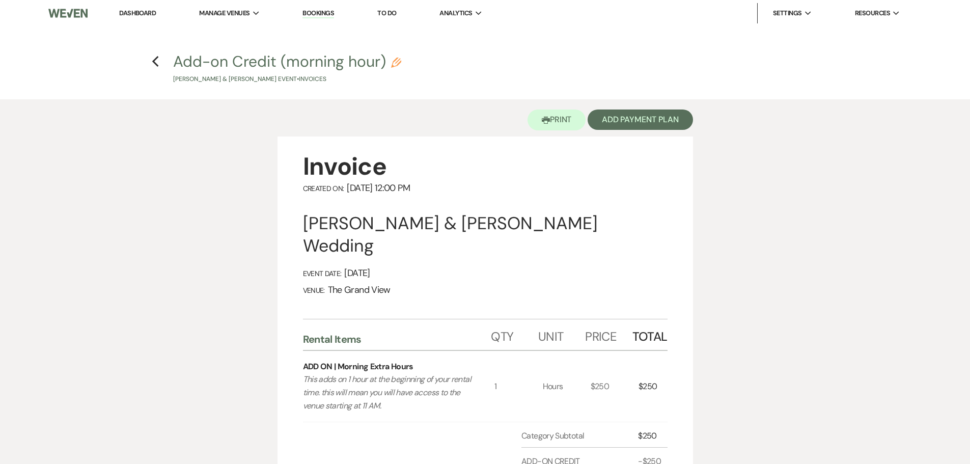
click at [164, 61] on h4 "Previous Add-on Credit (morning hour) Pencil Ashley Nourse & Damarcus Bluitt's …" at bounding box center [485, 67] width 733 height 33
click at [155, 61] on use "button" at bounding box center [155, 61] width 7 height 11
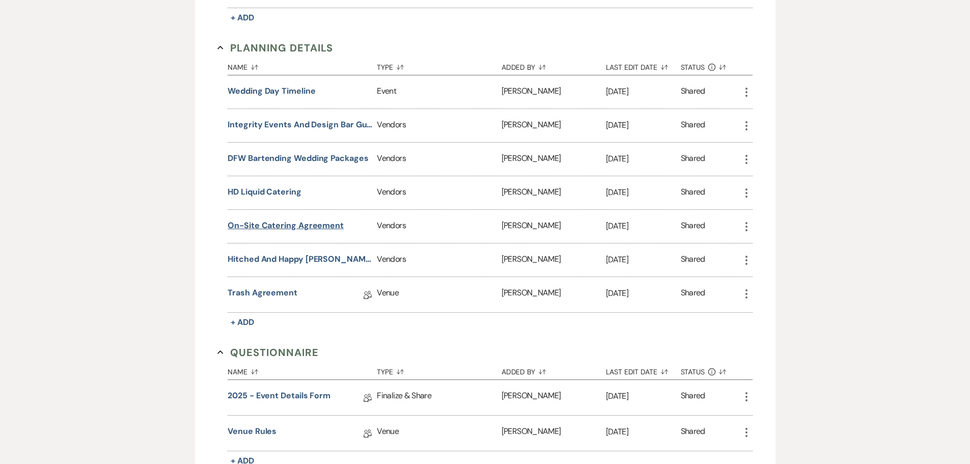
scroll to position [866, 0]
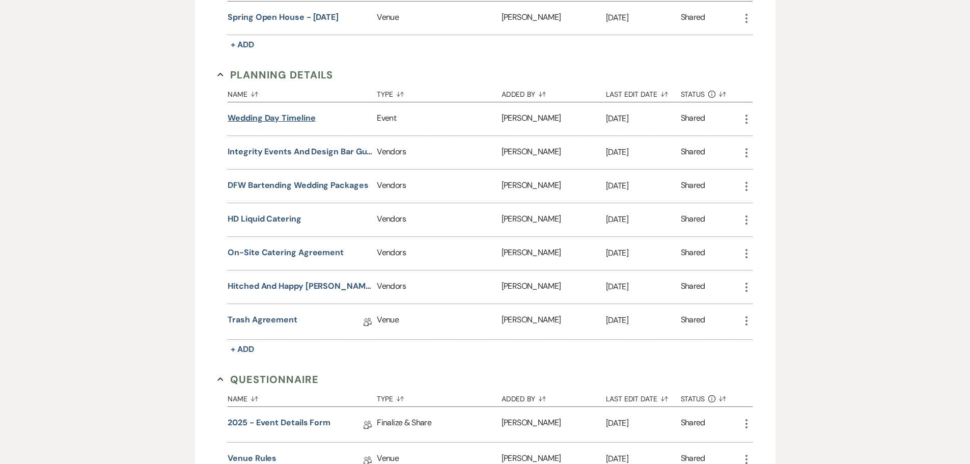
click at [292, 112] on button "Wedding Day Timeline" at bounding box center [272, 118] width 88 height 12
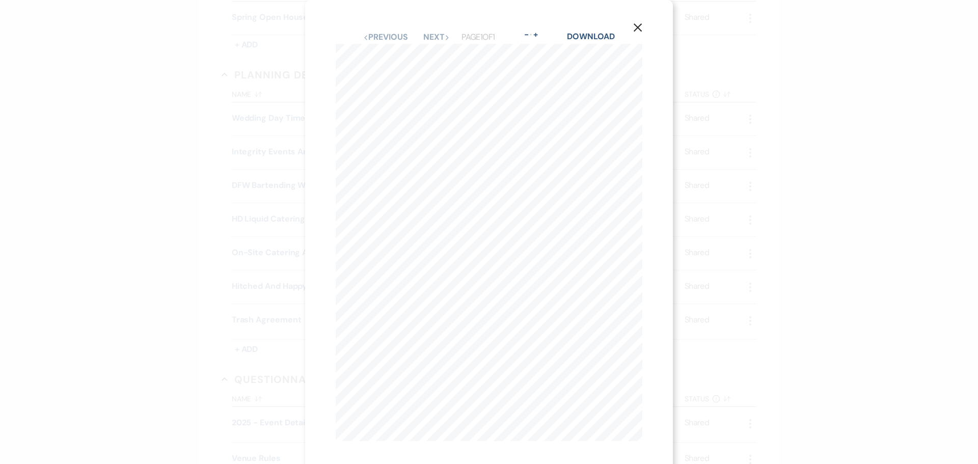
drag, startPoint x: 627, startPoint y: 26, endPoint x: 634, endPoint y: 27, distance: 7.1
click at [628, 26] on div "X Previous Previous Next Next Page 1 of 1 - Zoom + Download 12:00 - 12:30 pm Lu…" at bounding box center [489, 235] width 368 height 471
click at [634, 27] on icon "X" at bounding box center [637, 27] width 9 height 9
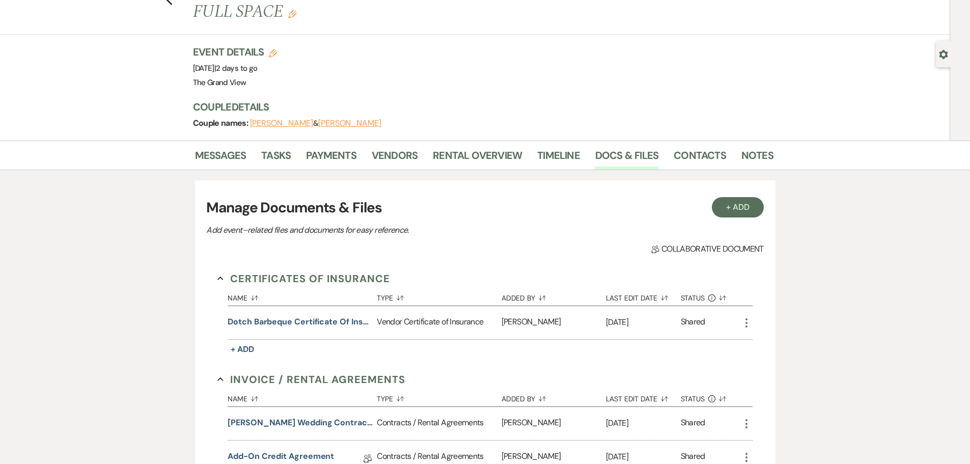
scroll to position [0, 0]
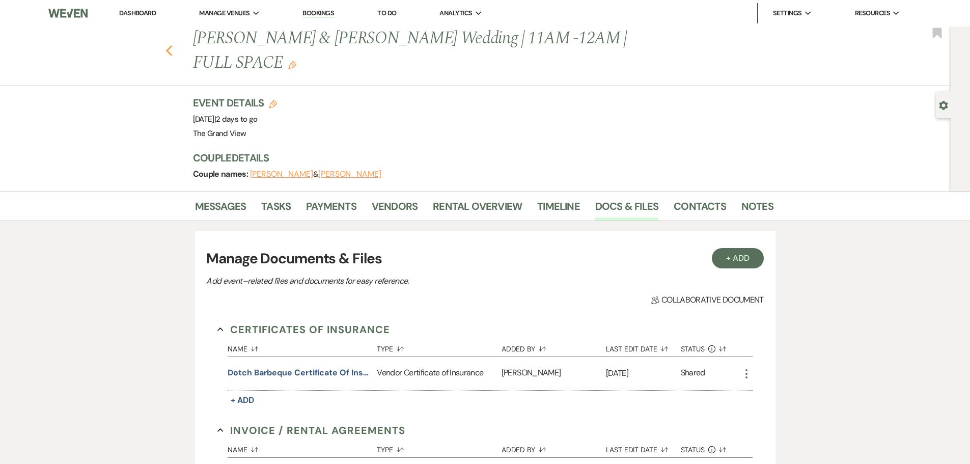
click at [172, 45] on use "button" at bounding box center [168, 50] width 7 height 11
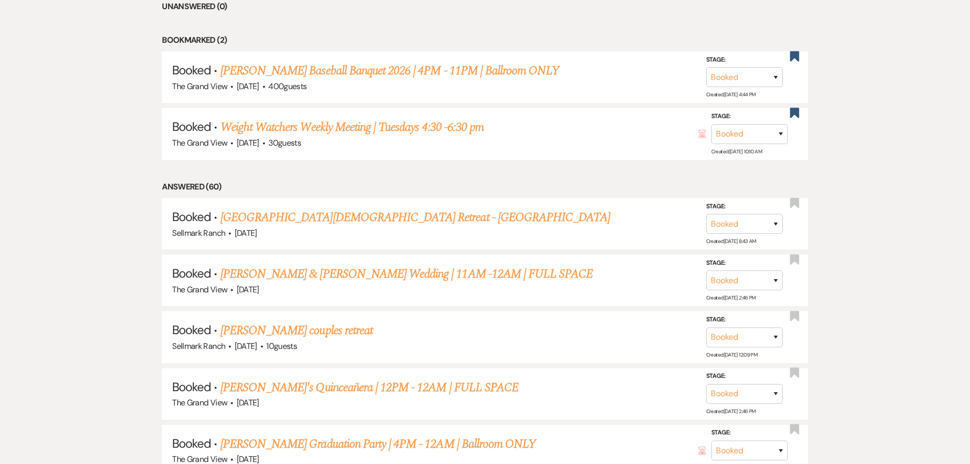
scroll to position [895, 0]
click at [797, 59] on use "button" at bounding box center [794, 57] width 9 height 10
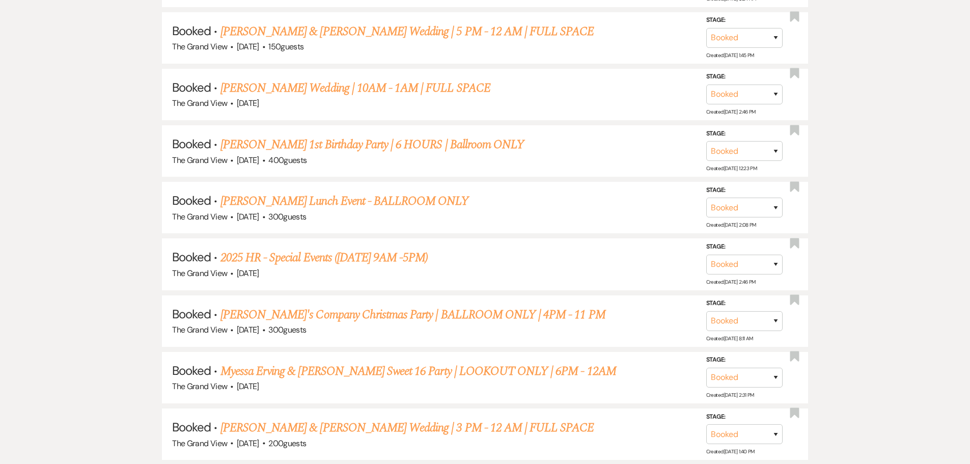
scroll to position [2474, 0]
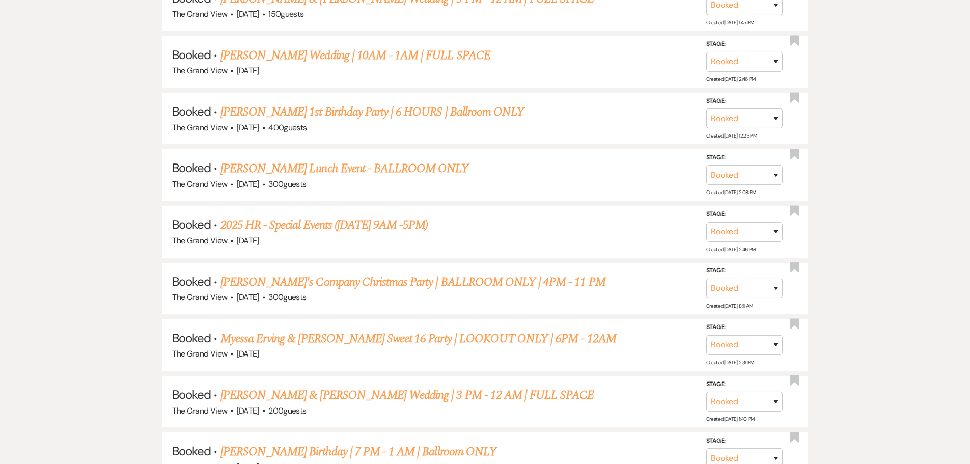
drag, startPoint x: 526, startPoint y: 339, endPoint x: 533, endPoint y: 338, distance: 7.2
click at [526, 339] on link "Myessa Erving & Edward Broadnax's Sweet 16 Party | LOOKOUT ONLY | 6PM - 12AM" at bounding box center [418, 338] width 396 height 18
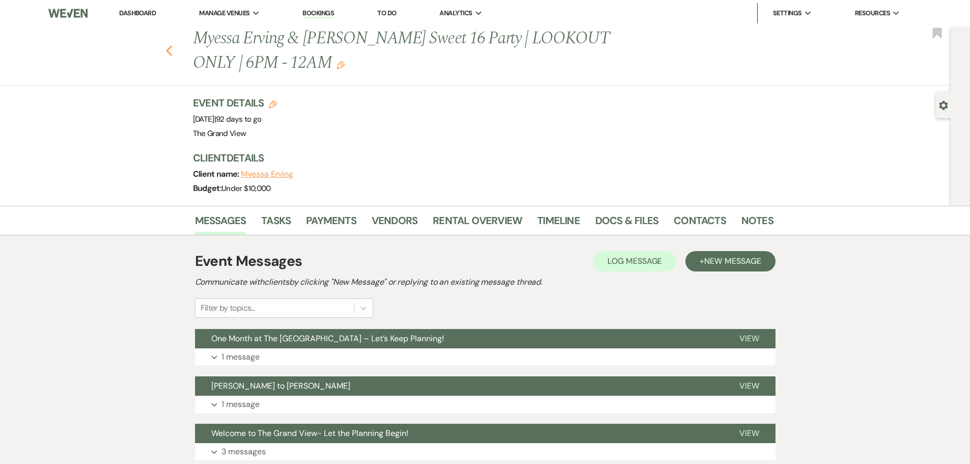
click at [171, 57] on icon "Previous" at bounding box center [169, 51] width 8 height 12
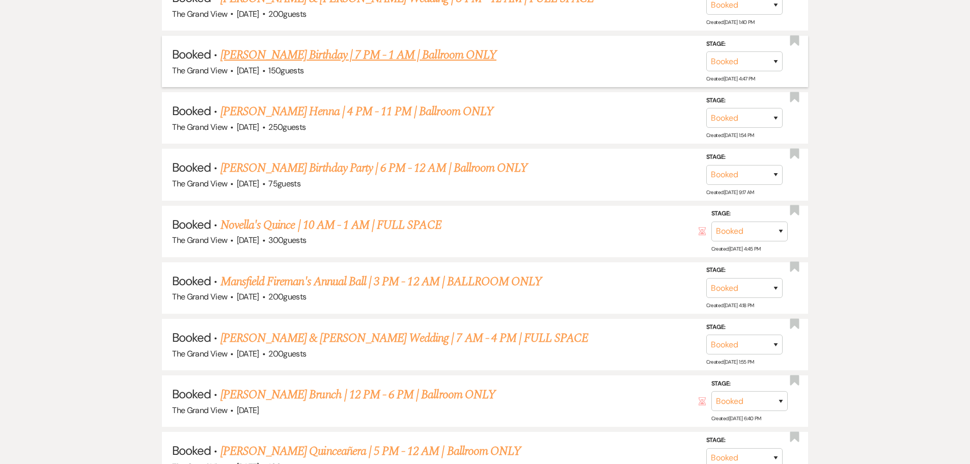
scroll to position [2881, 0]
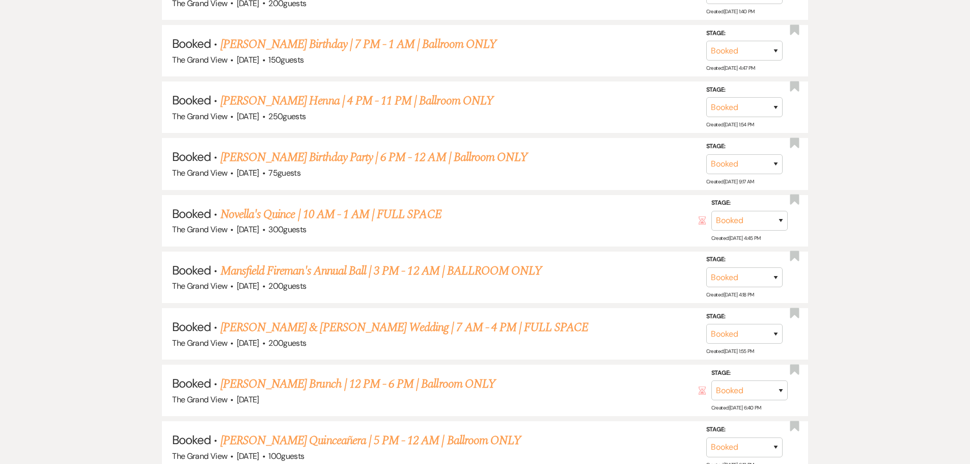
drag, startPoint x: 299, startPoint y: 388, endPoint x: 303, endPoint y: 393, distance: 6.9
click at [299, 388] on link "Krista Giddens's Brunch | 12 PM - 6 PM | Ballroom ONLY" at bounding box center [357, 384] width 275 height 18
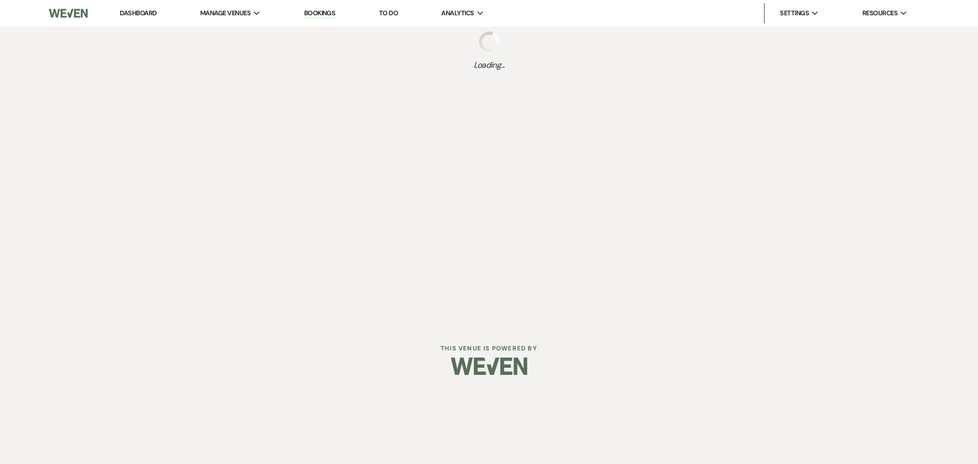
select select "5"
select select "6"
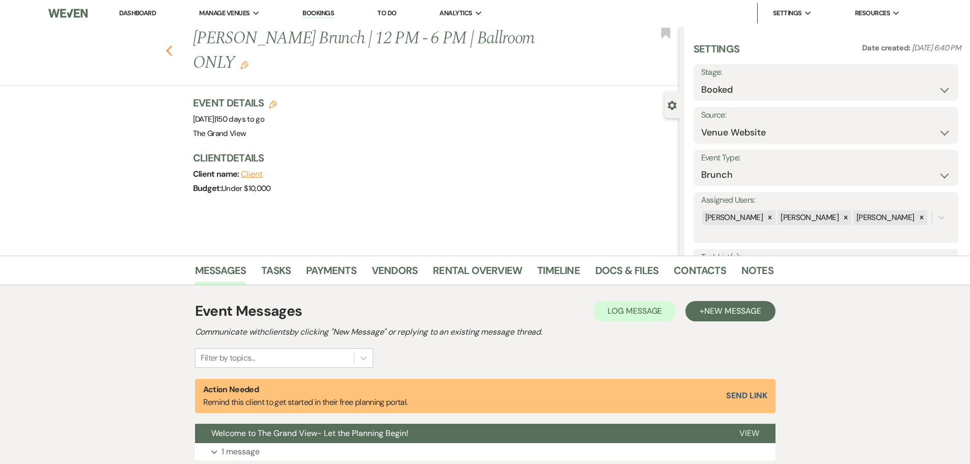
click at [169, 45] on icon "Previous" at bounding box center [169, 51] width 8 height 12
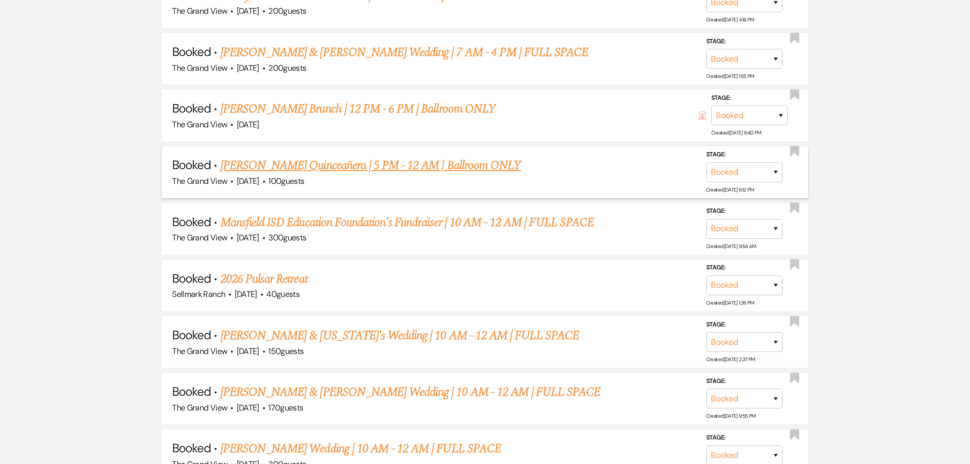
scroll to position [3186, 0]
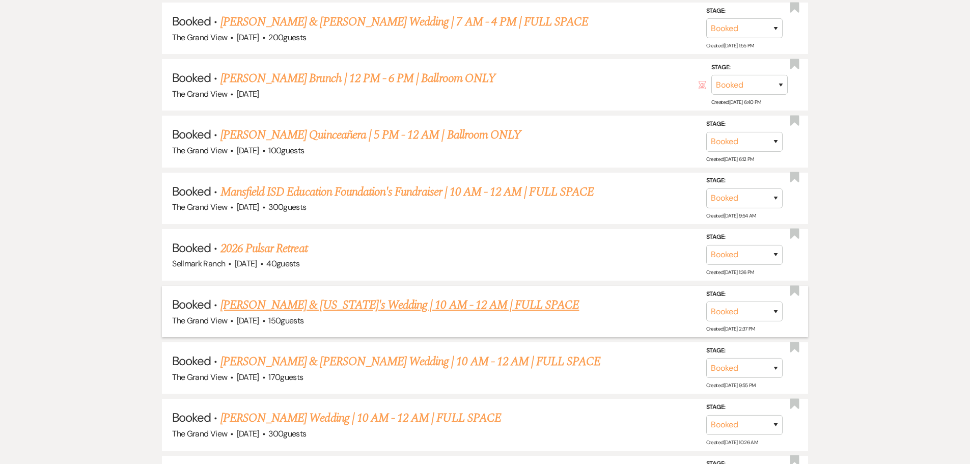
click at [466, 299] on link "Phillips & Washington's Wedding | 10 AM - 12 AM | FULL SPACE" at bounding box center [399, 305] width 359 height 18
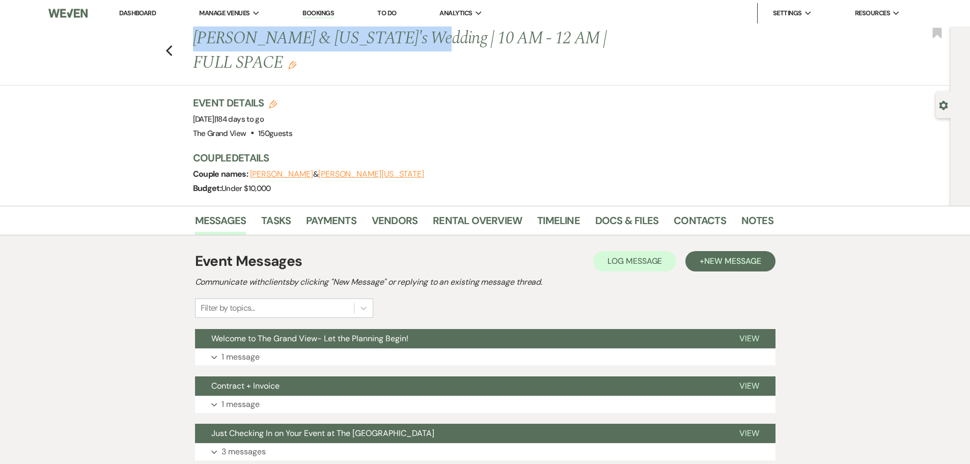
drag, startPoint x: 407, startPoint y: 33, endPoint x: 194, endPoint y: 32, distance: 212.8
click at [194, 32] on div "Previous Phillips & Washington's Wedding | 10 AM - 12 AM | FULL SPACE Edit" at bounding box center [478, 50] width 580 height 48
copy h1 "Phillips & Washington's Wedding"
click at [172, 45] on use "button" at bounding box center [168, 50] width 7 height 11
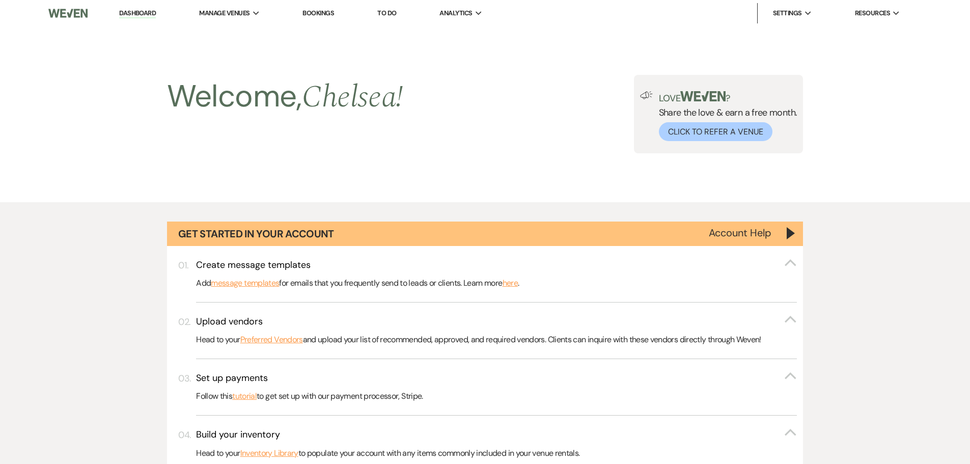
scroll to position [3186, 0]
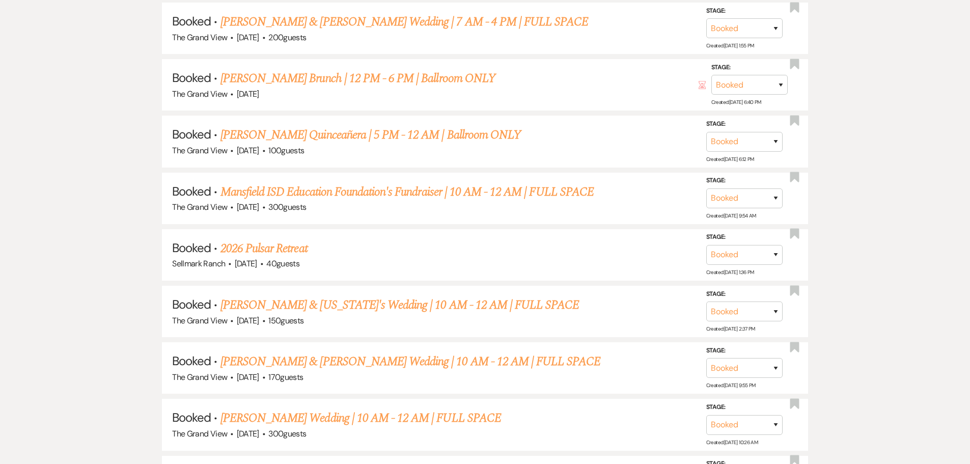
click at [454, 364] on link "Medina & Sanchez's Wedding | 10 AM - 12 AM | FULL SPACE" at bounding box center [410, 361] width 380 height 18
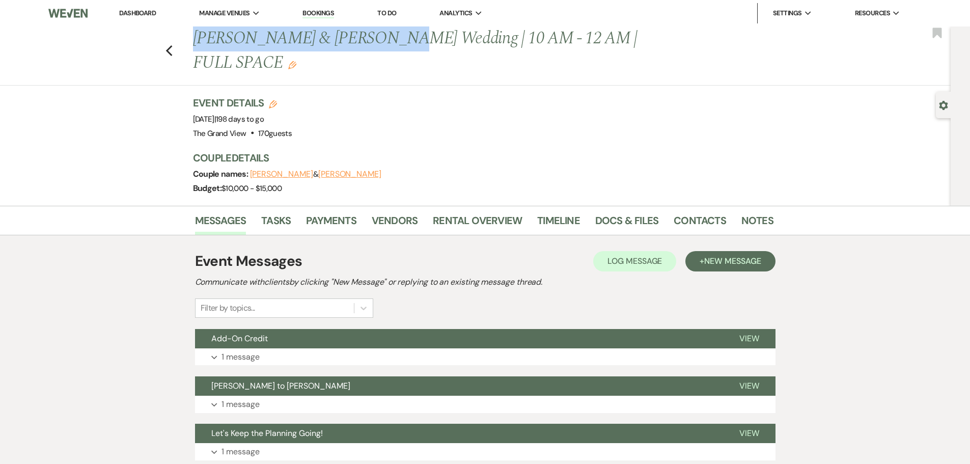
drag, startPoint x: 384, startPoint y: 37, endPoint x: 192, endPoint y: 38, distance: 192.0
click at [192, 38] on div "Previous Medina & Sanchez's Wedding | 10 AM - 12 AM | FULL SPACE Edit" at bounding box center [478, 50] width 580 height 48
copy h1 "Medina & Sanchez's Wedding"
click at [171, 45] on use "button" at bounding box center [168, 50] width 7 height 11
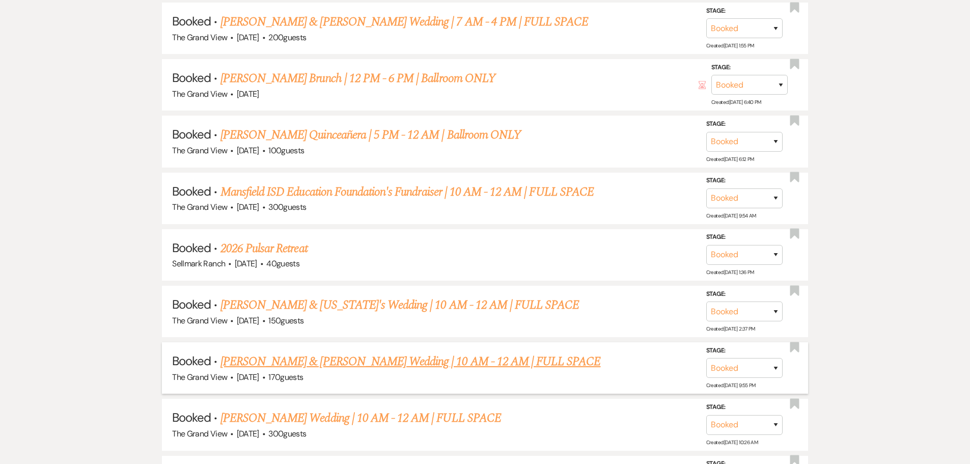
scroll to position [3237, 0]
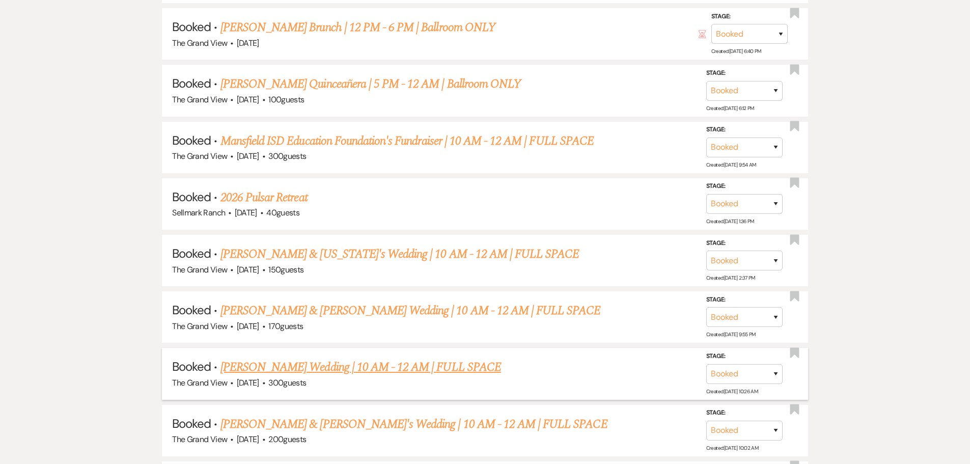
click at [356, 370] on link "Garza's Wedding | 10 AM - 12 AM | FULL SPACE" at bounding box center [360, 367] width 281 height 18
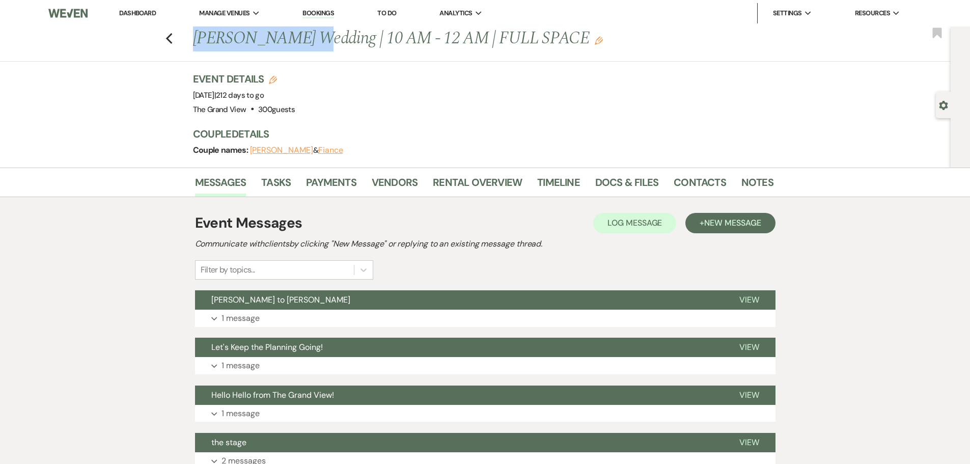
drag, startPoint x: 302, startPoint y: 37, endPoint x: 168, endPoint y: 35, distance: 134.9
click at [168, 35] on div "Previous Garza's Wedding | 10 AM - 12 AM | FULL SPACE Edit Bookmark" at bounding box center [473, 43] width 956 height 35
copy h1 "Garza's Wedding"
click at [172, 37] on use "button" at bounding box center [168, 38] width 7 height 11
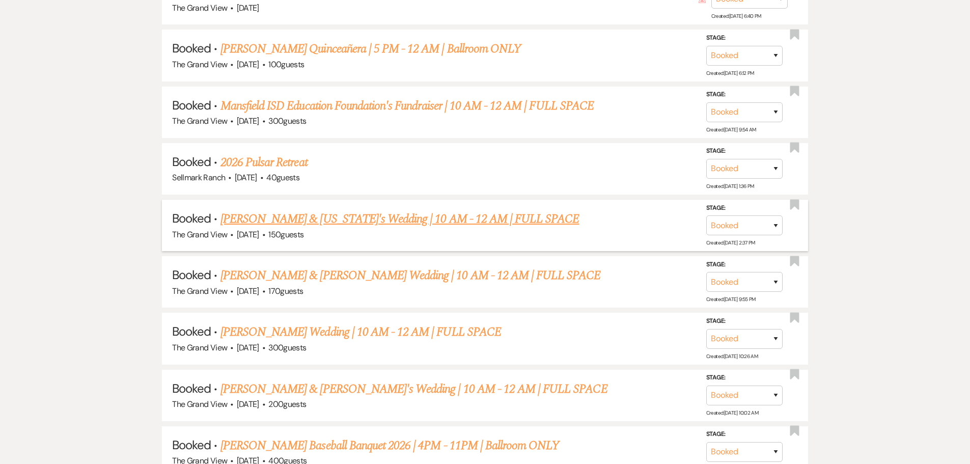
scroll to position [3288, 0]
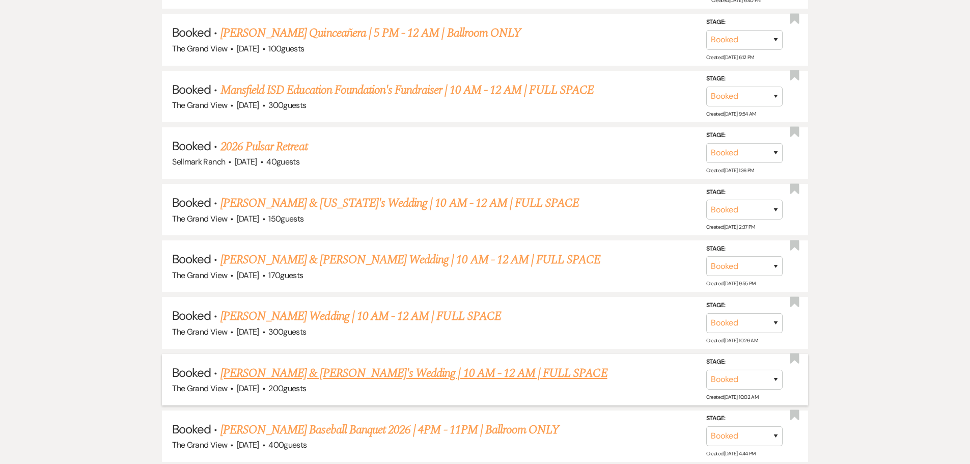
click at [295, 373] on link "Emily Johnson & Peter's Wedding | 10 AM - 12 AM | FULL SPACE" at bounding box center [413, 373] width 387 height 18
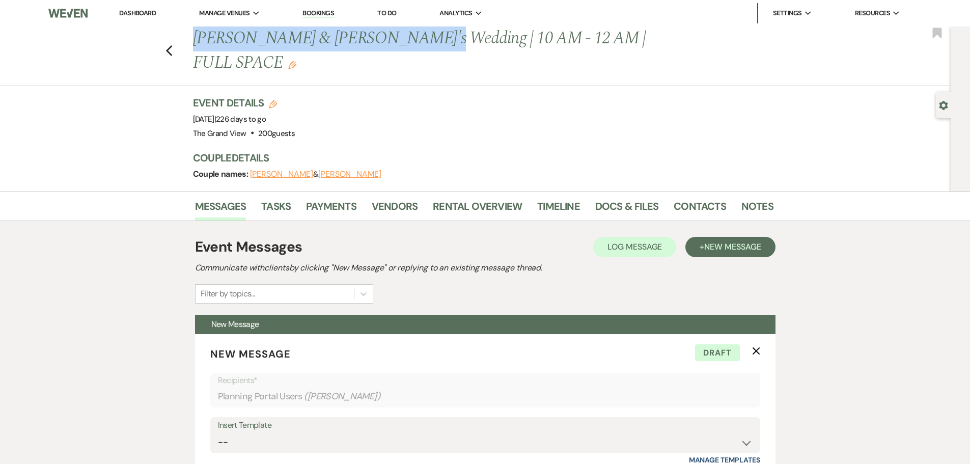
drag, startPoint x: 196, startPoint y: 40, endPoint x: 407, endPoint y: 47, distance: 210.9
click at [407, 47] on div "Previous Emily Johnson & Peter's Wedding | 10 AM - 12 AM | FULL SPACE Edit" at bounding box center [478, 50] width 580 height 48
copy h1 "Emily Johnson & Peter's Wedding"
click at [173, 45] on icon "Previous" at bounding box center [169, 51] width 8 height 12
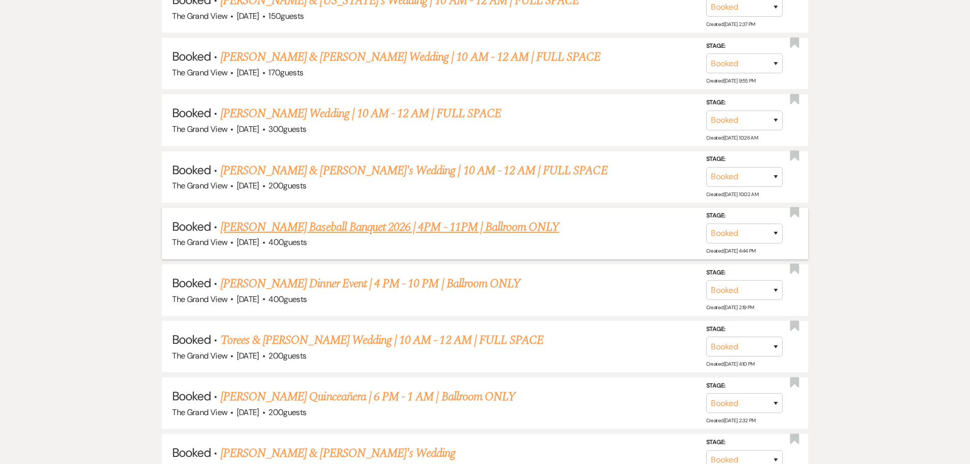
scroll to position [3492, 0]
drag, startPoint x: 418, startPoint y: 341, endPoint x: 427, endPoint y: 341, distance: 8.7
click at [418, 341] on link "Torees & Dorsey's Wedding | 10 AM - 12 AM | FULL SPACE" at bounding box center [381, 339] width 323 height 18
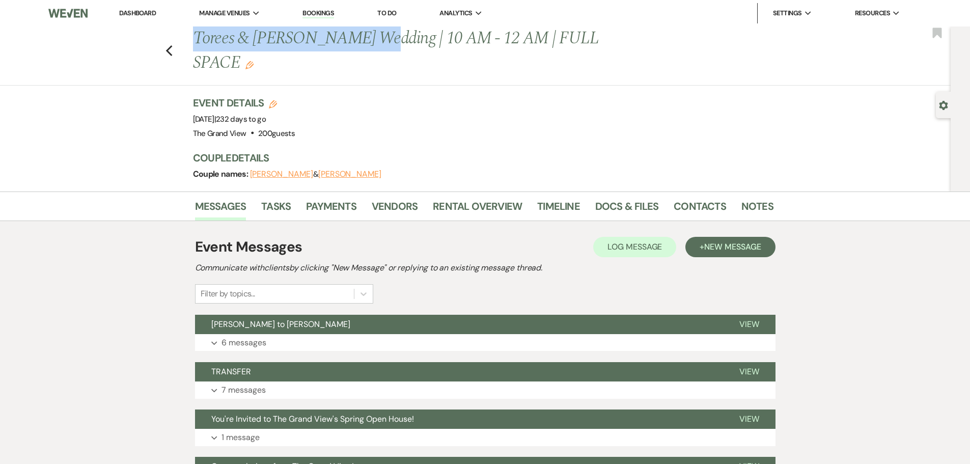
drag, startPoint x: 369, startPoint y: 40, endPoint x: 191, endPoint y: 43, distance: 177.7
click at [191, 43] on div "Previous Torees & Dorsey's Wedding | 10 AM - 12 AM | FULL SPACE Edit" at bounding box center [478, 50] width 580 height 48
copy h1 "Torees & Dorsey's Wedding"
click at [173, 45] on icon "Previous" at bounding box center [169, 51] width 8 height 12
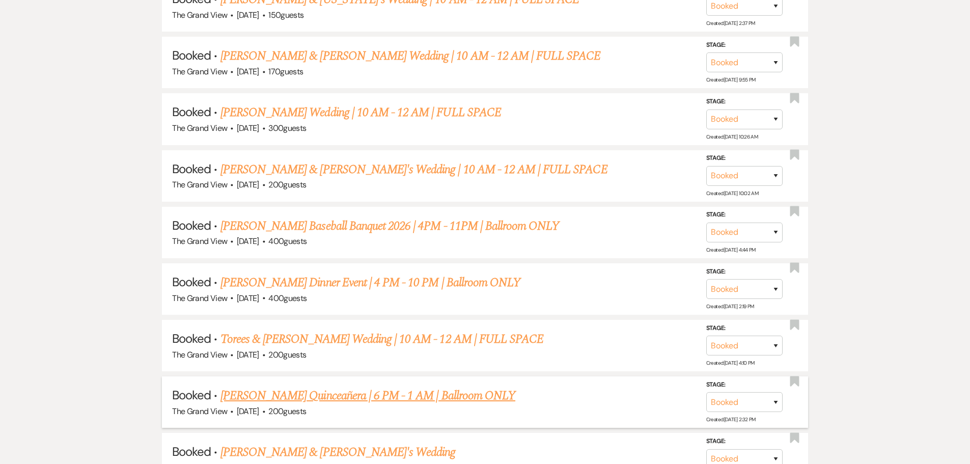
scroll to position [3543, 0]
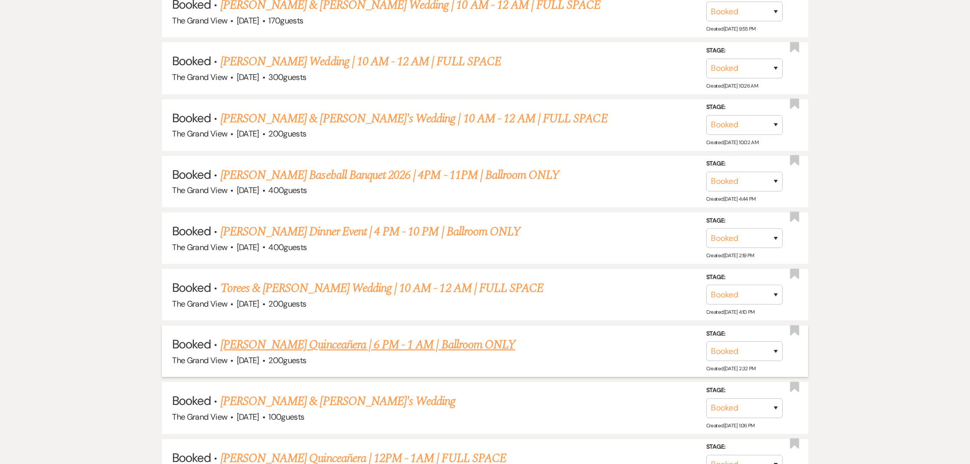
click at [319, 345] on link "Mayra Ruiz's Quinceañera | 6 PM - 1 AM | Ballroom ONLY" at bounding box center [367, 345] width 295 height 18
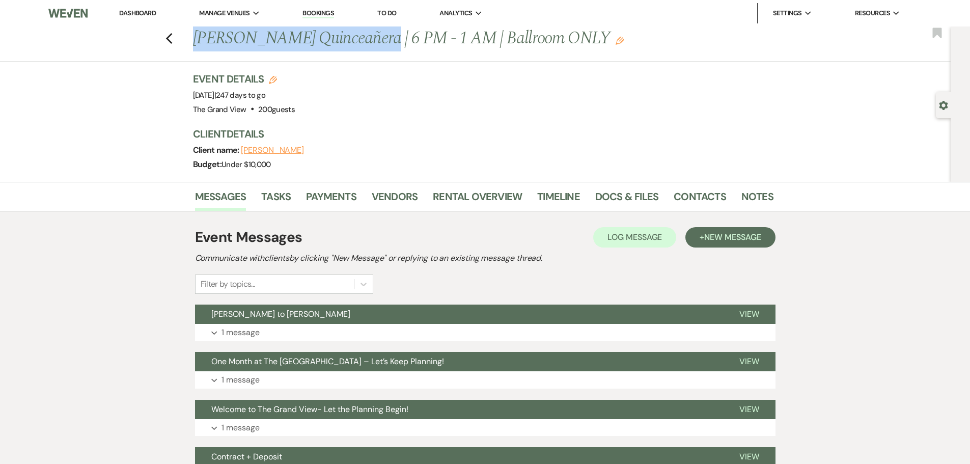
drag, startPoint x: 365, startPoint y: 39, endPoint x: 194, endPoint y: 39, distance: 171.1
click at [194, 39] on div "Previous Mayra Ruiz's Quinceañera | 6 PM - 1 AM | Ballroom ONLY Edit" at bounding box center [478, 38] width 580 height 24
copy h1 "Mayra Ruiz's Quinceañera"
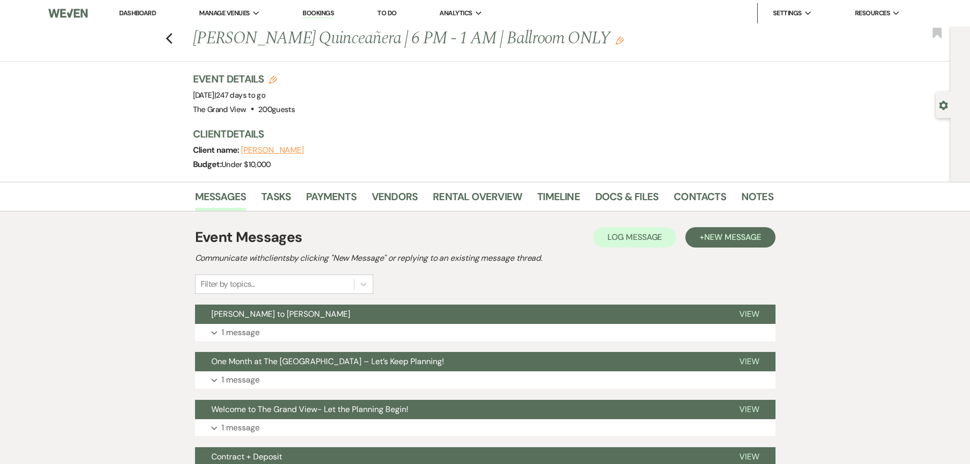
click at [180, 42] on div "Previous Mayra Ruiz's Quinceañera | 6 PM - 1 AM | Ballroom ONLY Edit Bookmark" at bounding box center [473, 43] width 956 height 35
click at [172, 43] on use "button" at bounding box center [168, 38] width 7 height 11
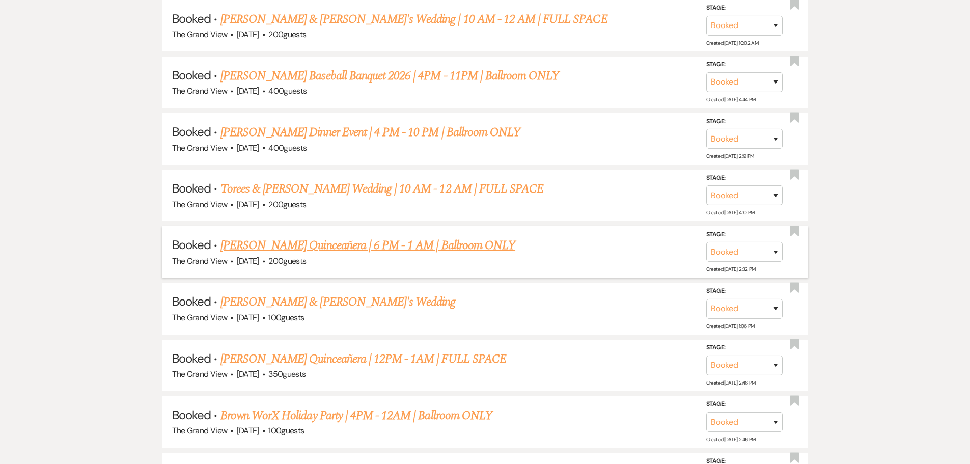
scroll to position [3645, 0]
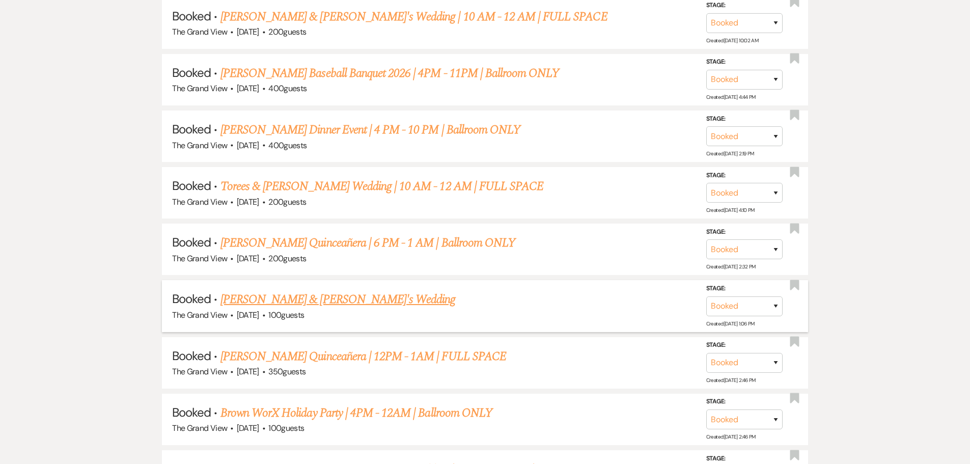
click at [280, 304] on link "Kara Williams & Fiance's Wedding" at bounding box center [337, 299] width 235 height 18
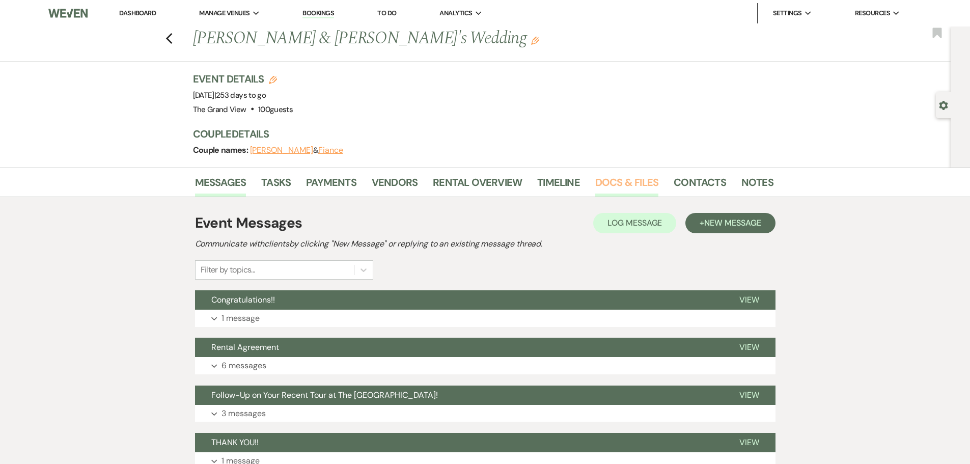
click at [619, 185] on link "Docs & Files" at bounding box center [626, 185] width 63 height 22
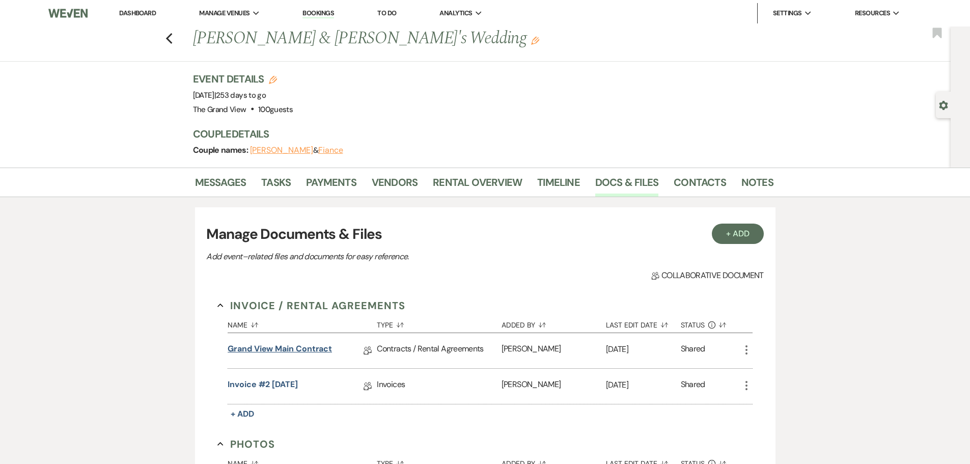
click at [282, 353] on link "Grand View Main Contract" at bounding box center [280, 351] width 104 height 16
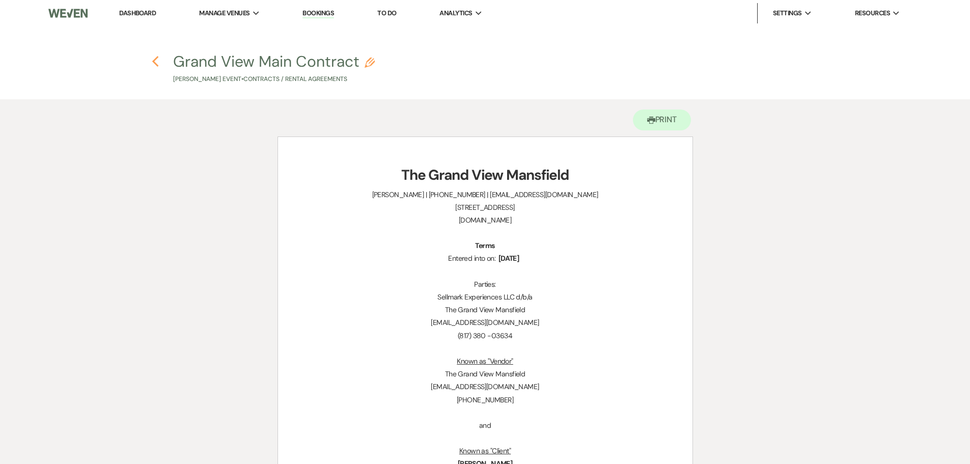
click at [156, 63] on icon "Previous" at bounding box center [156, 62] width 8 height 12
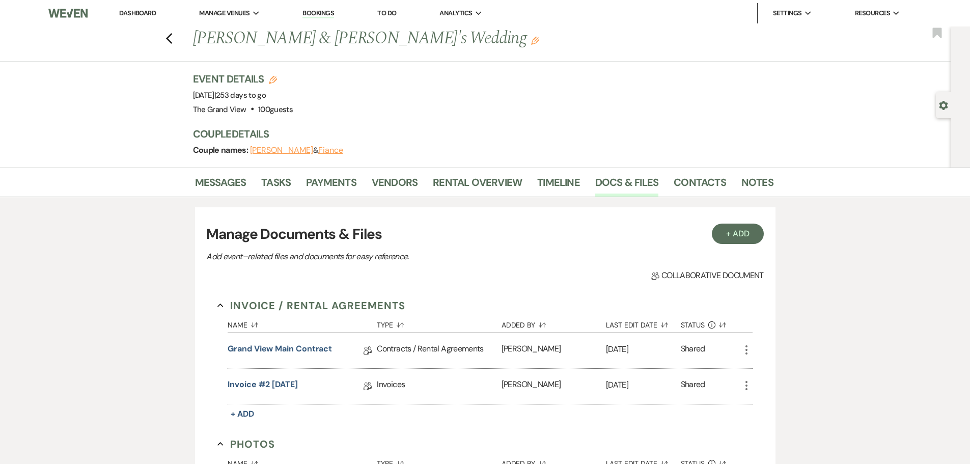
click at [531, 41] on icon "Edit" at bounding box center [535, 41] width 8 height 8
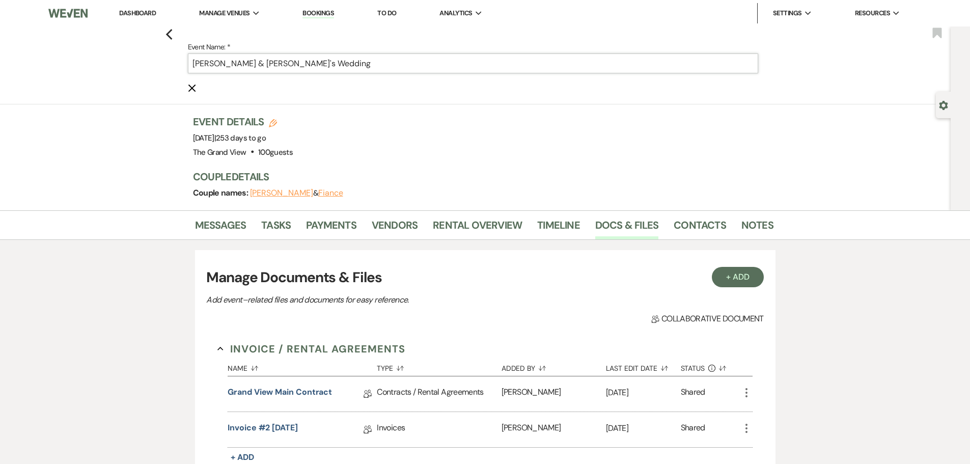
click at [336, 65] on input "Kara Williams & Fiance's Wedding" at bounding box center [473, 63] width 570 height 20
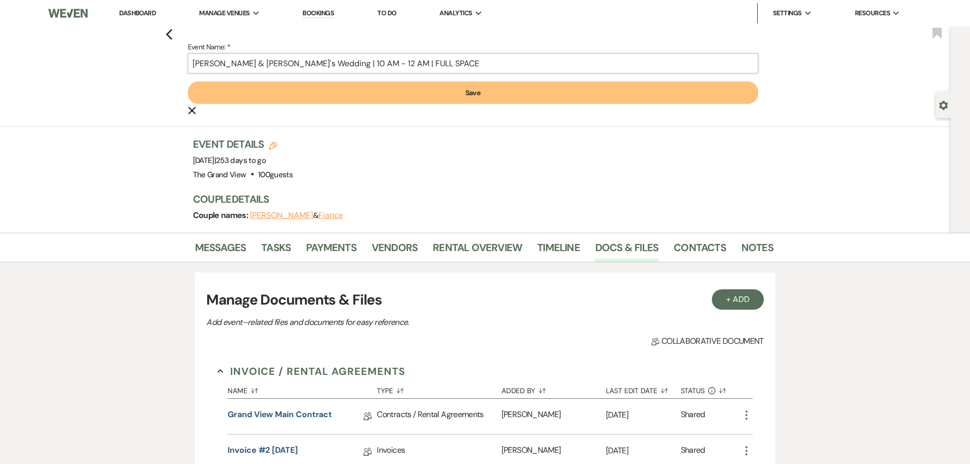
type input "Kara Williams & Fiance's Wedding | 10 AM - 12 AM | FULL SPACE"
click at [354, 91] on button "Save" at bounding box center [473, 92] width 570 height 22
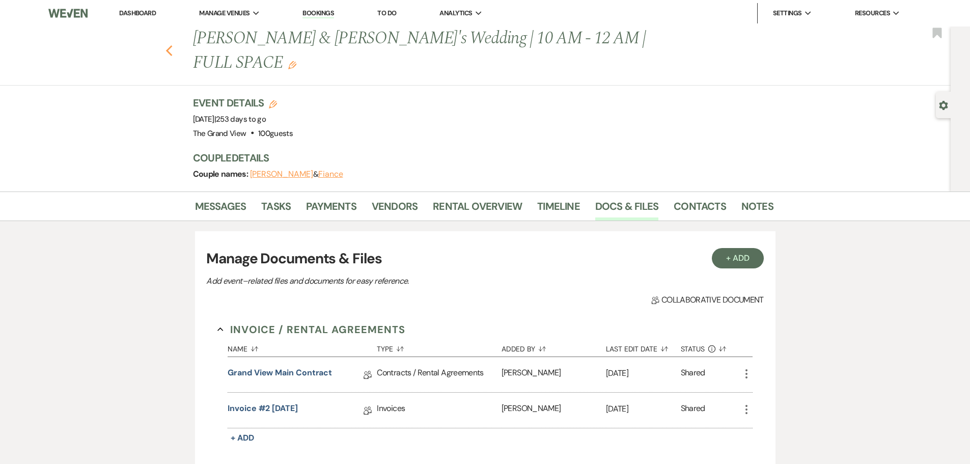
click at [169, 45] on icon "Previous" at bounding box center [169, 51] width 8 height 12
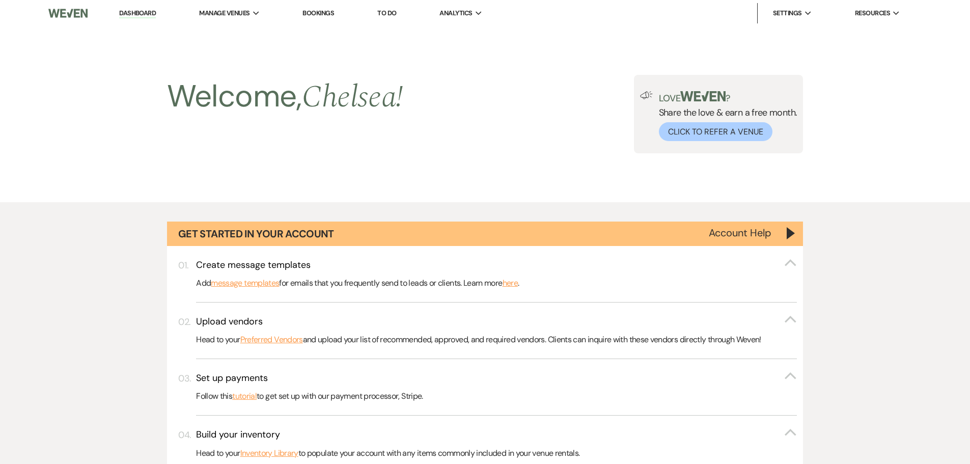
scroll to position [3645, 0]
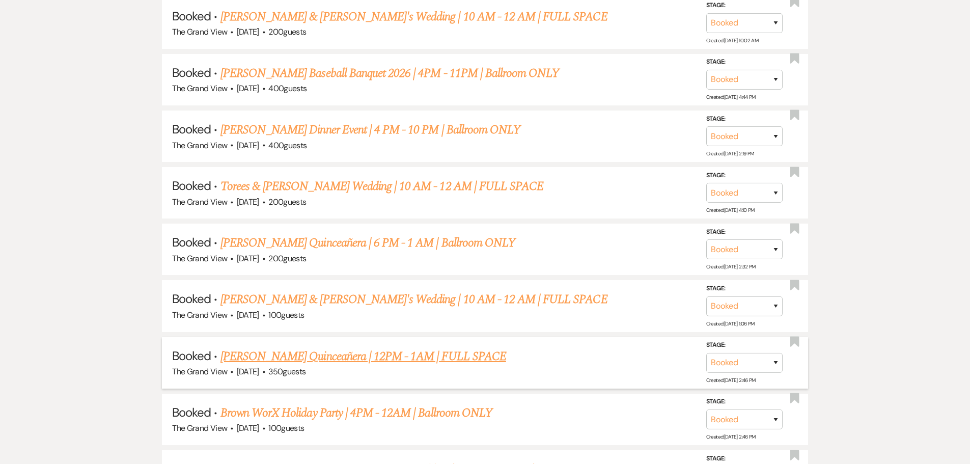
click at [353, 356] on link "Gonzalez's Quinceañera | 12PM - 1AM | FULL SPACE" at bounding box center [363, 356] width 286 height 18
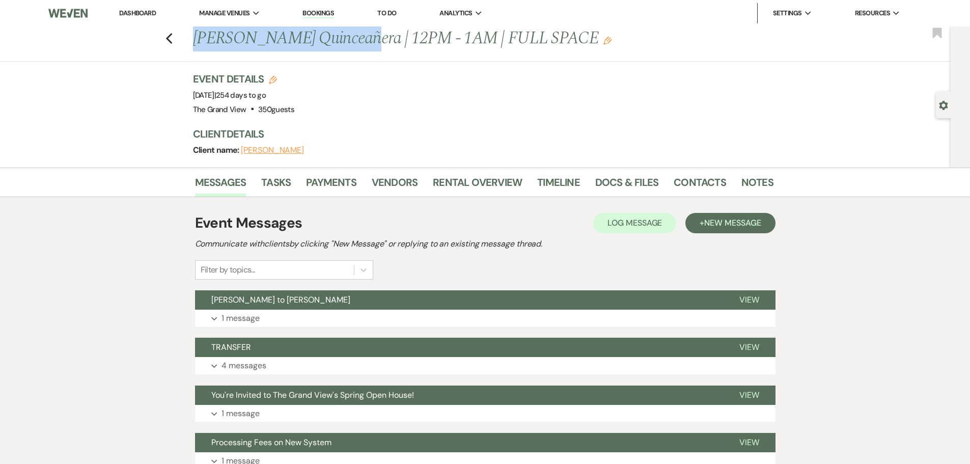
drag, startPoint x: 347, startPoint y: 36, endPoint x: 191, endPoint y: 43, distance: 156.0
click at [191, 43] on div "Previous Gonzalez's Quinceañera | 12PM - 1AM | FULL SPACE Edit" at bounding box center [478, 38] width 580 height 24
copy h1 "Gonzalez's Quinceañera"
click at [172, 36] on icon "Previous" at bounding box center [169, 39] width 8 height 12
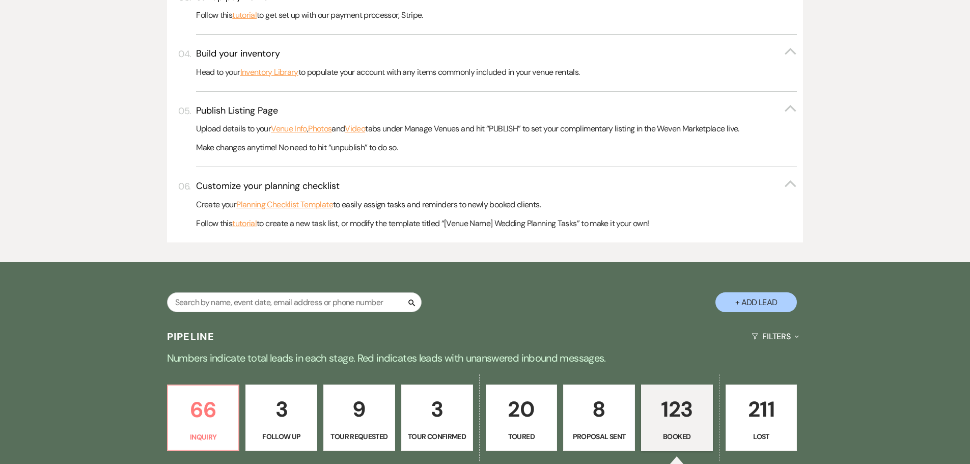
scroll to position [407, 0]
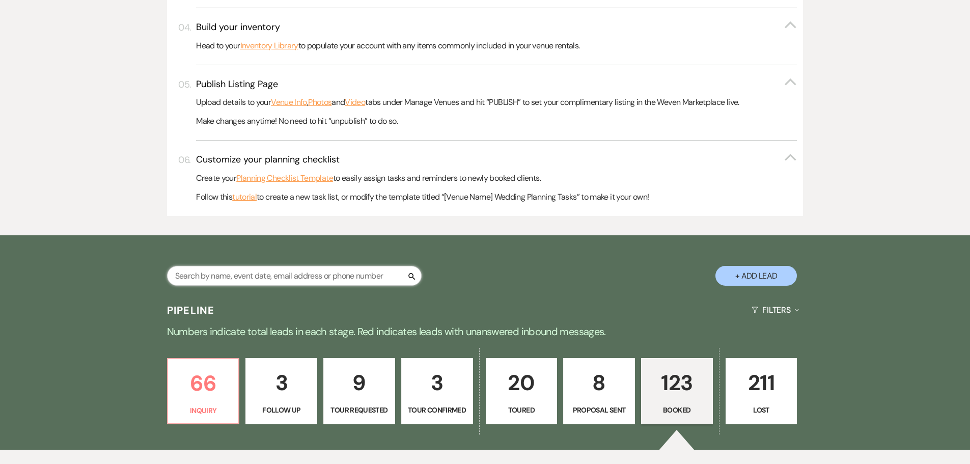
click at [283, 274] on input "text" at bounding box center [294, 276] width 255 height 20
type input "Rojas"
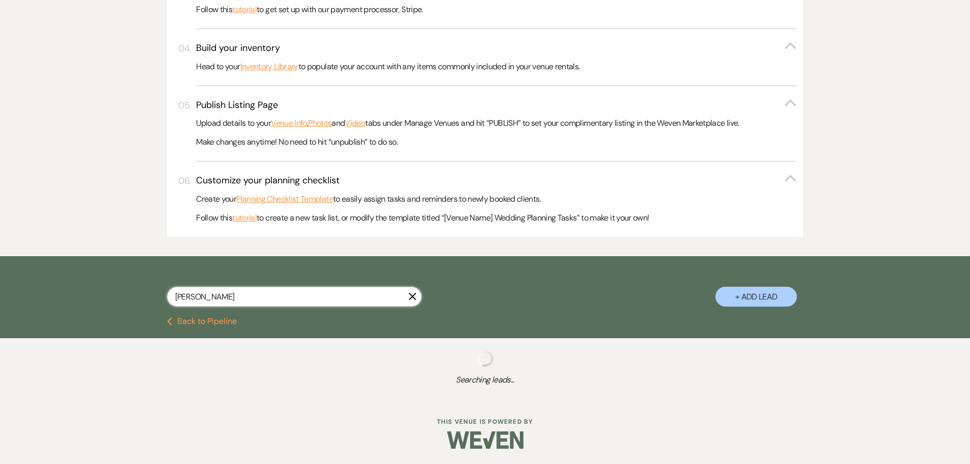
select select "8"
select select "11"
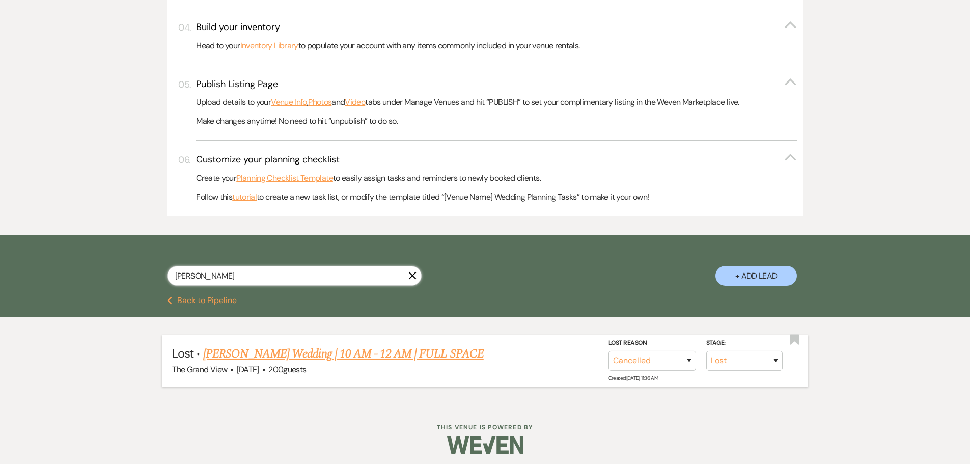
type input "Rojas"
click at [318, 354] on link "Rojas Wedding | 10 AM - 12 AM | FULL SPACE" at bounding box center [343, 354] width 281 height 18
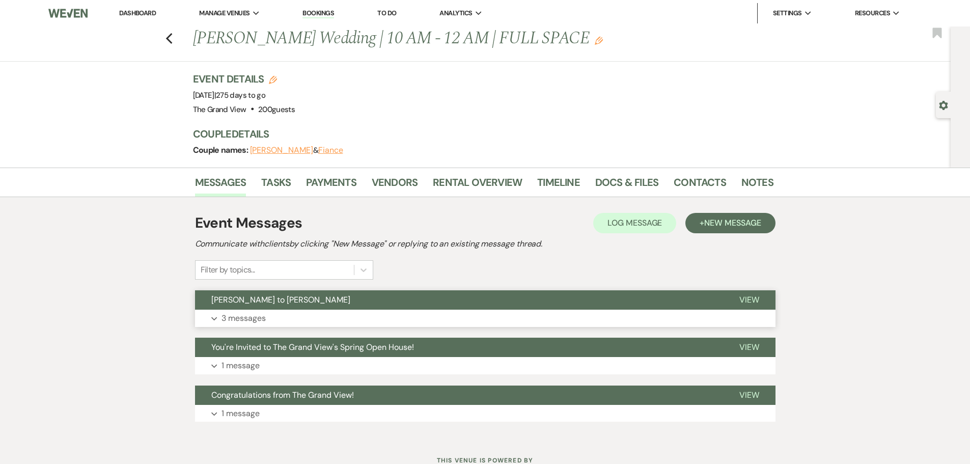
click at [301, 322] on button "Expand 3 messages" at bounding box center [485, 318] width 580 height 17
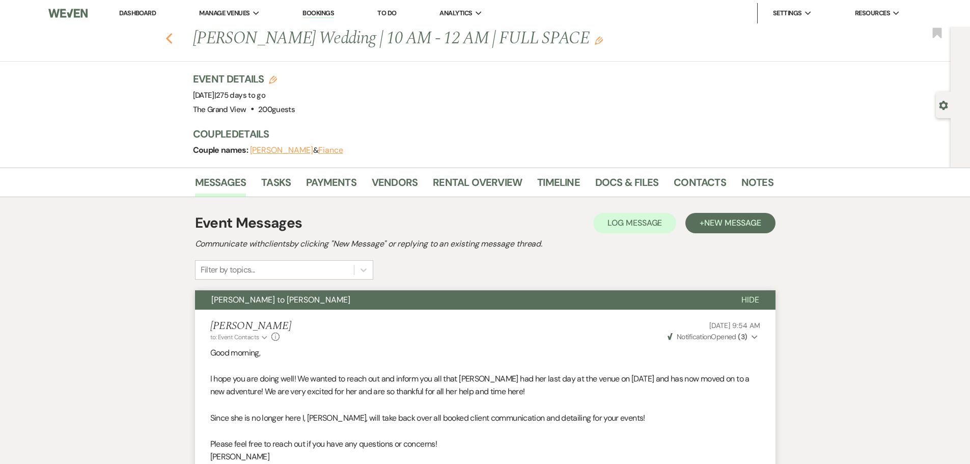
click at [173, 39] on icon "Previous" at bounding box center [169, 39] width 8 height 12
select select "8"
select select "11"
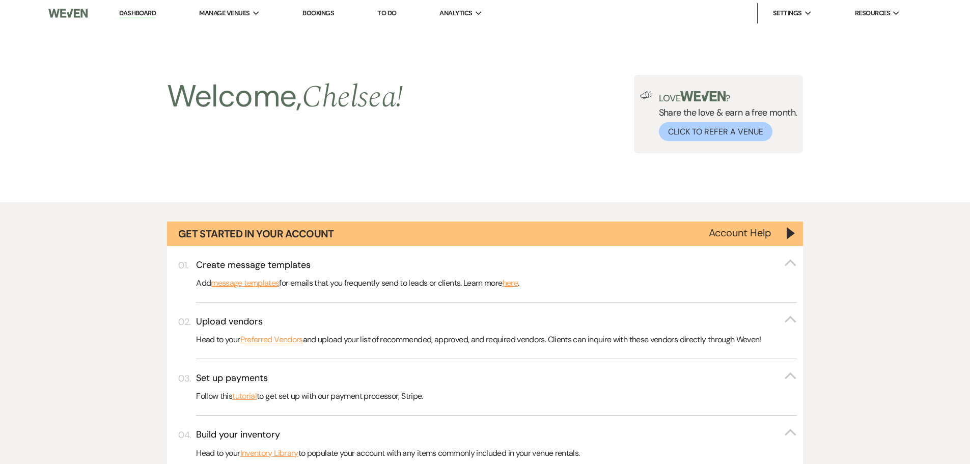
scroll to position [407, 0]
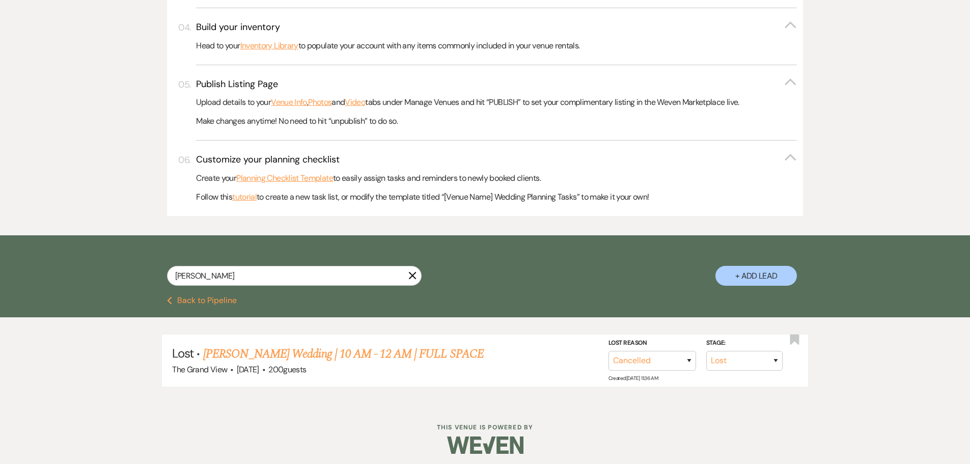
click at [415, 275] on icon "X" at bounding box center [412, 275] width 8 height 8
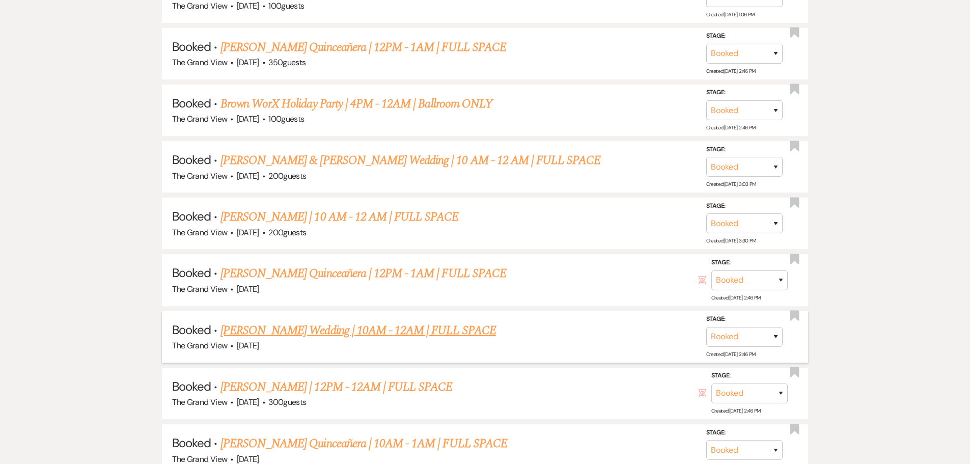
scroll to position [3972, 0]
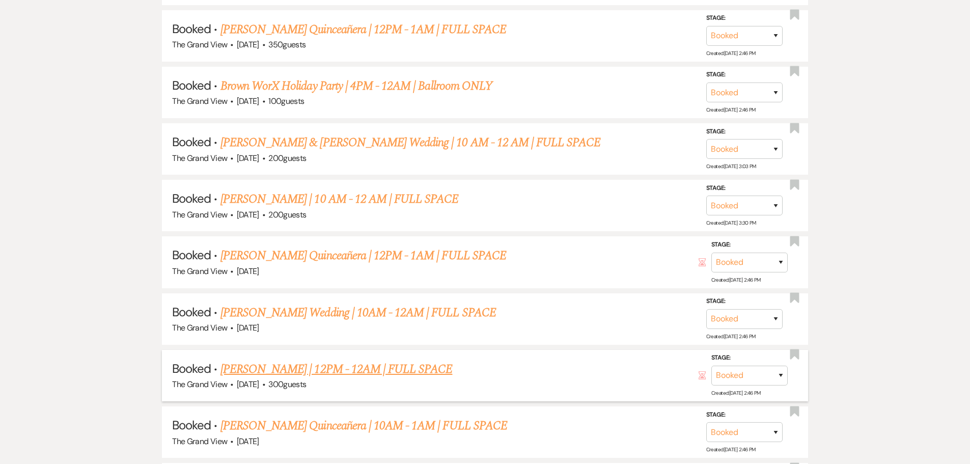
click at [303, 372] on link "Ortiz Quince | 12PM - 12AM | FULL SPACE" at bounding box center [336, 369] width 232 height 18
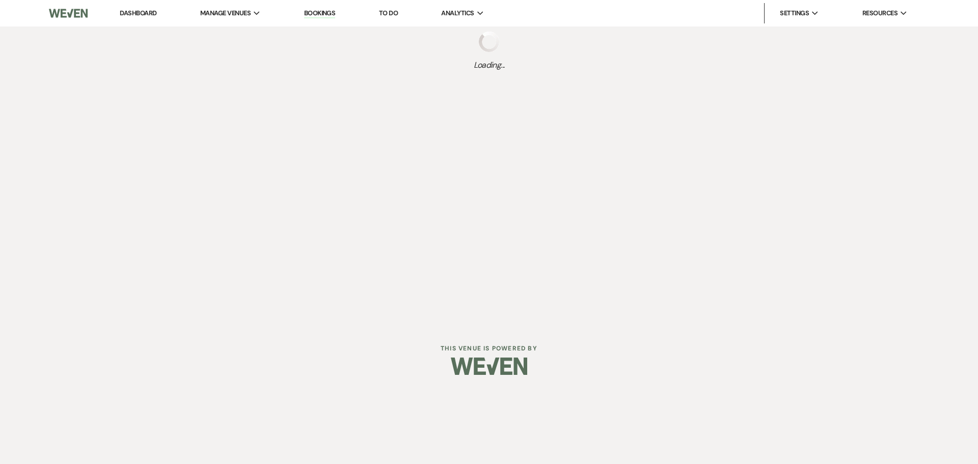
select select "5"
select select "15"
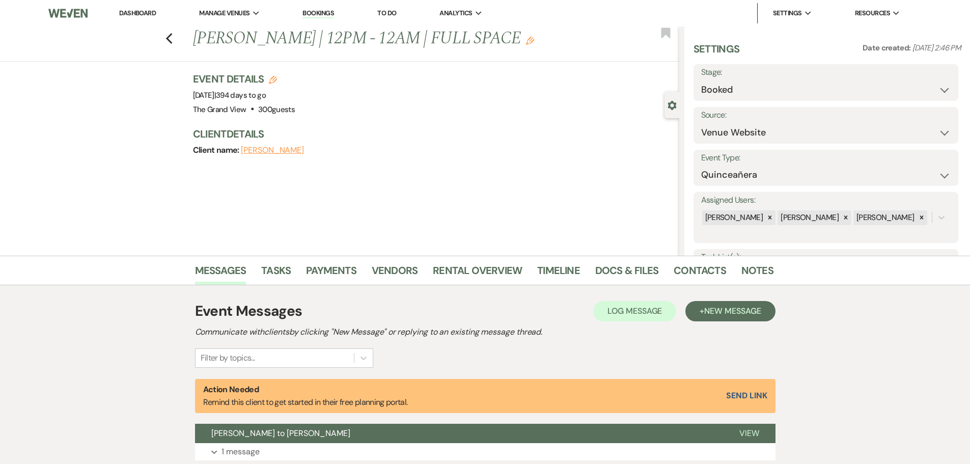
click at [274, 38] on h1 "Ortiz Quince | 12PM - 12AM | FULL SPACE Edit" at bounding box center [385, 38] width 385 height 24
drag, startPoint x: 278, startPoint y: 38, endPoint x: 166, endPoint y: 39, distance: 112.0
click at [166, 39] on div "Previous Ortiz Quince | 12PM - 12AM | FULL SPACE Edit Bookmark" at bounding box center [337, 43] width 684 height 35
copy h1 "Ortiz Quince"
click at [172, 38] on use "button" at bounding box center [168, 38] width 7 height 11
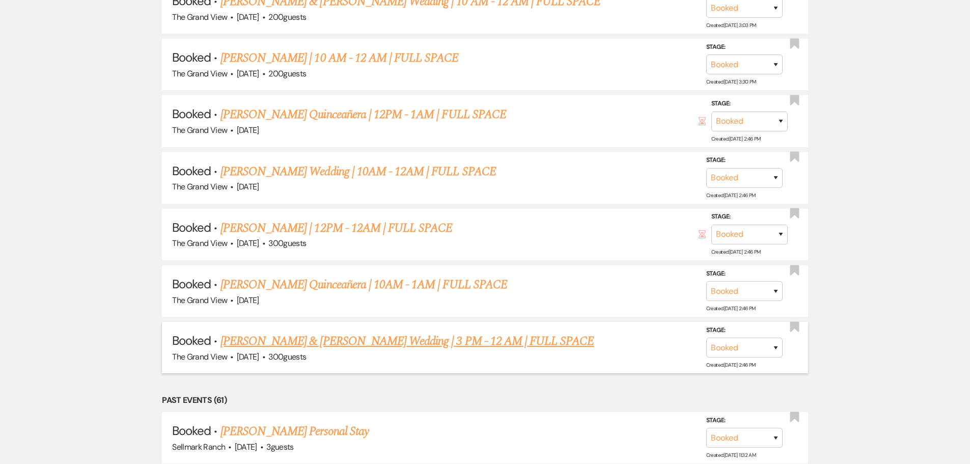
scroll to position [4124, 0]
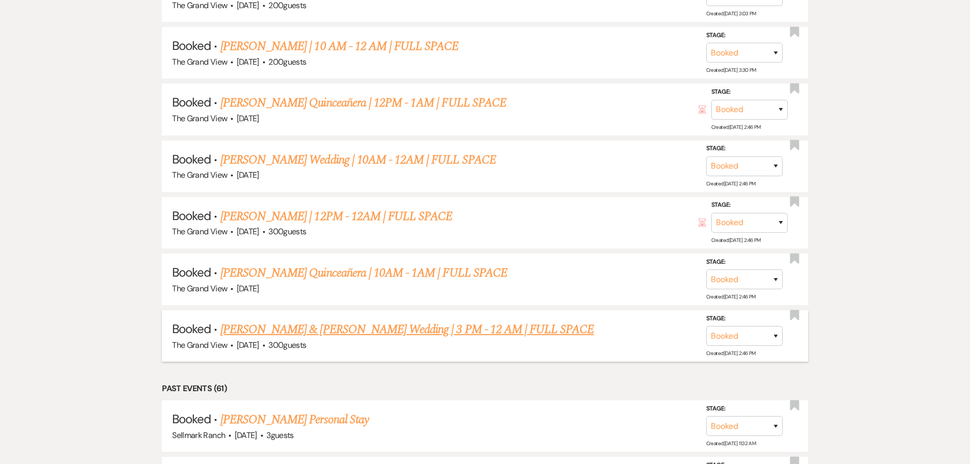
click at [338, 330] on link "Thonesavane & Howard's Wedding | 3 PM - 12 AM | FULL SPACE" at bounding box center [407, 329] width 374 height 18
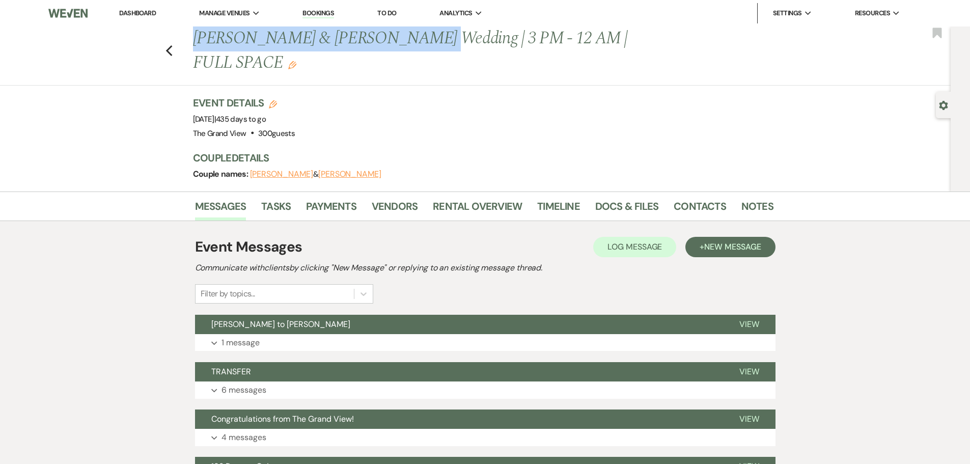
drag, startPoint x: 420, startPoint y: 37, endPoint x: 187, endPoint y: 37, distance: 232.7
click at [187, 37] on div "Previous Thonesavane & Howard's Wedding | 3 PM - 12 AM | FULL SPACE Edit Bookma…" at bounding box center [473, 55] width 956 height 59
copy h1 "Thonesavane & Howard's Wedding"
click at [627, 198] on link "Docs & Files" at bounding box center [626, 209] width 63 height 22
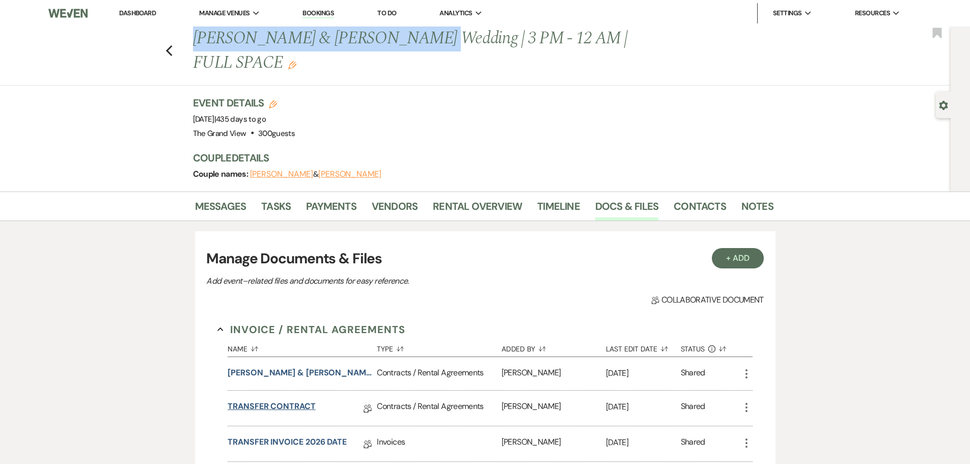
click at [296, 400] on link "TRANSFER CONTRACT" at bounding box center [272, 408] width 88 height 16
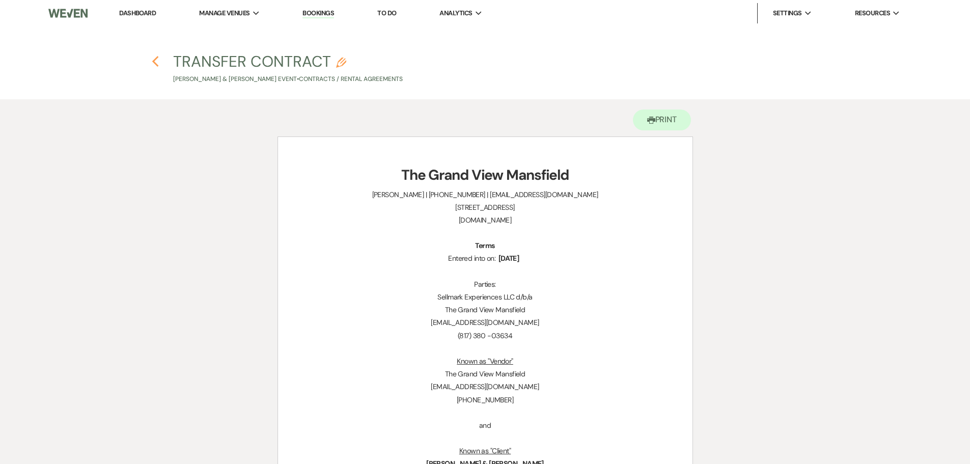
click at [153, 60] on icon "Previous" at bounding box center [156, 62] width 8 height 12
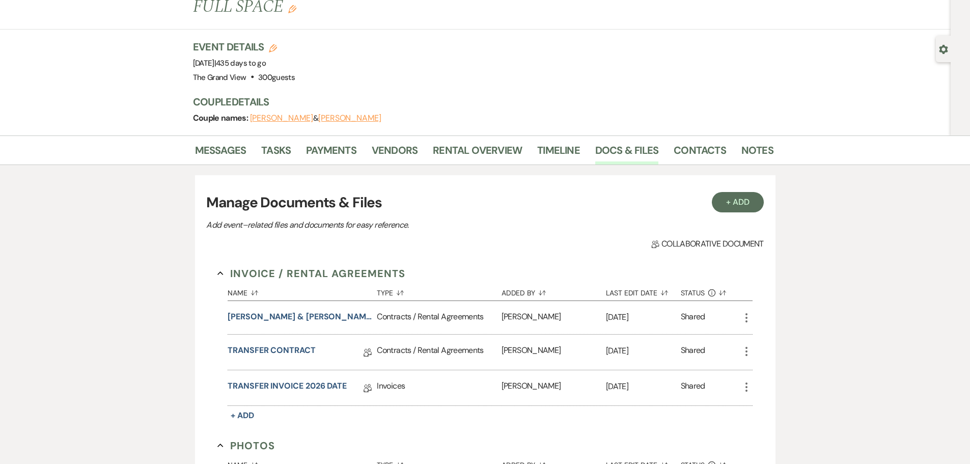
scroll to position [153, 0]
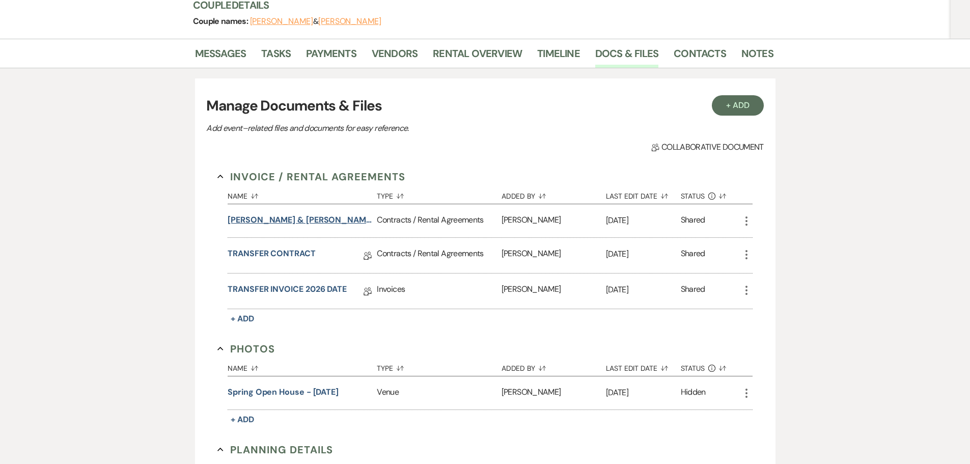
click at [301, 214] on button "Tina Thonesavane & Frankie Howard's Wedding Contract" at bounding box center [300, 220] width 145 height 12
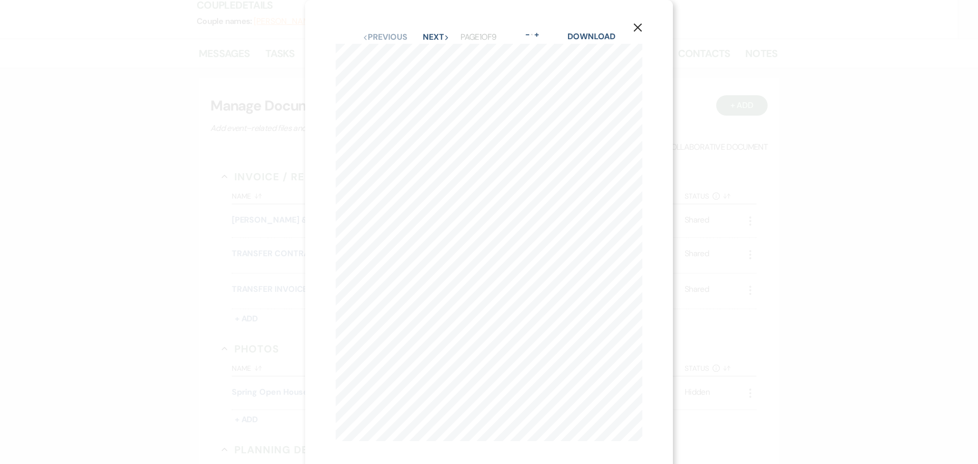
click at [639, 28] on icon "X" at bounding box center [637, 27] width 9 height 9
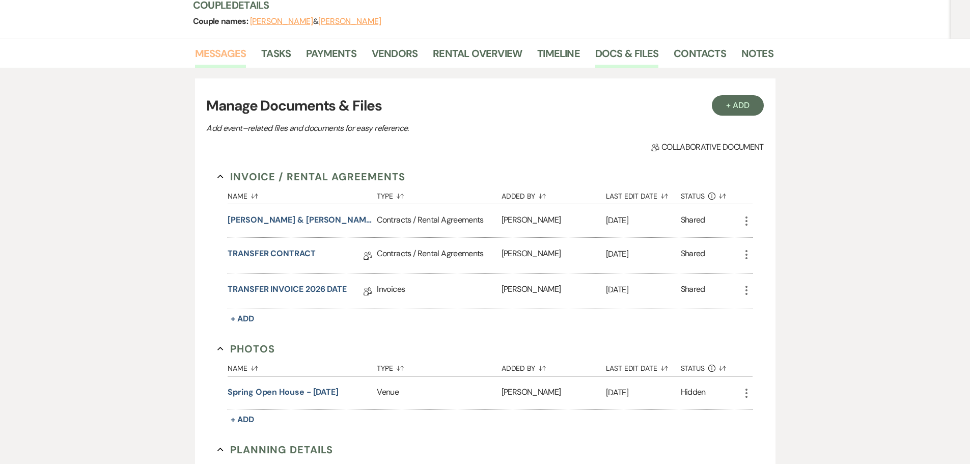
click at [220, 45] on link "Messages" at bounding box center [220, 56] width 51 height 22
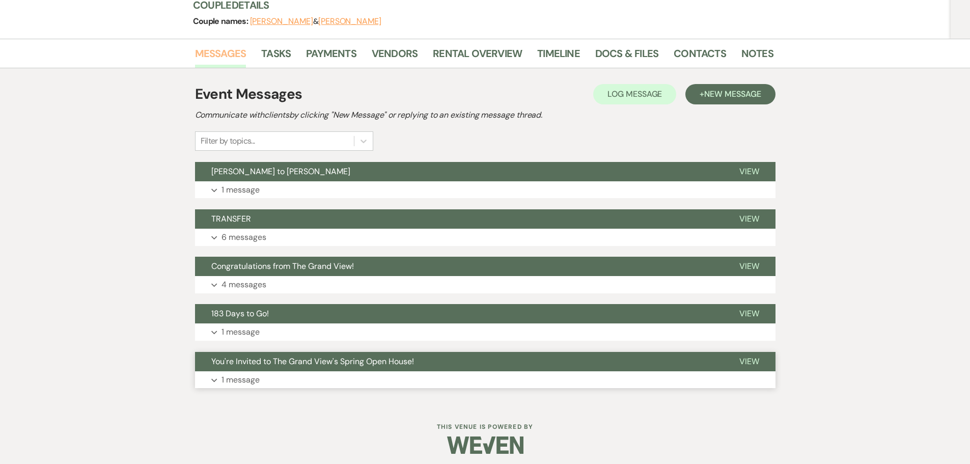
scroll to position [133, 0]
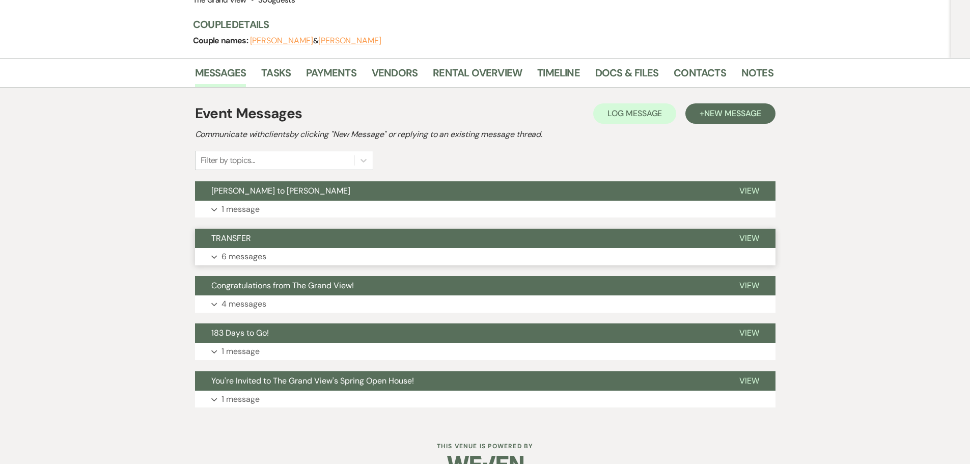
click at [269, 248] on button "Expand 6 messages" at bounding box center [485, 256] width 580 height 17
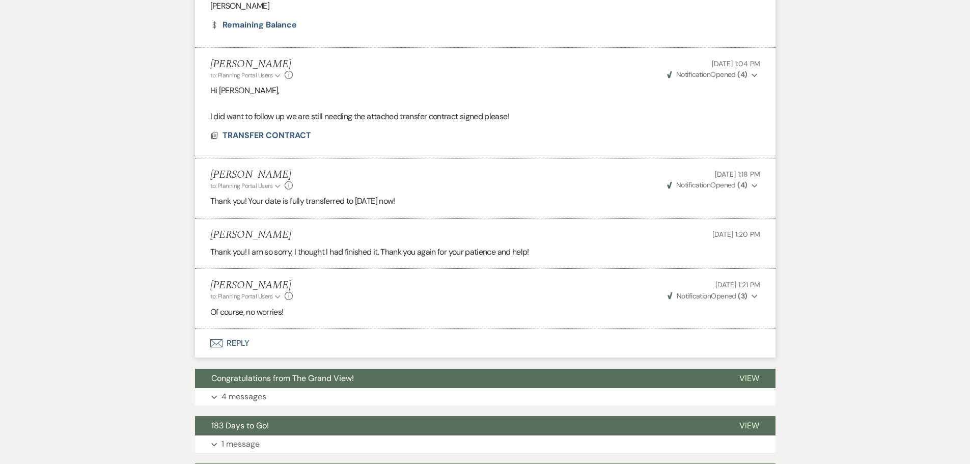
scroll to position [758, 0]
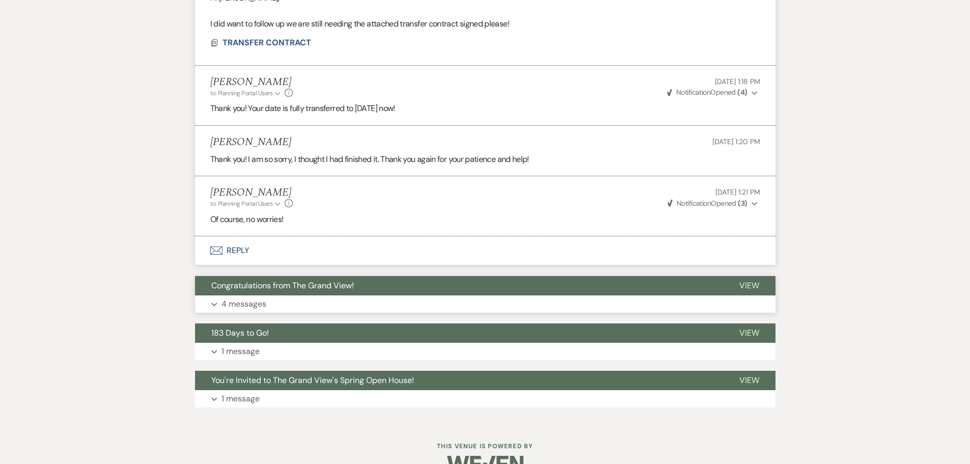
click at [320, 295] on button "Expand 4 messages" at bounding box center [485, 303] width 580 height 17
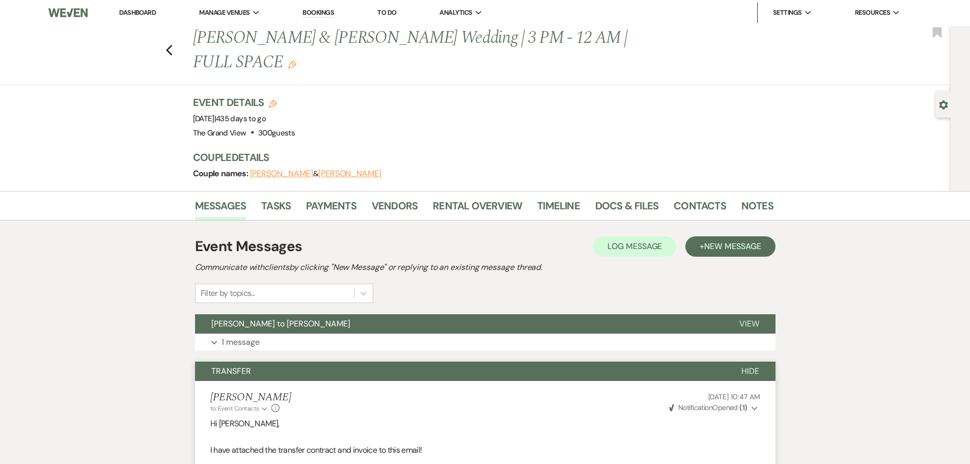
scroll to position [0, 0]
click at [639, 198] on link "Docs & Files" at bounding box center [626, 209] width 63 height 22
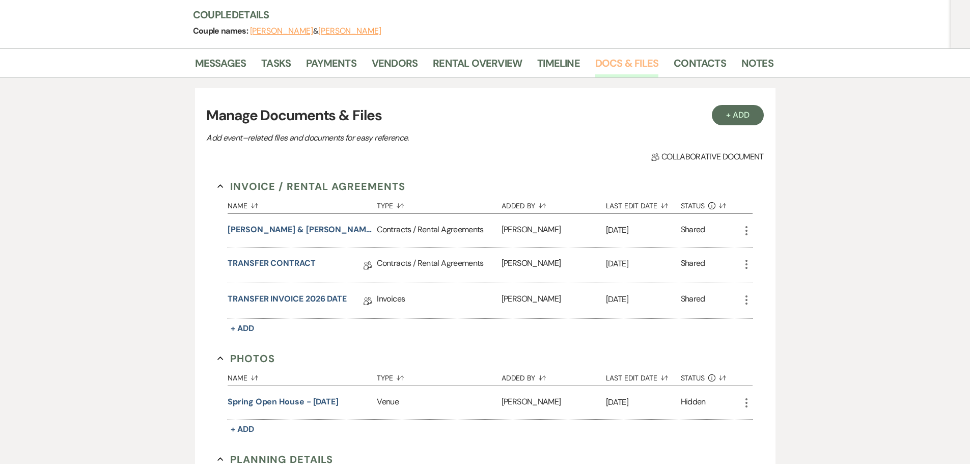
scroll to position [204, 0]
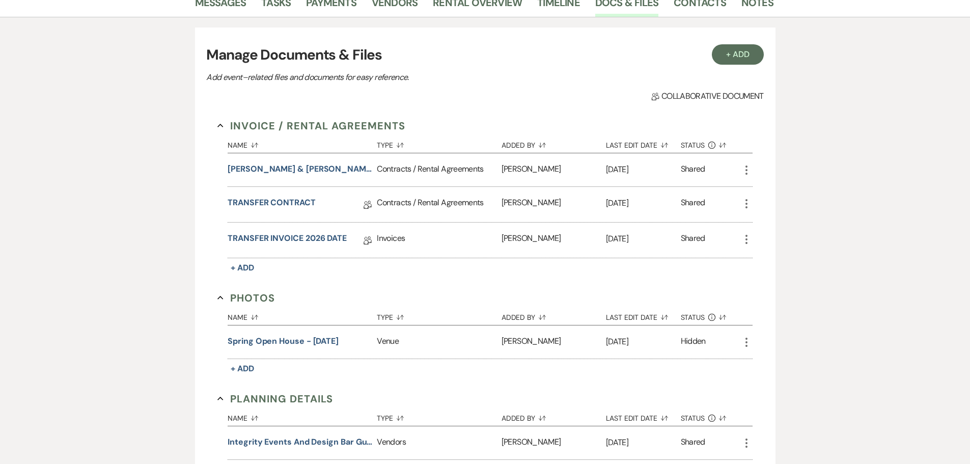
drag, startPoint x: 341, startPoint y: 134, endPoint x: 340, endPoint y: 147, distance: 12.8
click at [341, 153] on div "Tina Thonesavane & Frankie Howard's Wedding Contract" at bounding box center [302, 169] width 149 height 33
click at [314, 232] on link "TRANSFER INVOICE 2026 DATE" at bounding box center [287, 240] width 119 height 16
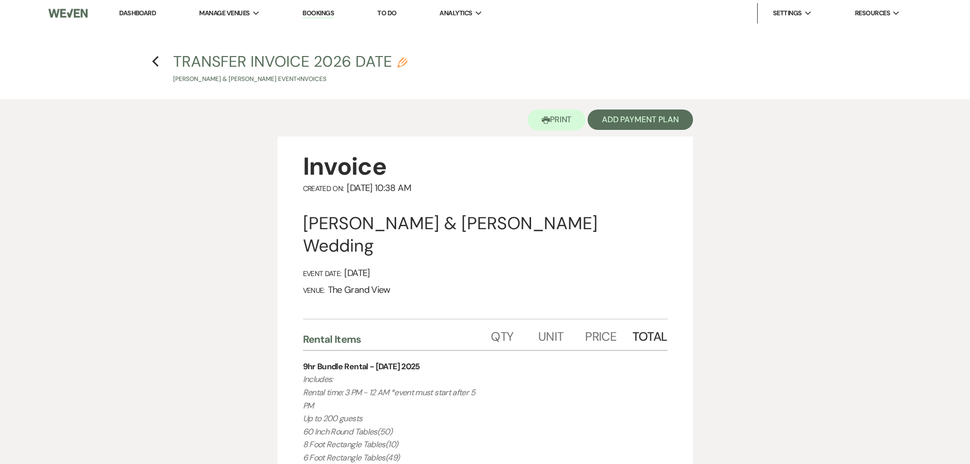
drag, startPoint x: 314, startPoint y: 217, endPoint x: 249, endPoint y: 192, distance: 69.1
click at [157, 62] on icon "Previous" at bounding box center [156, 62] width 8 height 12
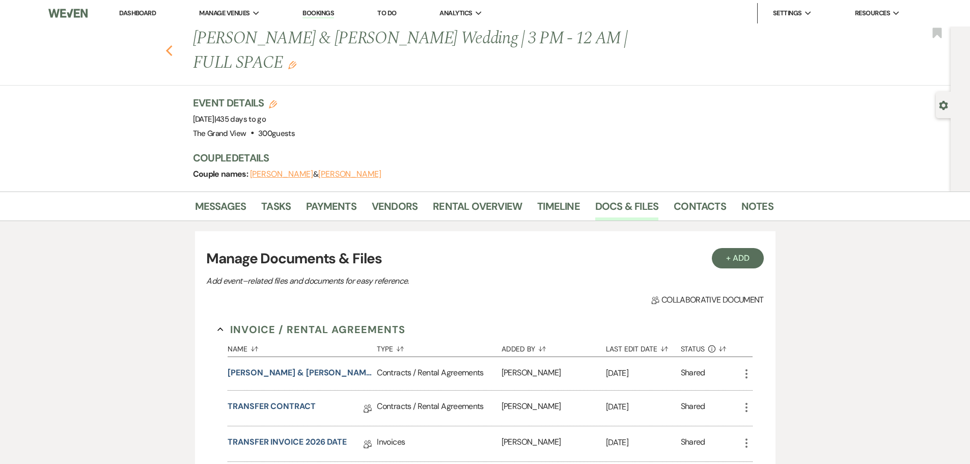
click at [172, 45] on use "button" at bounding box center [168, 50] width 7 height 11
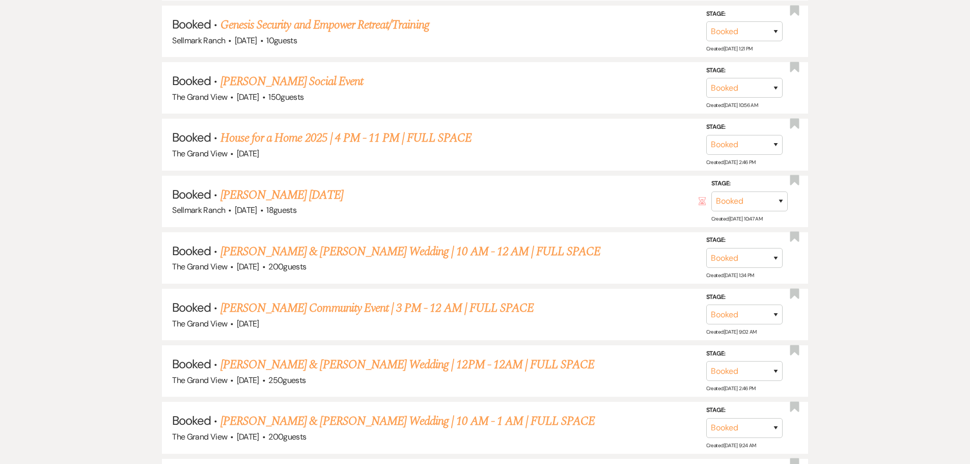
scroll to position [1986, 0]
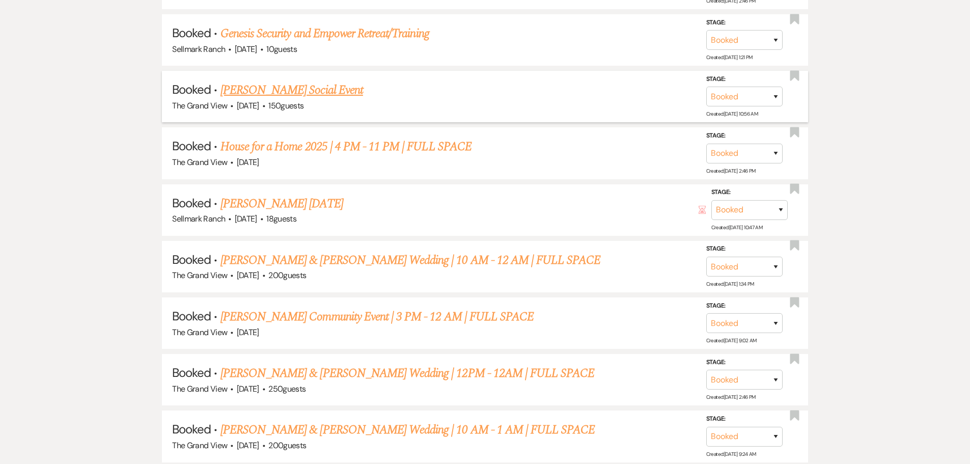
click at [302, 90] on link "Bernard Waller's Social Event" at bounding box center [291, 90] width 143 height 18
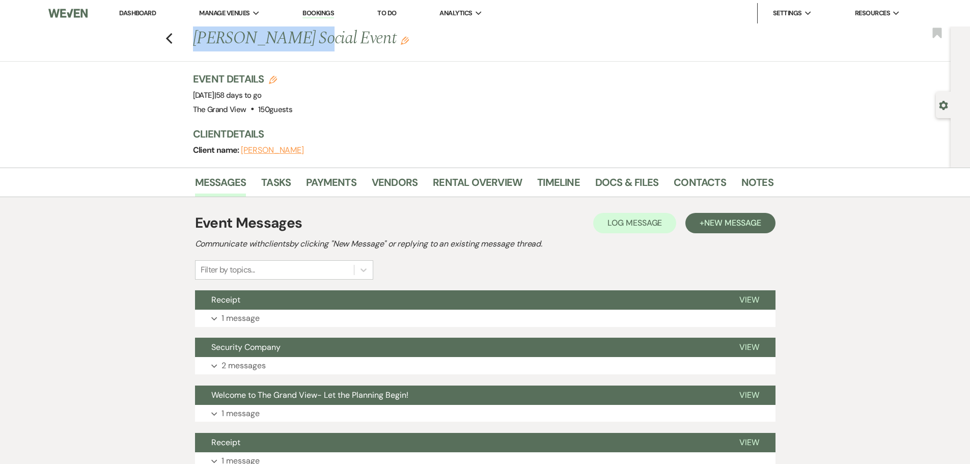
drag, startPoint x: 195, startPoint y: 39, endPoint x: 301, endPoint y: 42, distance: 107.0
click at [301, 42] on div "Previous Bernard Waller's Social Event Edit" at bounding box center [478, 38] width 580 height 24
click at [602, 182] on link "Docs & Files" at bounding box center [626, 185] width 63 height 22
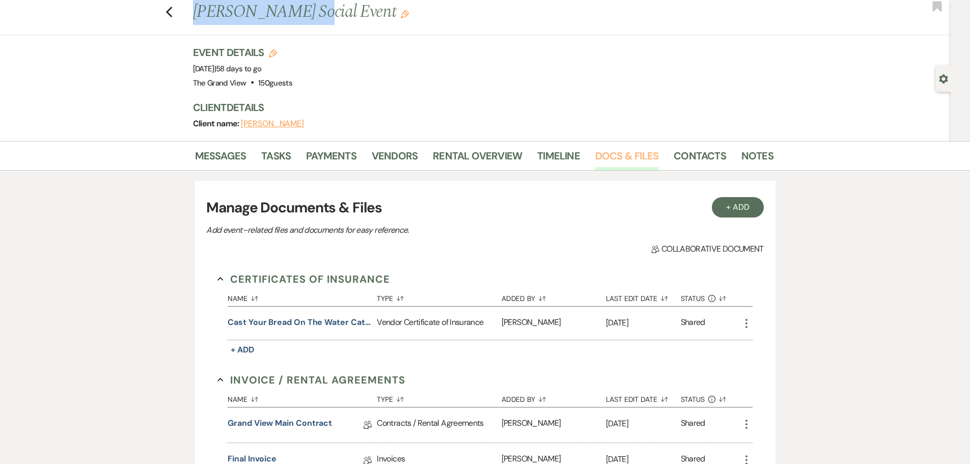
scroll to position [51, 0]
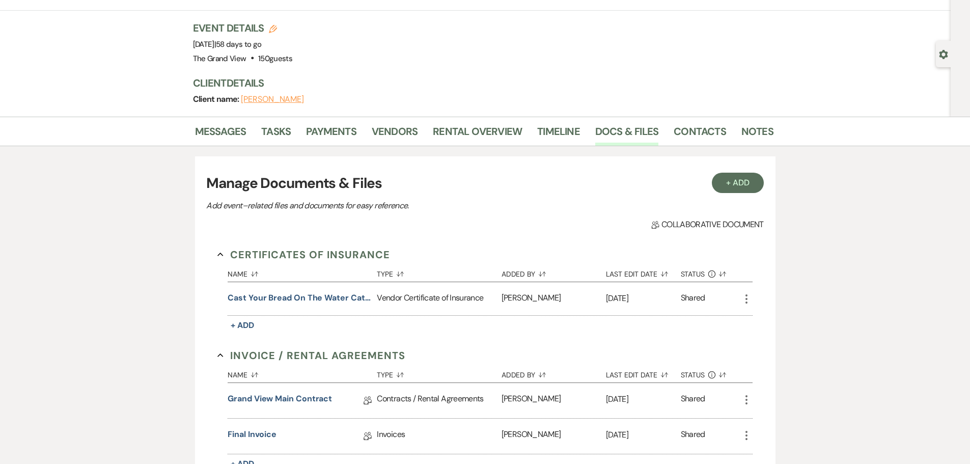
click at [317, 390] on div "Grand View Main Contract Collab Doc" at bounding box center [302, 400] width 149 height 35
click at [317, 401] on link "Grand View Main Contract" at bounding box center [280, 401] width 104 height 16
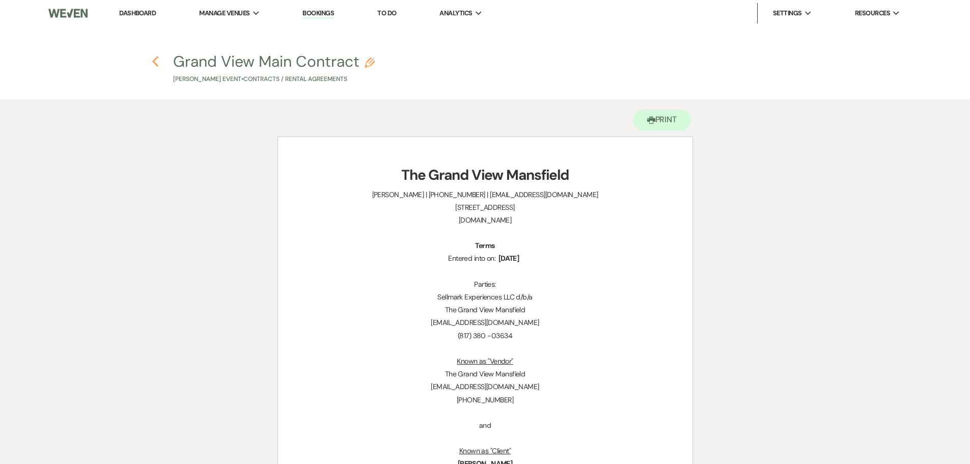
click at [156, 61] on icon "Previous" at bounding box center [156, 62] width 8 height 12
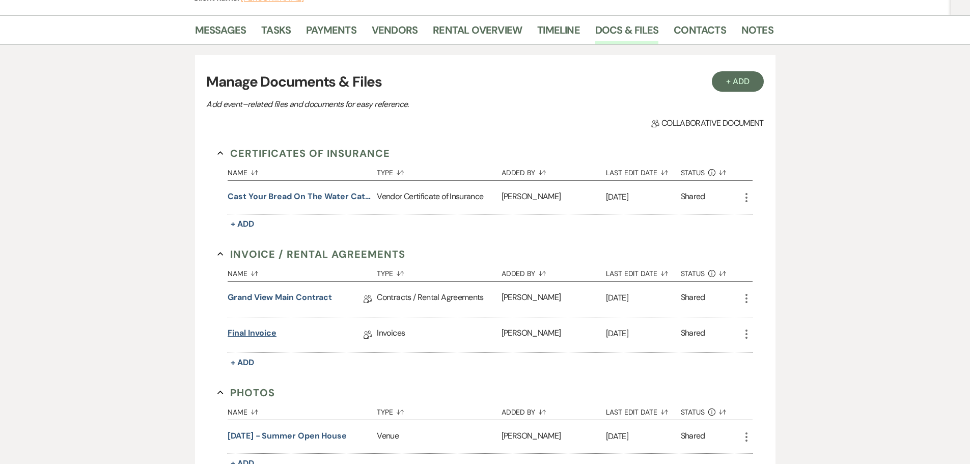
scroll to position [153, 0]
click at [257, 327] on link "Final Invoice" at bounding box center [252, 334] width 49 height 16
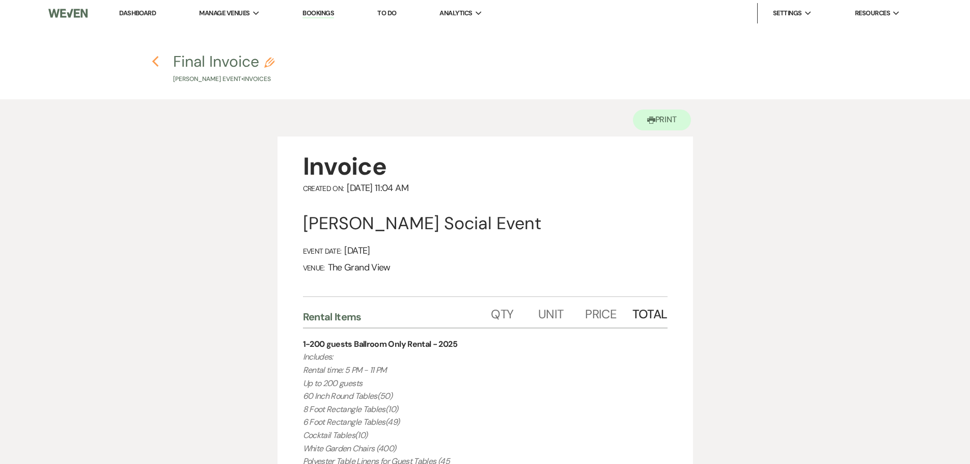
click at [157, 61] on icon "Previous" at bounding box center [156, 62] width 8 height 12
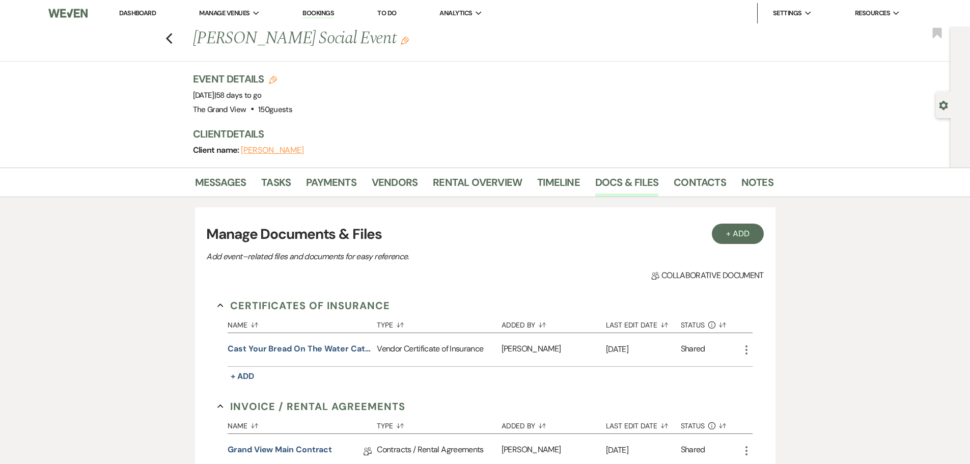
scroll to position [153, 0]
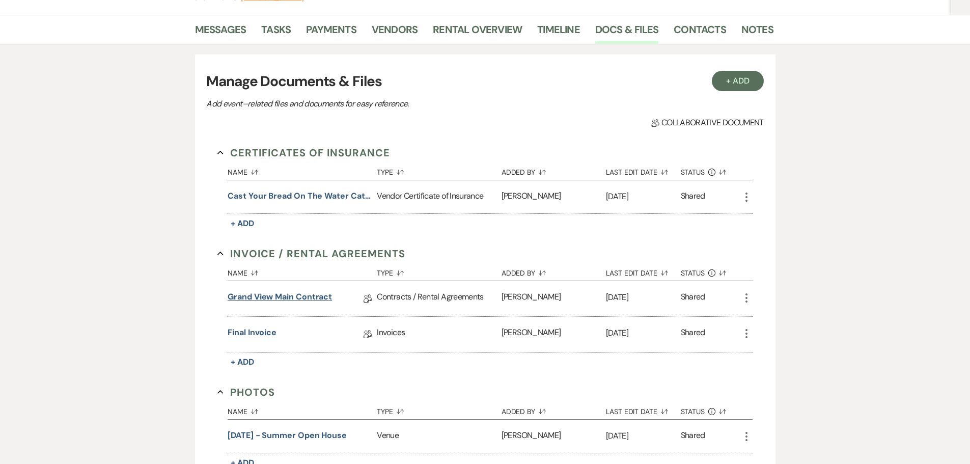
click at [321, 294] on link "Grand View Main Contract" at bounding box center [280, 299] width 104 height 16
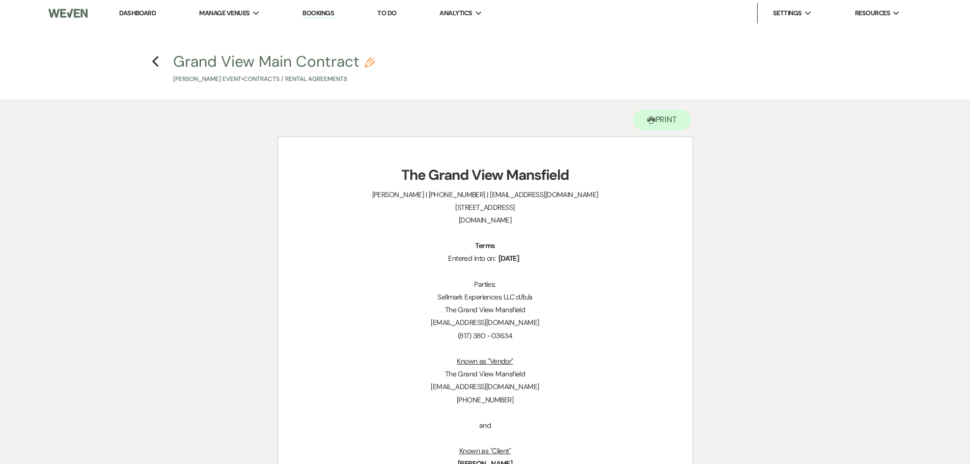
click at [161, 66] on h4 "Previous Grand View Main Contract Pencil Bernard Waller's Event • Contracts / R…" at bounding box center [485, 67] width 733 height 33
click at [154, 64] on icon "Previous" at bounding box center [156, 62] width 8 height 12
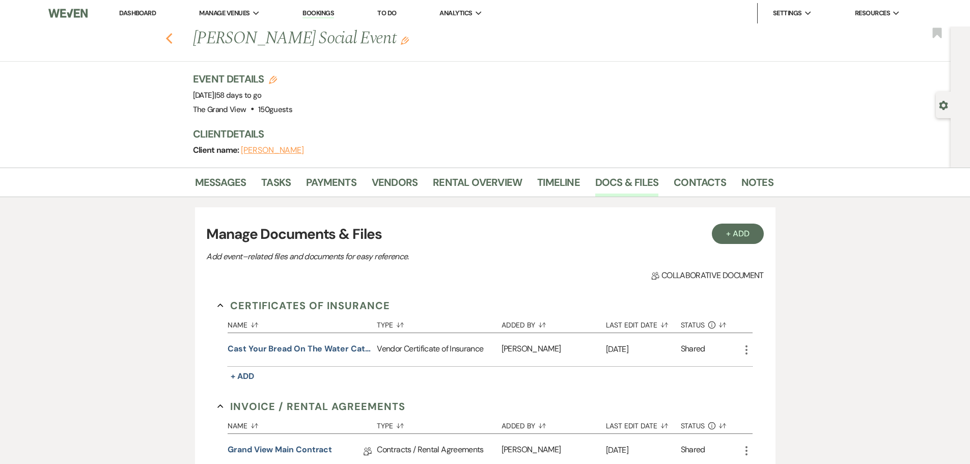
click at [172, 36] on use "button" at bounding box center [168, 38] width 7 height 11
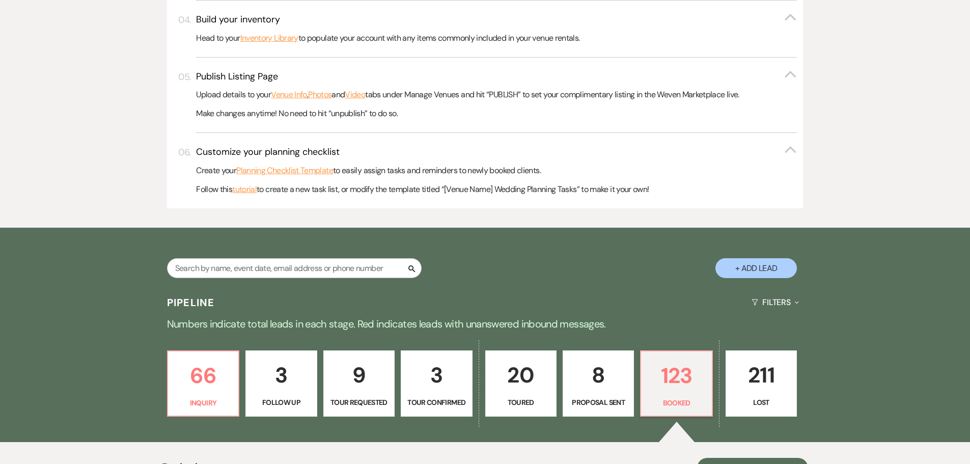
scroll to position [413, 0]
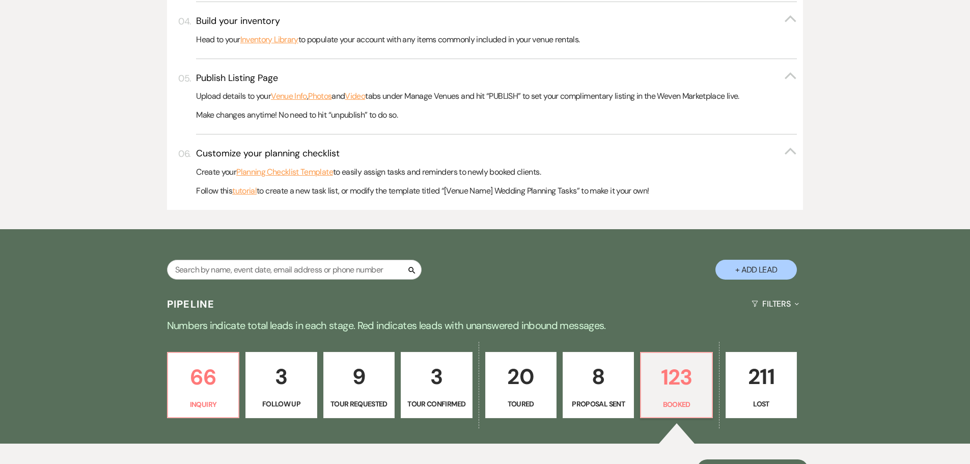
click at [593, 412] on link "8 Proposal Sent" at bounding box center [598, 385] width 71 height 66
select select "6"
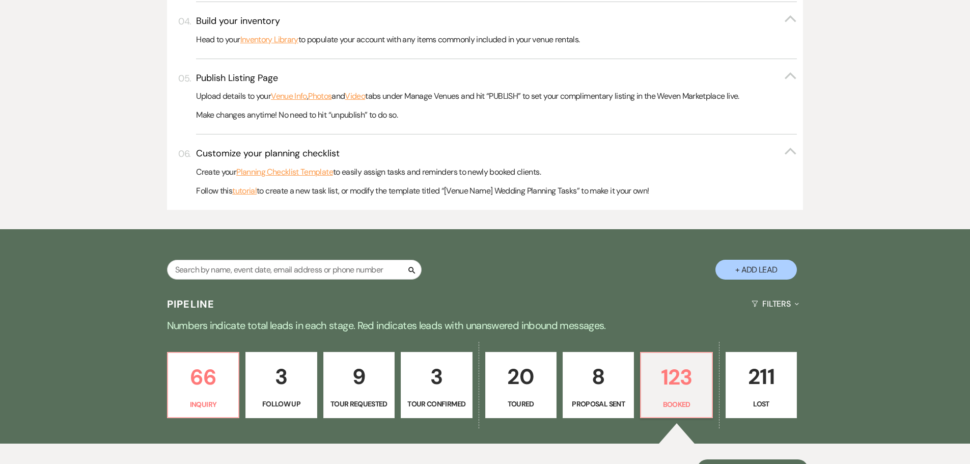
select select "6"
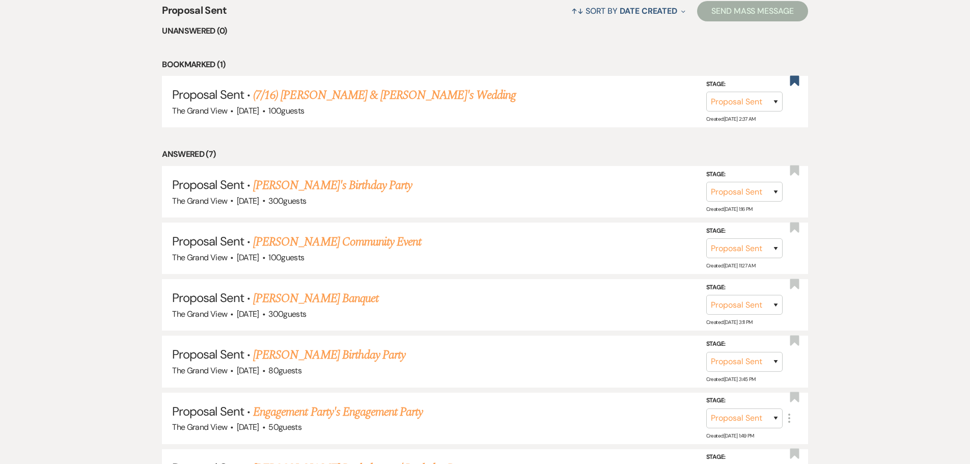
scroll to position [923, 0]
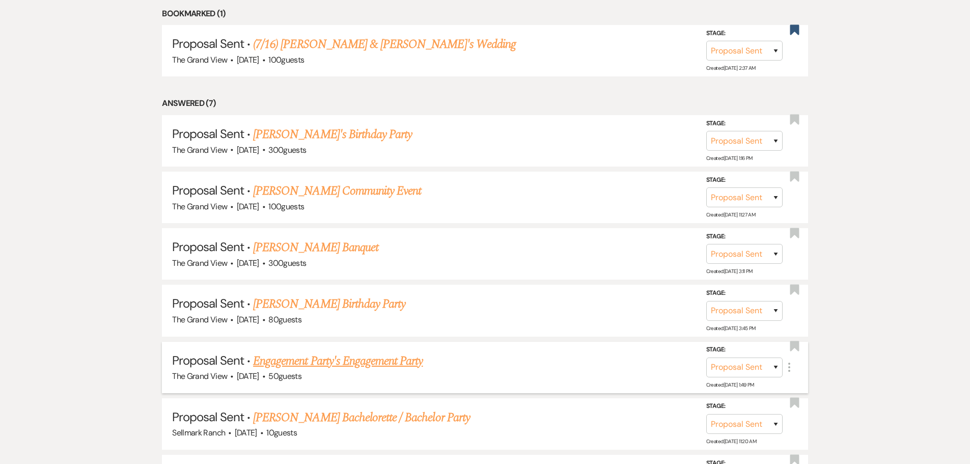
click at [415, 365] on link "Engagement Party's Engagement Party" at bounding box center [338, 361] width 170 height 18
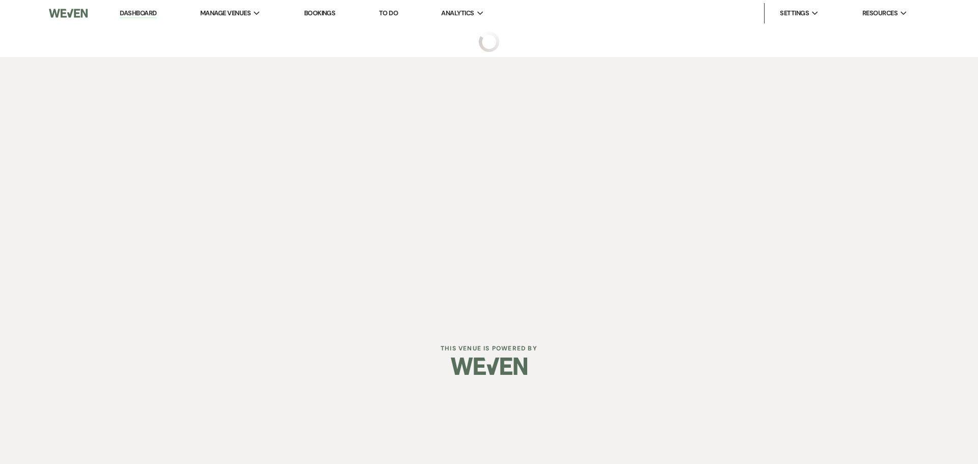
select select "6"
select select "22"
select select "10"
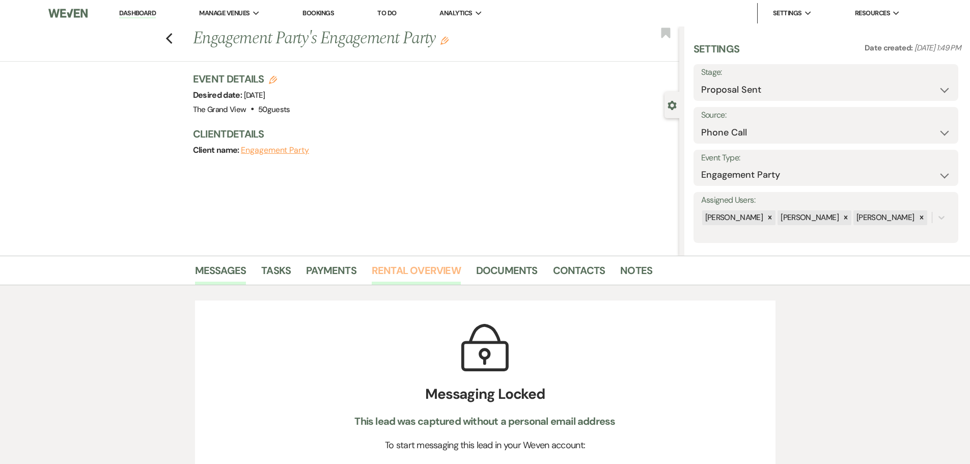
click at [423, 268] on link "Rental Overview" at bounding box center [416, 273] width 89 height 22
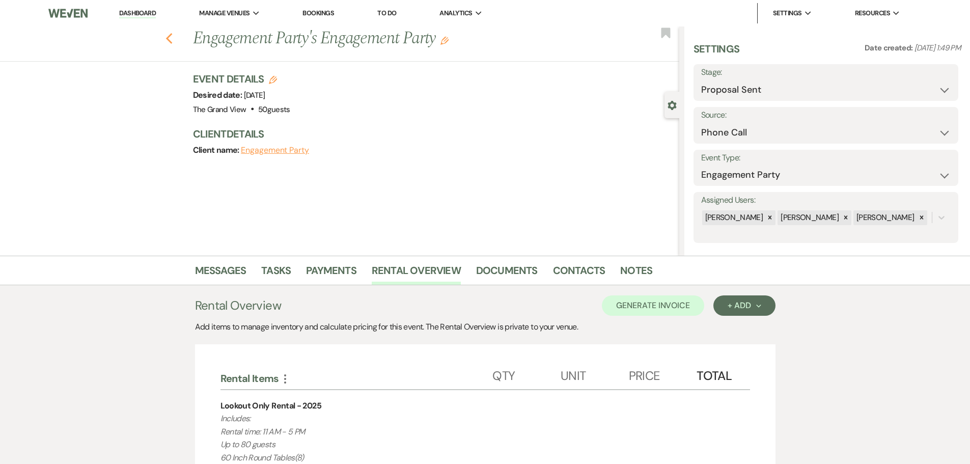
click at [173, 33] on icon "Previous" at bounding box center [169, 39] width 8 height 12
select select "6"
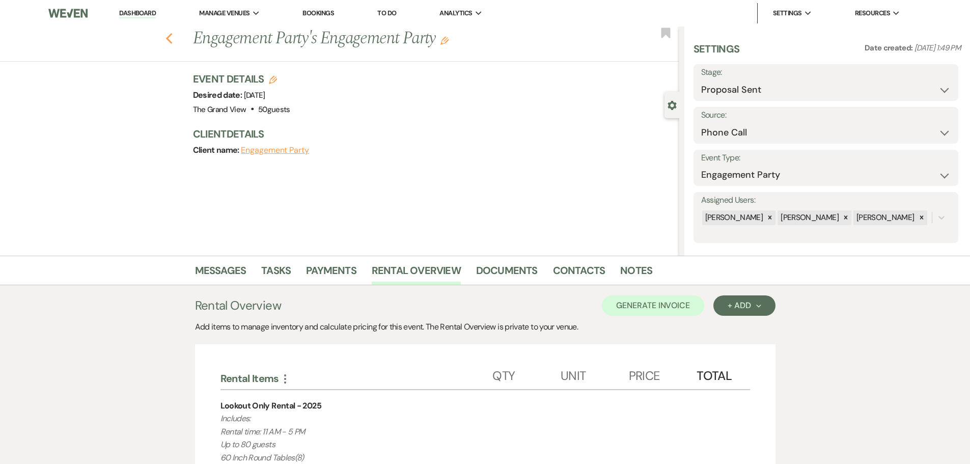
select select "6"
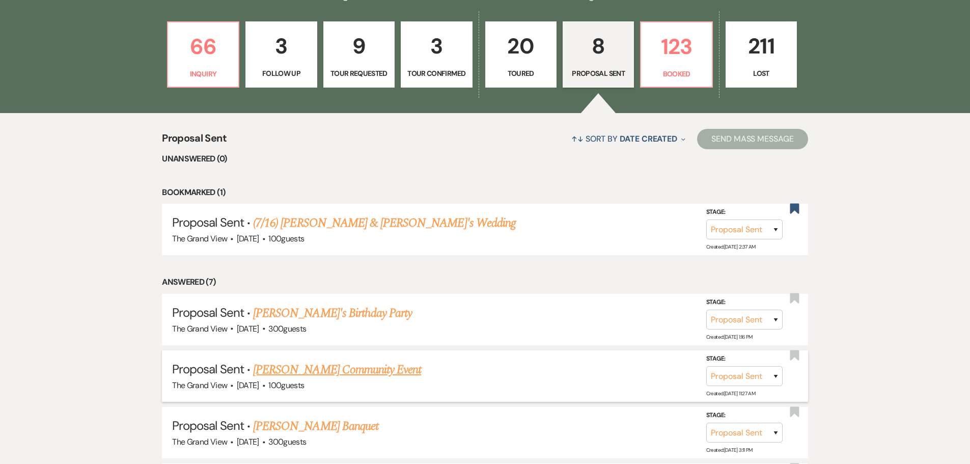
scroll to position [719, 0]
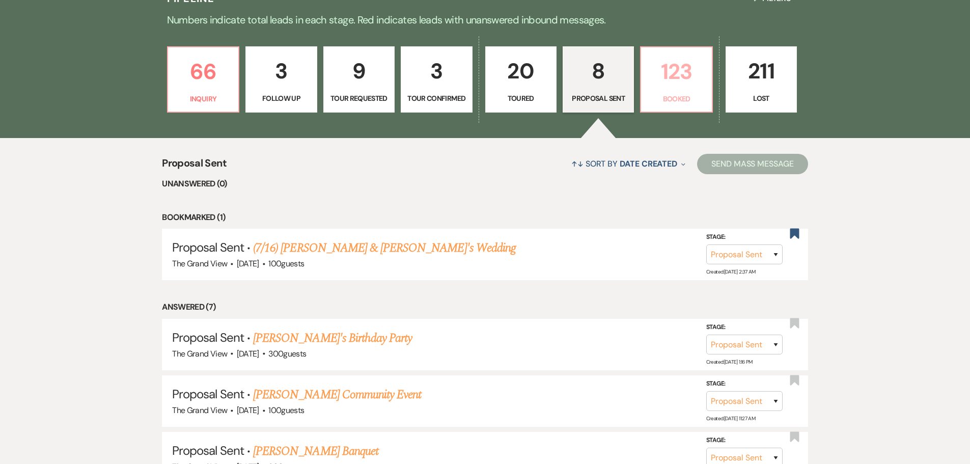
click at [672, 90] on link "123 Booked" at bounding box center [676, 79] width 72 height 66
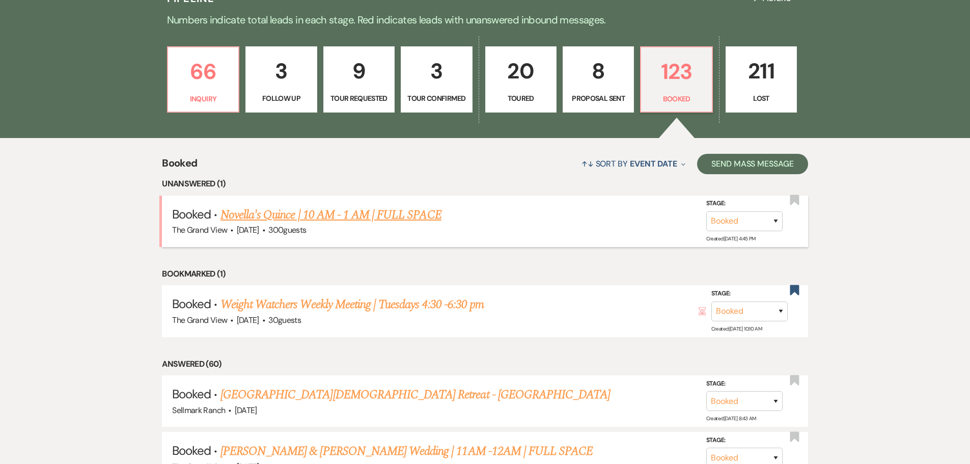
click at [359, 210] on link "Novella's Quince | 10 AM - 1 AM | FULL SPACE" at bounding box center [330, 215] width 221 height 18
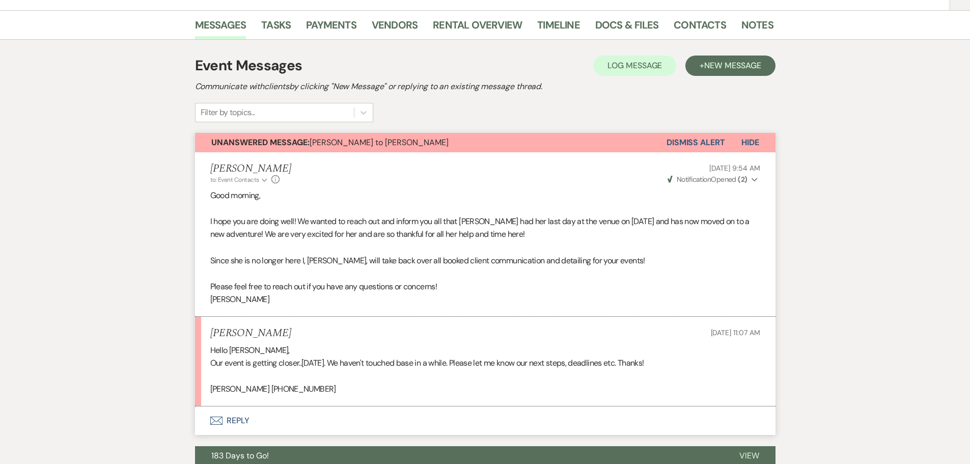
scroll to position [102, 0]
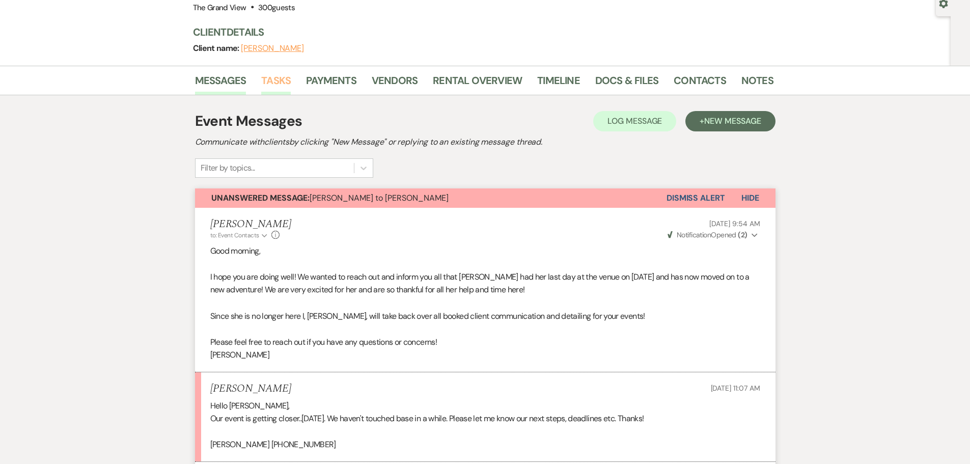
click at [274, 90] on link "Tasks" at bounding box center [276, 83] width 30 height 22
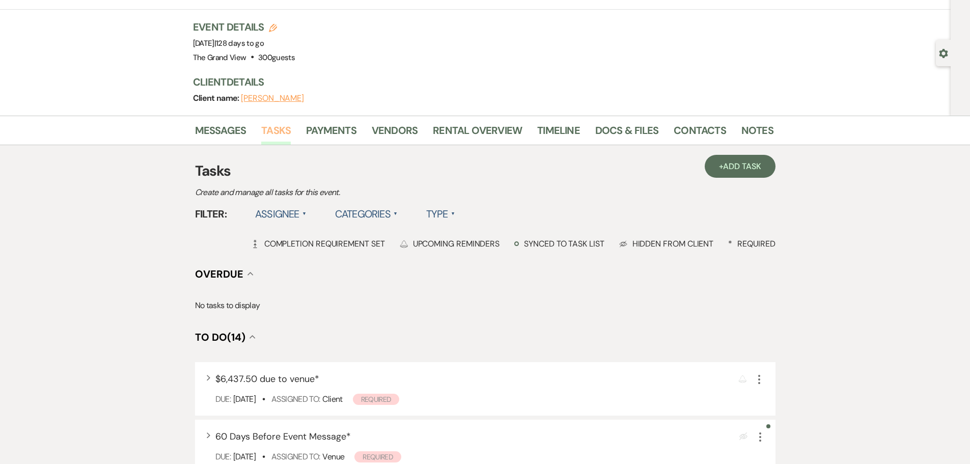
scroll to position [51, 0]
click at [219, 140] on link "Messages" at bounding box center [220, 134] width 51 height 22
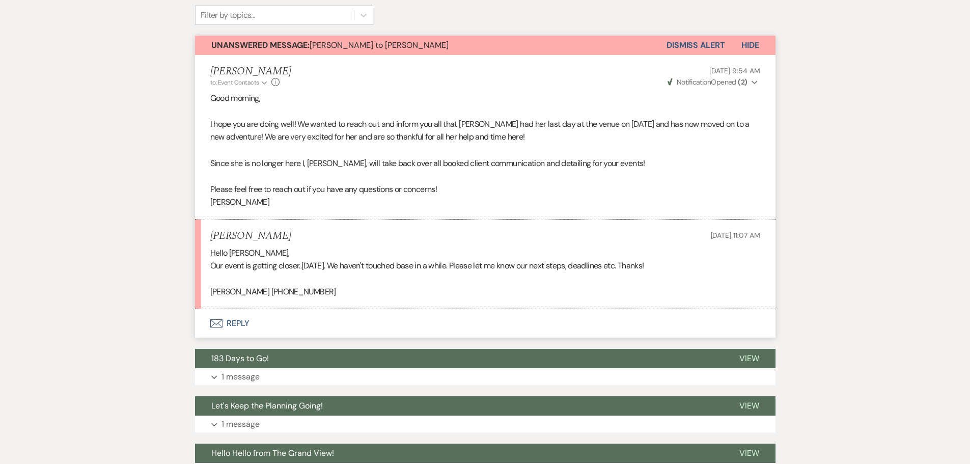
click at [241, 322] on button "Envelope Reply" at bounding box center [485, 323] width 580 height 29
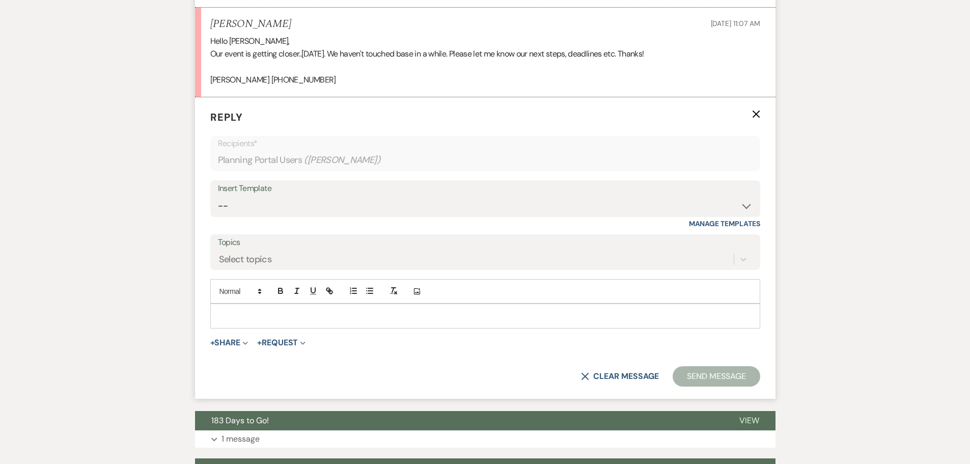
scroll to position [483, 0]
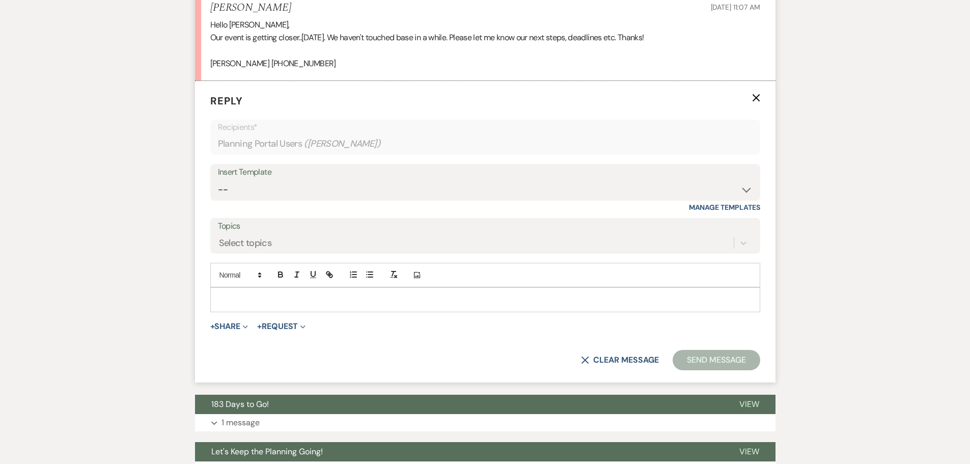
click at [293, 311] on div at bounding box center [485, 299] width 549 height 23
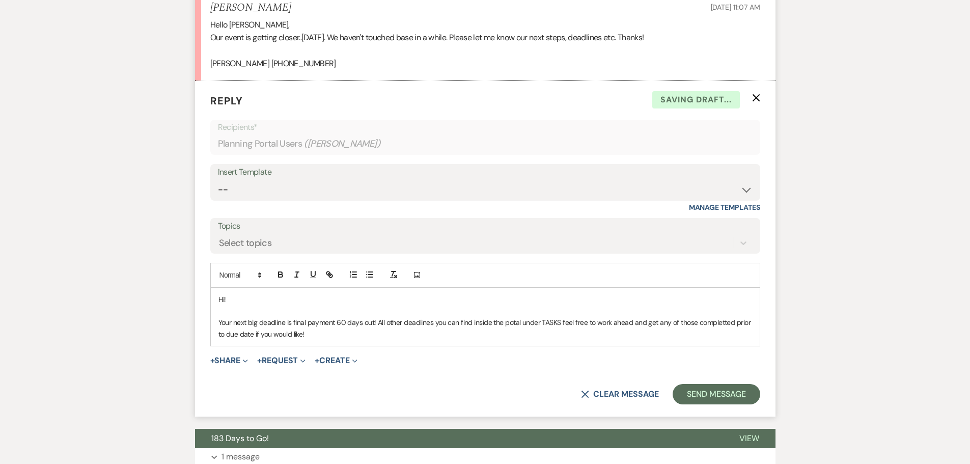
click at [517, 328] on p "Your next big deadline is final payment 60 days out! All other deadlines you ca…" at bounding box center [485, 328] width 534 height 23
click at [511, 324] on p "Your next big deadline is final payment 60 days out! All other deadlines you ca…" at bounding box center [485, 328] width 534 height 23
click at [718, 319] on p "Your next big deadline is final payment 60 days out! All other deadlines you ca…" at bounding box center [485, 328] width 534 height 23
click at [375, 323] on p "Your next big deadline is final payment 60 days out! All other deadlines you ca…" at bounding box center [485, 328] width 534 height 23
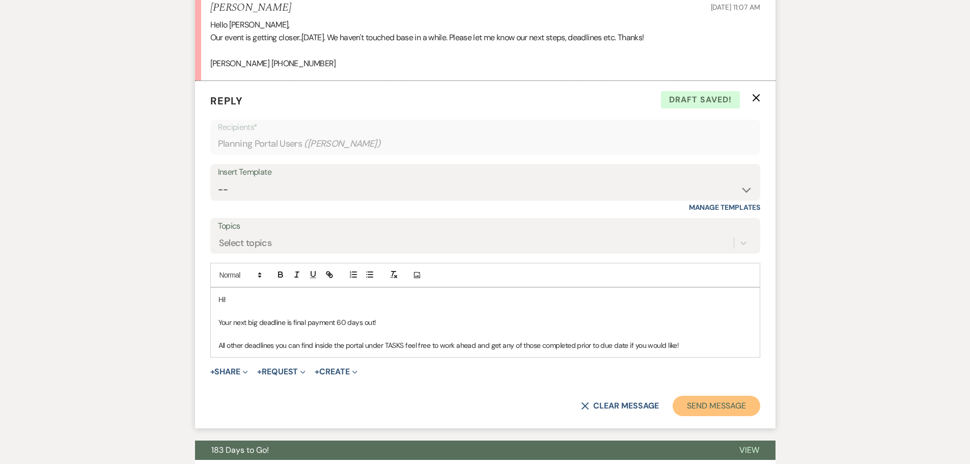
click at [708, 408] on button "Send Message" at bounding box center [716, 406] width 87 height 20
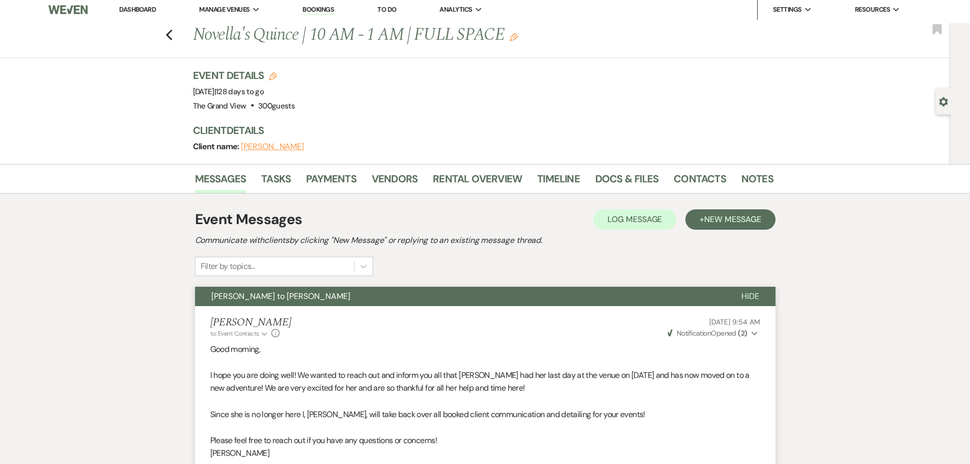
scroll to position [0, 0]
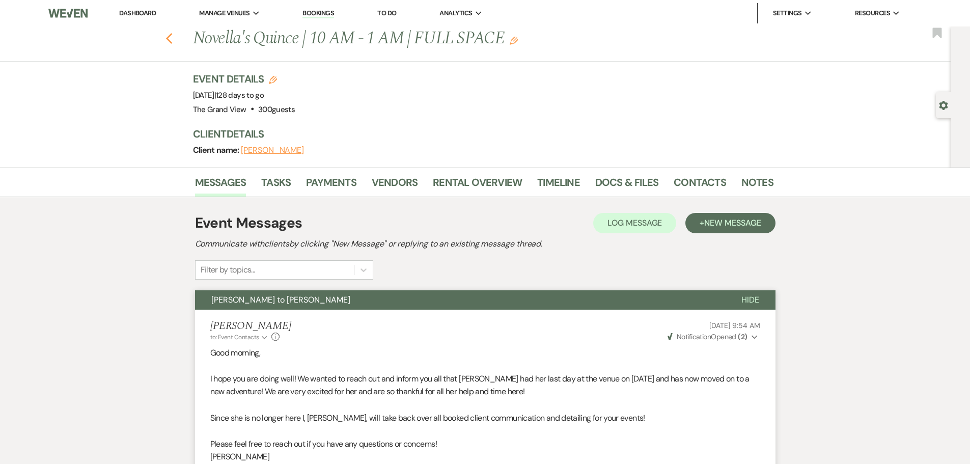
click at [173, 39] on icon "Previous" at bounding box center [169, 39] width 8 height 12
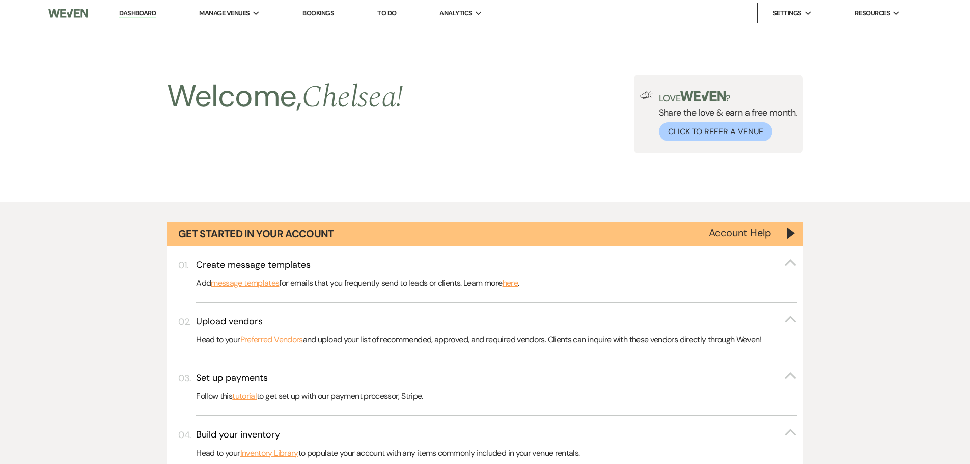
scroll to position [719, 0]
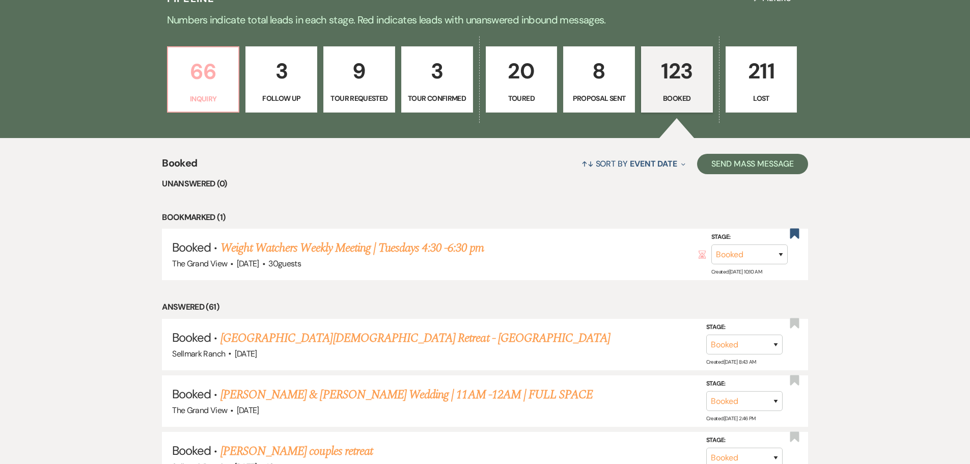
click at [201, 73] on p "66" at bounding box center [203, 71] width 59 height 34
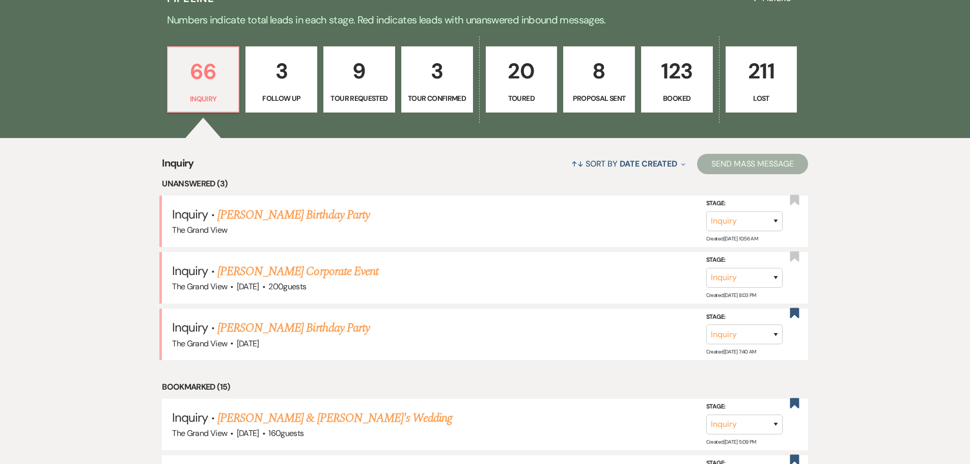
click at [666, 108] on link "123 Booked" at bounding box center [677, 79] width 72 height 66
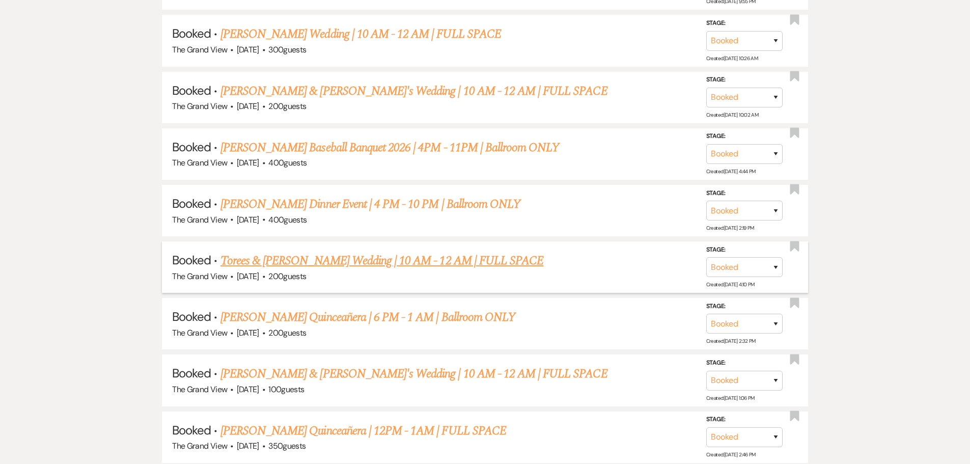
click at [408, 261] on link "Torees & Dorsey's Wedding | 10 AM - 12 AM | FULL SPACE" at bounding box center [381, 261] width 323 height 18
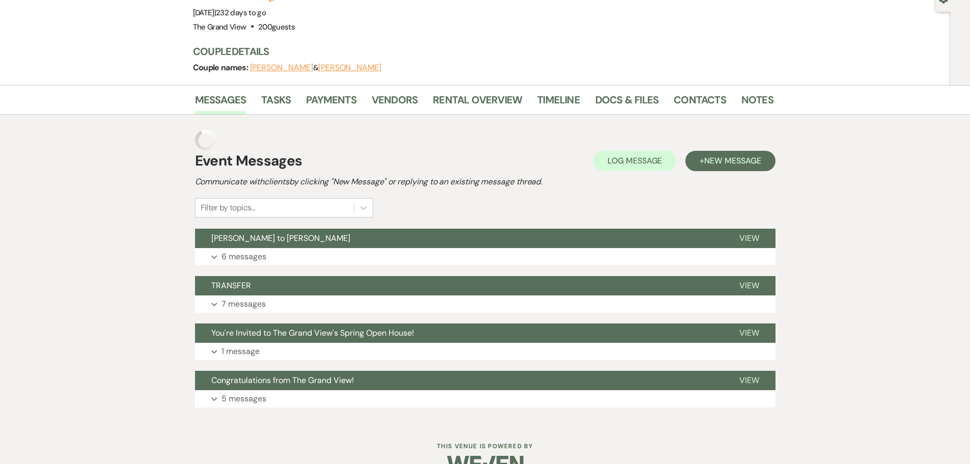
scroll to position [86, 0]
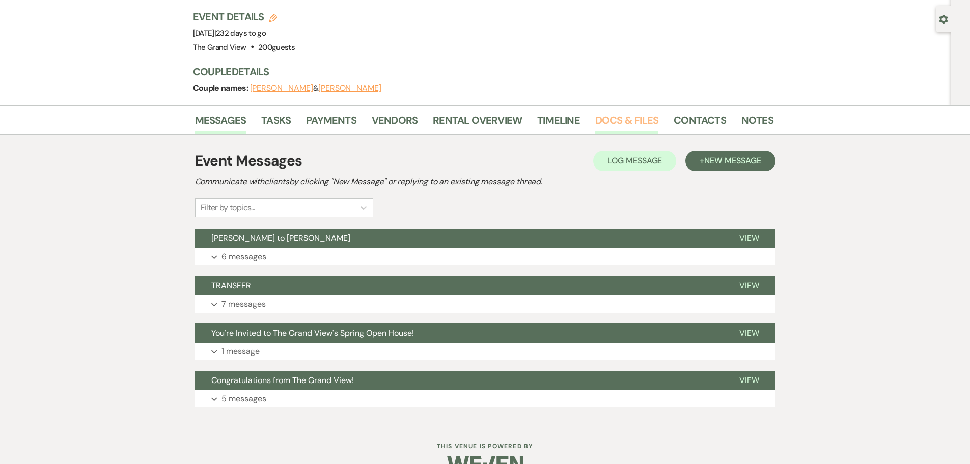
click at [612, 112] on link "Docs & Files" at bounding box center [626, 123] width 63 height 22
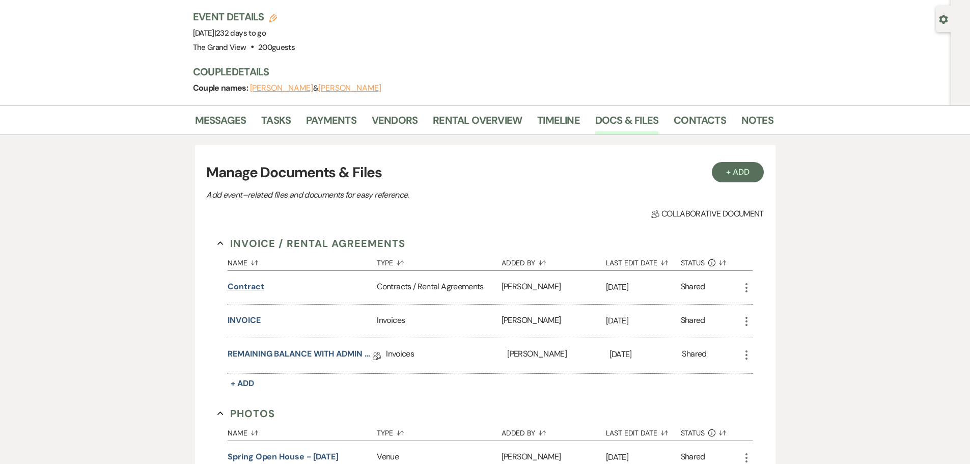
click at [252, 281] on button "Contract" at bounding box center [246, 287] width 36 height 12
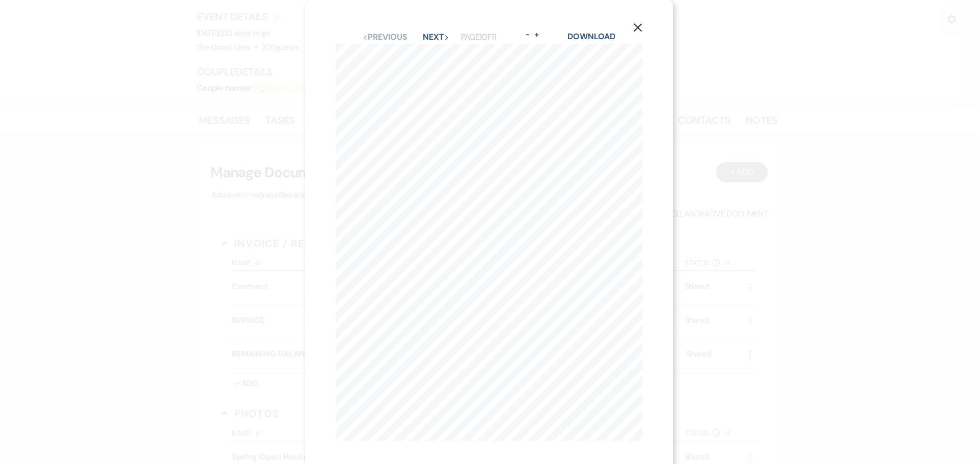
click at [641, 27] on icon "X" at bounding box center [637, 27] width 9 height 9
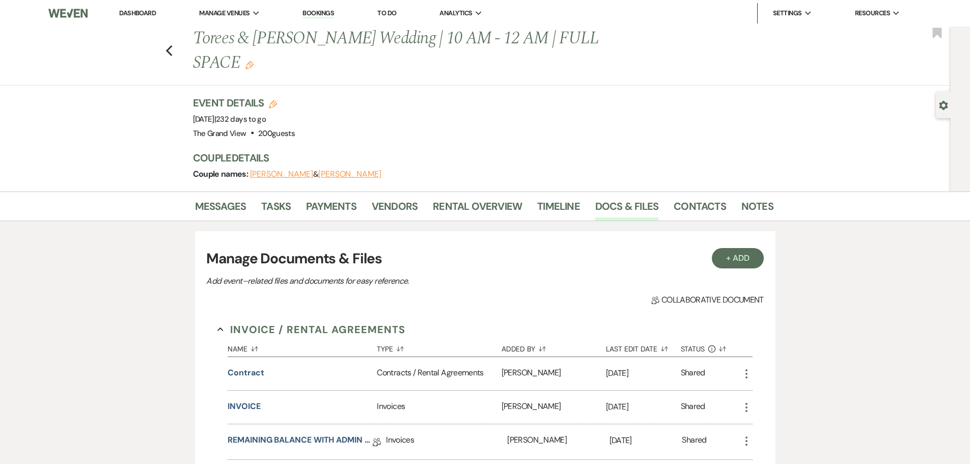
click at [247, 357] on div "Contract" at bounding box center [302, 373] width 149 height 33
click at [248, 367] on button "Contract" at bounding box center [246, 373] width 36 height 12
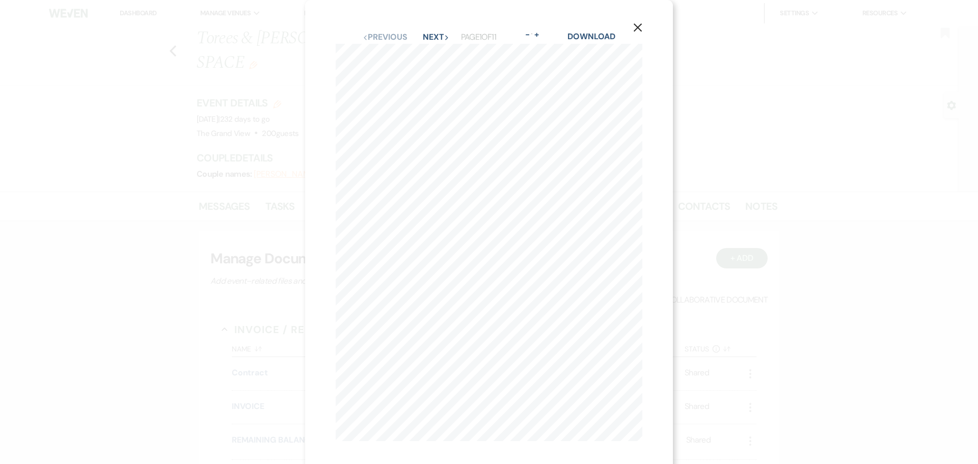
click at [642, 26] on icon "X" at bounding box center [637, 27] width 9 height 9
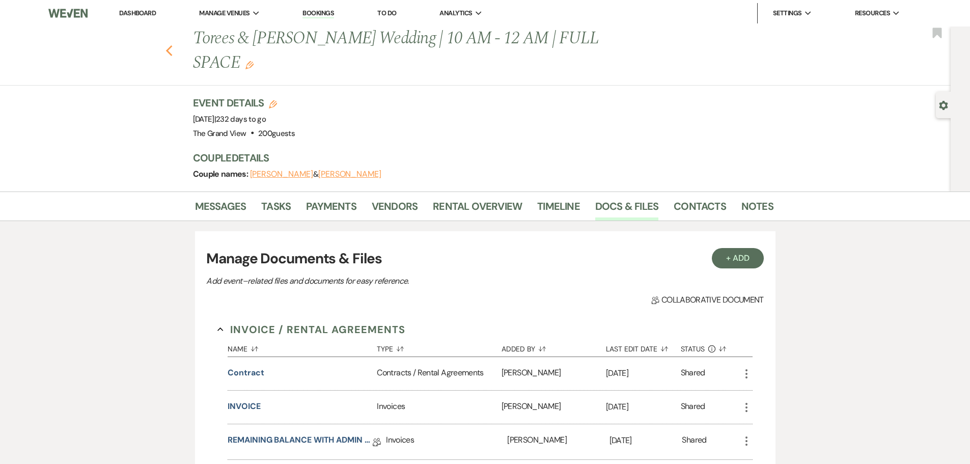
click at [173, 45] on icon "Previous" at bounding box center [169, 51] width 8 height 12
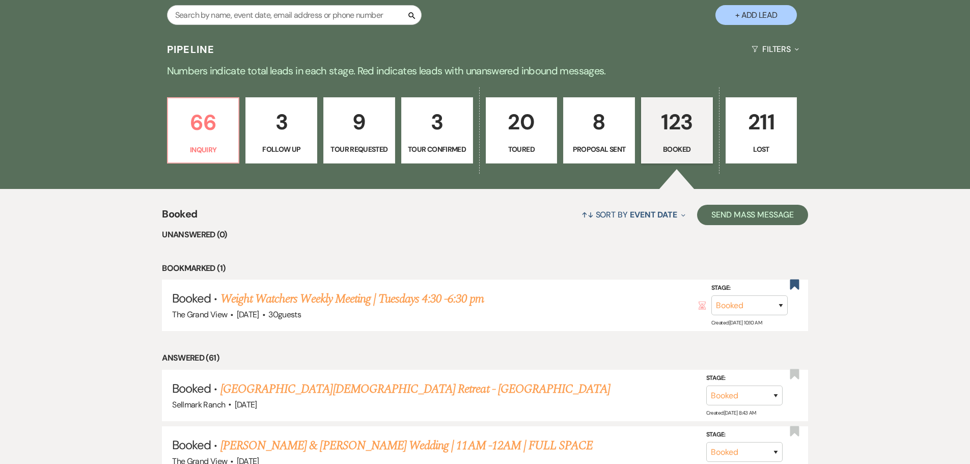
scroll to position [413, 0]
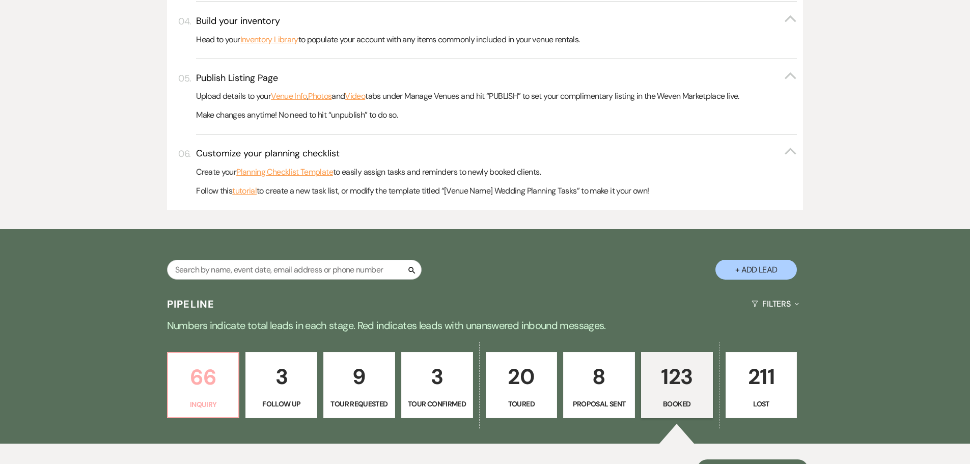
click at [197, 399] on p "Inquiry" at bounding box center [203, 404] width 59 height 11
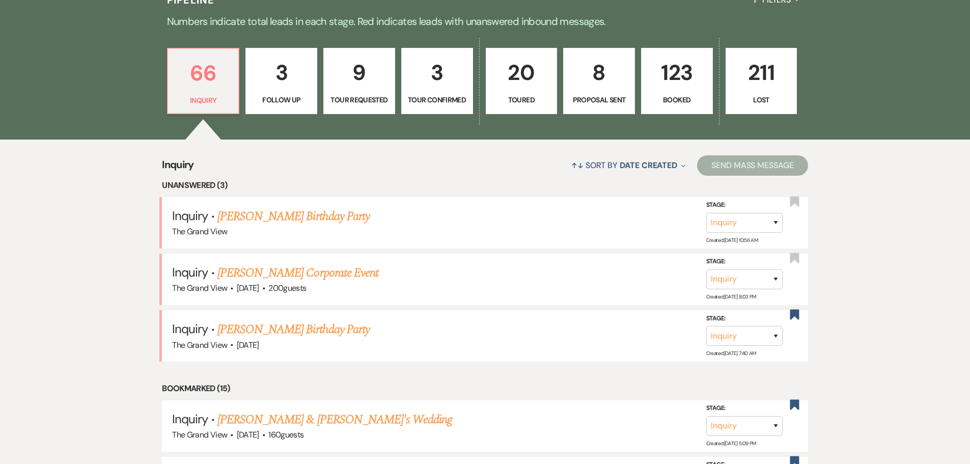
scroll to position [719, 0]
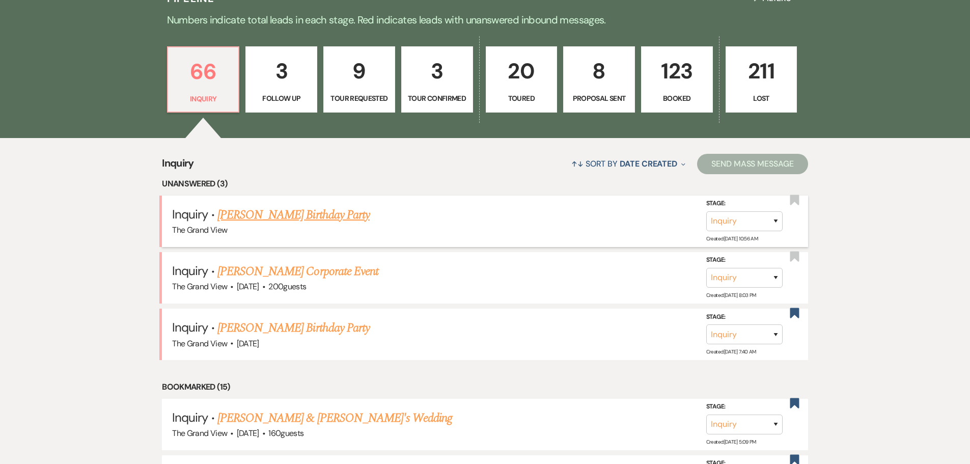
click at [274, 212] on link "[PERSON_NAME] Birthday Party" at bounding box center [293, 215] width 152 height 18
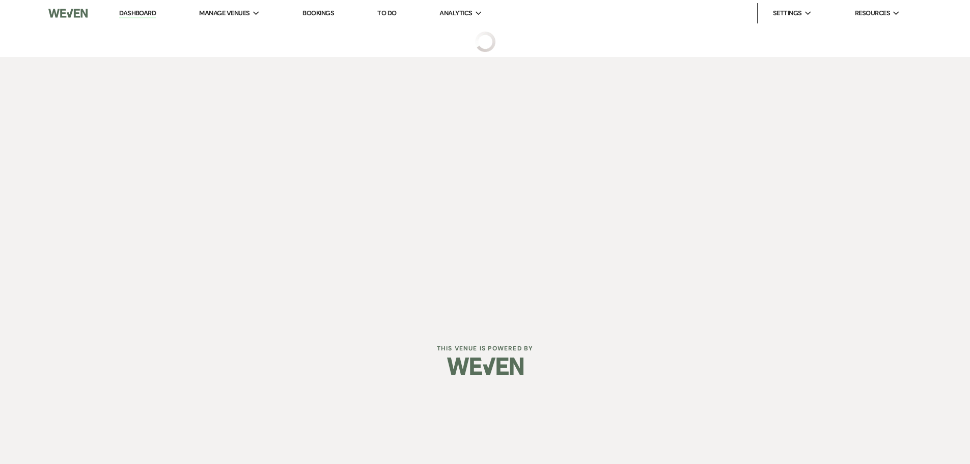
select select "5"
select select "4"
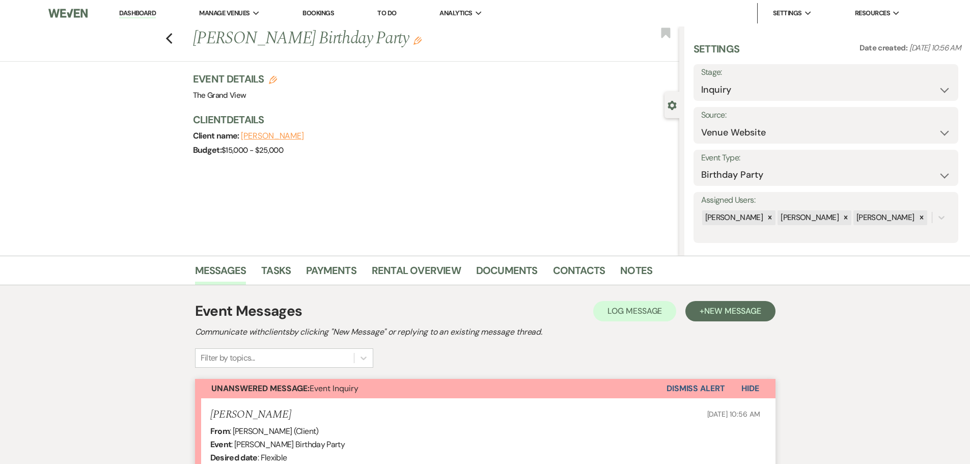
scroll to position [263, 0]
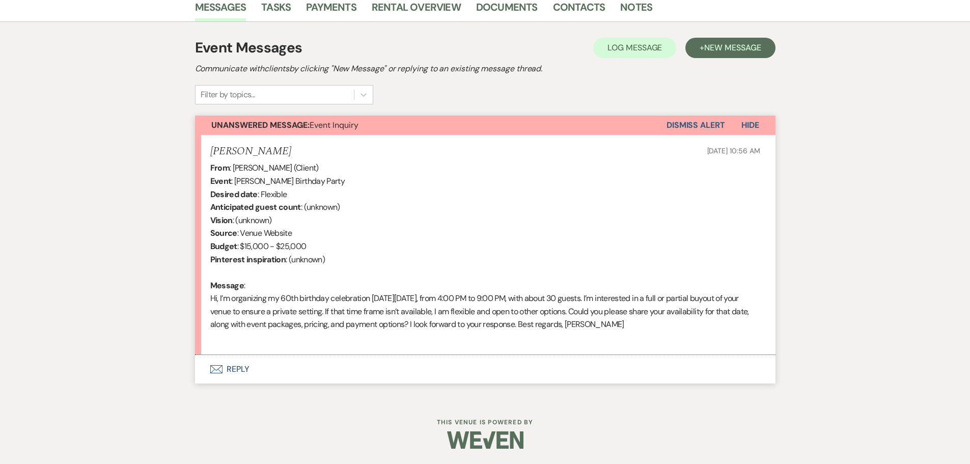
click at [236, 373] on button "Envelope Reply" at bounding box center [485, 369] width 580 height 29
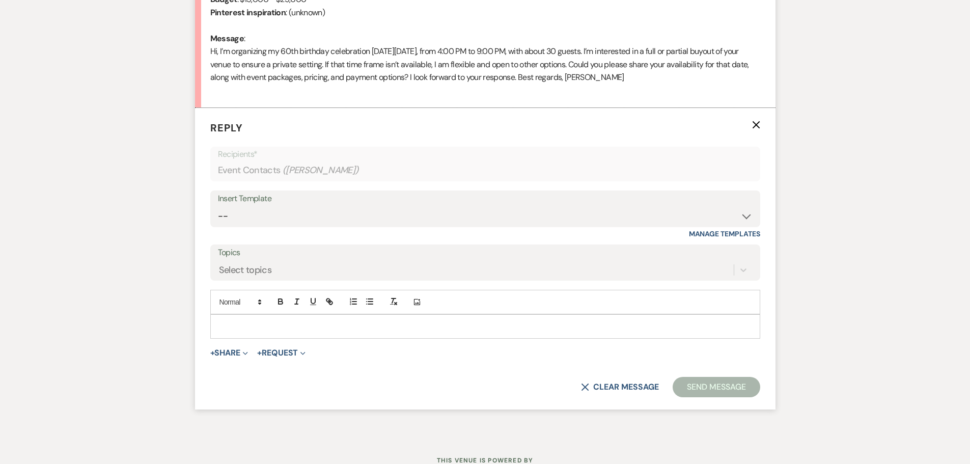
scroll to position [537, 0]
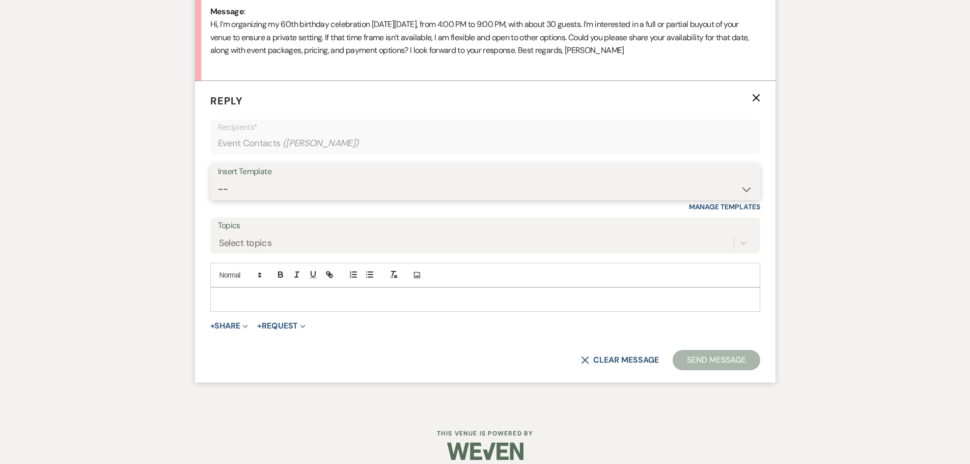
click at [306, 198] on select "-- Weven Planning Portal Introduction (Booked Events) Initial Inquiry Response …" at bounding box center [485, 189] width 535 height 20
select select "5071"
click at [218, 179] on select "-- Weven Planning Portal Introduction (Booked Events) Initial Inquiry Response …" at bounding box center [485, 189] width 535 height 20
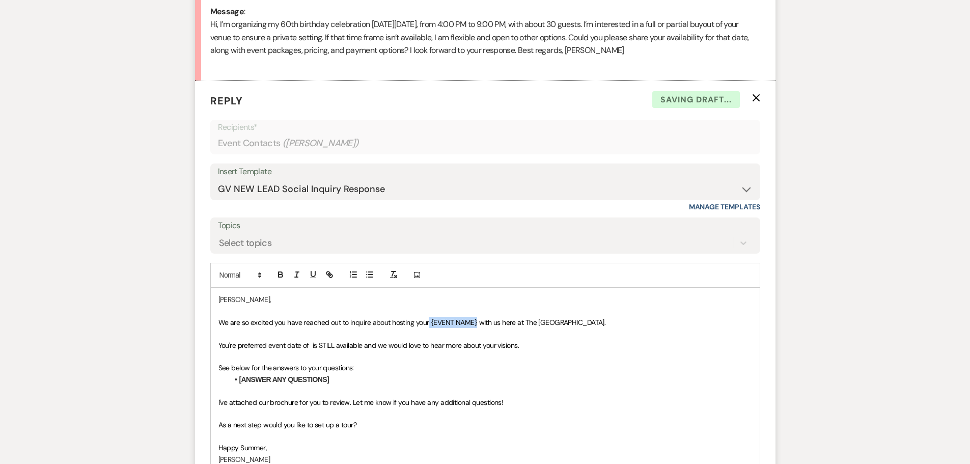
drag, startPoint x: 476, startPoint y: 321, endPoint x: 428, endPoint y: 324, distance: 48.0
click at [428, 324] on span "We are so excited you have reached out to inquire about hosting your {EVENT NAM…" at bounding box center [411, 322] width 387 height 9
drag, startPoint x: 536, startPoint y: 345, endPoint x: 214, endPoint y: 348, distance: 321.8
click at [214, 348] on div "Randall, We are so excited you have reached out to inquire about hosting your 6…" at bounding box center [485, 385] width 549 height 195
click at [234, 344] on span "Unfortutnelty we do not have any remaining avaialblity for Oct 23" at bounding box center [316, 345] width 196 height 9
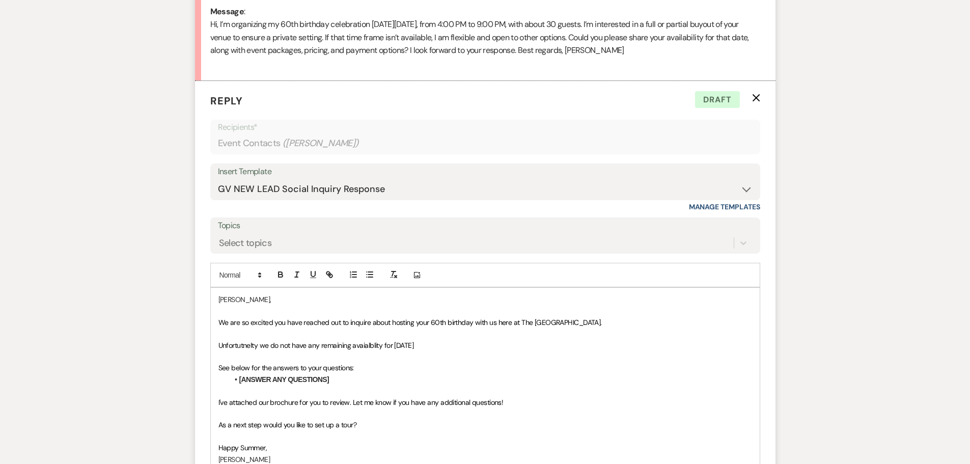
drag, startPoint x: 234, startPoint y: 344, endPoint x: 253, endPoint y: 363, distance: 27.0
click at [253, 363] on span "See below for the answers to your questions:" at bounding box center [285, 367] width 135 height 9
click at [251, 338] on p at bounding box center [485, 333] width 534 height 11
click at [237, 341] on span "Unfortutnelty we do not have any remaining avaialblity for Oct 23" at bounding box center [316, 345] width 196 height 9
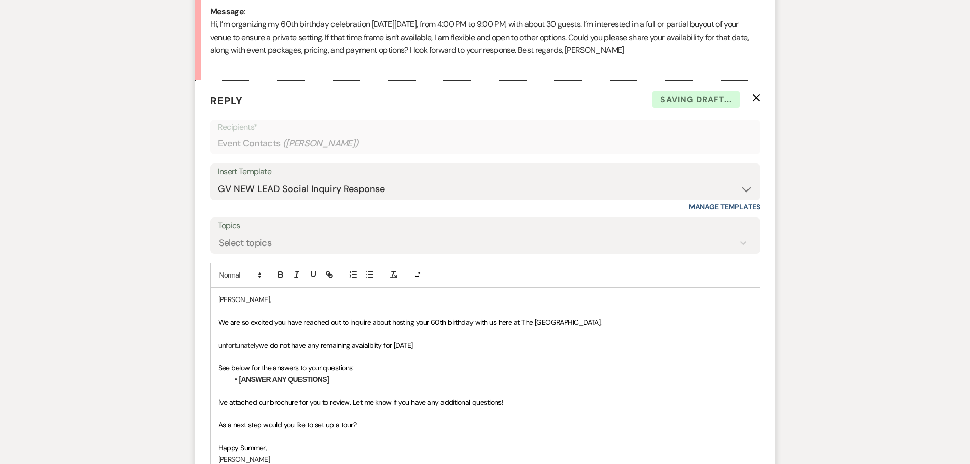
click at [221, 347] on p "unfortunately we do not have any remaining avaialblity for Oct 23" at bounding box center [485, 345] width 534 height 11
click at [369, 348] on span "we do not have any remaining avaialblity for Oct 23" at bounding box center [336, 345] width 154 height 9
click at [450, 346] on p "Unfortunately we do not have any remaining availability for Oct 23" at bounding box center [485, 345] width 534 height 11
click at [547, 345] on span "we do not have any remaining availability for Oct 23, 2025. However you can vie…" at bounding box center [421, 345] width 325 height 9
drag, startPoint x: 612, startPoint y: 346, endPoint x: 516, endPoint y: 348, distance: 95.2
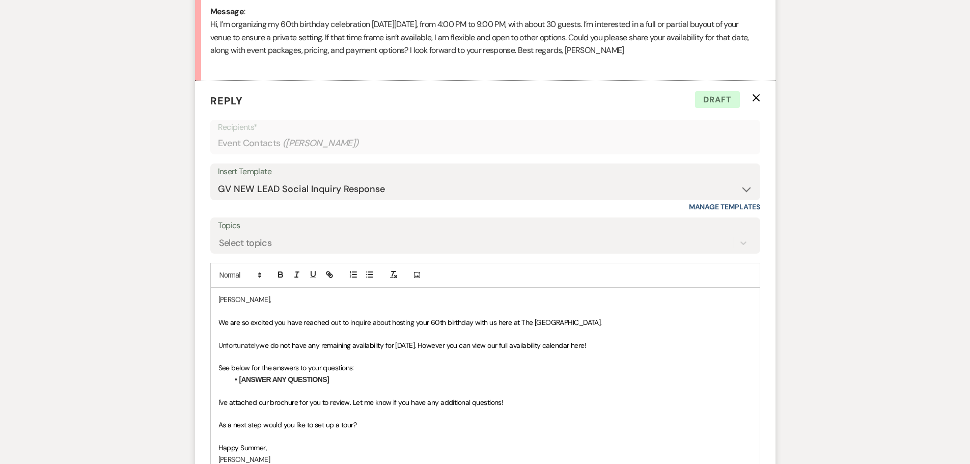
click at [516, 348] on p "Unfortunately we do not have any remaining availability for Oct 23, 2025. Howev…" at bounding box center [485, 345] width 534 height 11
click at [328, 279] on icon "button" at bounding box center [329, 274] width 9 height 9
paste input "https://www.canva.com/design/DAGnRW7NnuM/gy3z5wB1vWllIFJNxAhkgg/view?utm_conten…"
type input "https://www.canva.com/design/DAGnRW7NnuM/gy3z5wB1vWllIFJNxAhkgg/view?utm_conten…"
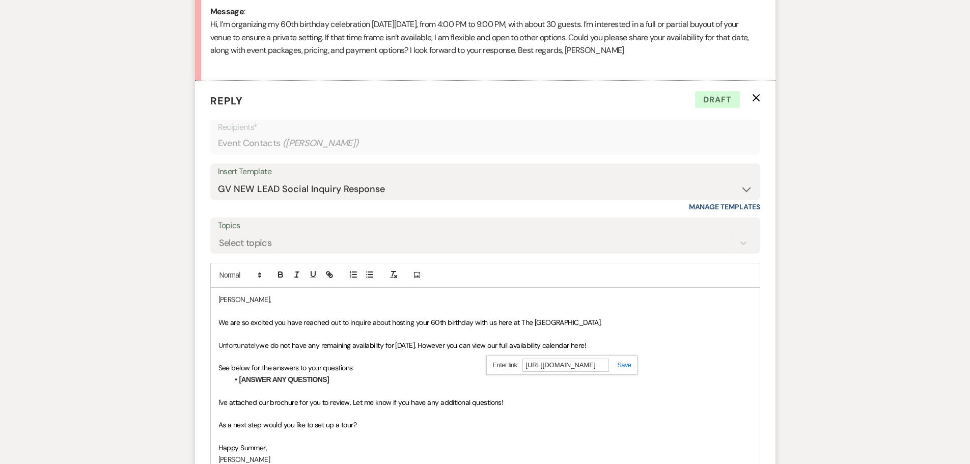
click at [623, 366] on link at bounding box center [620, 365] width 22 height 8
click at [420, 383] on li "[ANSWER ANY QUESTIONS]" at bounding box center [490, 379] width 523 height 11
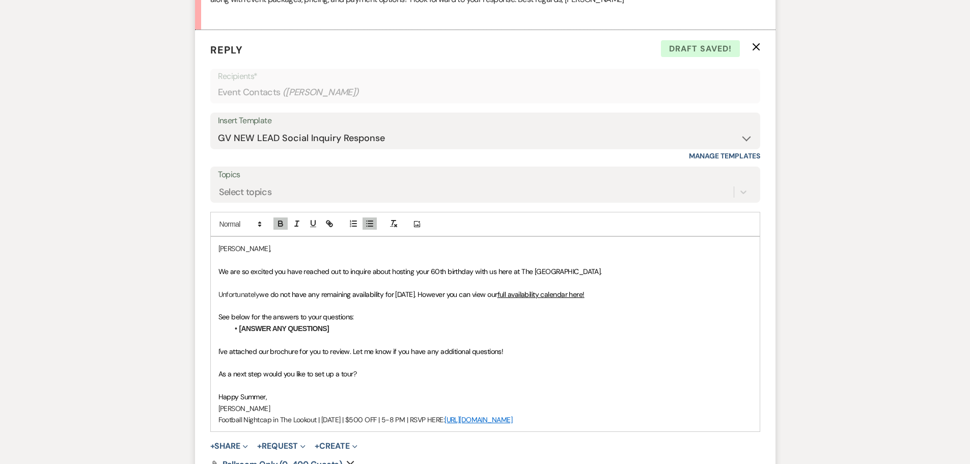
drag, startPoint x: 376, startPoint y: 374, endPoint x: 211, endPoint y: 326, distance: 171.4
click at [211, 326] on div "Randall, We are so excited you have reached out to inquire about hosting your 6…" at bounding box center [485, 334] width 549 height 195
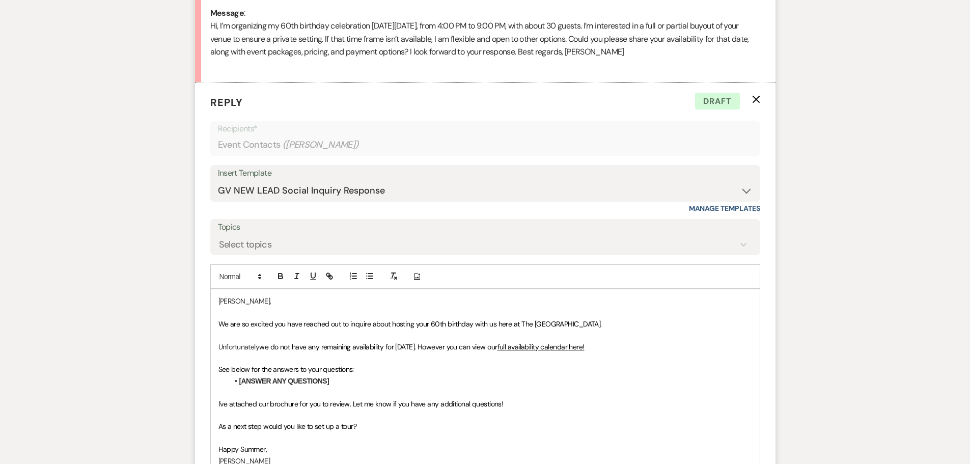
scroll to position [537, 0]
click at [323, 402] on span "I've attached our brochure for you to review. Let me know if you have any addit…" at bounding box center [360, 402] width 285 height 9
drag, startPoint x: 354, startPoint y: 388, endPoint x: 207, endPoint y: 368, distance: 149.1
click at [207, 368] on form "Reply X Draft Recipients* Event Contacts ( Randall Taylor ) Insert Template -- …" at bounding box center [485, 333] width 580 height 505
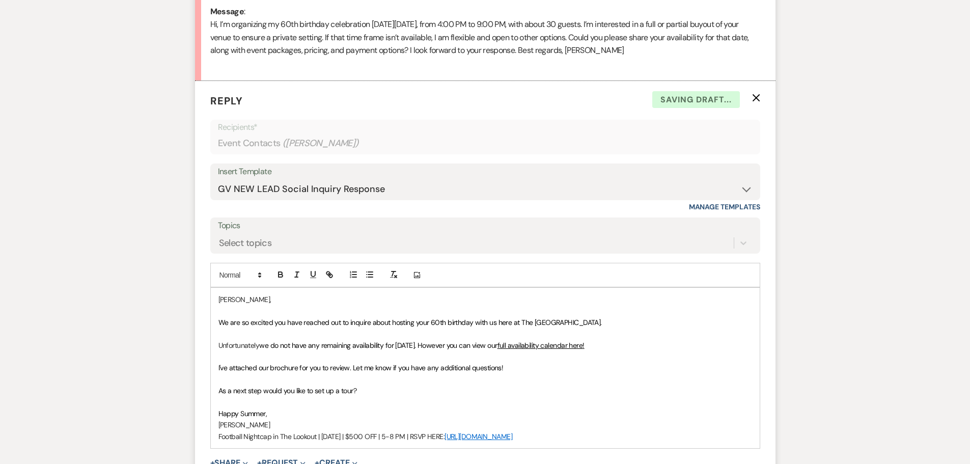
drag, startPoint x: 370, startPoint y: 391, endPoint x: 184, endPoint y: 386, distance: 185.4
click at [184, 386] on div "Messages Tasks Payments Rental Overview Documents Contacts Notes Event Messages…" at bounding box center [485, 148] width 970 height 861
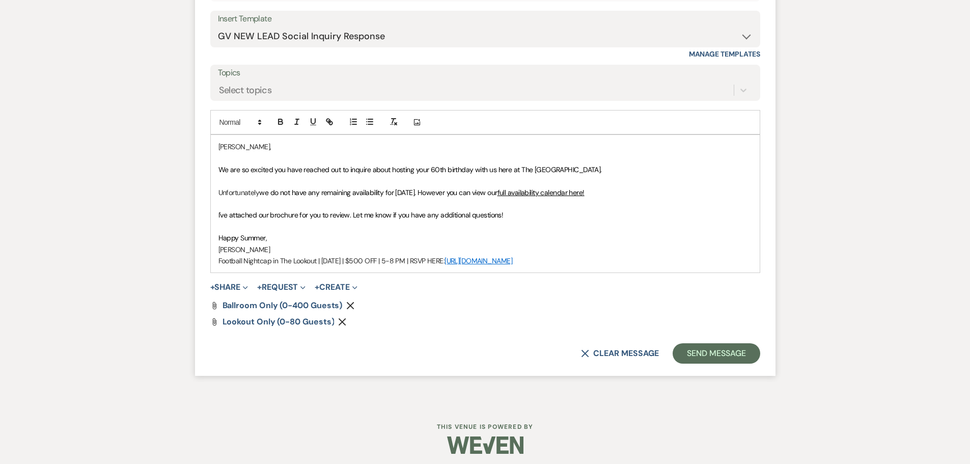
scroll to position [639, 0]
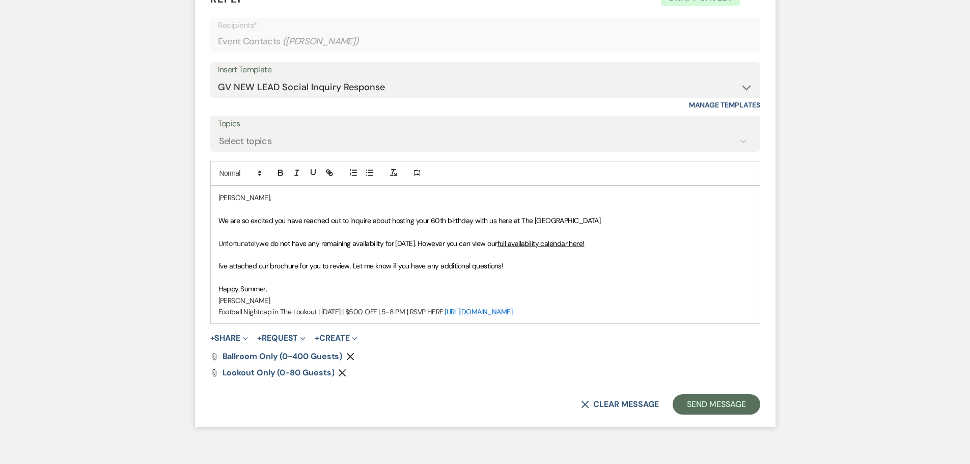
click at [353, 359] on icon "Remove" at bounding box center [350, 356] width 8 height 8
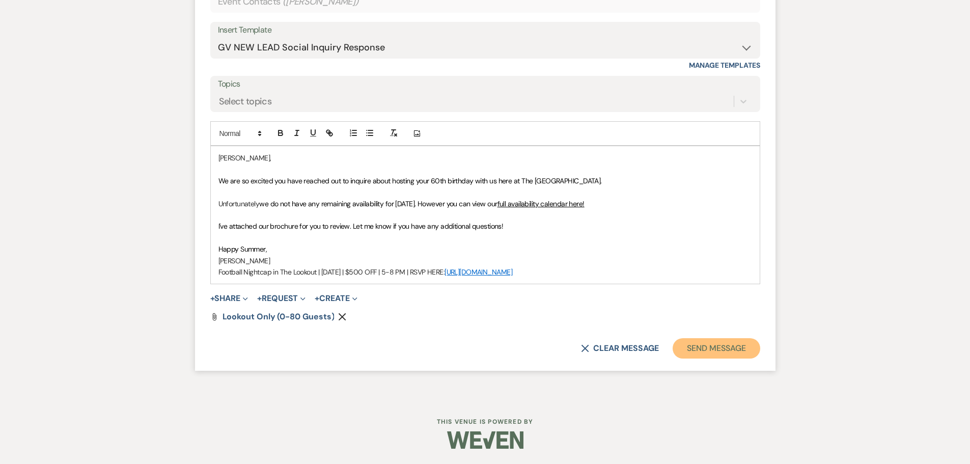
click at [730, 353] on button "Send Message" at bounding box center [716, 348] width 87 height 20
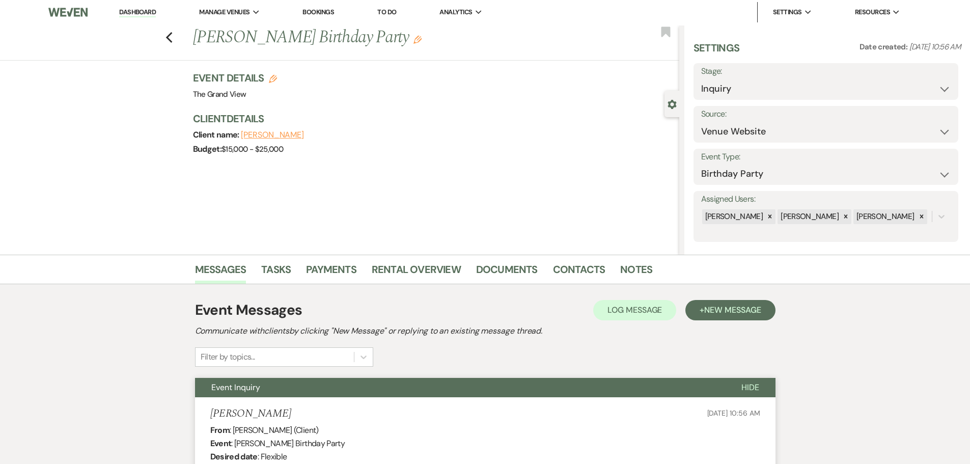
scroll to position [0, 0]
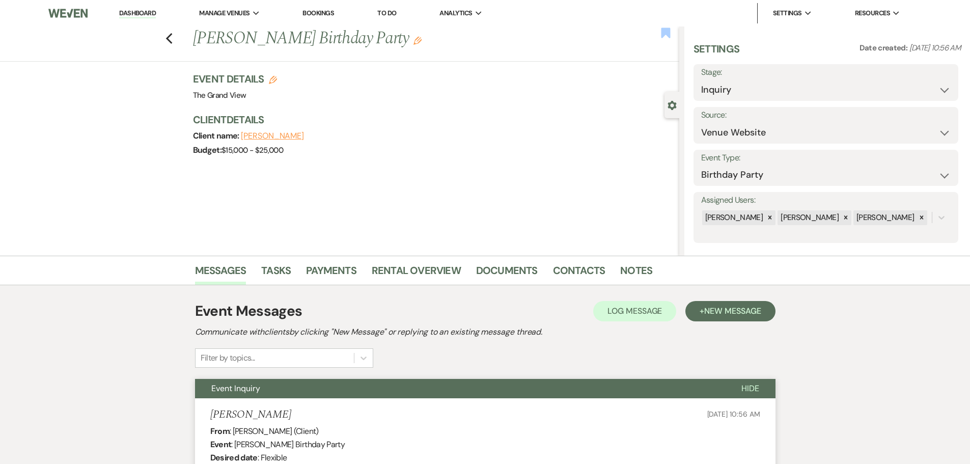
click at [662, 38] on use "button" at bounding box center [665, 32] width 9 height 10
click at [172, 41] on use "button" at bounding box center [168, 38] width 7 height 11
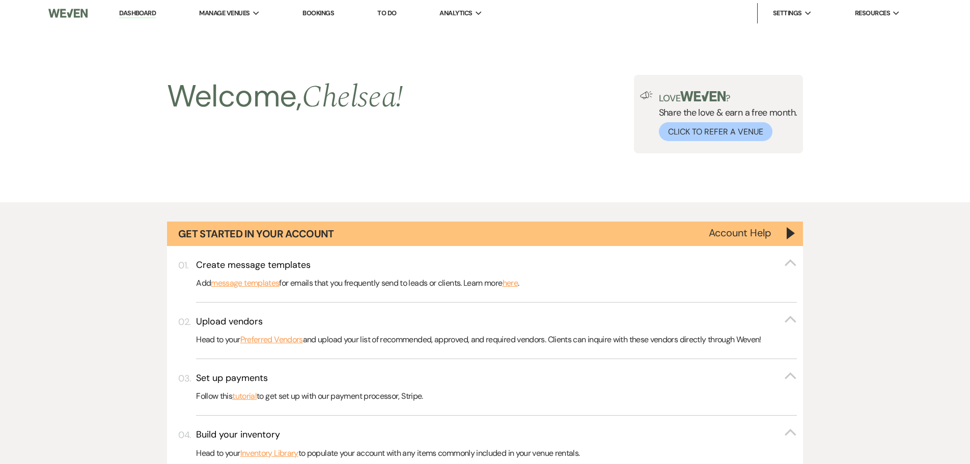
scroll to position [719, 0]
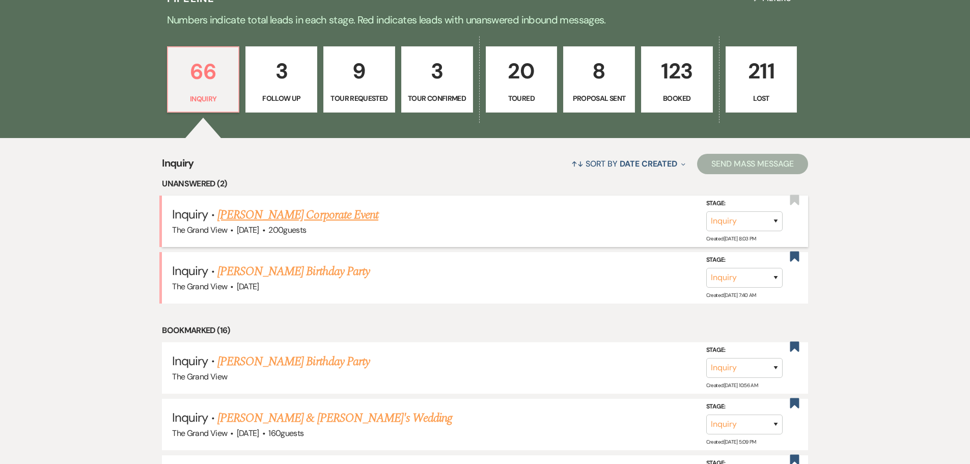
click at [308, 218] on link "[PERSON_NAME] Corporate Event" at bounding box center [297, 215] width 161 height 18
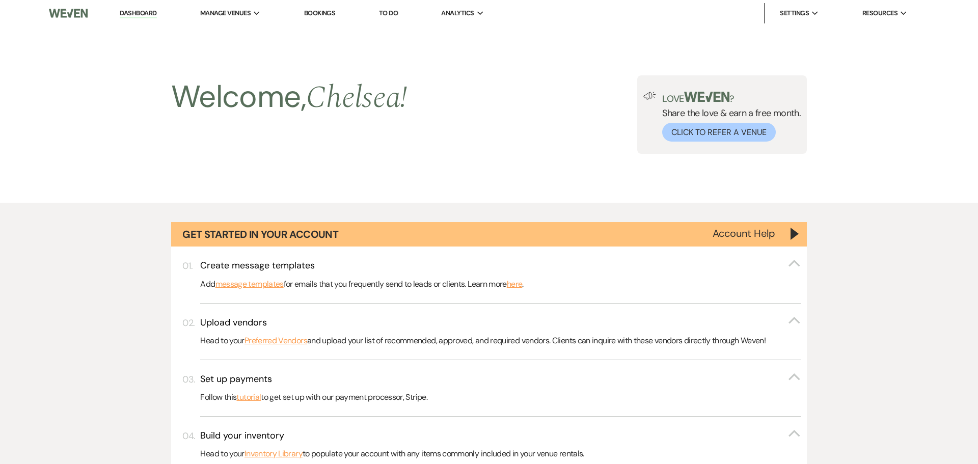
select select "5"
select select "9"
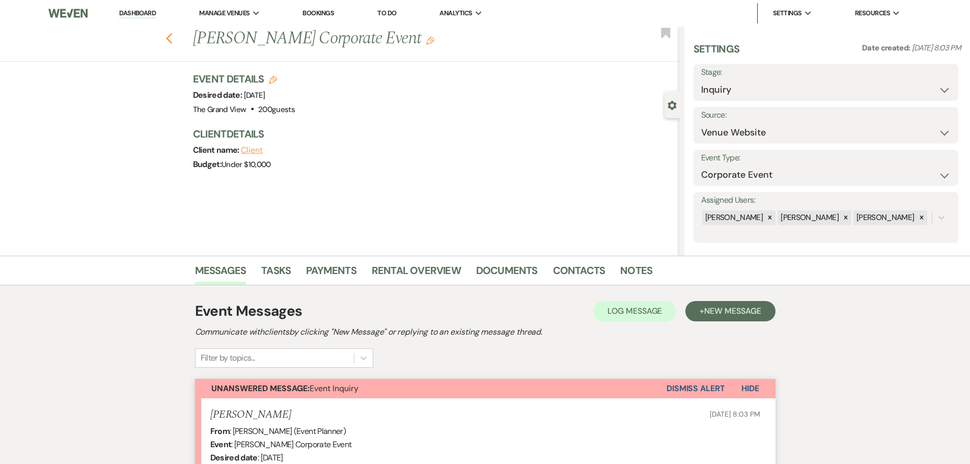
click at [172, 41] on use "button" at bounding box center [168, 38] width 7 height 11
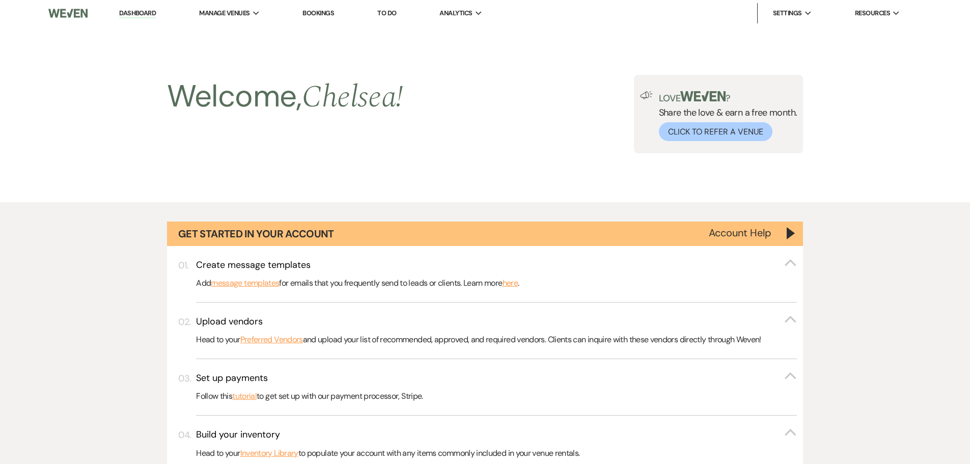
scroll to position [719, 0]
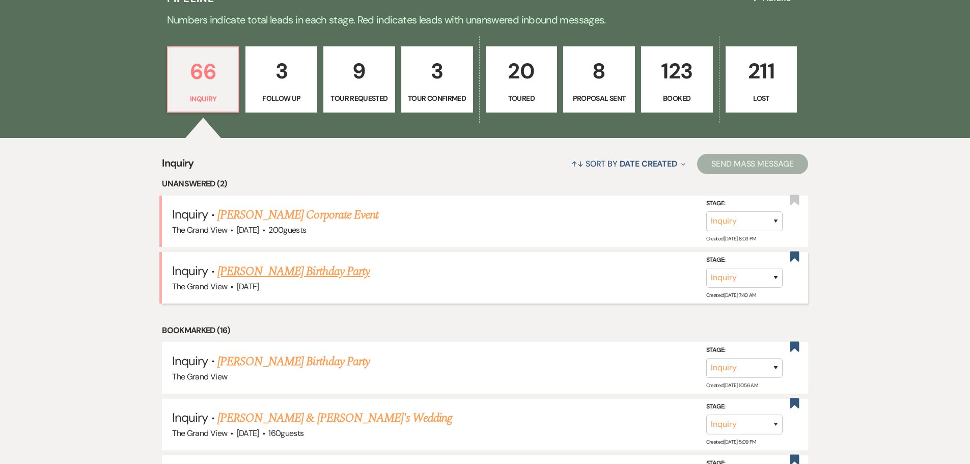
click at [265, 275] on link "[PERSON_NAME] Birthday Party" at bounding box center [293, 271] width 152 height 18
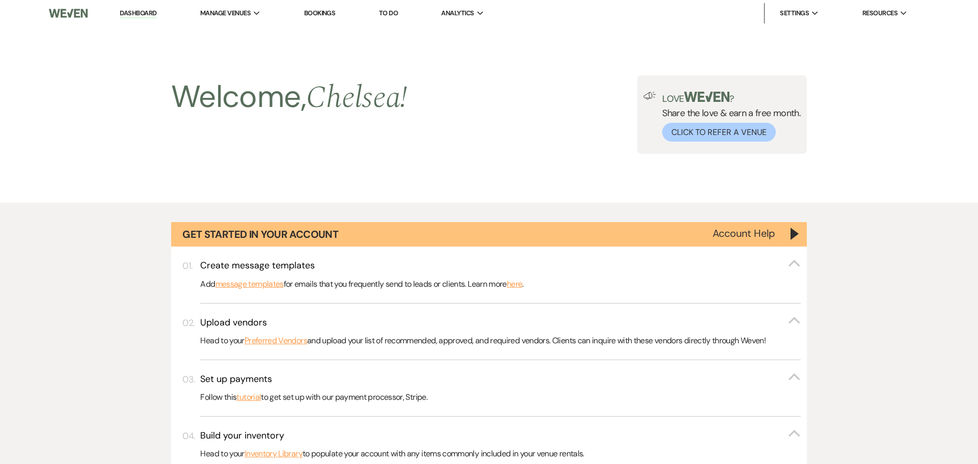
select select "5"
select select "4"
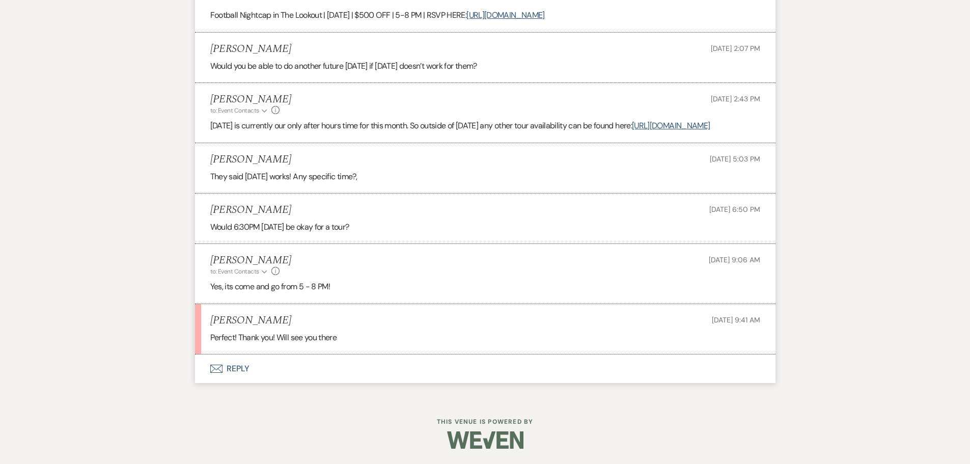
scroll to position [1155, 0]
click at [237, 369] on button "Envelope Reply" at bounding box center [485, 368] width 580 height 29
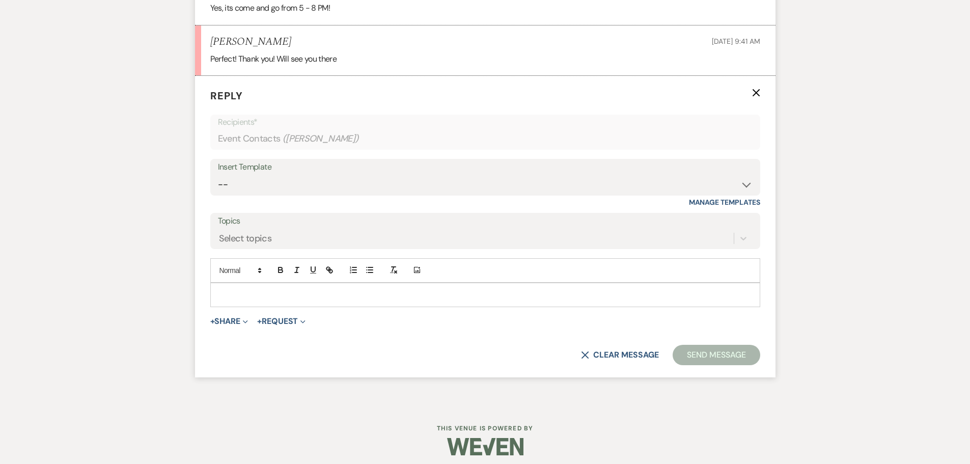
scroll to position [1429, 0]
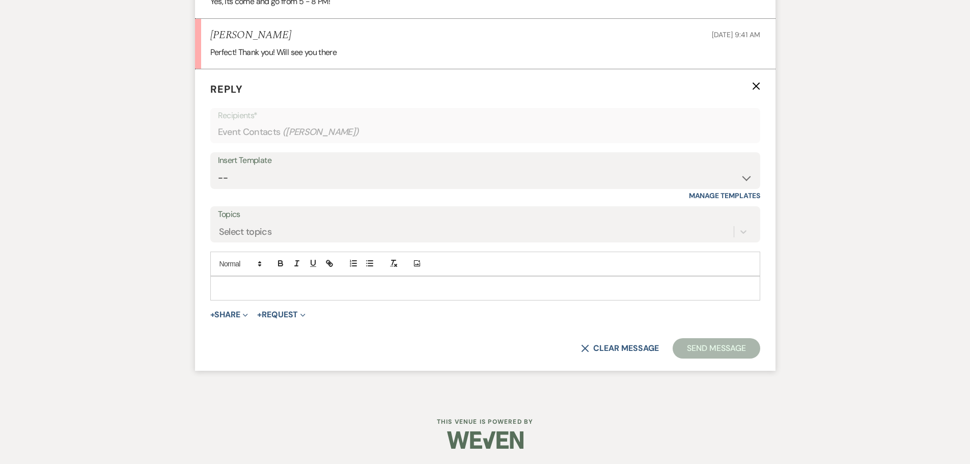
click at [267, 294] on p at bounding box center [485, 288] width 534 height 11
click at [715, 358] on button "Send Message" at bounding box center [716, 348] width 87 height 20
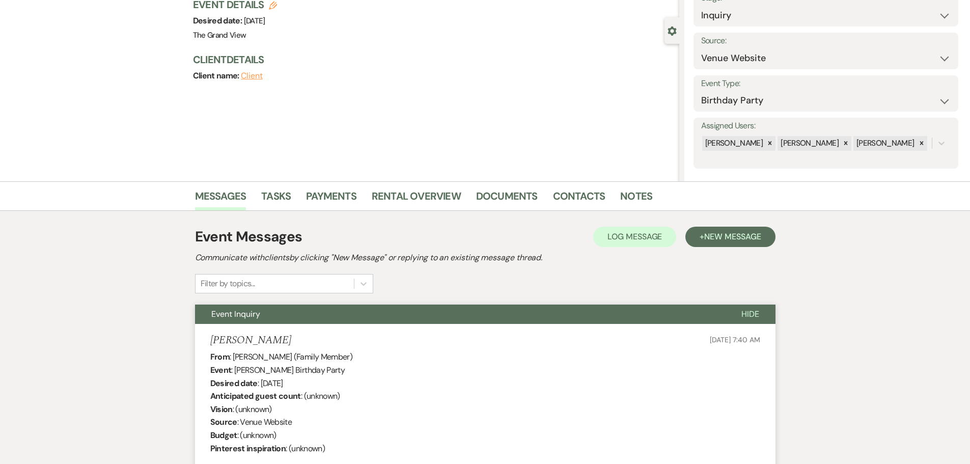
scroll to position [0, 0]
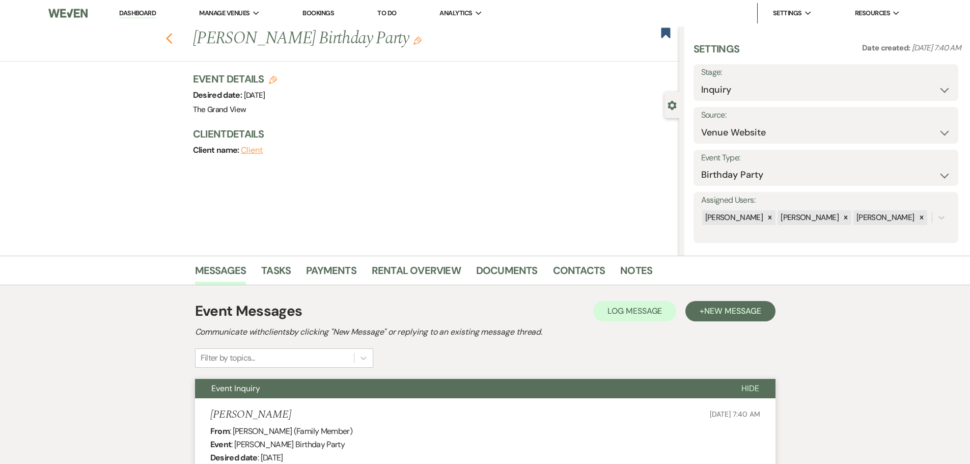
click at [172, 40] on use "button" at bounding box center [168, 38] width 7 height 11
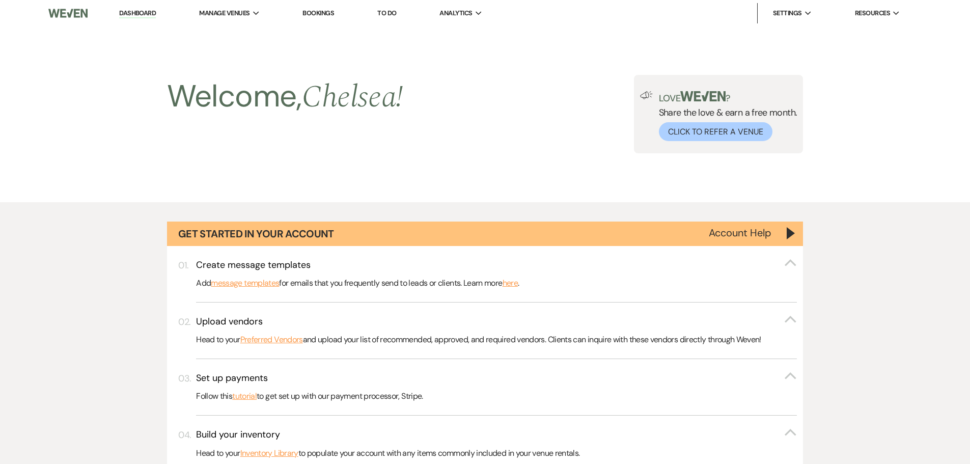
scroll to position [719, 0]
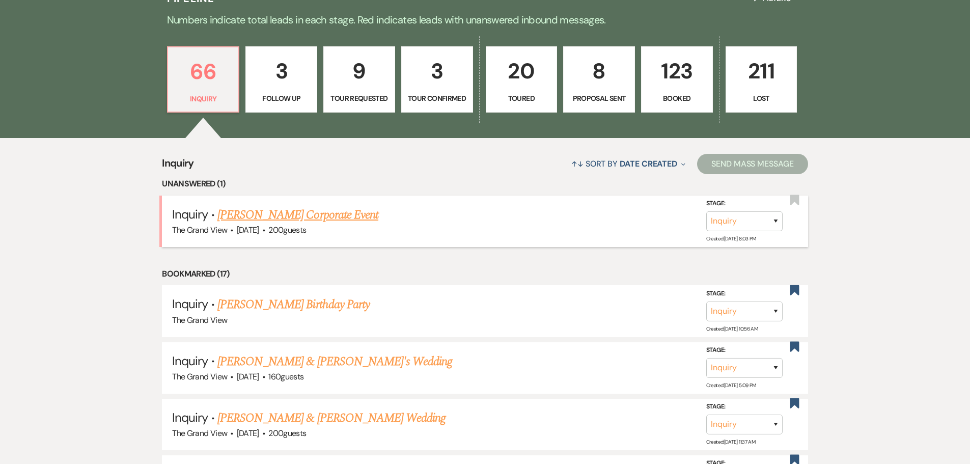
click at [325, 213] on link "[PERSON_NAME] Corporate Event" at bounding box center [297, 215] width 161 height 18
select select "5"
select select "9"
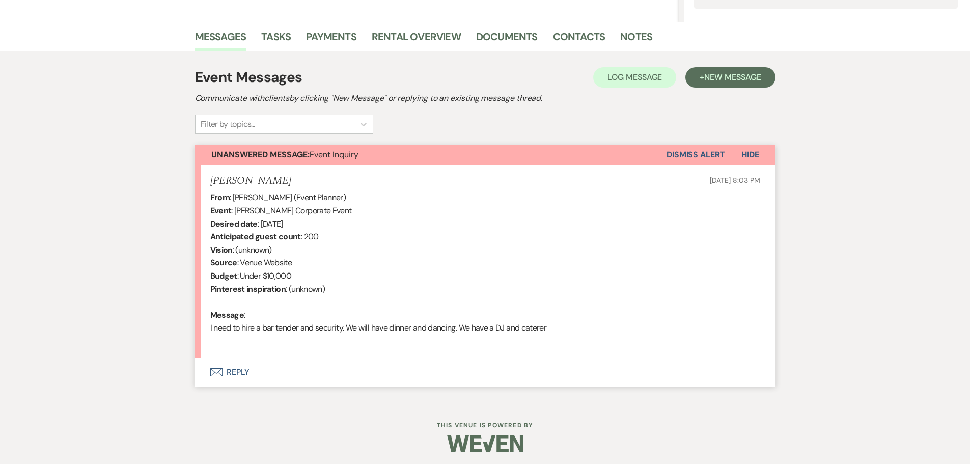
scroll to position [237, 0]
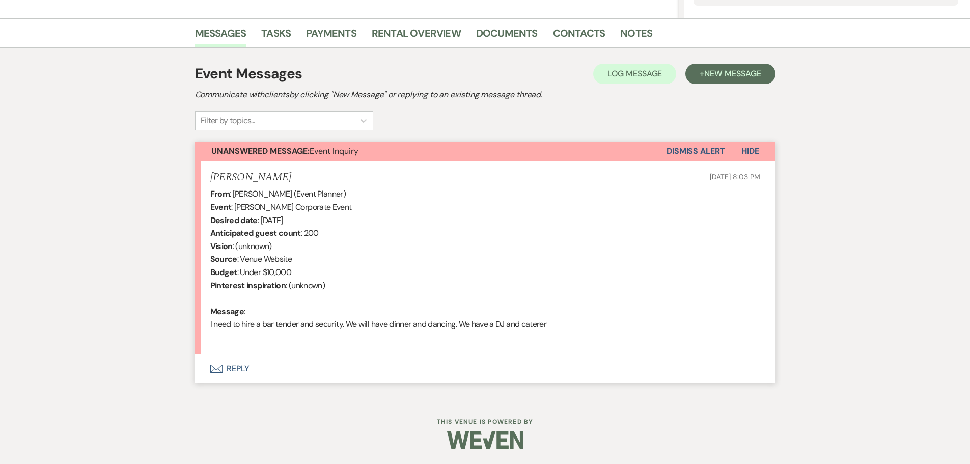
drag, startPoint x: 352, startPoint y: 223, endPoint x: 261, endPoint y: 218, distance: 90.7
click at [261, 218] on div "From : Cristine Croft (Event Planner) Event : Cristine Croft's Corporate Event …" at bounding box center [485, 265] width 550 height 156
click at [237, 370] on button "Envelope Reply" at bounding box center [485, 368] width 580 height 29
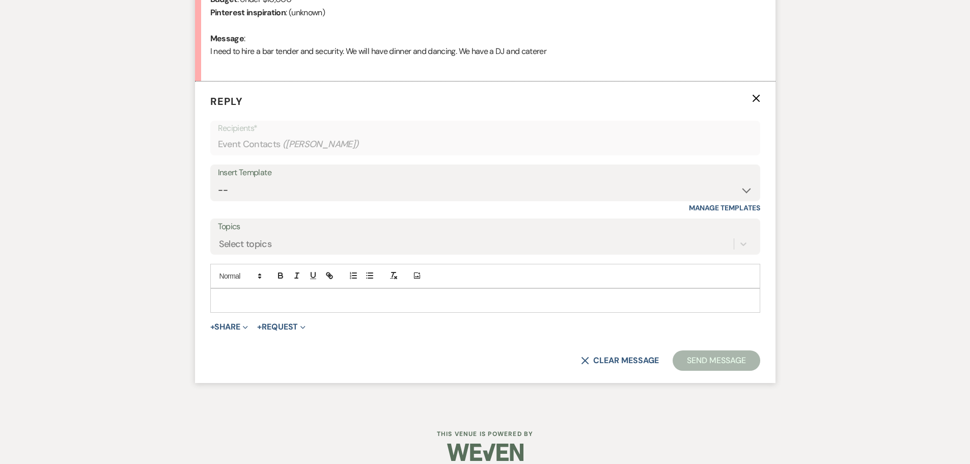
scroll to position [511, 0]
click at [301, 188] on select "-- Weven Planning Portal Introduction (Booked Events) Initial Inquiry Response …" at bounding box center [485, 190] width 535 height 20
select select "5071"
click at [218, 180] on select "-- Weven Planning Portal Introduction (Booked Events) Initial Inquiry Response …" at bounding box center [485, 190] width 535 height 20
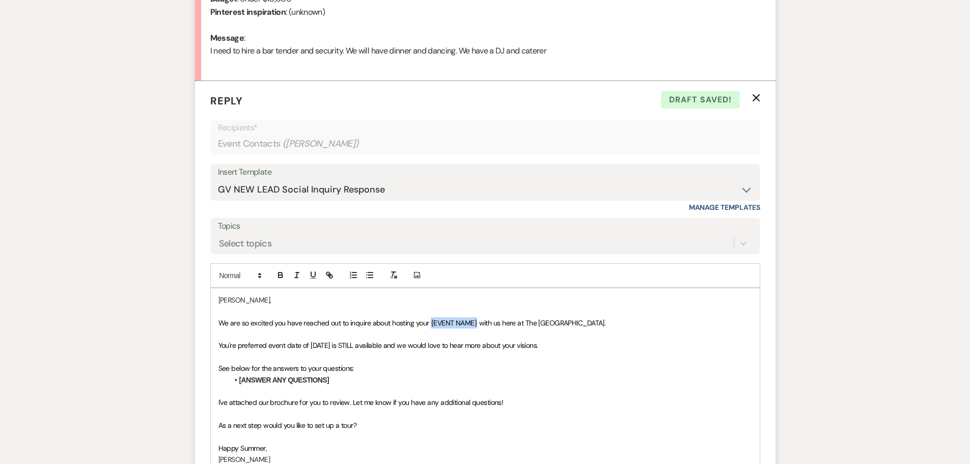
drag, startPoint x: 475, startPoint y: 322, endPoint x: 431, endPoint y: 325, distance: 43.9
click at [431, 325] on span "We are so excited you have reached out to inquire about hosting your {EVENT NAM…" at bounding box center [411, 322] width 387 height 9
click at [358, 372] on p "See below for the answers to your questions:" at bounding box center [485, 368] width 534 height 11
drag, startPoint x: 558, startPoint y: 342, endPoint x: 397, endPoint y: 349, distance: 160.5
click at [397, 349] on p "You're preferred event date of 12/04/2025 is STILL available and we would love …" at bounding box center [485, 345] width 534 height 11
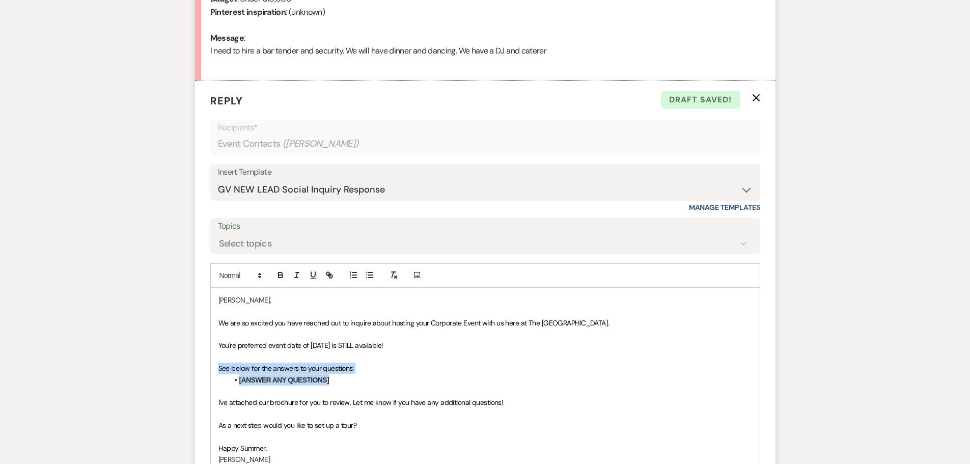
drag, startPoint x: 337, startPoint y: 385, endPoint x: 207, endPoint y: 370, distance: 130.8
click at [207, 370] on form "Reply X Draft saved! Recipients* Event Contacts ( Cristine Croft ) Insert Templ…" at bounding box center [485, 333] width 580 height 505
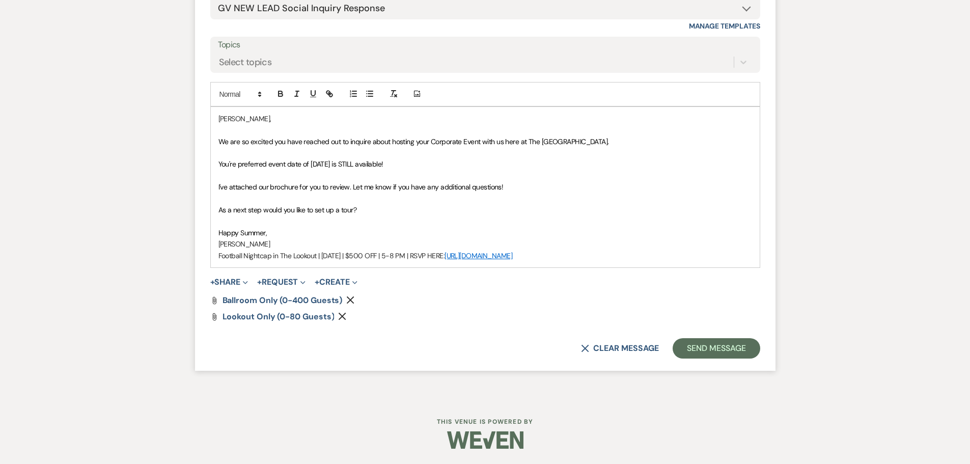
click at [344, 314] on icon "Remove" at bounding box center [342, 316] width 8 height 8
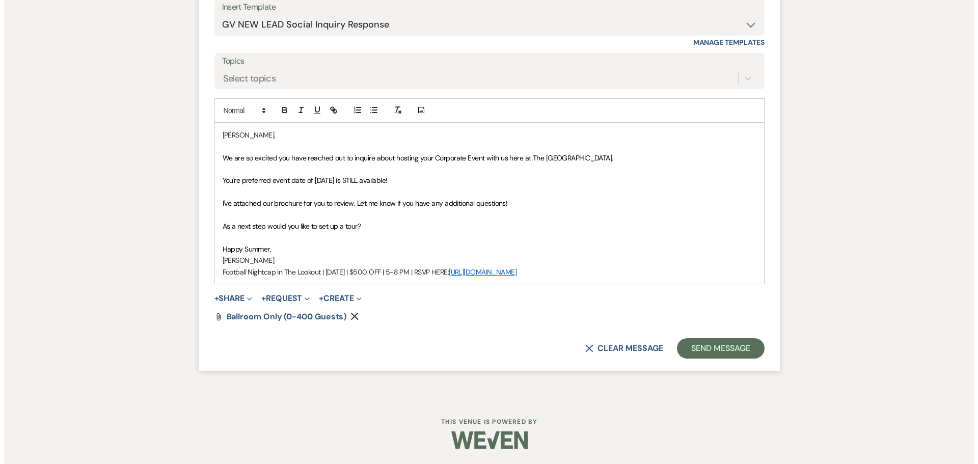
scroll to position [676, 0]
click at [227, 302] on button "+ Share Expand" at bounding box center [229, 298] width 38 height 8
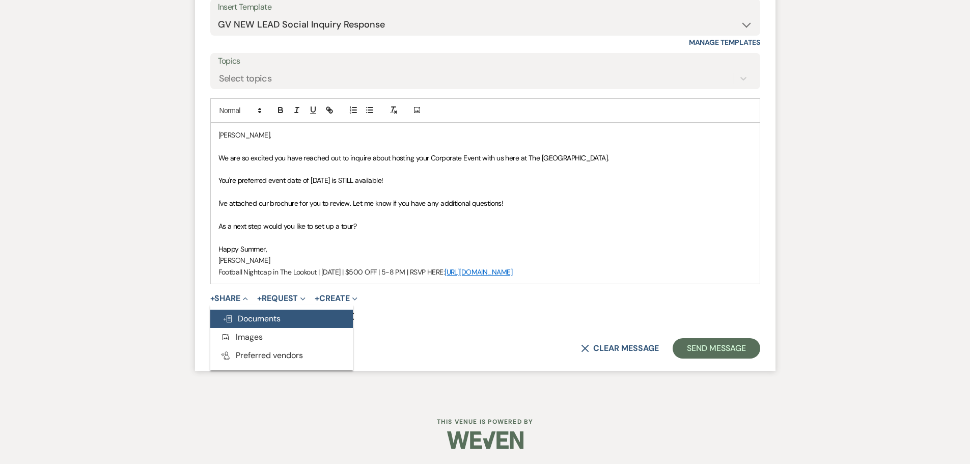
click at [247, 317] on span "Doc Upload Documents" at bounding box center [252, 318] width 58 height 11
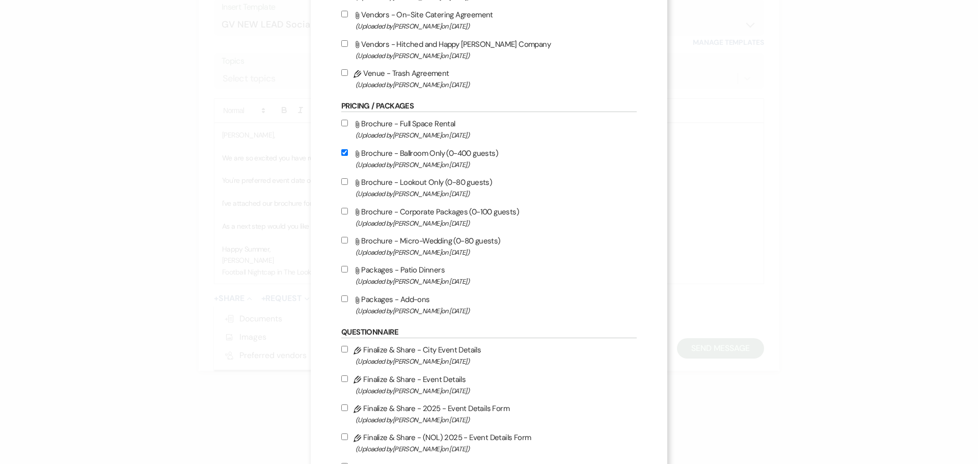
scroll to position [407, 0]
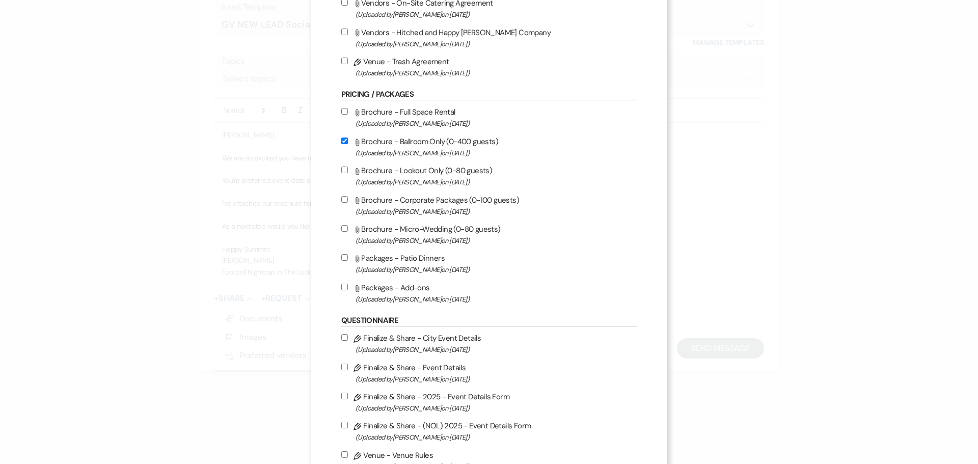
click at [428, 178] on span "(Uploaded by Chelsea Needham on Aug 26th, 2025 )" at bounding box center [495, 182] width 281 height 12
click at [348, 173] on input "Attach File Brochure - Lookout Only (0-80 guests) (Uploaded by Chelsea Needham …" at bounding box center [344, 170] width 7 height 7
checkbox input "true"
click at [440, 130] on div "Attach File Brochure - Full Space Rental (Uploaded by Chelsea Needham on Aug 26…" at bounding box center [488, 205] width 295 height 200
click at [439, 124] on span "(Uploaded by Chelsea Needham on Aug 26th, 2025 )" at bounding box center [495, 124] width 281 height 12
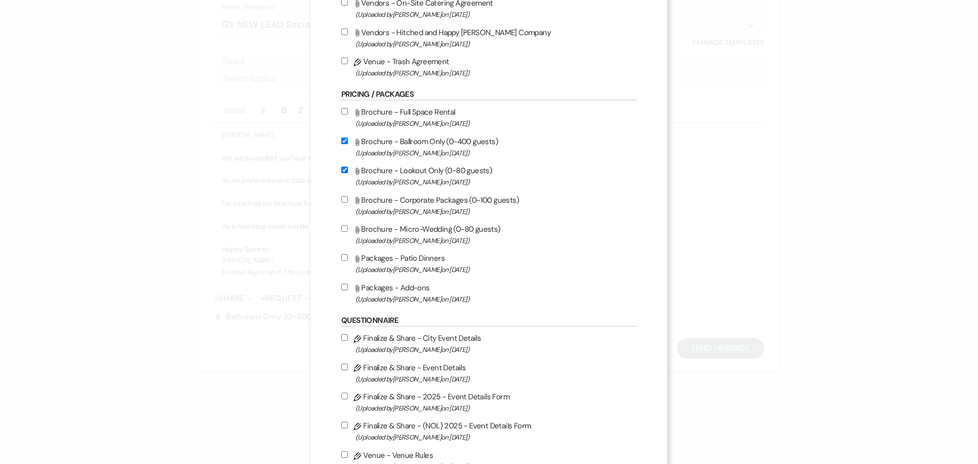
click at [348, 115] on input "Attach File Brochure - Full Space Rental (Uploaded by Chelsea Needham on Aug 26…" at bounding box center [344, 111] width 7 height 7
checkbox input "true"
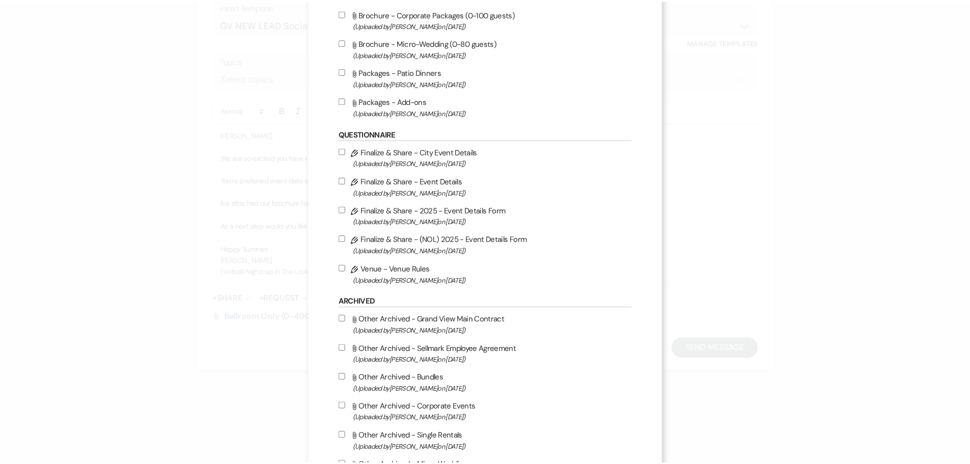
scroll to position [732, 0]
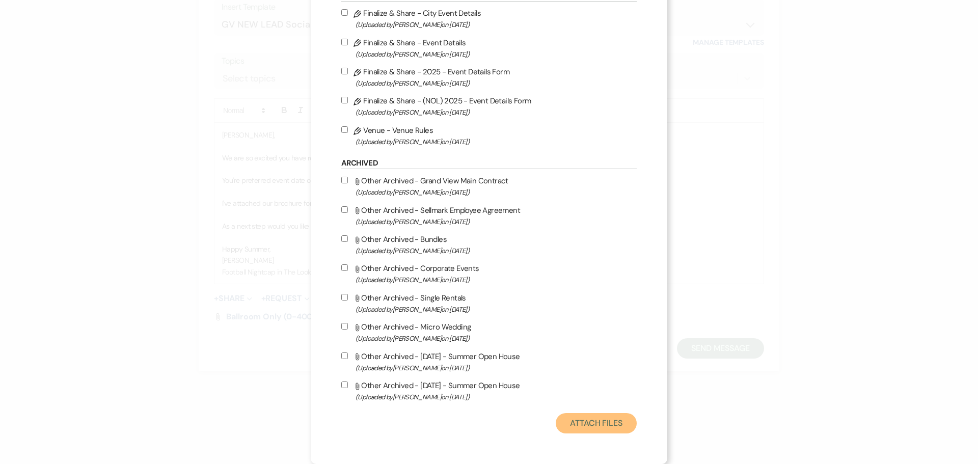
click at [609, 421] on button "Attach Files" at bounding box center [596, 423] width 81 height 20
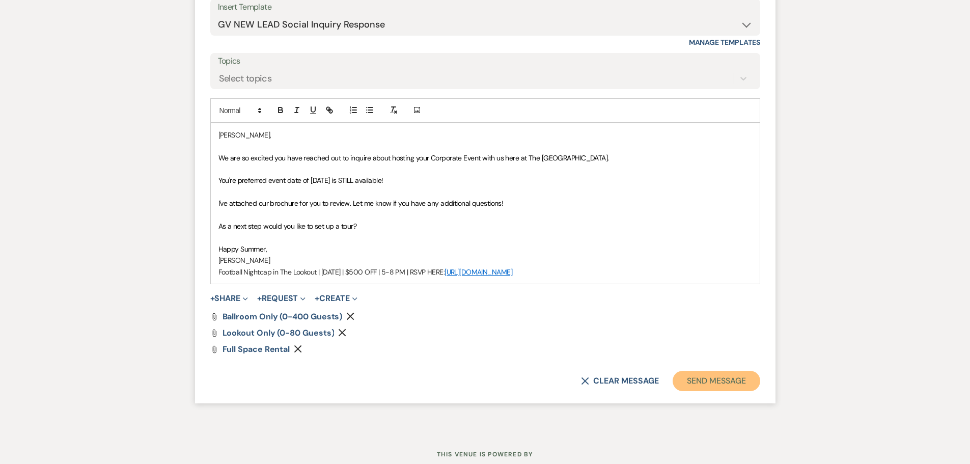
click at [717, 380] on button "Send Message" at bounding box center [716, 381] width 87 height 20
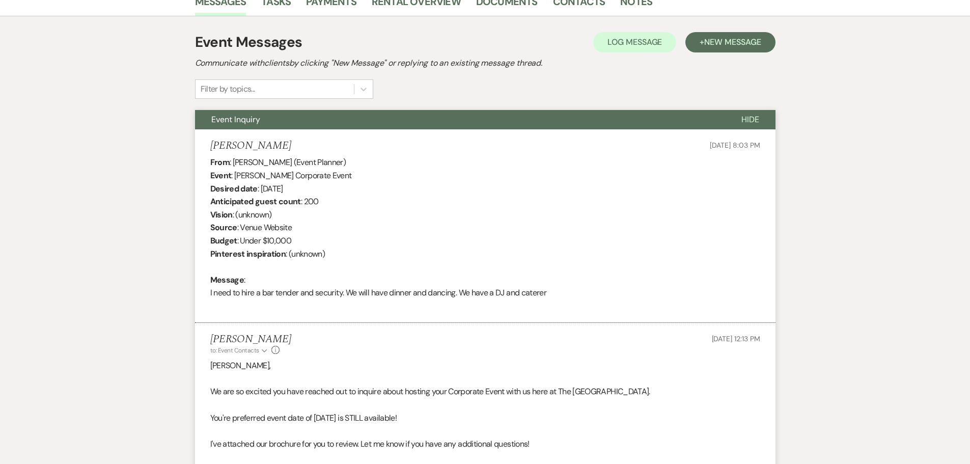
scroll to position [0, 0]
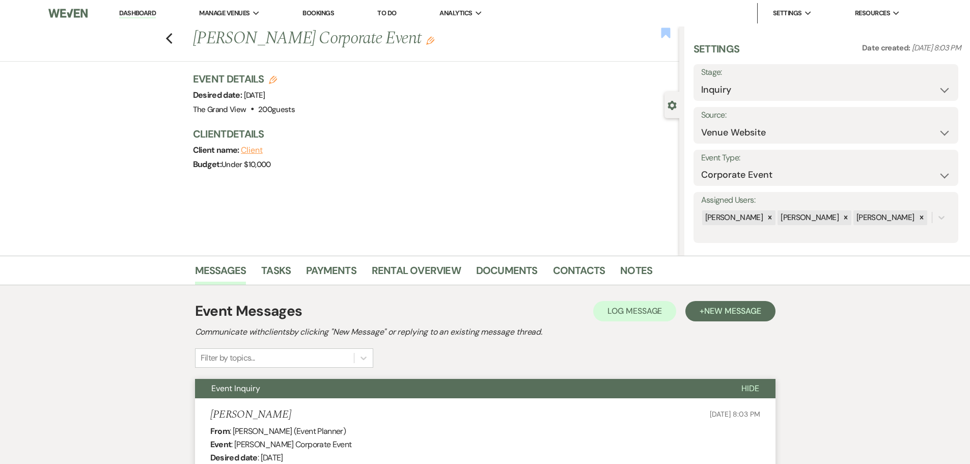
click at [663, 36] on use "button" at bounding box center [665, 32] width 9 height 10
click at [171, 40] on icon "Previous" at bounding box center [169, 39] width 8 height 12
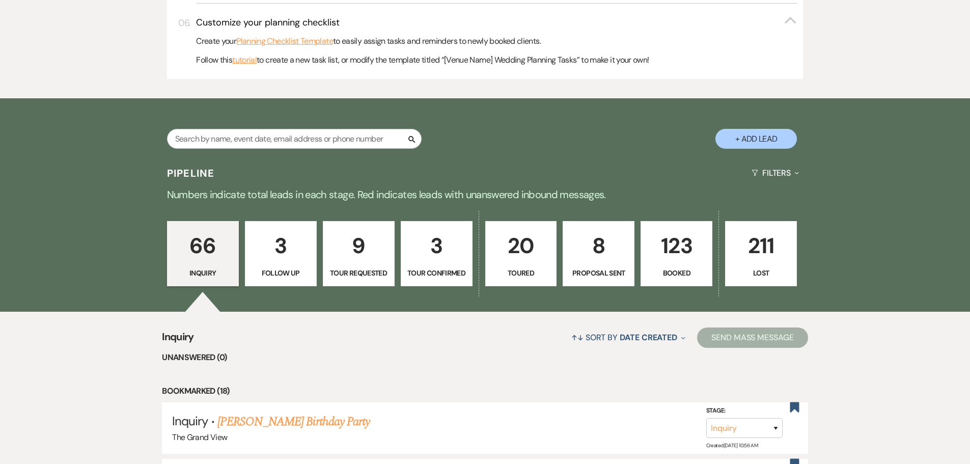
scroll to position [413, 0]
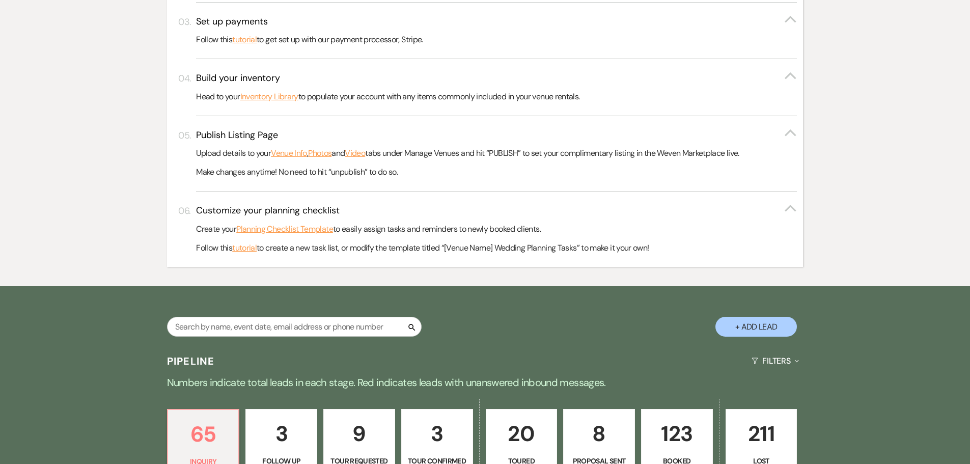
scroll to position [560, 0]
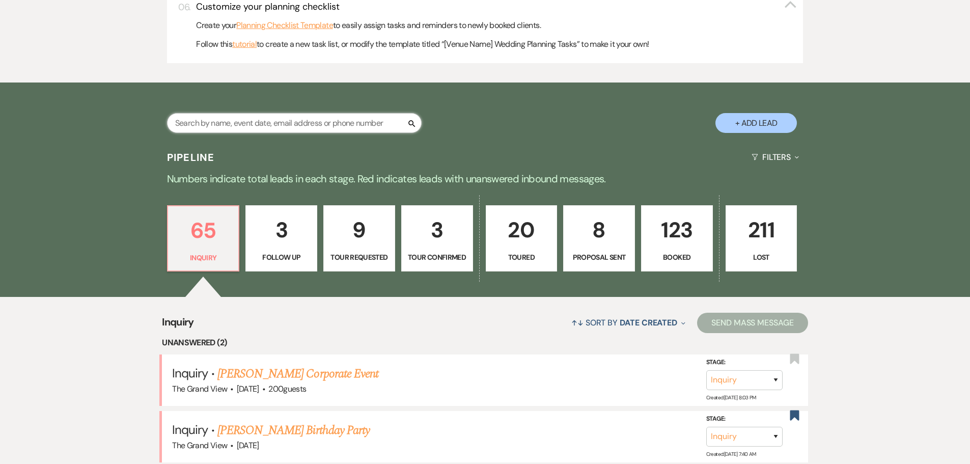
click at [271, 125] on input "text" at bounding box center [294, 123] width 255 height 20
type input "brown"
select select "8"
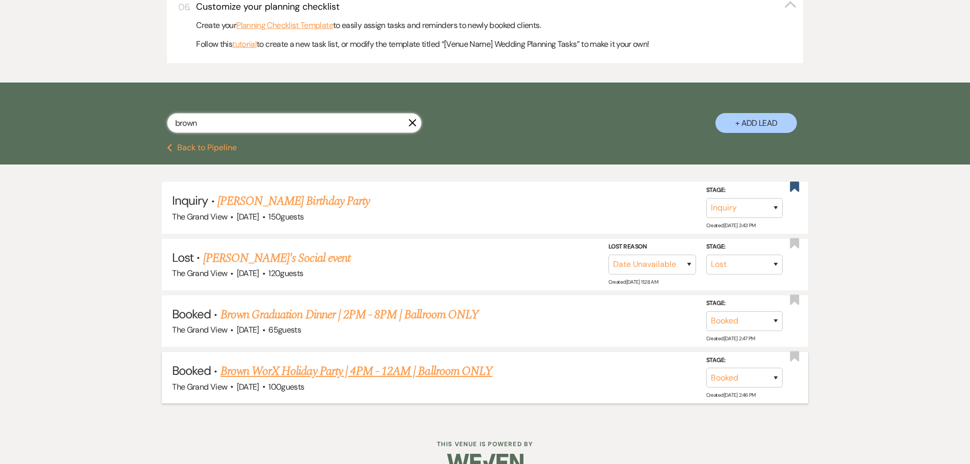
type input "brown"
click at [357, 377] on link "Brown WorX Holiday Party | 4PM - 12AM | Ballroom ONLY" at bounding box center [356, 371] width 272 height 18
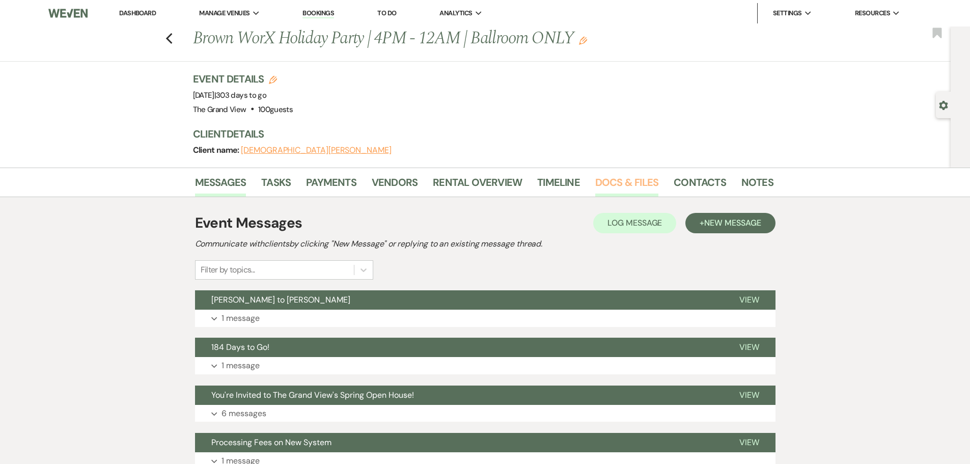
click at [627, 185] on link "Docs & Files" at bounding box center [626, 185] width 63 height 22
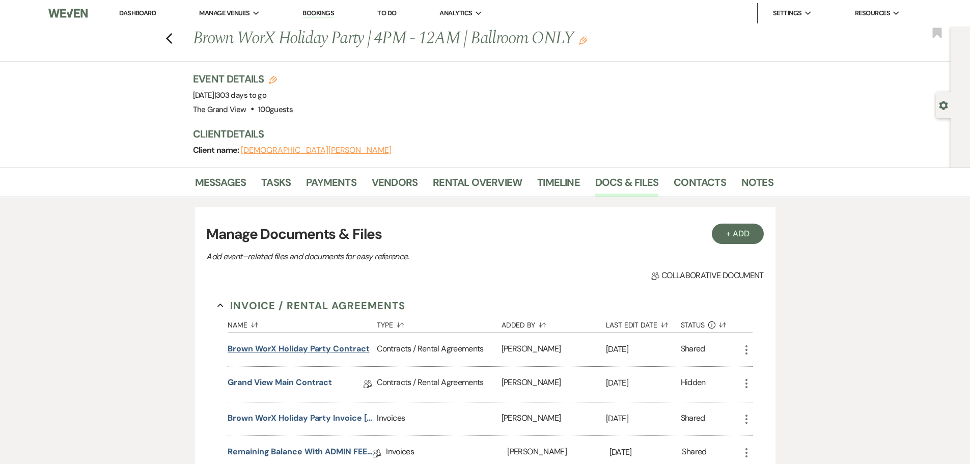
click at [290, 351] on button "Brown WorX Holiday Party Contract" at bounding box center [299, 349] width 142 height 12
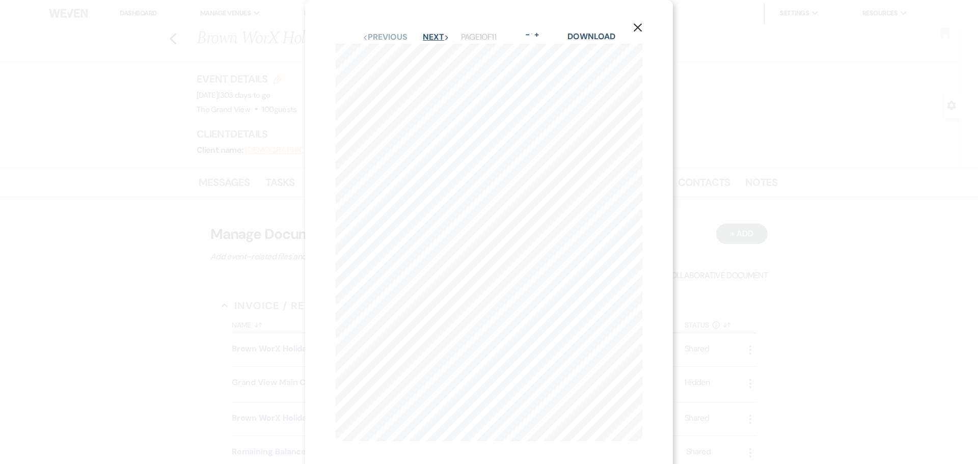
click at [426, 37] on button "Next Next" at bounding box center [436, 37] width 26 height 8
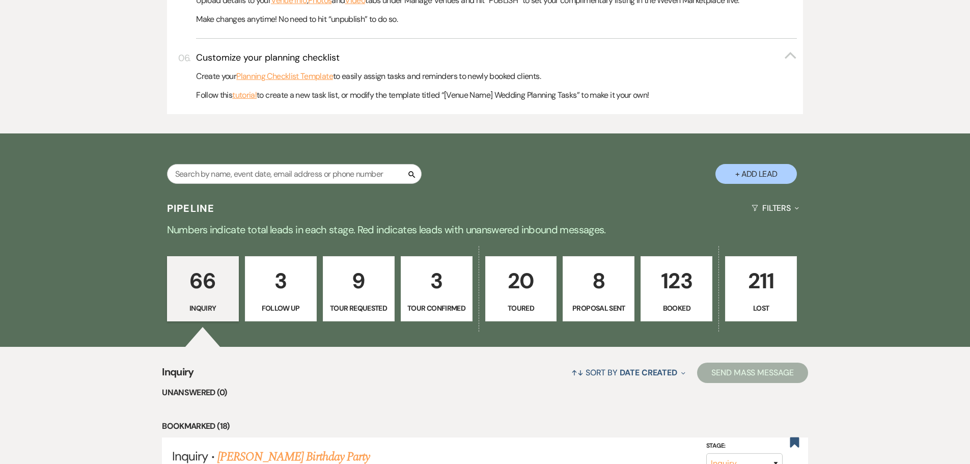
click at [576, 298] on link "8 Proposal Sent" at bounding box center [599, 288] width 72 height 65
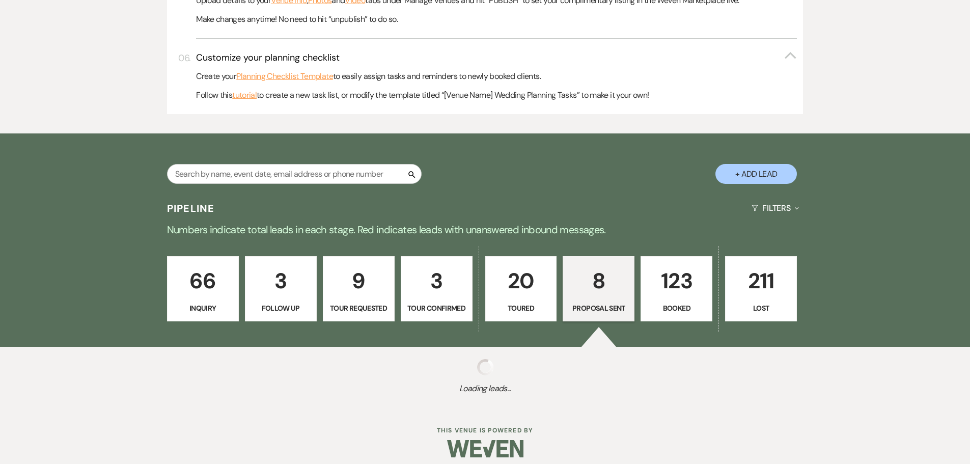
select select "6"
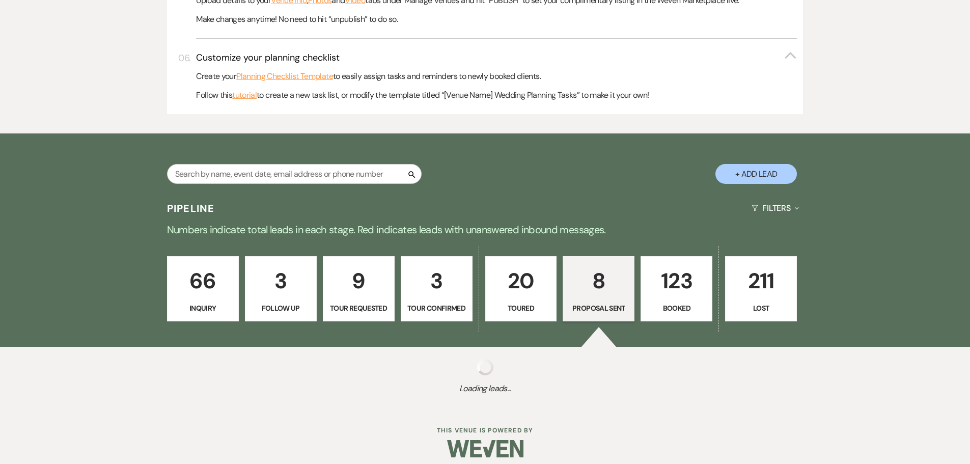
select select "6"
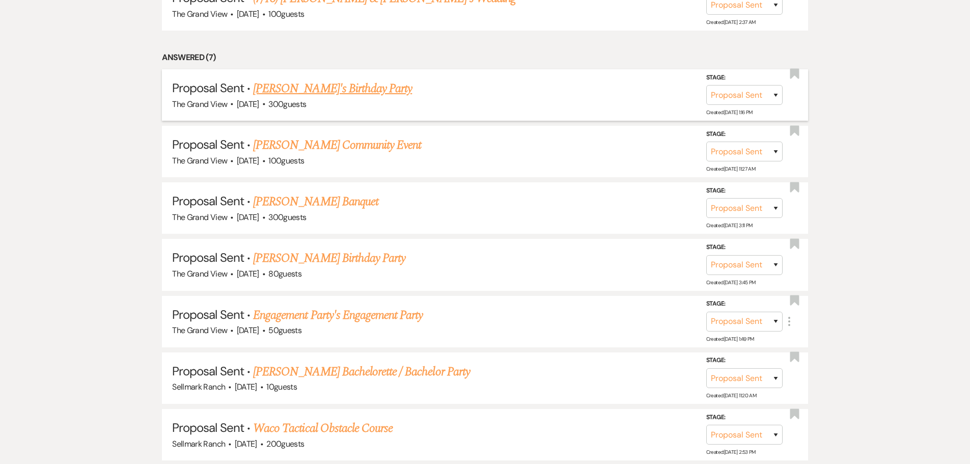
scroll to position [1018, 0]
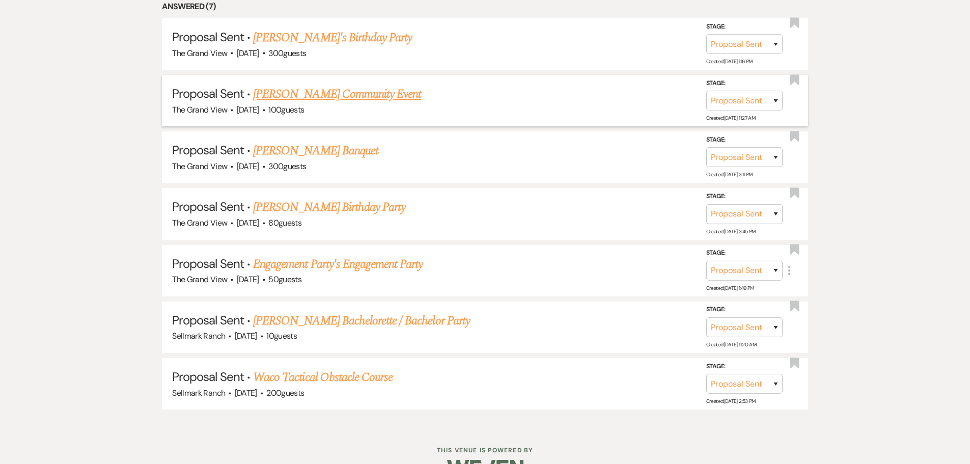
click at [350, 93] on link "Theresa Cohagen's Community Event" at bounding box center [337, 94] width 168 height 18
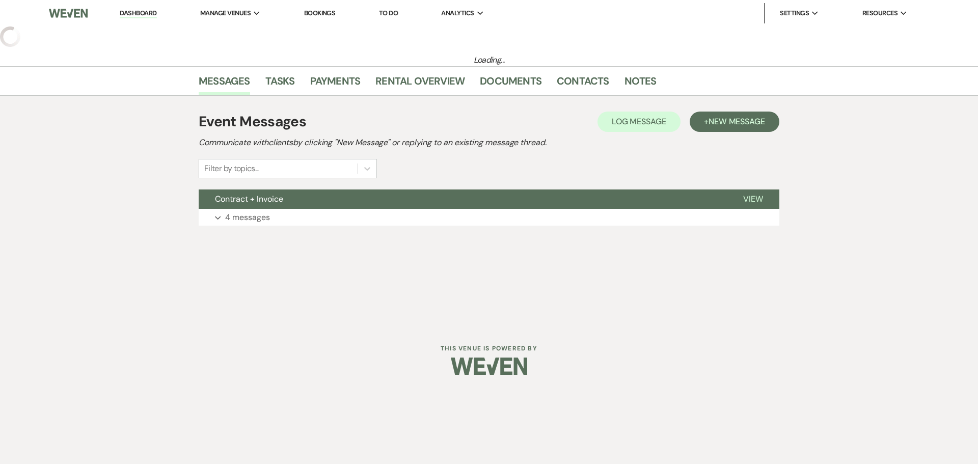
select select "6"
select select "20"
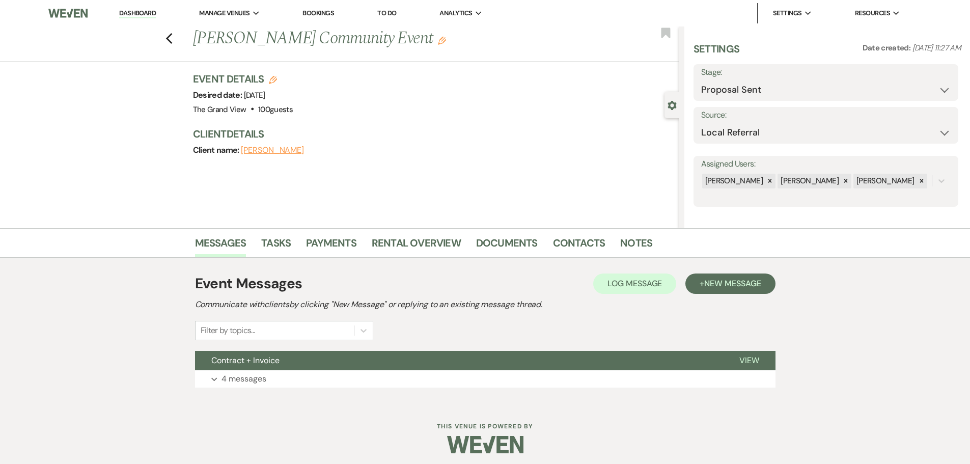
select select "7"
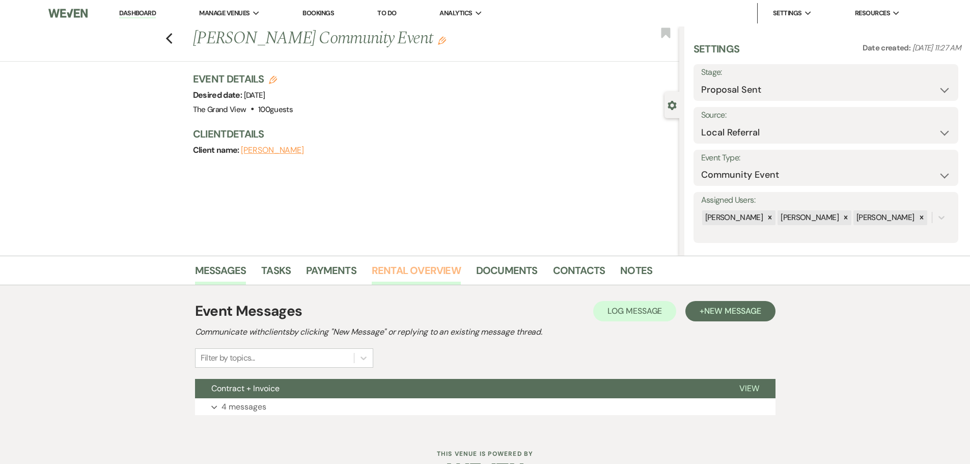
click at [415, 270] on link "Rental Overview" at bounding box center [416, 273] width 89 height 22
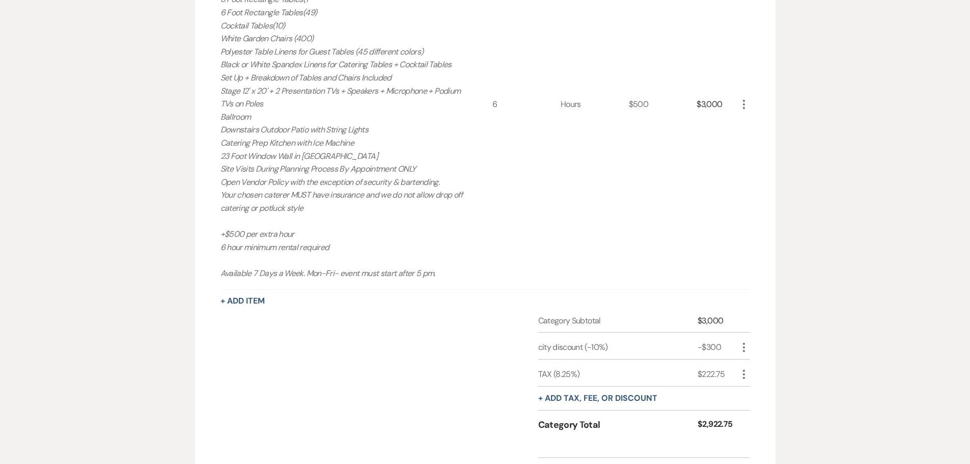
scroll to position [560, 0]
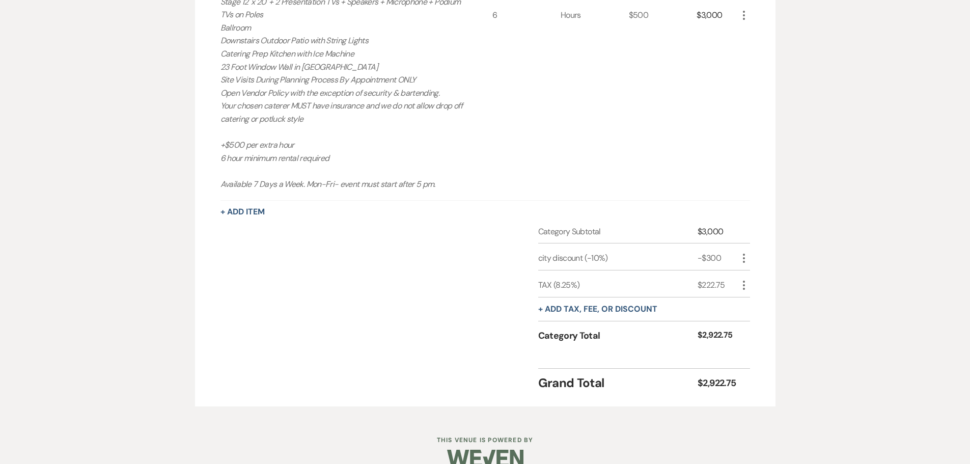
click at [746, 287] on icon "More" at bounding box center [744, 285] width 12 height 12
click at [774, 330] on ul "Pencil Edit Delete Delete" at bounding box center [764, 313] width 53 height 42
click at [773, 322] on button "Delete Delete" at bounding box center [765, 321] width 55 height 16
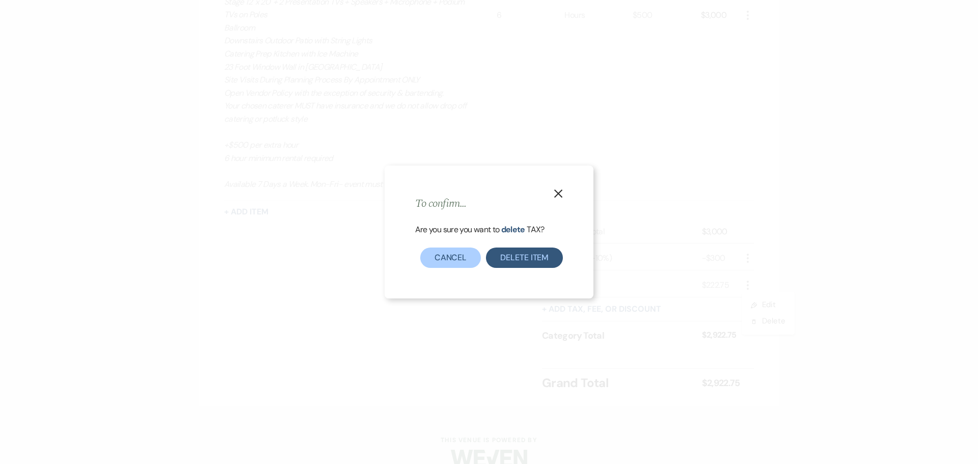
click at [544, 276] on div "X To confirm... Are you sure you want to delete TAX ? Delete item Cancel" at bounding box center [488, 231] width 209 height 132
drag, startPoint x: 528, startPoint y: 253, endPoint x: 535, endPoint y: 270, distance: 18.5
click at [528, 252] on button "Delete item" at bounding box center [524, 257] width 77 height 20
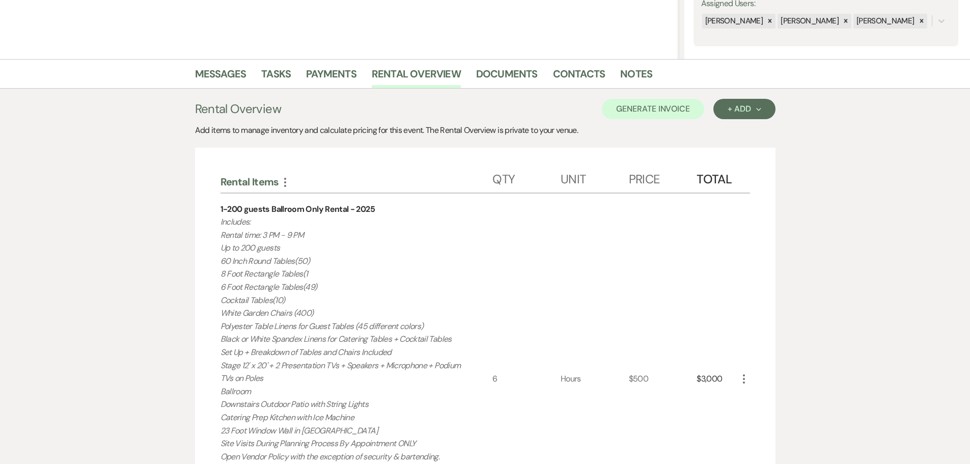
scroll to position [0, 0]
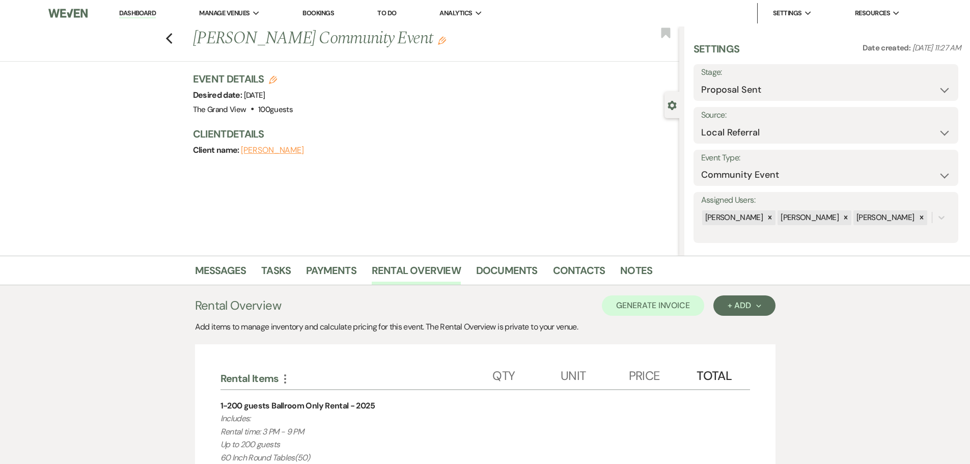
click at [670, 303] on button "Generate Invoice" at bounding box center [653, 305] width 102 height 20
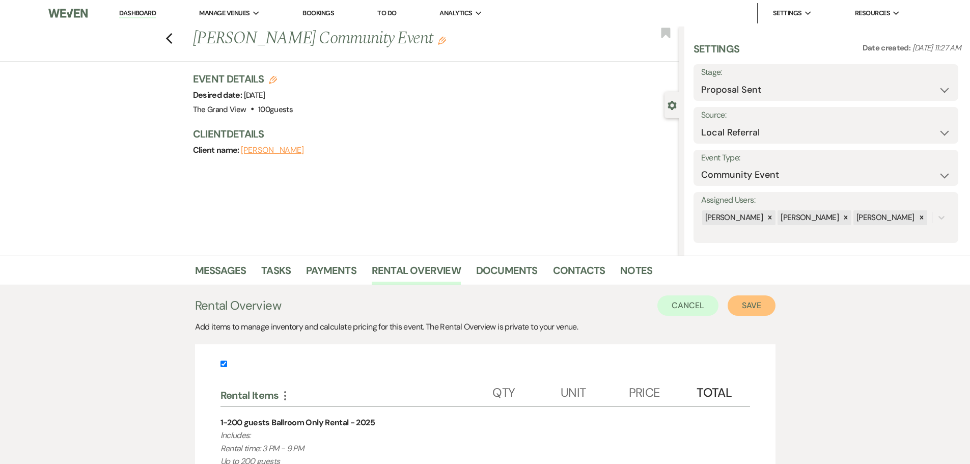
click at [743, 304] on button "Save" at bounding box center [752, 305] width 48 height 20
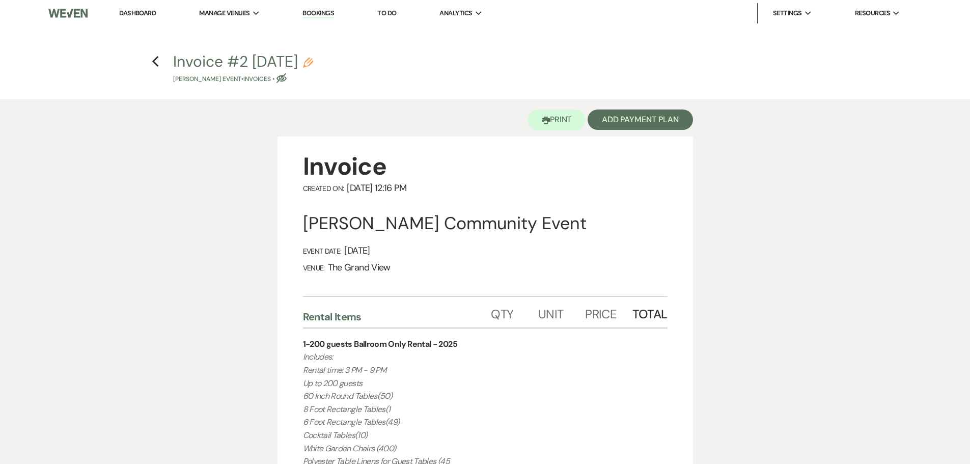
click at [313, 60] on use "button" at bounding box center [308, 63] width 10 height 10
select select "22"
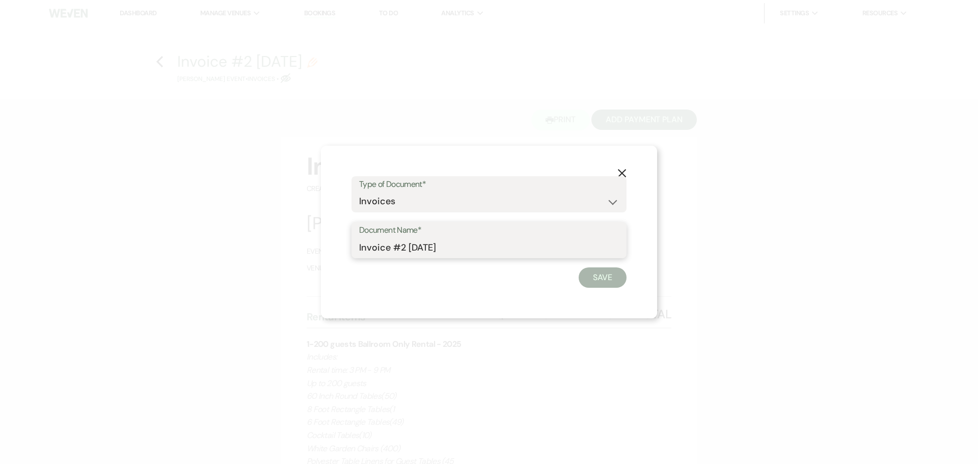
drag, startPoint x: 511, startPoint y: 253, endPoint x: 407, endPoint y: 255, distance: 103.4
click at [407, 255] on input "Invoice #2 9-10-2025" at bounding box center [489, 247] width 260 height 20
type input "Invoice #2 no tax"
click at [589, 275] on button "Save" at bounding box center [602, 277] width 48 height 20
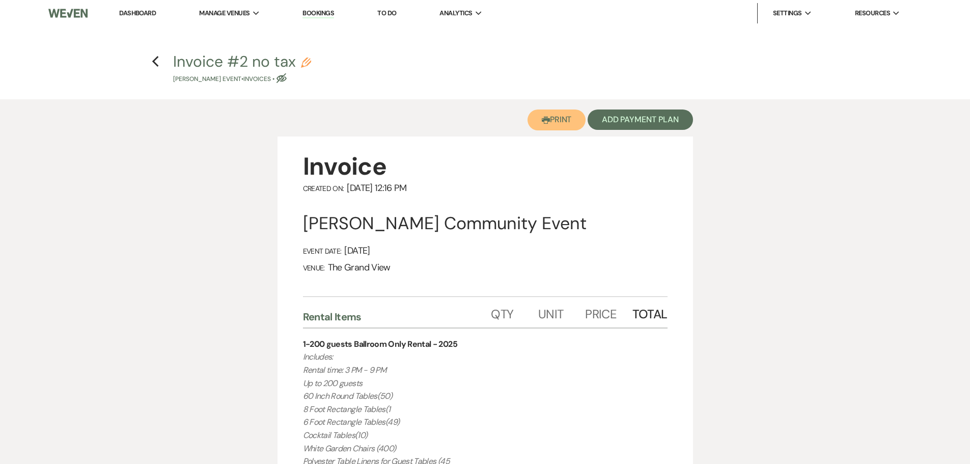
click at [558, 129] on button "Printer Print" at bounding box center [557, 119] width 59 height 21
click at [163, 62] on h4 "Previous Invoice #2 no tax Pencil Theresa Cohagen's Event • Invoices • Eye Bloc…" at bounding box center [485, 67] width 733 height 33
click at [157, 63] on icon "Previous" at bounding box center [156, 62] width 8 height 12
select select "6"
select select "20"
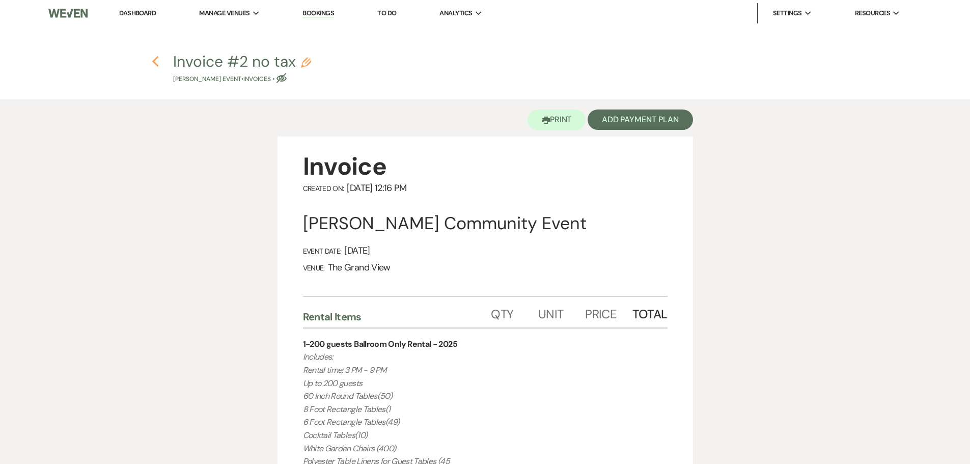
select select "7"
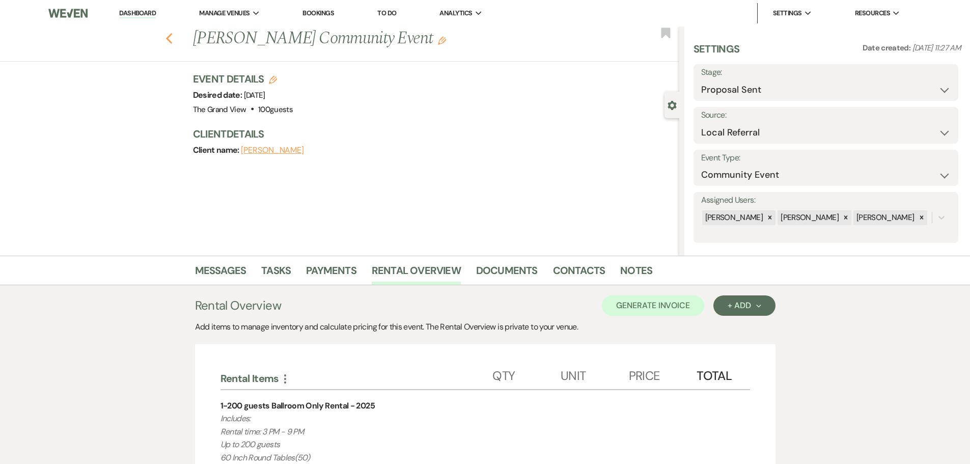
click at [173, 39] on icon "Previous" at bounding box center [169, 39] width 8 height 12
select select "6"
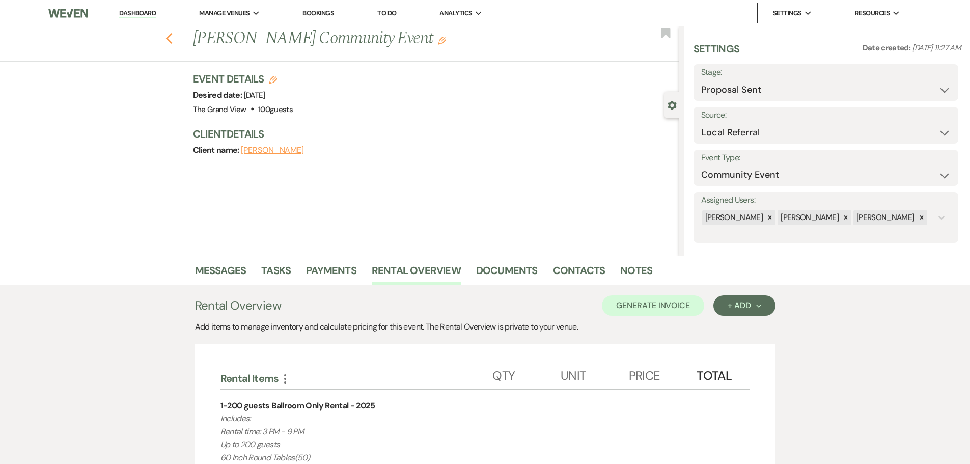
select select "6"
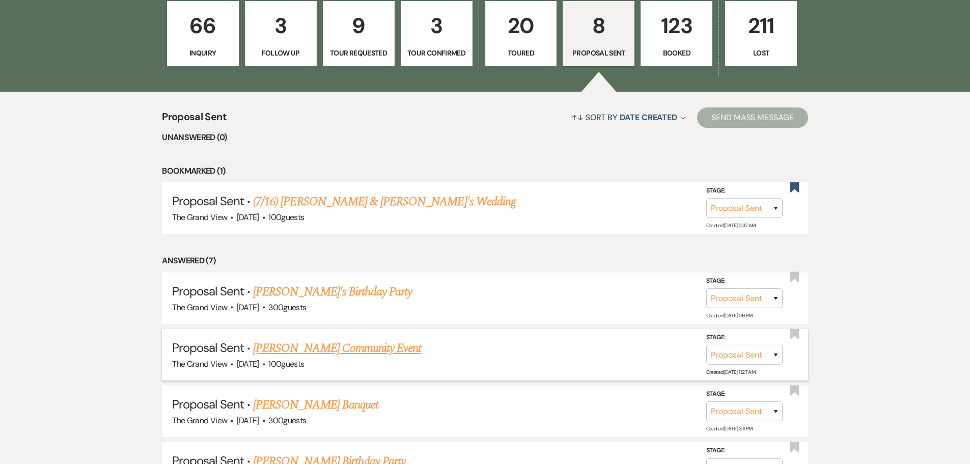
scroll to position [764, 0]
click at [362, 207] on link "(7/16) Mardarius Thompson & KinSasha's Wedding" at bounding box center [384, 202] width 263 height 18
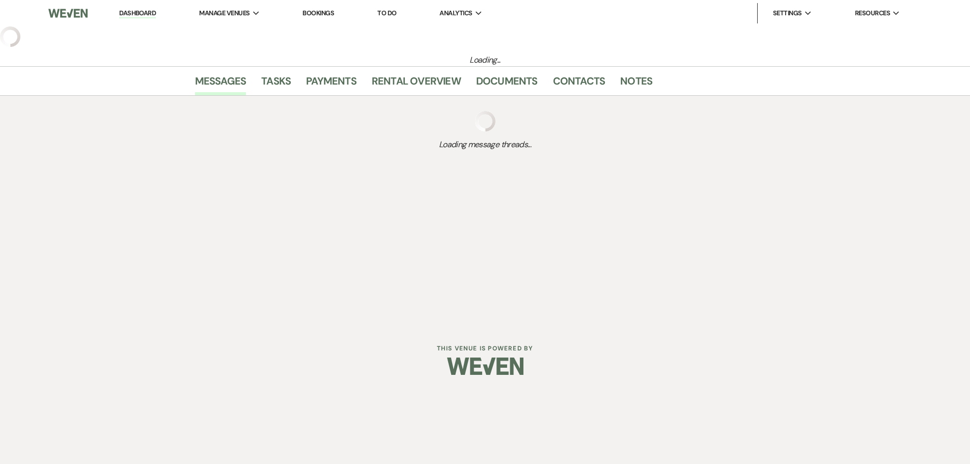
select select "6"
select select "5"
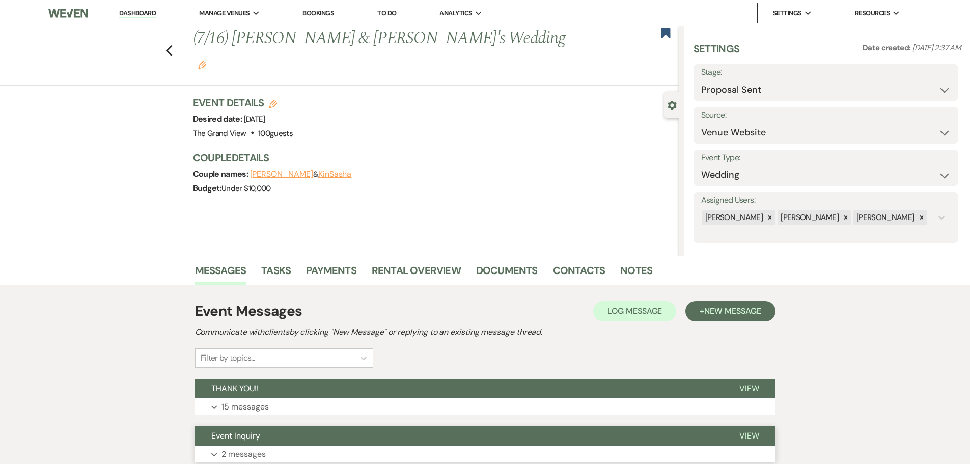
click at [280, 433] on button "Event Inquiry" at bounding box center [459, 435] width 528 height 19
click at [278, 397] on button "THANK YOU!!" at bounding box center [459, 388] width 528 height 19
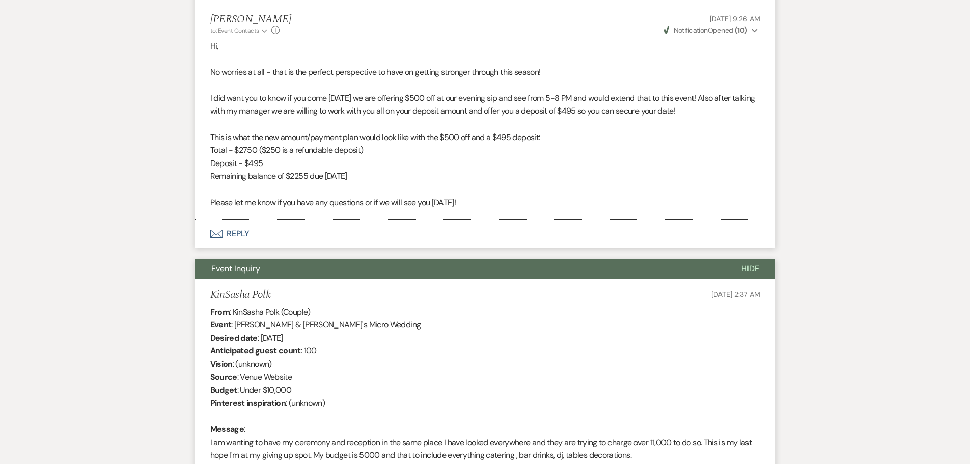
scroll to position [1908, 0]
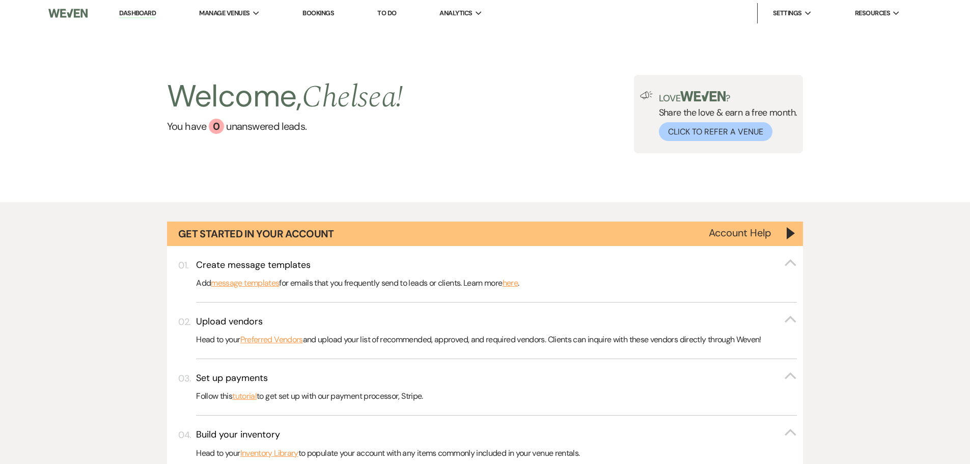
click at [323, 12] on link "Bookings" at bounding box center [318, 13] width 32 height 9
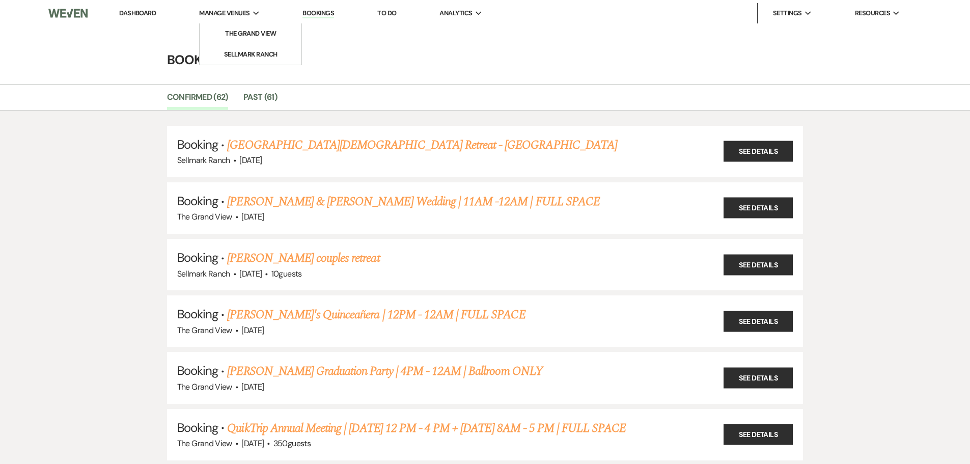
click at [223, 12] on span "Manage Venues" at bounding box center [224, 13] width 50 height 10
click at [251, 26] on link "The Grand View" at bounding box center [251, 33] width 102 height 20
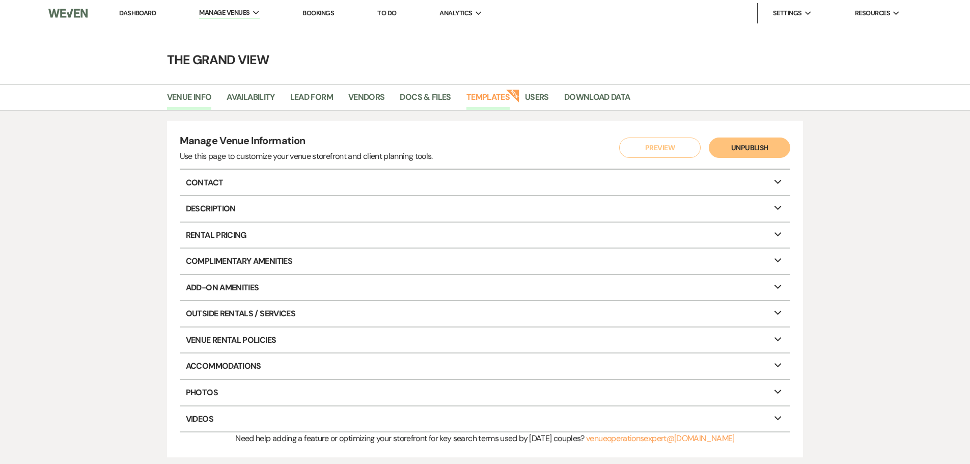
click at [502, 103] on link "Templates" at bounding box center [487, 100] width 43 height 19
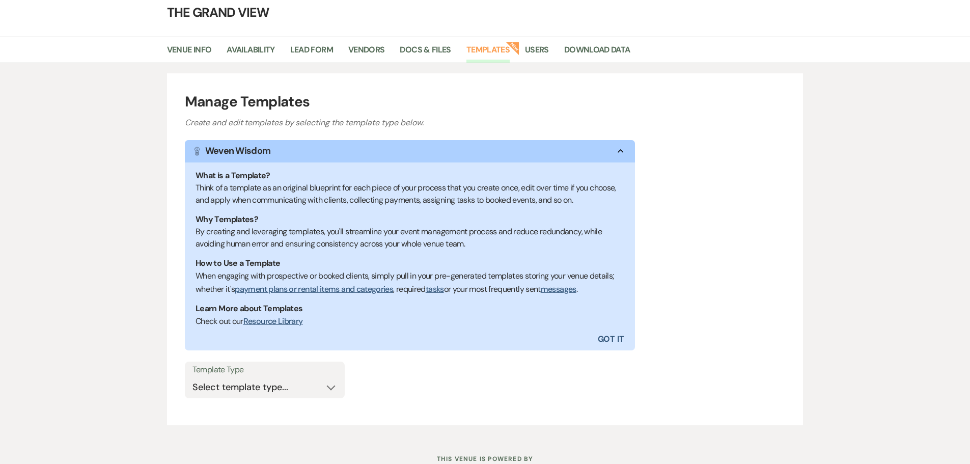
scroll to position [85, 0]
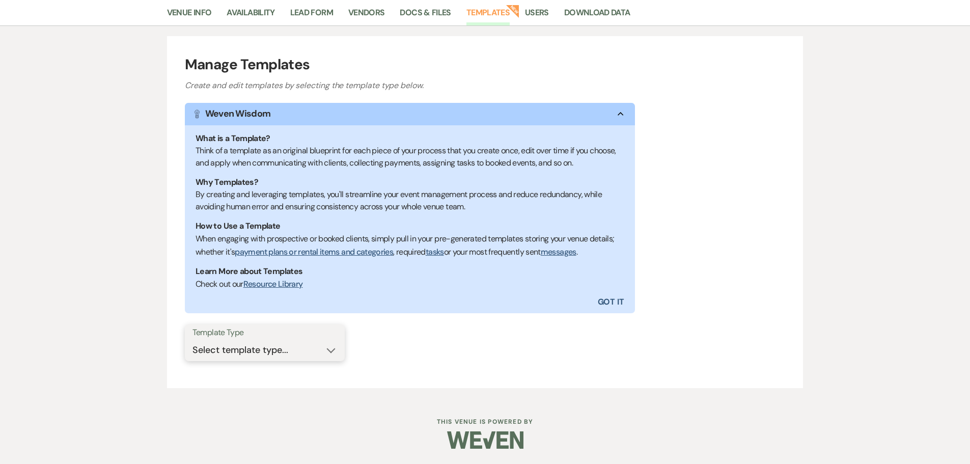
click at [312, 350] on select "Select template type... Task List Message Templates Payment Plan Inventory Item…" at bounding box center [264, 350] width 145 height 20
select select "Message Templates"
click at [192, 340] on select "Select template type... Task List Message Templates Payment Plan Inventory Item…" at bounding box center [264, 350] width 145 height 20
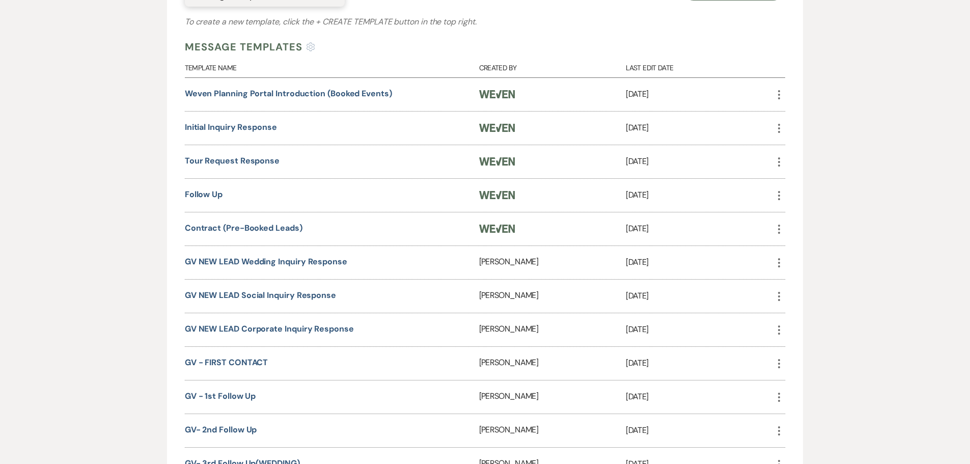
scroll to position [441, 0]
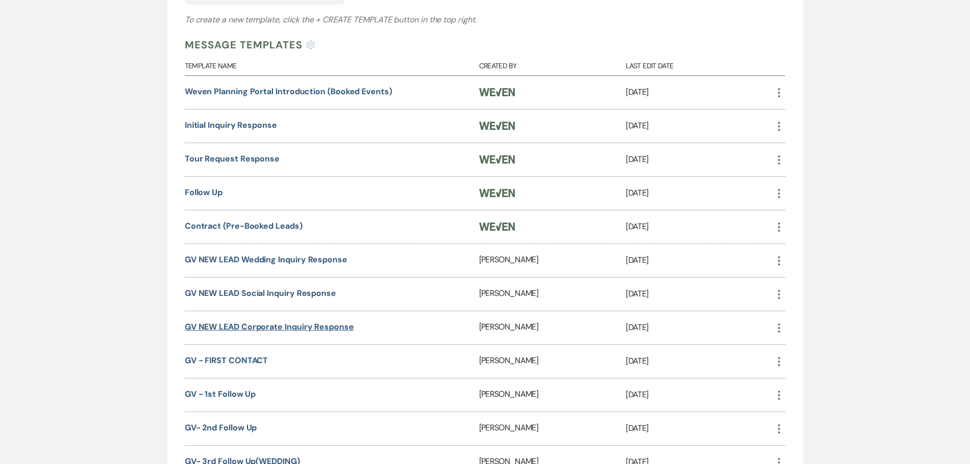
click at [316, 329] on link "GV NEW LEAD Corporate Inquiry Response" at bounding box center [269, 326] width 169 height 11
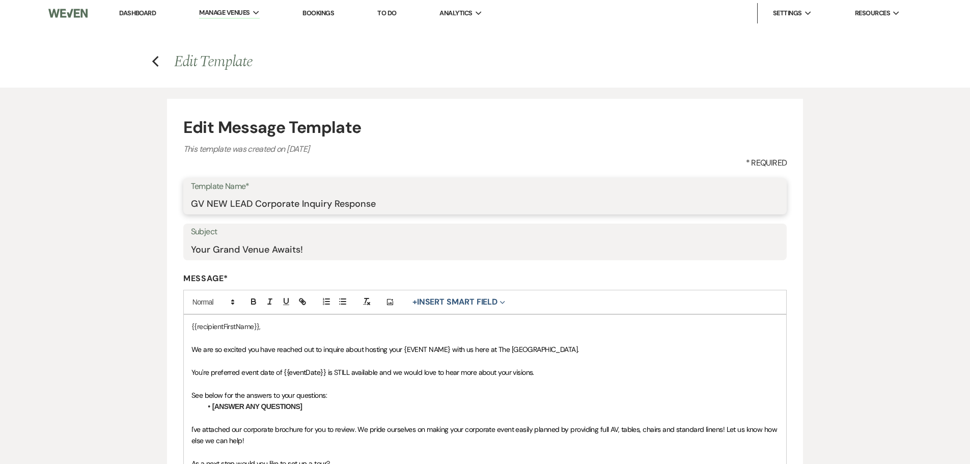
drag, startPoint x: 380, startPoint y: 206, endPoint x: 208, endPoint y: 209, distance: 172.1
click at [208, 209] on input "GV NEW LEAD Corporate Inquiry Response" at bounding box center [485, 203] width 589 height 20
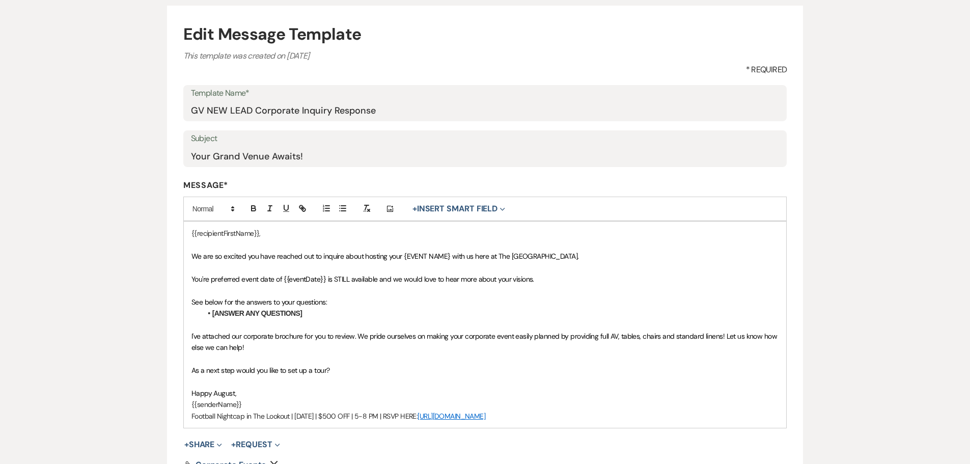
scroll to position [102, 0]
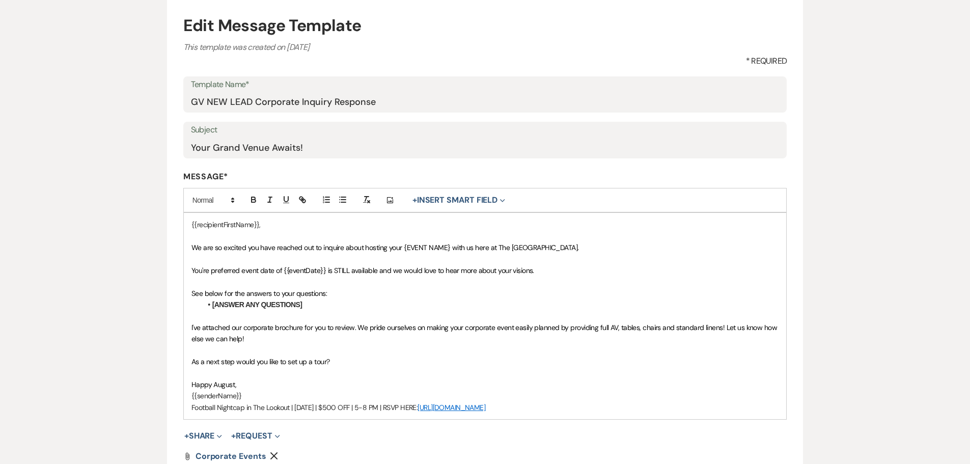
drag, startPoint x: 576, startPoint y: 408, endPoint x: 184, endPoint y: 228, distance: 431.3
click at [184, 228] on div "{{recipientFirstName}}, We are so excited you have reached out to inquire about…" at bounding box center [485, 316] width 603 height 206
copy div "{{recipientFirstName}}, We are so excited you have reached out to inquire about…"
drag, startPoint x: 563, startPoint y: 413, endPoint x: 138, endPoint y: 219, distance: 466.9
click at [138, 219] on div "Edit Message Template This template was created on [DATE] * Required Template N…" at bounding box center [485, 280] width 733 height 588
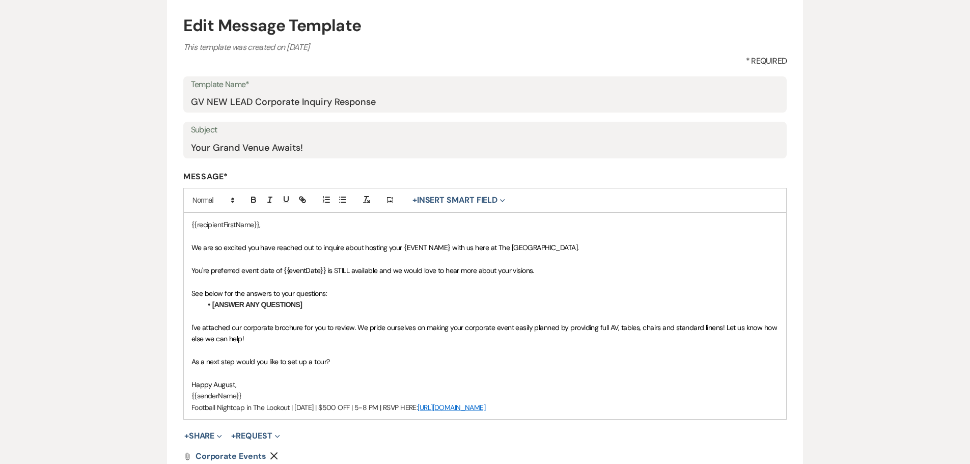
copy div "{{recipientFirstName}}, We are so excited you have reached out to inquire about…"
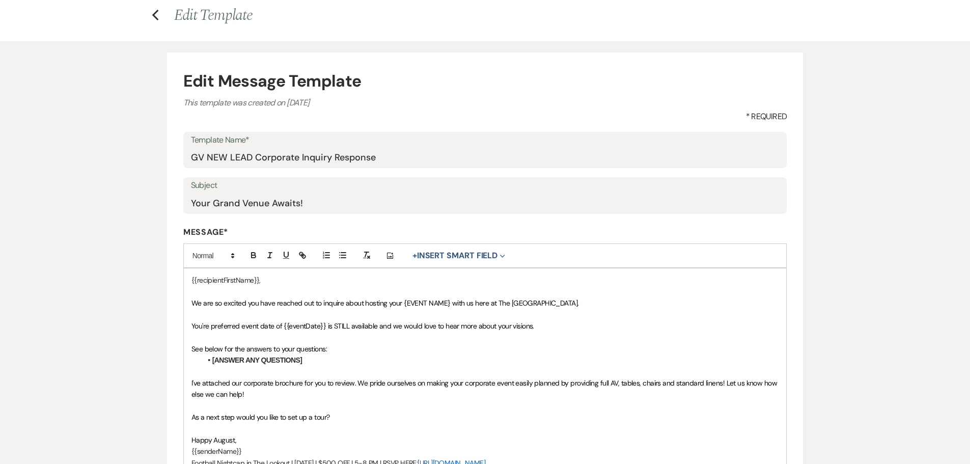
scroll to position [0, 0]
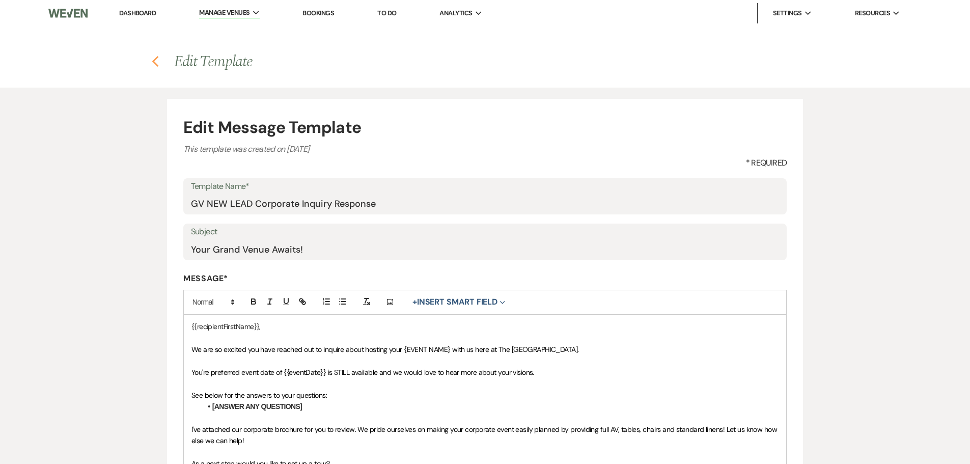
click at [154, 60] on icon "Previous" at bounding box center [156, 62] width 8 height 12
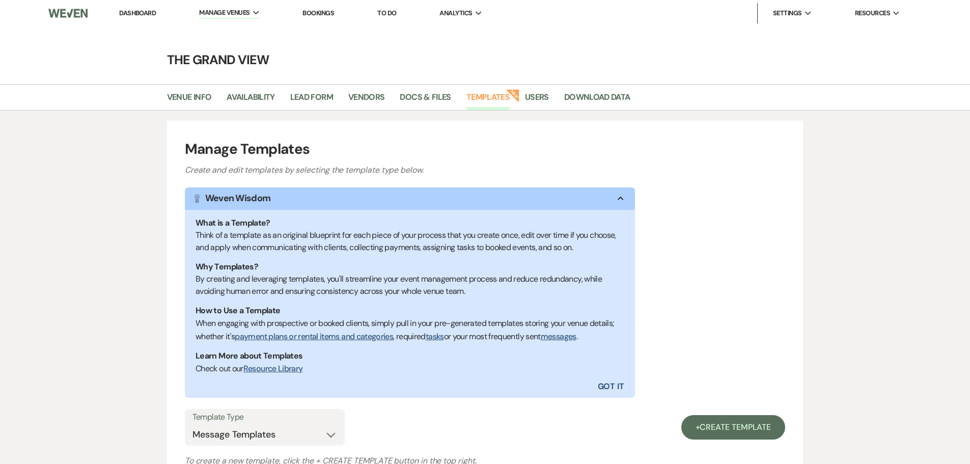
click at [131, 11] on link "Dashboard" at bounding box center [137, 13] width 37 height 9
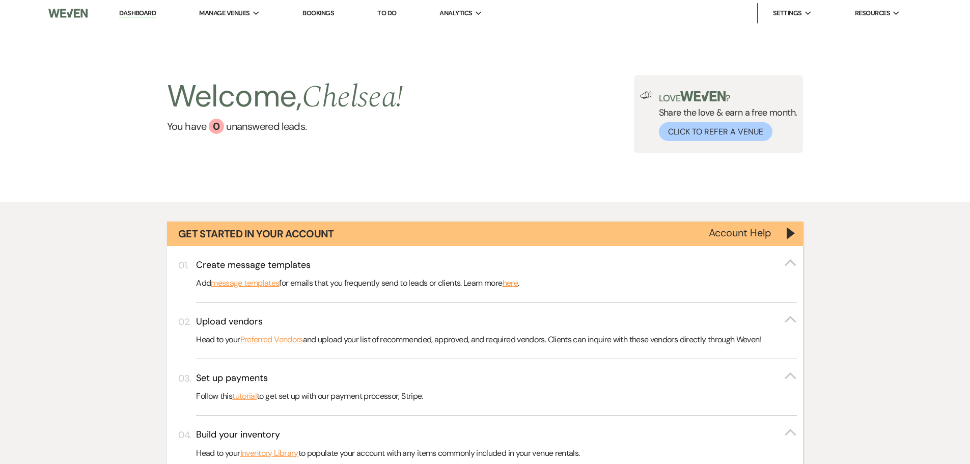
click at [306, 390] on p "Follow this tutorial to get set up with our payment processor, Stripe." at bounding box center [496, 396] width 601 height 13
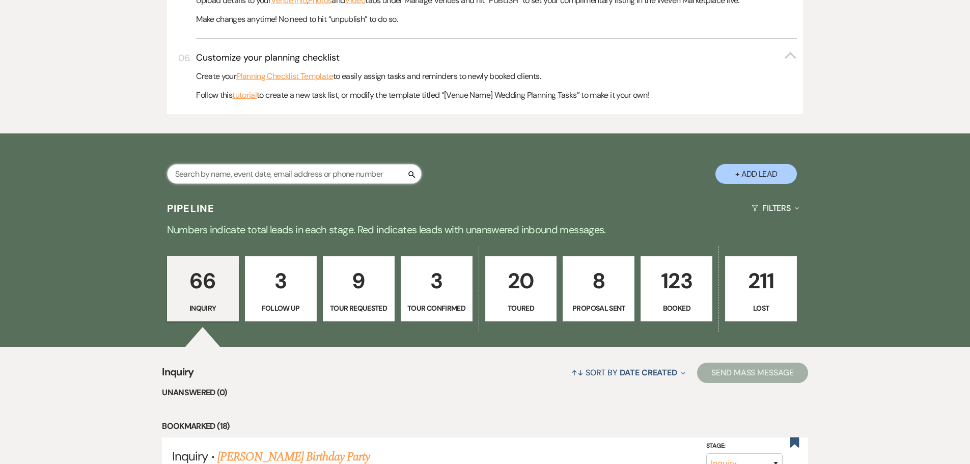
click at [306, 175] on input "text" at bounding box center [294, 174] width 255 height 20
type input "[PERSON_NAME]"
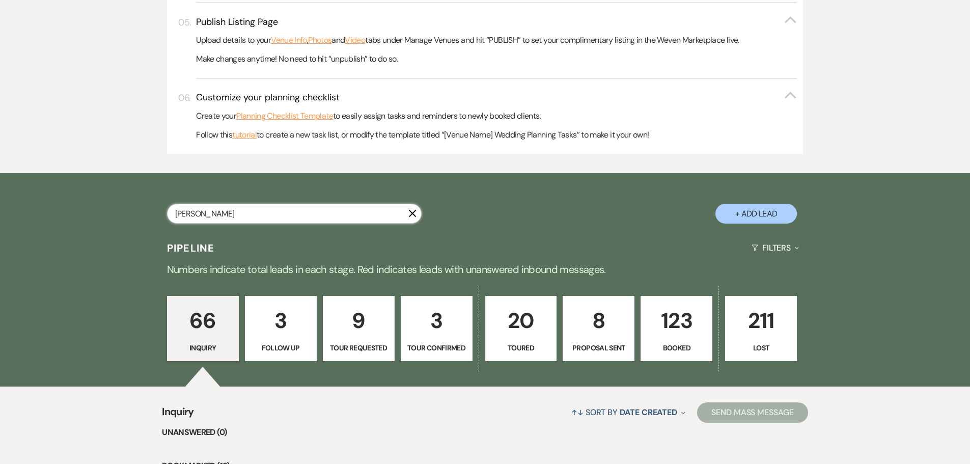
select select "5"
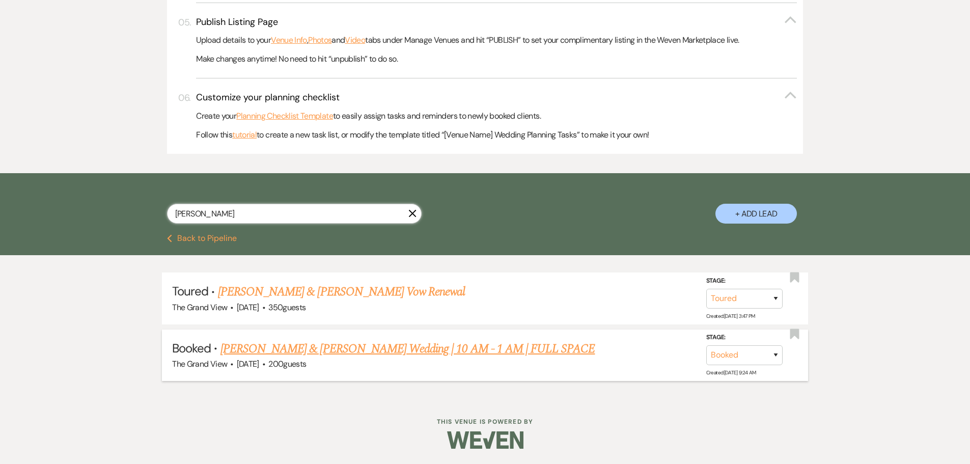
type input "[PERSON_NAME]"
click at [287, 346] on link "[PERSON_NAME] & [PERSON_NAME] Wedding | 10 AM - 1 AM | FULL SPACE" at bounding box center [407, 349] width 375 height 18
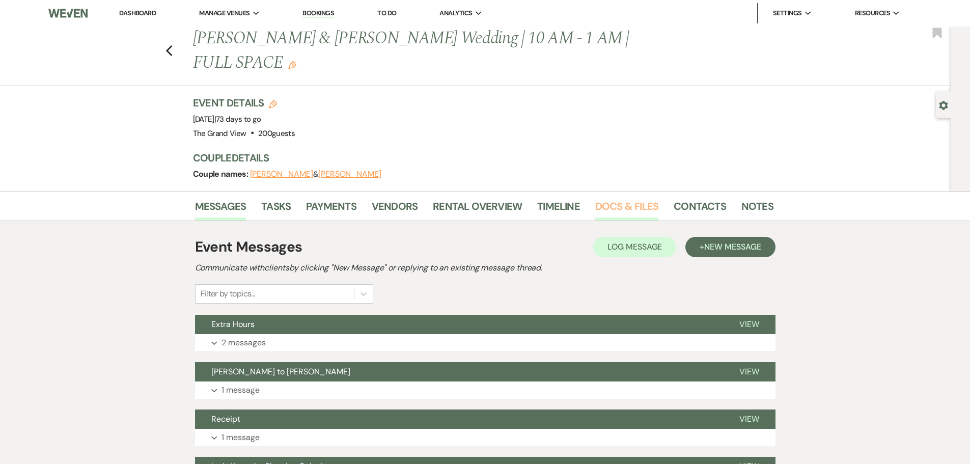
click at [642, 198] on link "Docs & Files" at bounding box center [626, 209] width 63 height 22
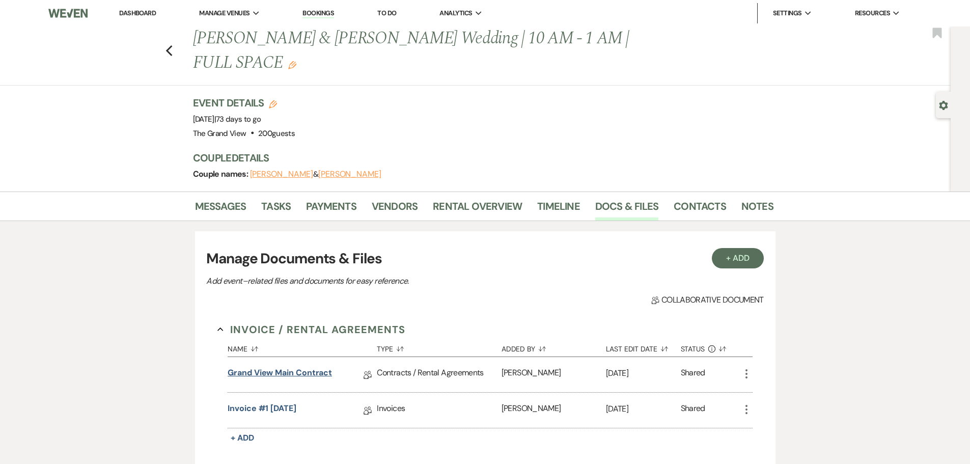
click at [298, 367] on link "Grand View Main Contract" at bounding box center [280, 375] width 104 height 16
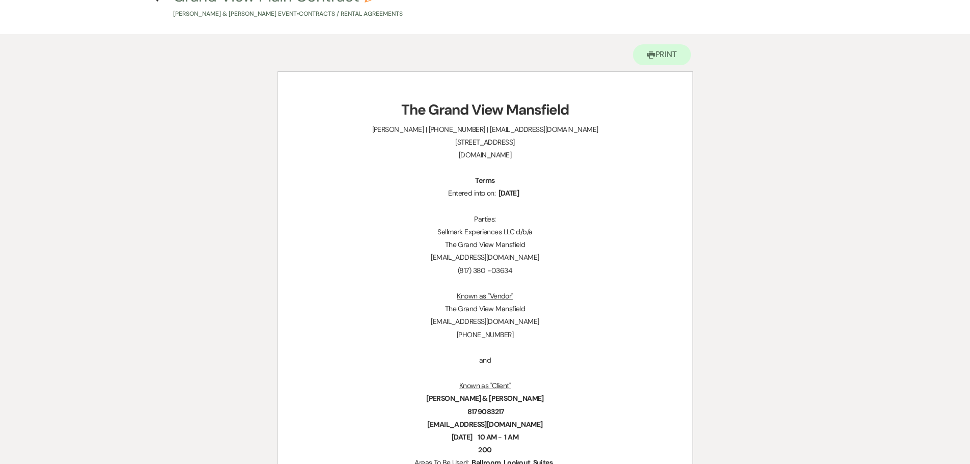
scroll to position [51, 0]
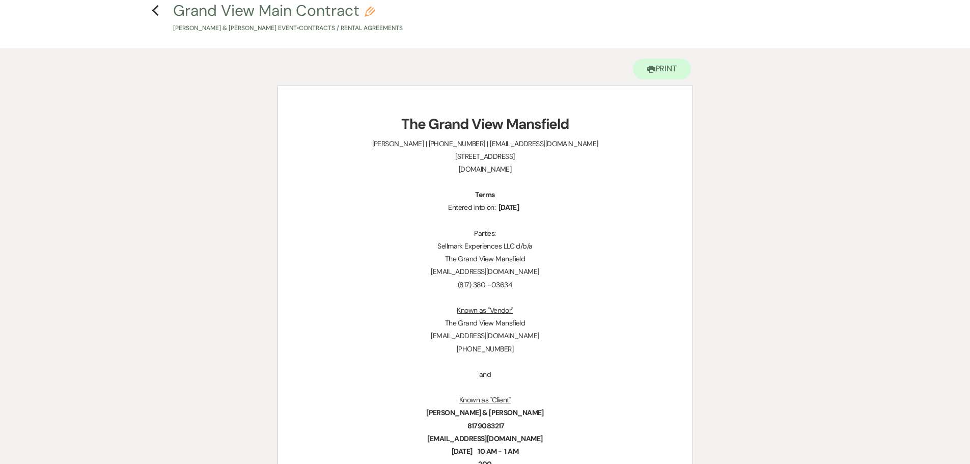
click at [149, 14] on h4 "Previous Grand View Main Contract Pencil [PERSON_NAME] & [PERSON_NAME] Event • …" at bounding box center [485, 16] width 733 height 33
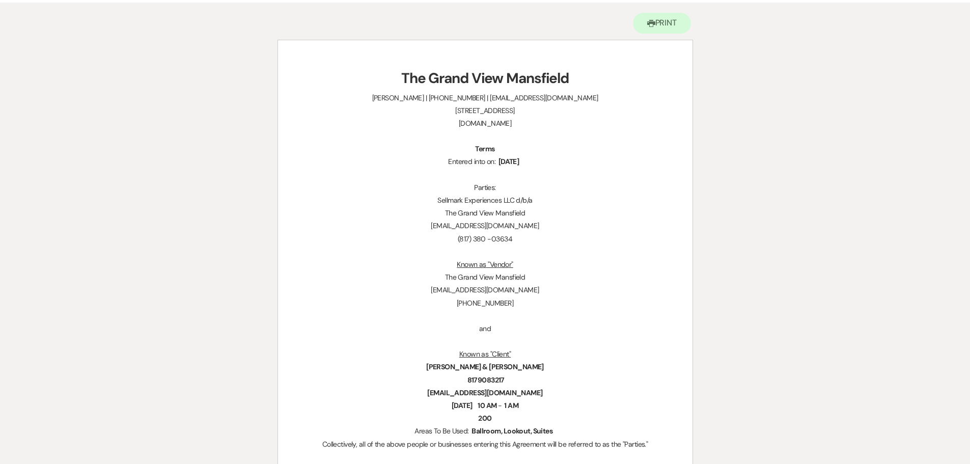
scroll to position [0, 0]
